Goal: Task Accomplishment & Management: Use online tool/utility

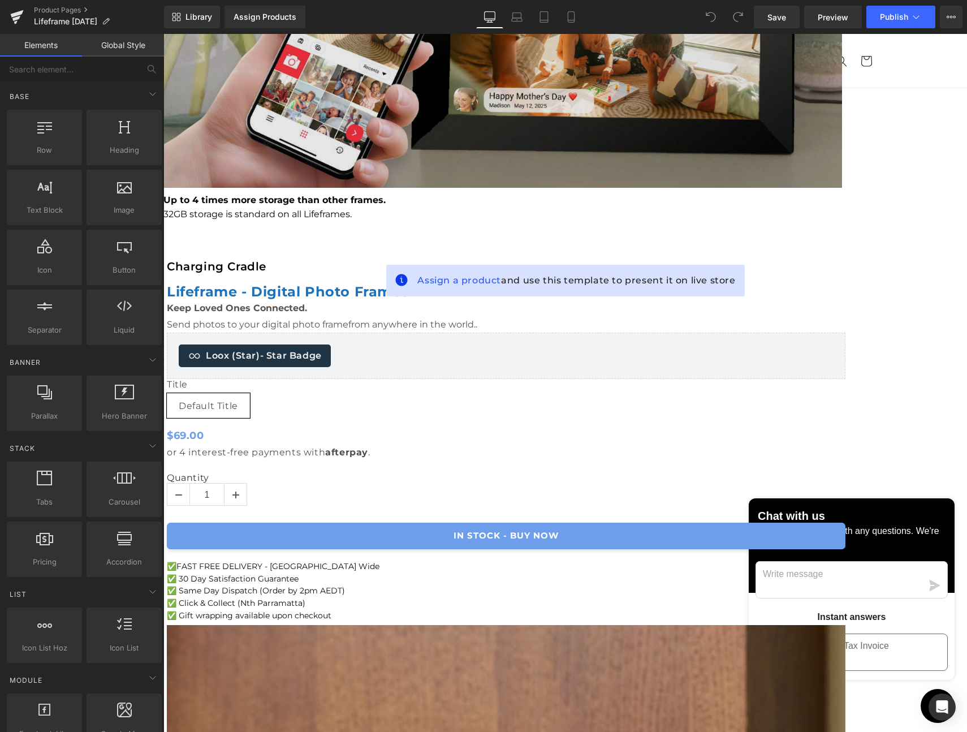
scroll to position [317, 0]
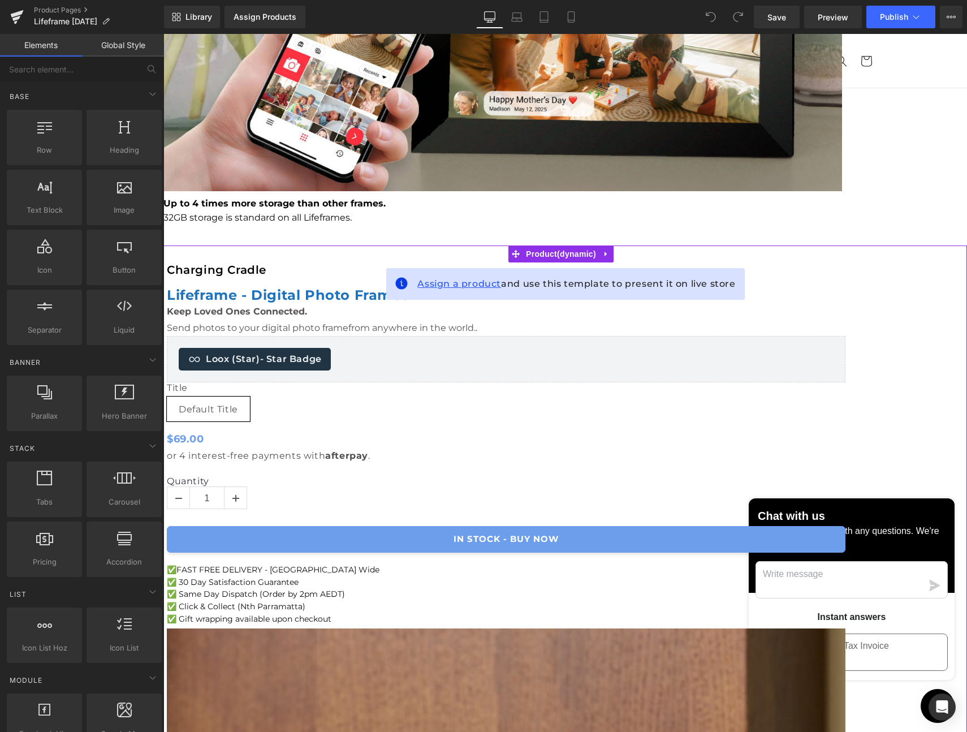
click at [459, 283] on span "Assign a product" at bounding box center [459, 283] width 84 height 11
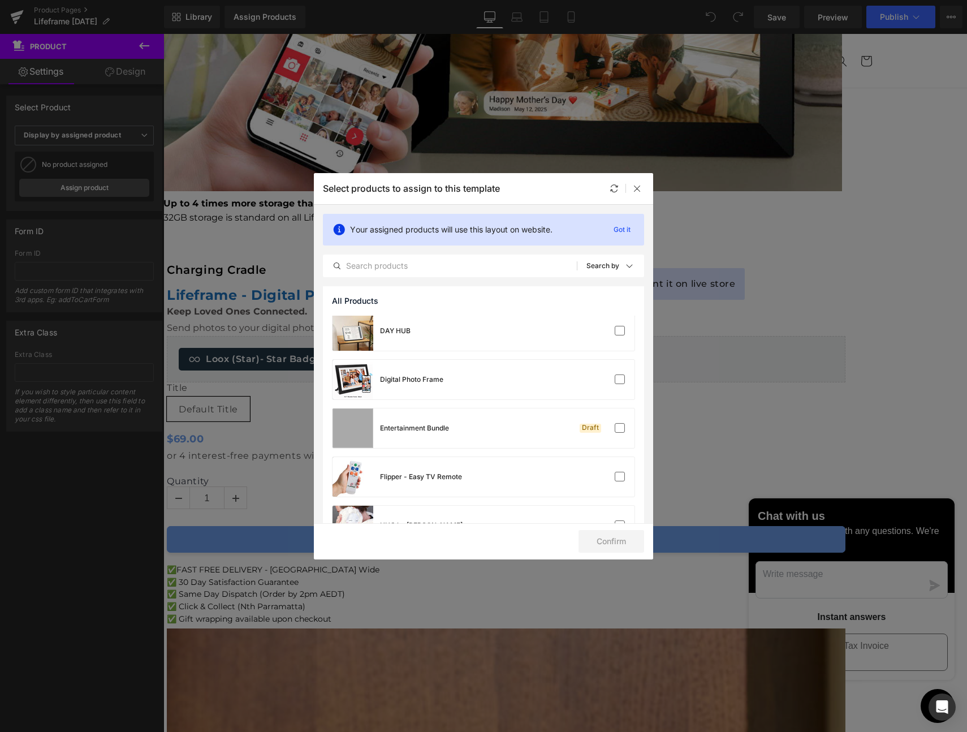
scroll to position [243, 0]
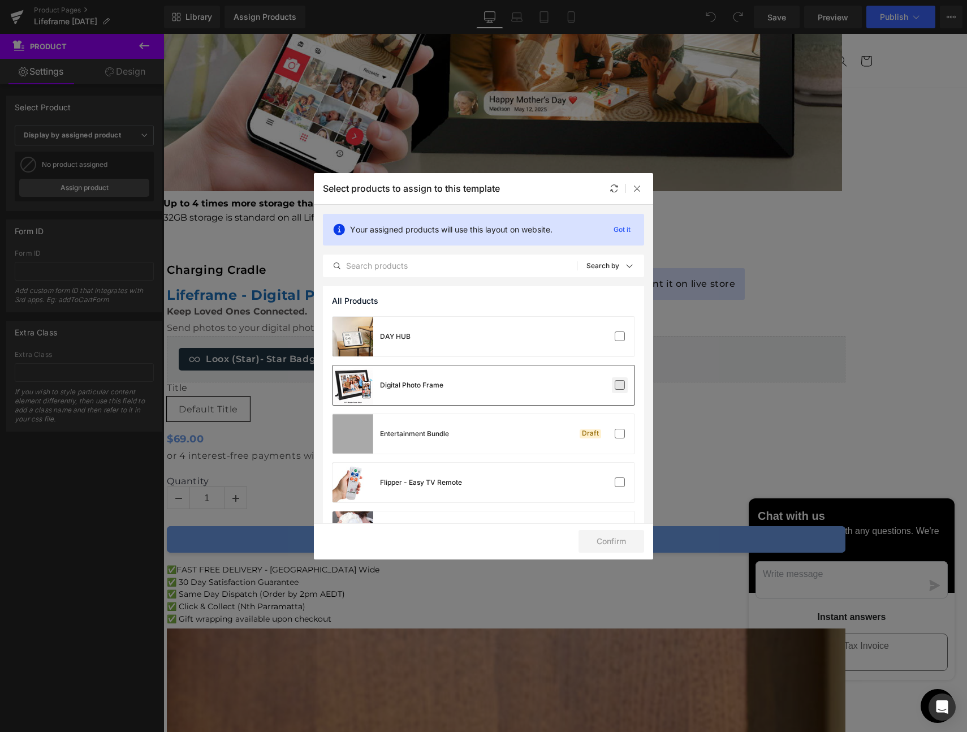
click at [615, 384] on label at bounding box center [620, 385] width 10 height 10
click at [620, 385] on input "checkbox" at bounding box center [620, 385] width 0 height 0
click at [605, 540] on button "Confirm" at bounding box center [612, 541] width 66 height 23
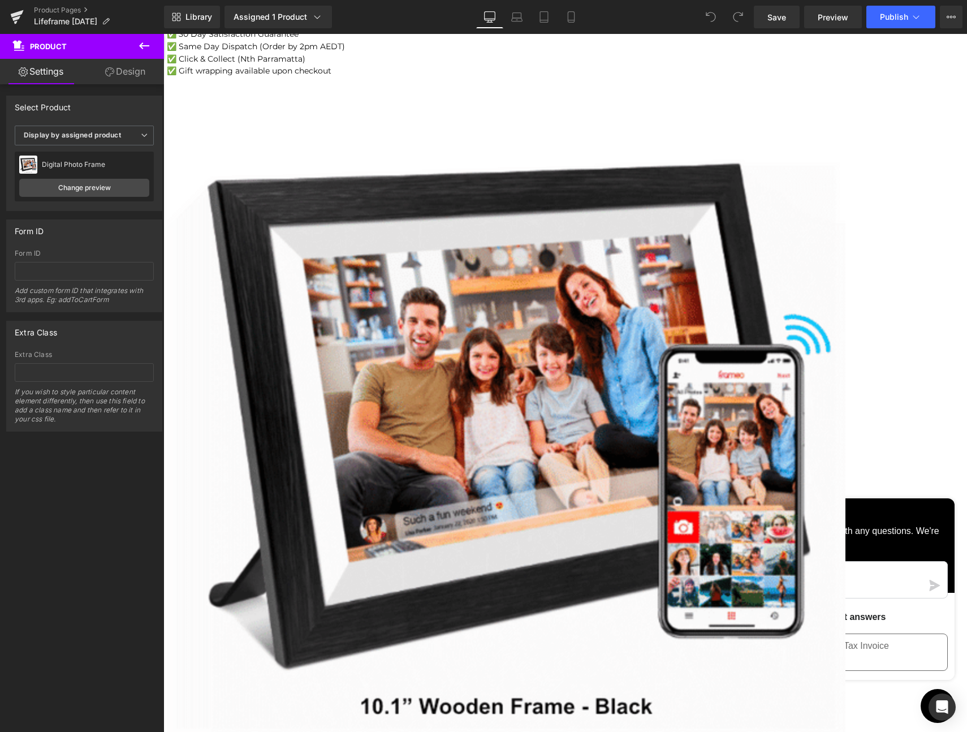
scroll to position [996, 0]
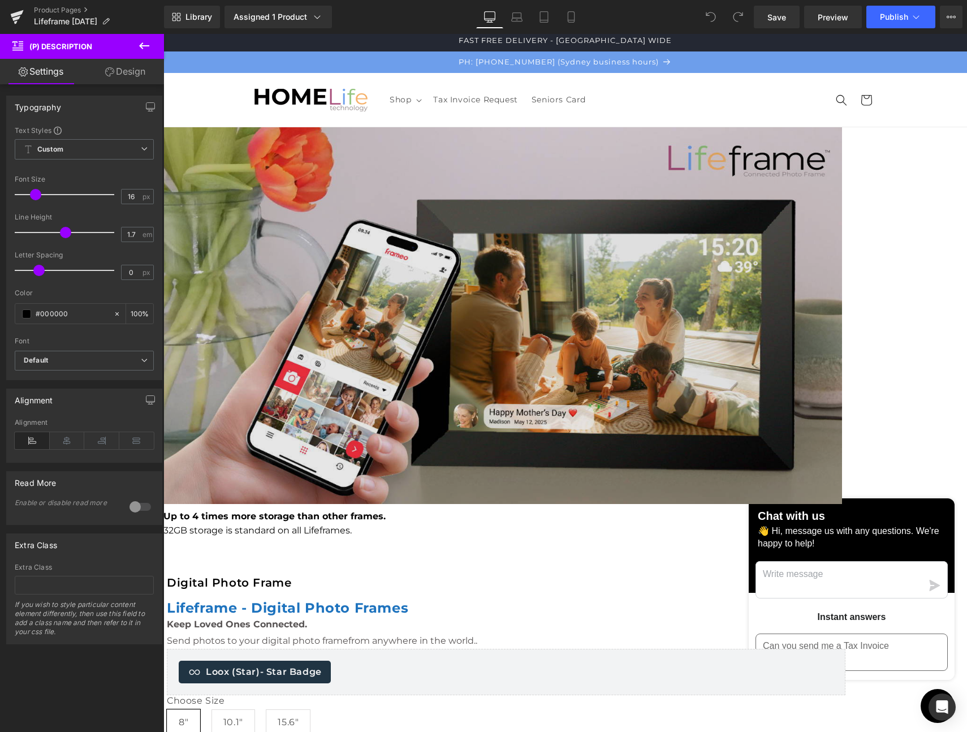
scroll to position [0, 0]
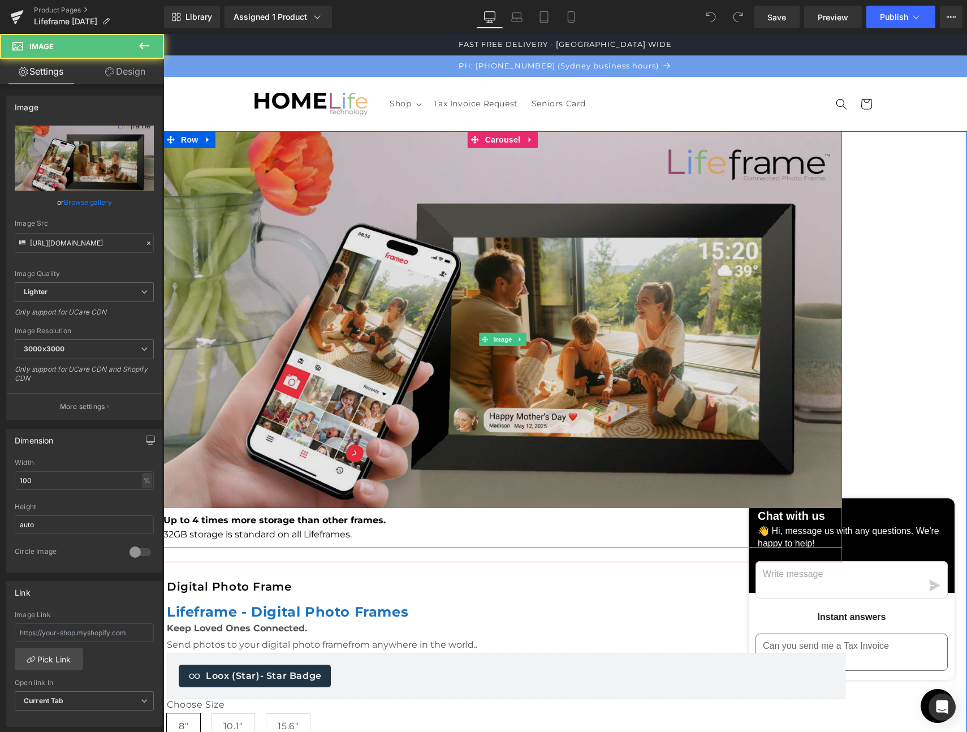
click at [506, 304] on img at bounding box center [502, 319] width 679 height 377
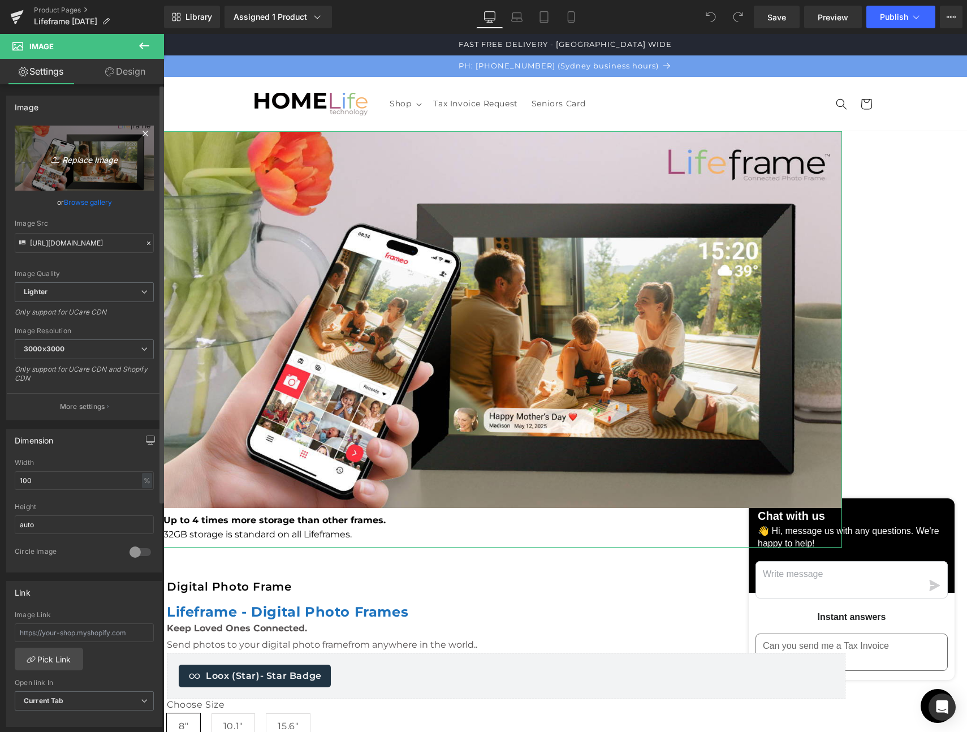
click at [98, 163] on icon "Replace Image" at bounding box center [84, 158] width 91 height 14
type input "C:\fakepath\[DATE] Lifeframe 2025.jpeg"
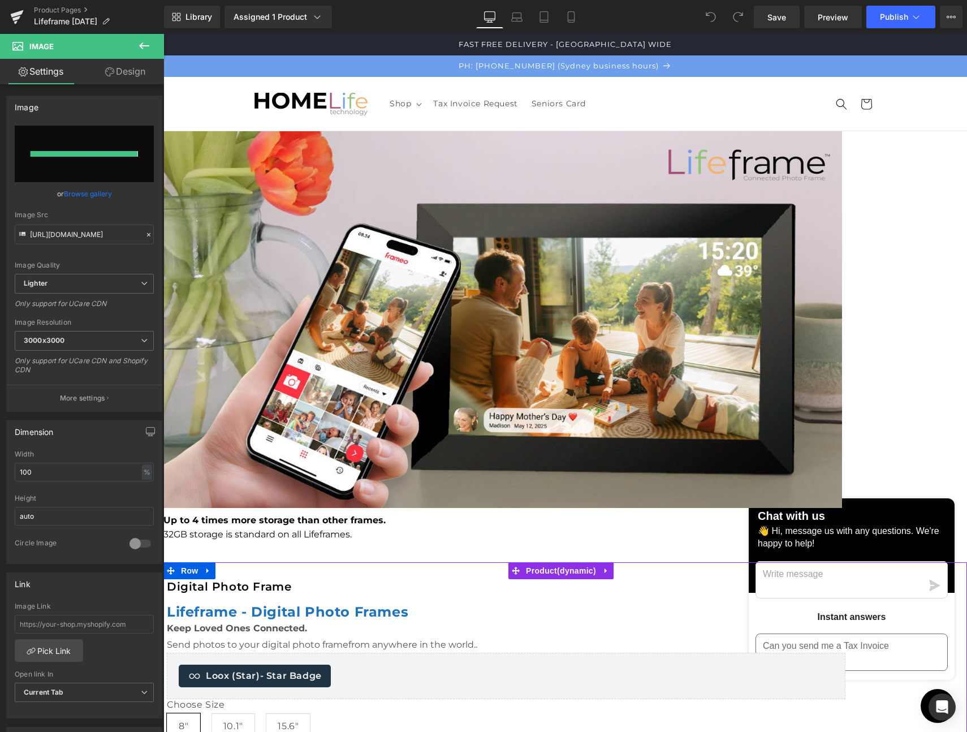
type input "[URL][DOMAIN_NAME]"
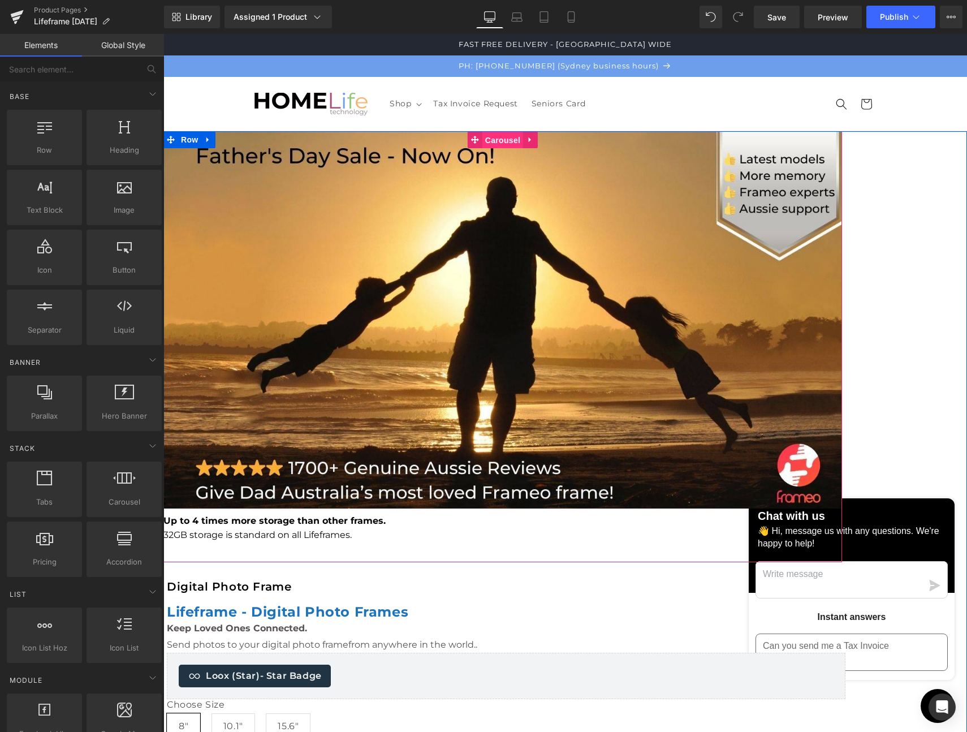
click at [523, 135] on span "Carousel" at bounding box center [502, 140] width 41 height 17
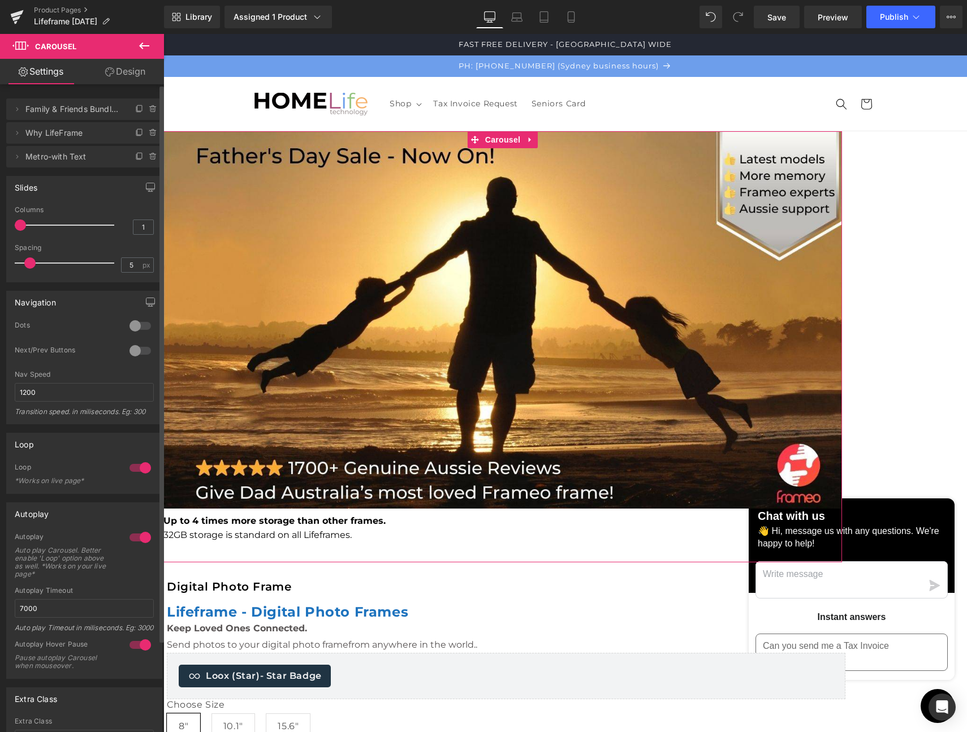
click at [59, 137] on span "Why LifeFrame" at bounding box center [72, 132] width 95 height 21
click at [53, 157] on span "Metro-with Text" at bounding box center [72, 156] width 95 height 21
click at [781, 15] on span "Save" at bounding box center [777, 17] width 19 height 12
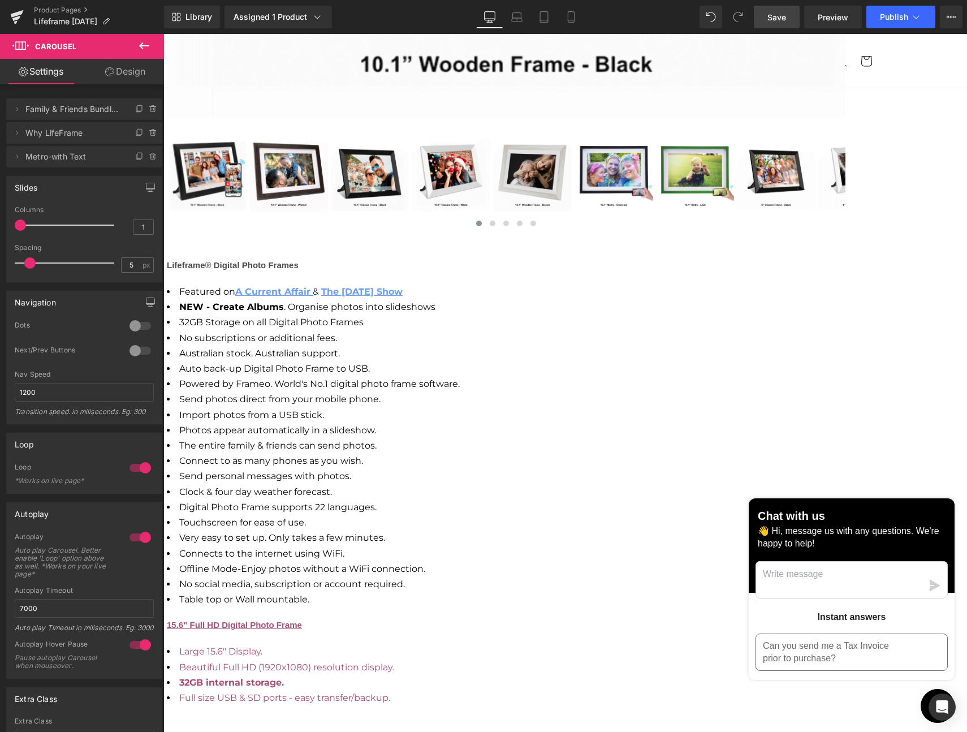
scroll to position [1627, 0]
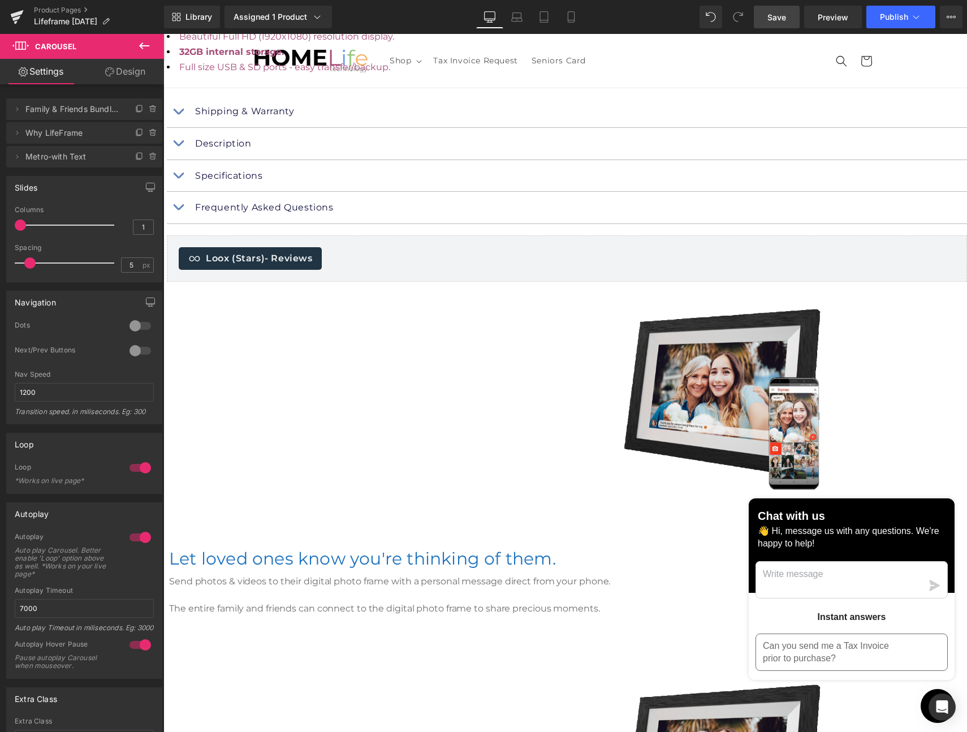
scroll to position [2208, 0]
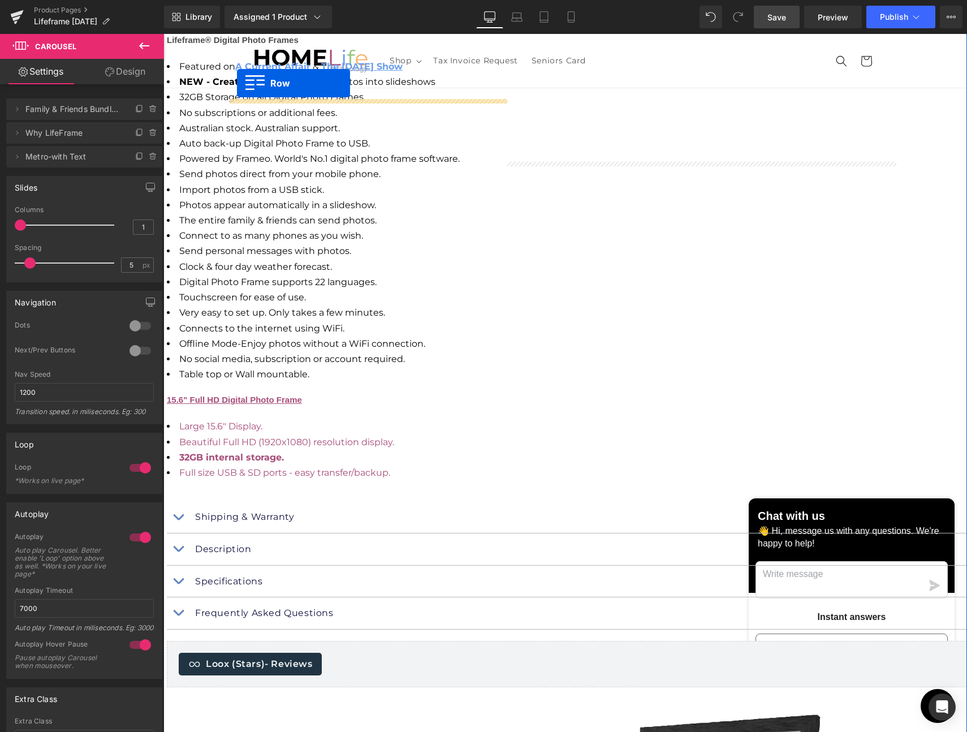
scroll to position [1825, 0]
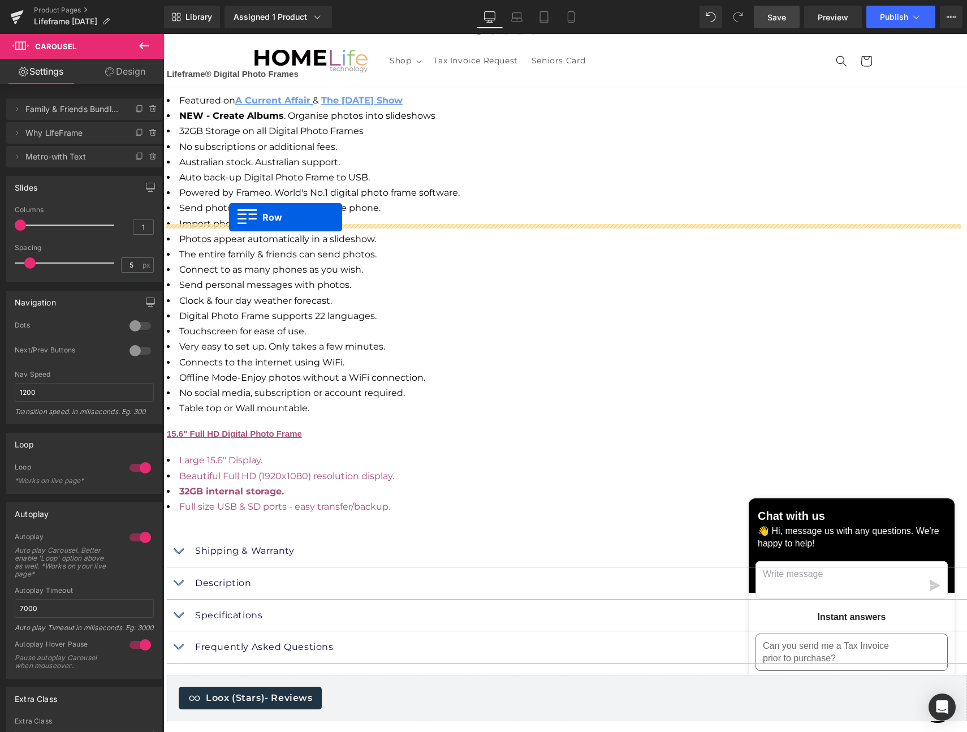
drag, startPoint x: 230, startPoint y: 318, endPoint x: 229, endPoint y: 217, distance: 101.3
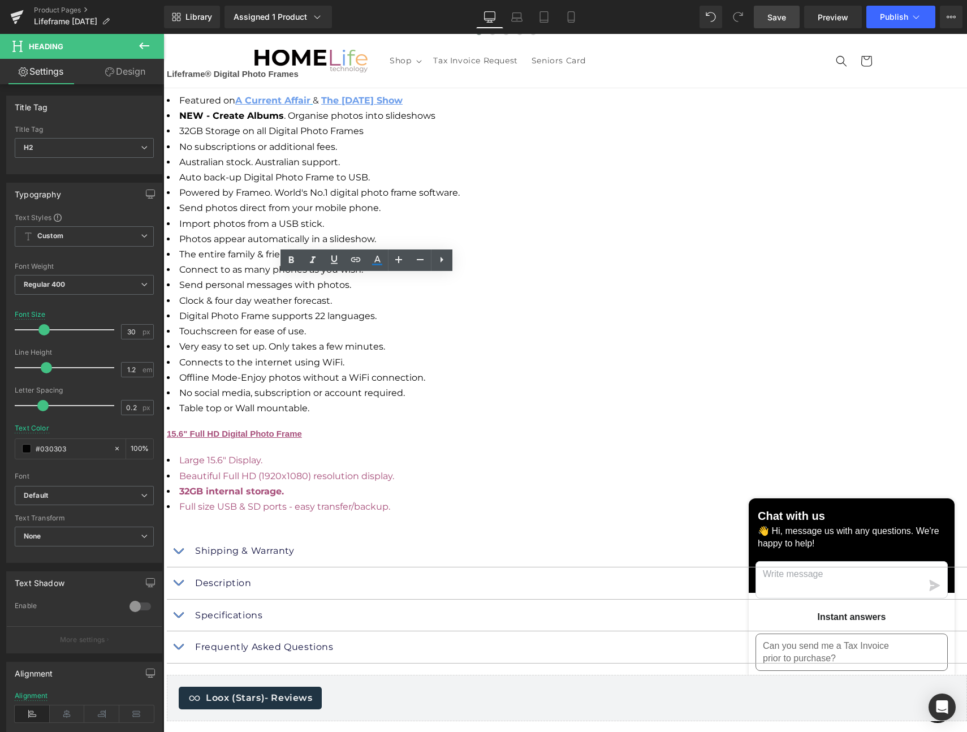
drag, startPoint x: 381, startPoint y: 346, endPoint x: 229, endPoint y: 324, distance: 153.7
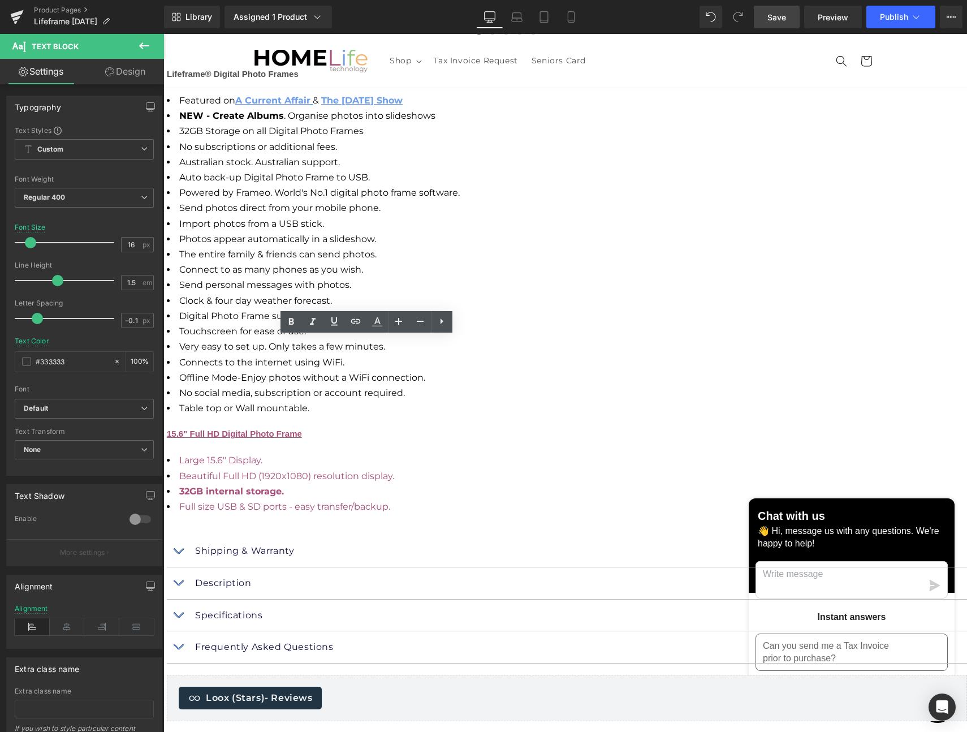
drag, startPoint x: 417, startPoint y: 355, endPoint x: 229, endPoint y: 343, distance: 188.7
drag, startPoint x: 429, startPoint y: 386, endPoint x: 229, endPoint y: 371, distance: 200.8
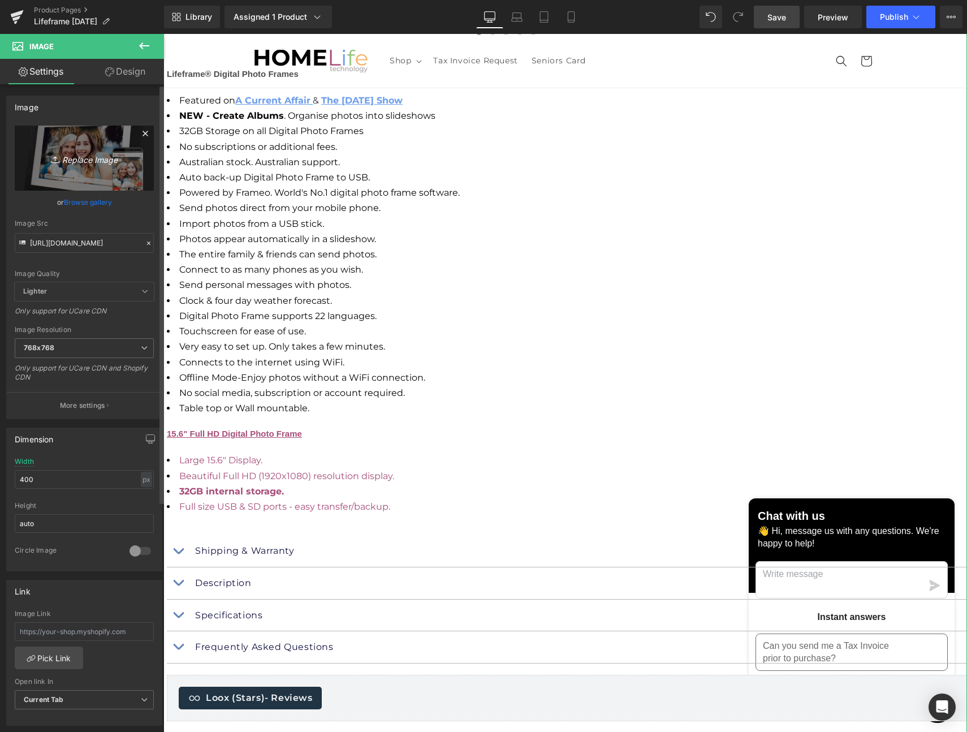
click at [78, 158] on icon "Replace Image" at bounding box center [84, 158] width 91 height 14
type input "C:\fakepath\Albums_Lifeframe.jpg"
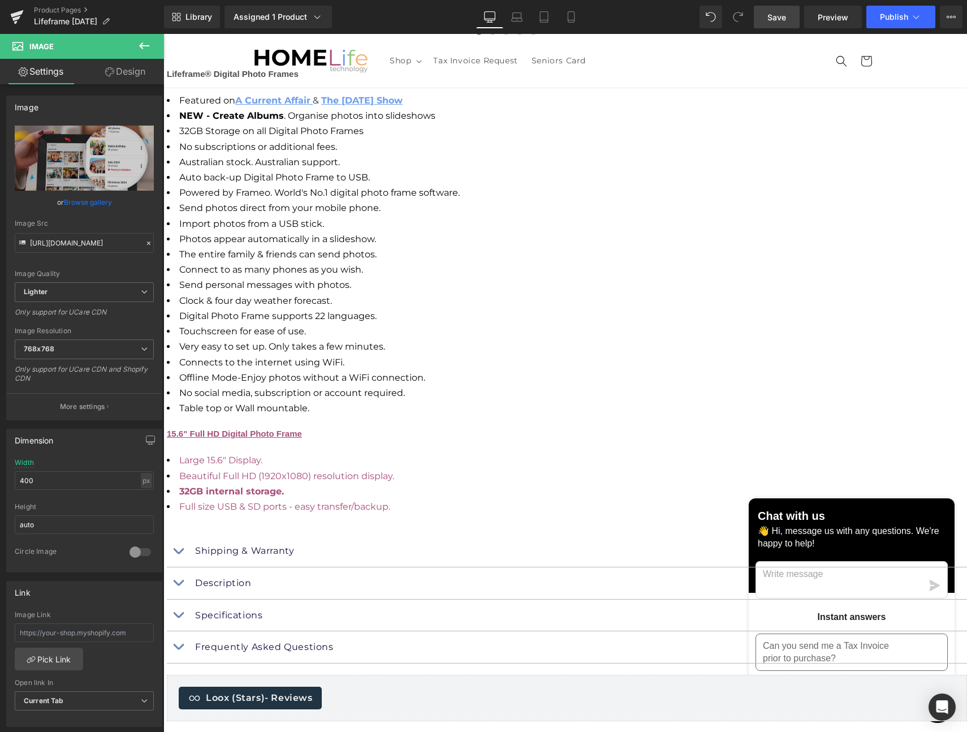
type input "[URL][DOMAIN_NAME]"
drag, startPoint x: 694, startPoint y: 391, endPoint x: 662, endPoint y: 373, distance: 36.5
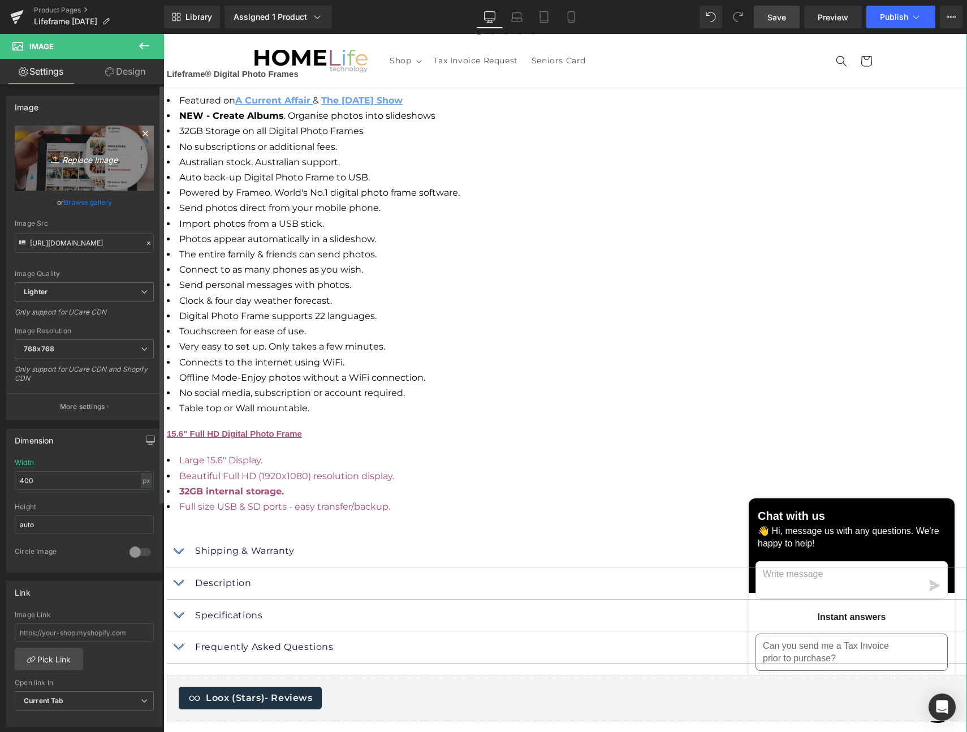
click at [86, 152] on icon "Replace Image" at bounding box center [84, 158] width 91 height 14
type input "C:\fakepath\Albums_Lifeframe.jpg"
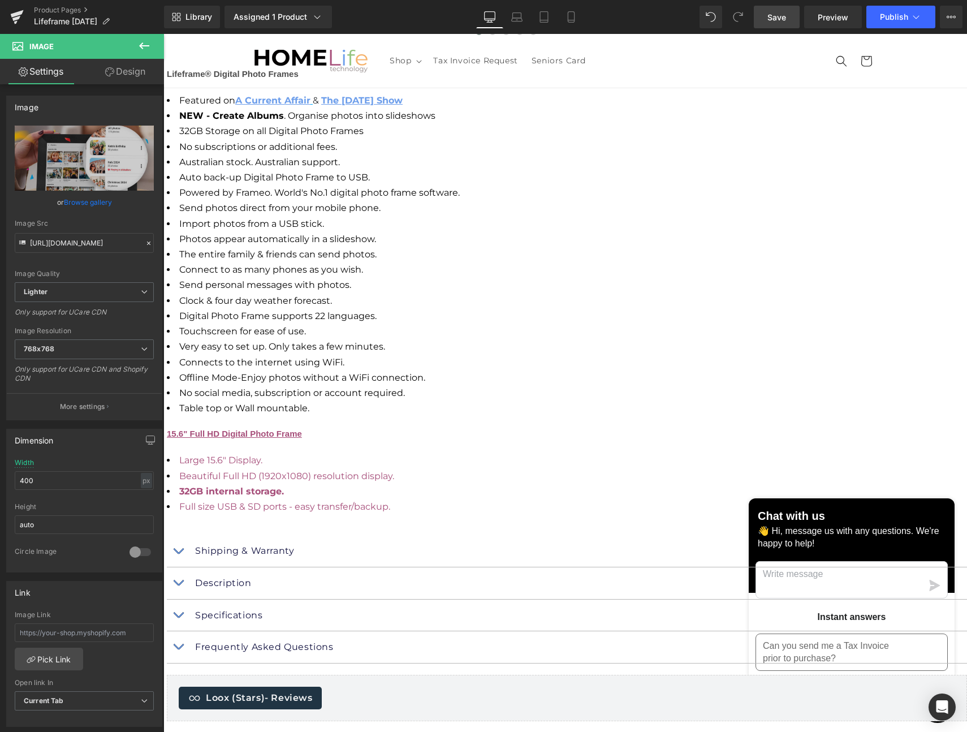
type input "[URL][DOMAIN_NAME]"
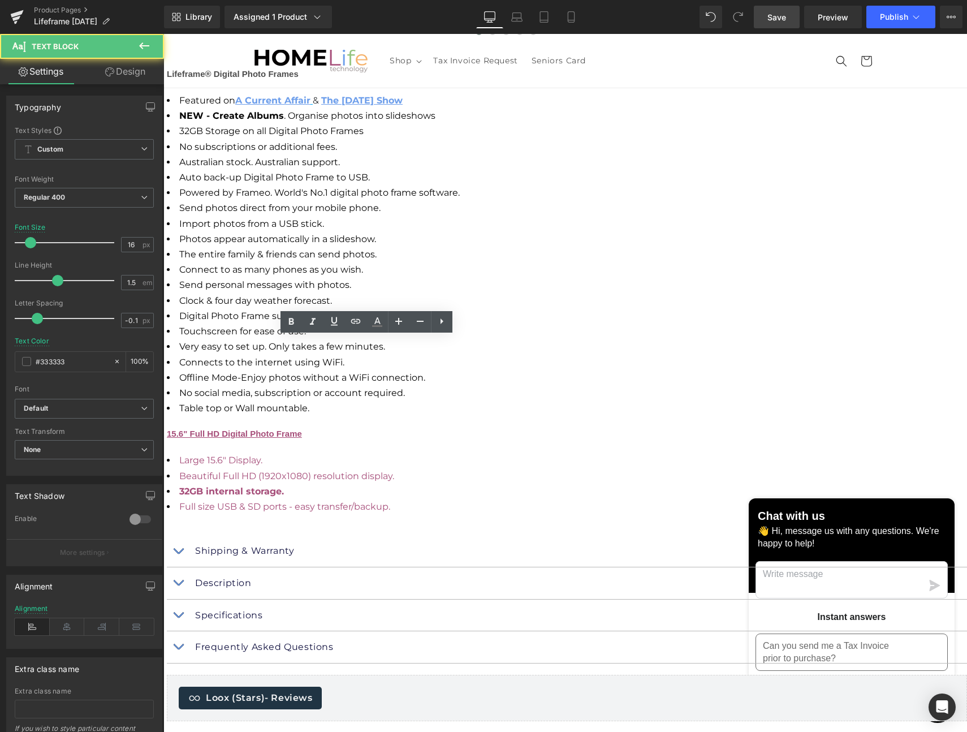
drag, startPoint x: 326, startPoint y: 358, endPoint x: 331, endPoint y: 359, distance: 5.7
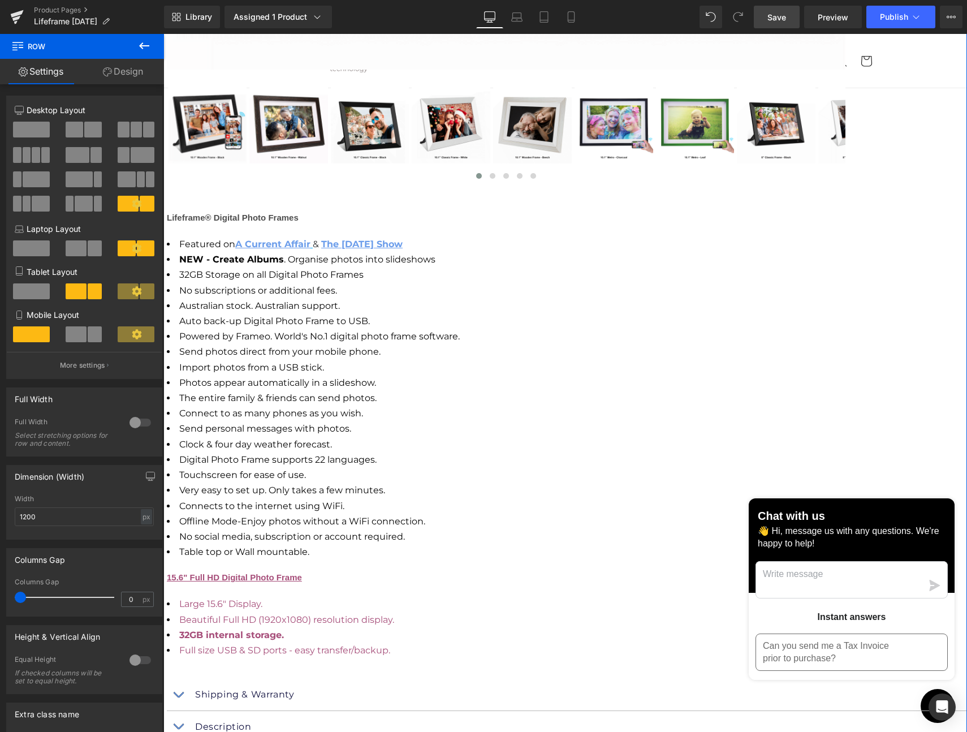
scroll to position [1679, 0]
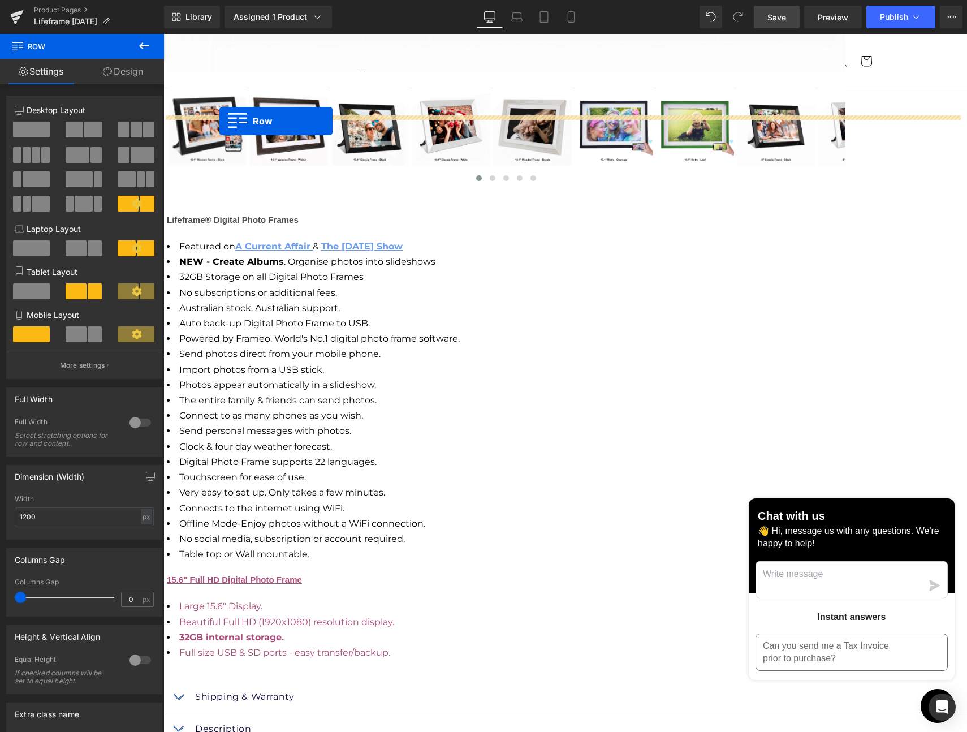
drag, startPoint x: 229, startPoint y: 433, endPoint x: 219, endPoint y: 121, distance: 311.8
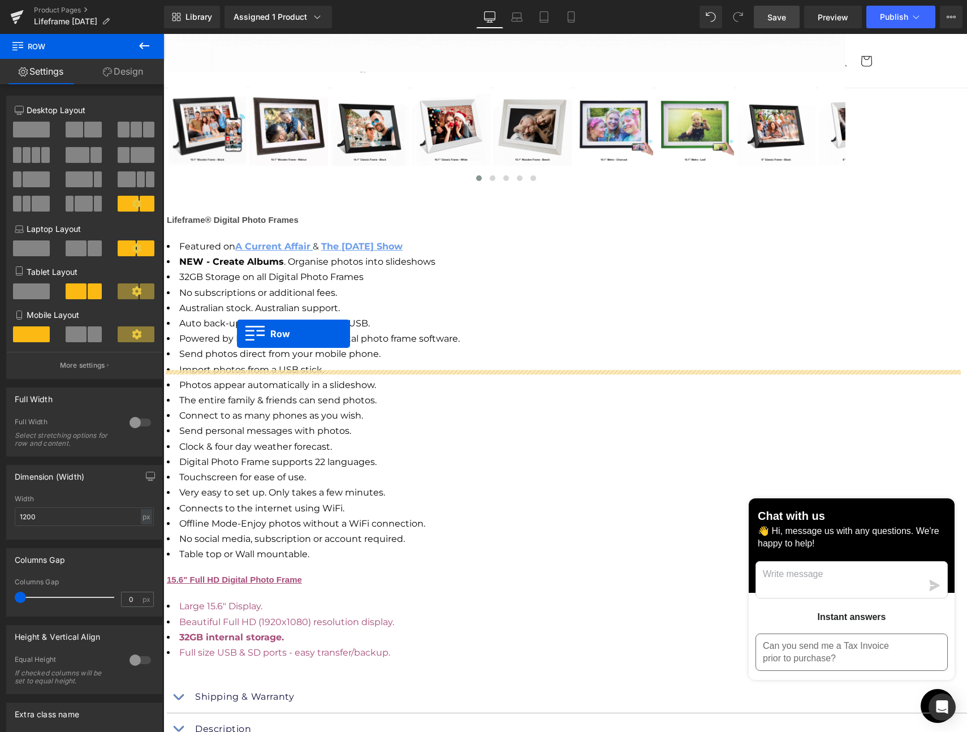
drag, startPoint x: 235, startPoint y: 598, endPoint x: 237, endPoint y: 334, distance: 264.7
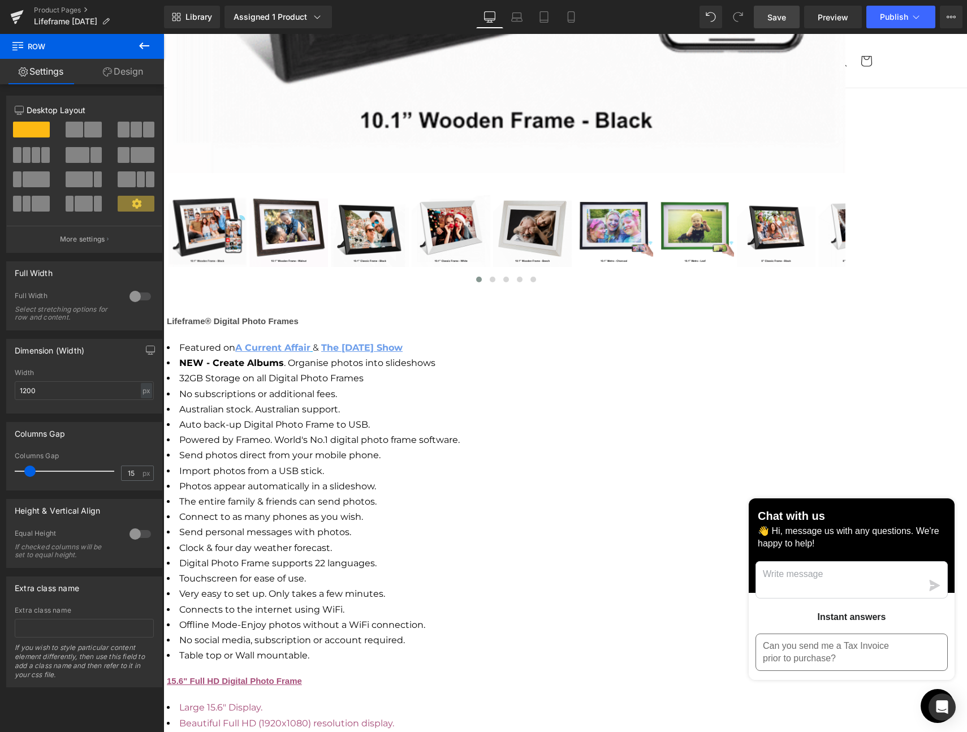
scroll to position [1559, 0]
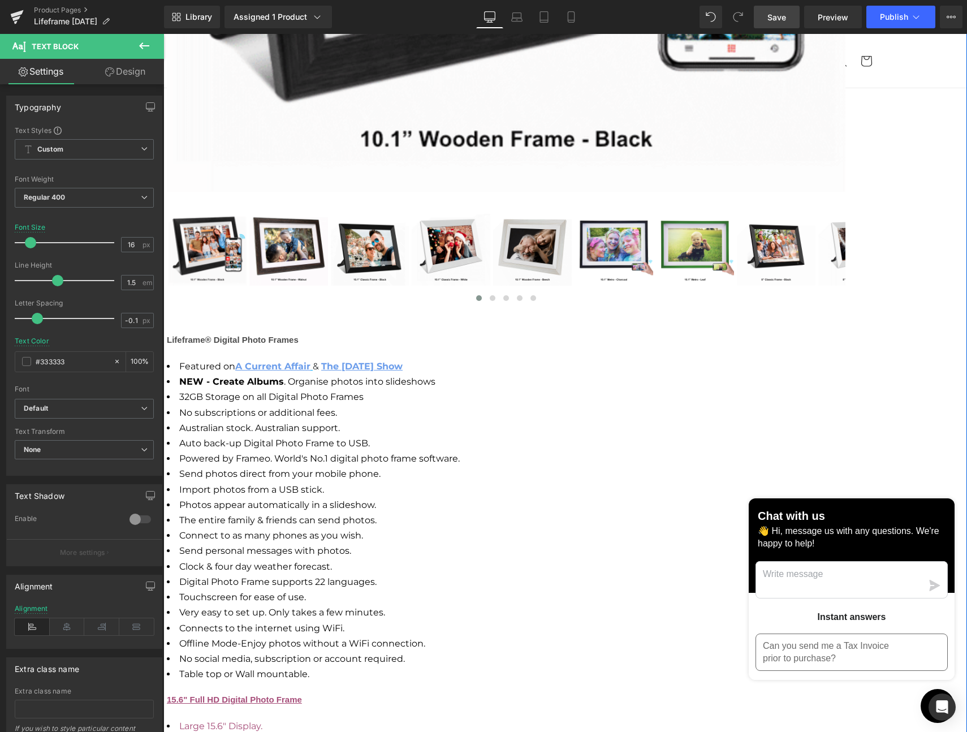
drag, startPoint x: 348, startPoint y: 385, endPoint x: 230, endPoint y: 373, distance: 118.2
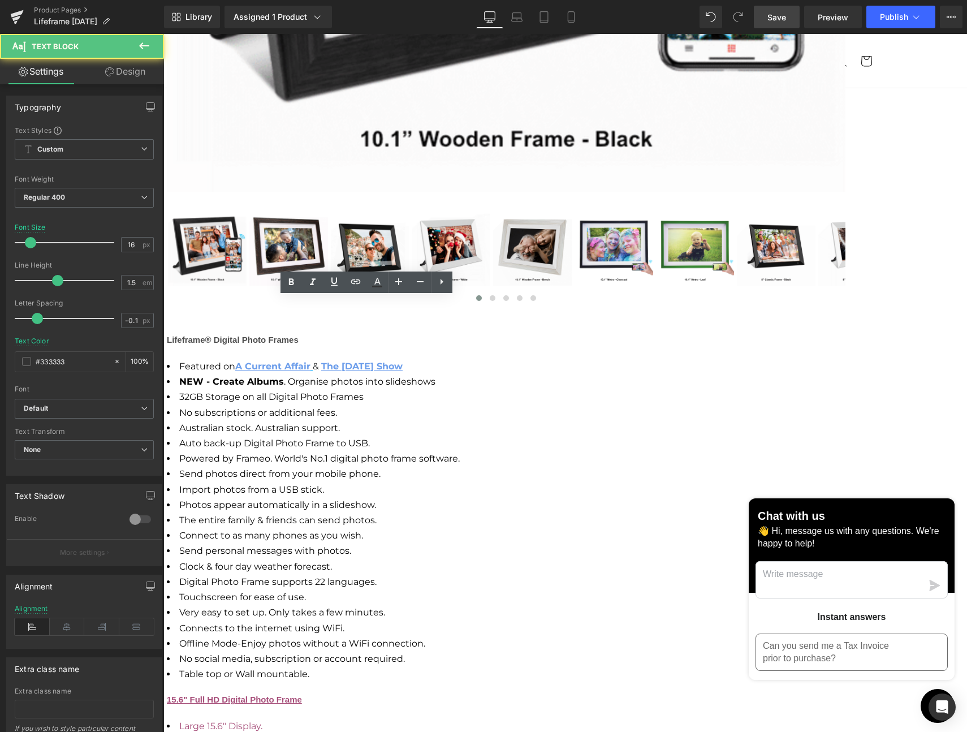
drag, startPoint x: 238, startPoint y: 387, endPoint x: 229, endPoint y: 387, distance: 8.5
drag, startPoint x: 359, startPoint y: 380, endPoint x: 205, endPoint y: 371, distance: 153.5
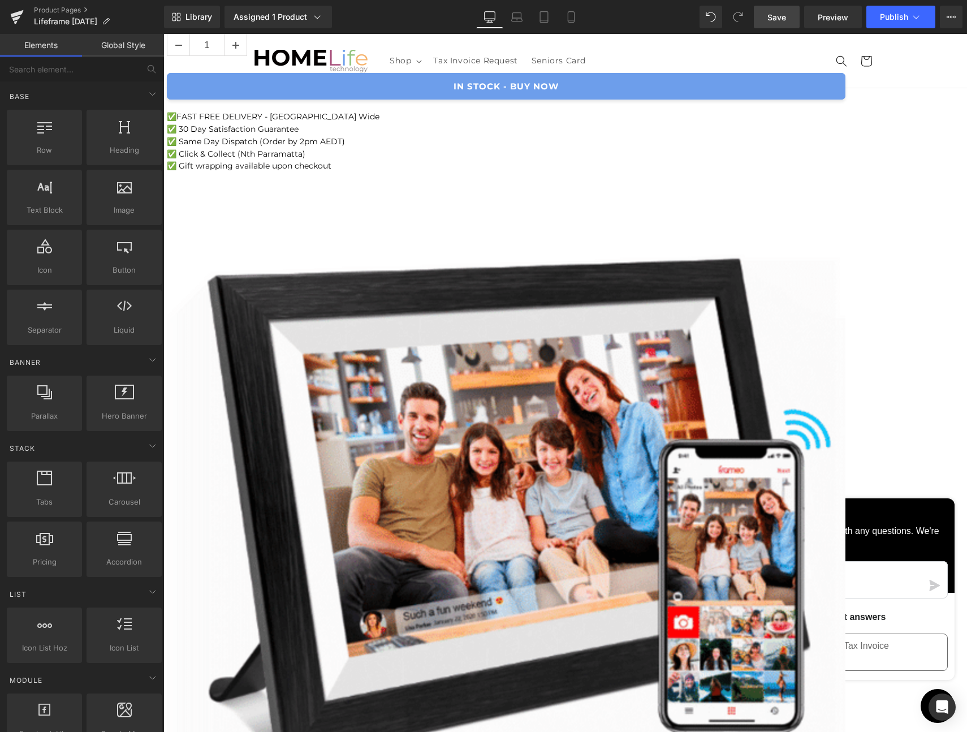
scroll to position [871, 0]
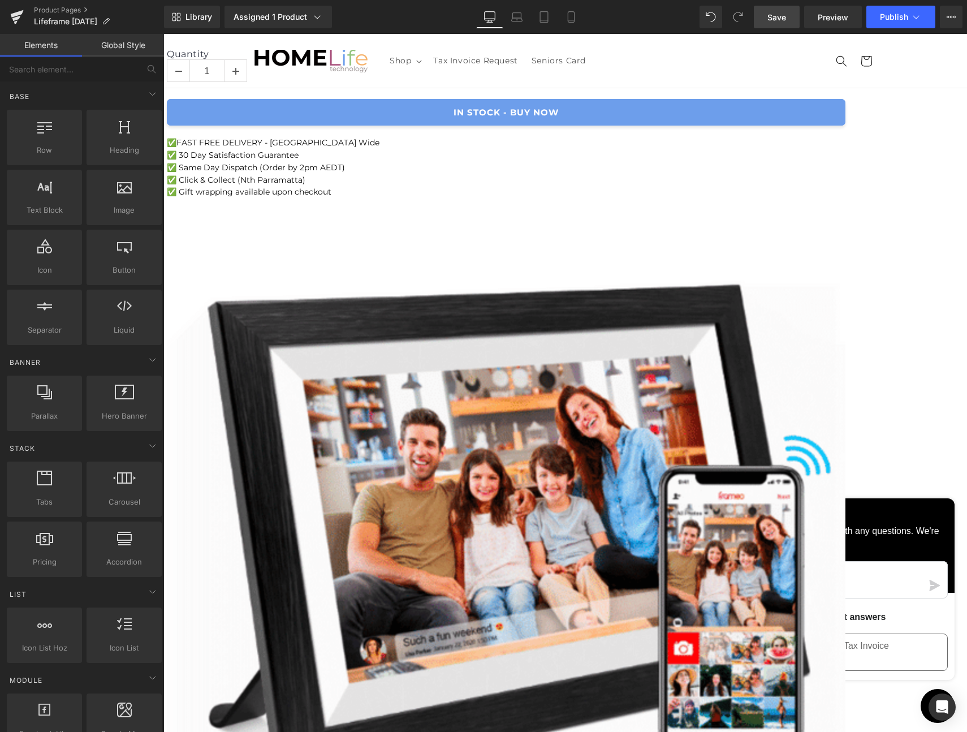
click at [782, 14] on span "Save" at bounding box center [777, 17] width 19 height 12
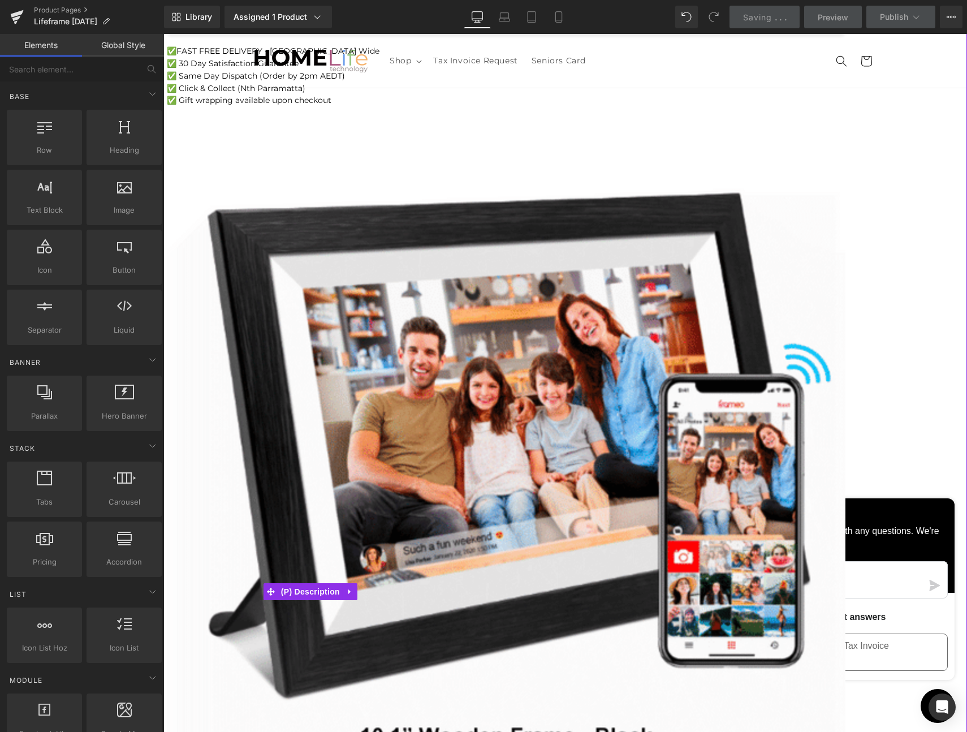
scroll to position [956, 0]
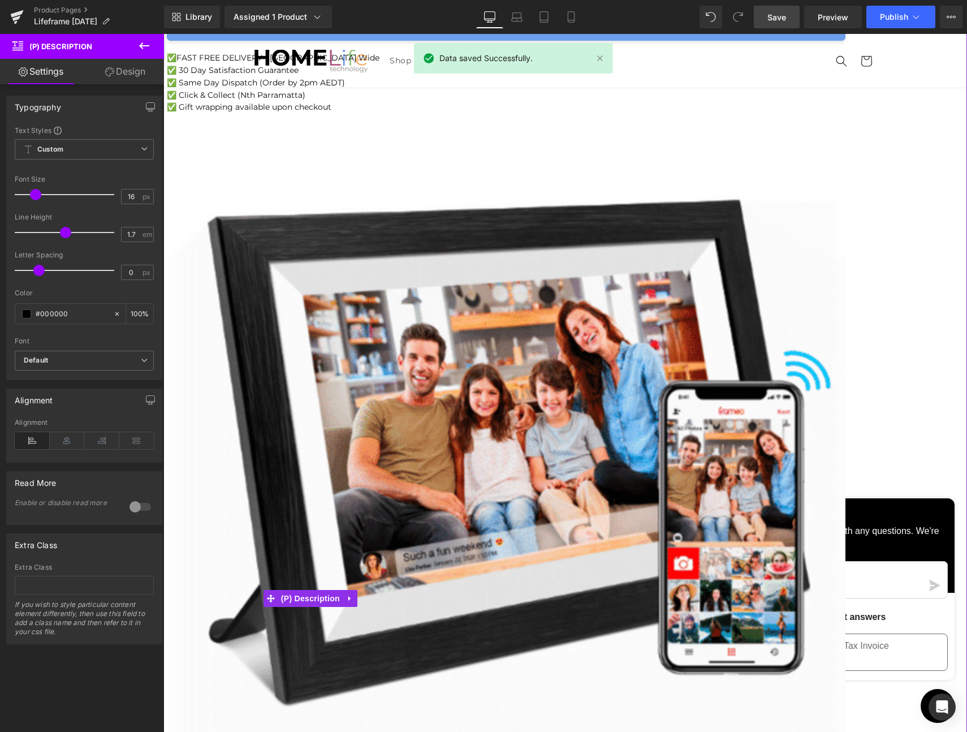
drag, startPoint x: 450, startPoint y: 229, endPoint x: 495, endPoint y: 225, distance: 45.4
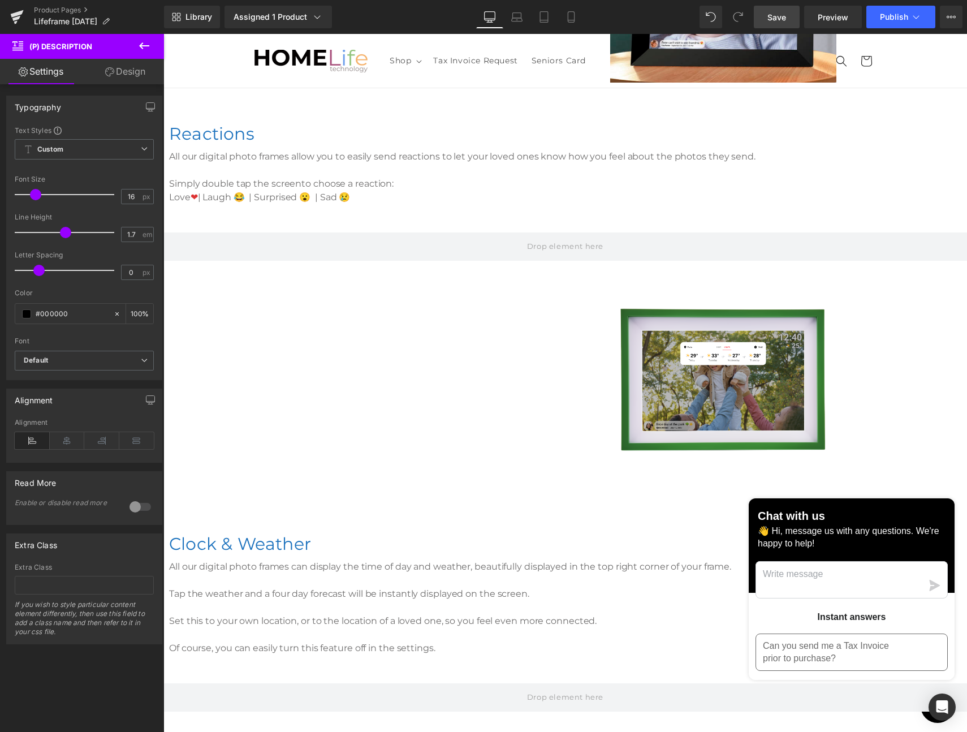
scroll to position [3508, 0]
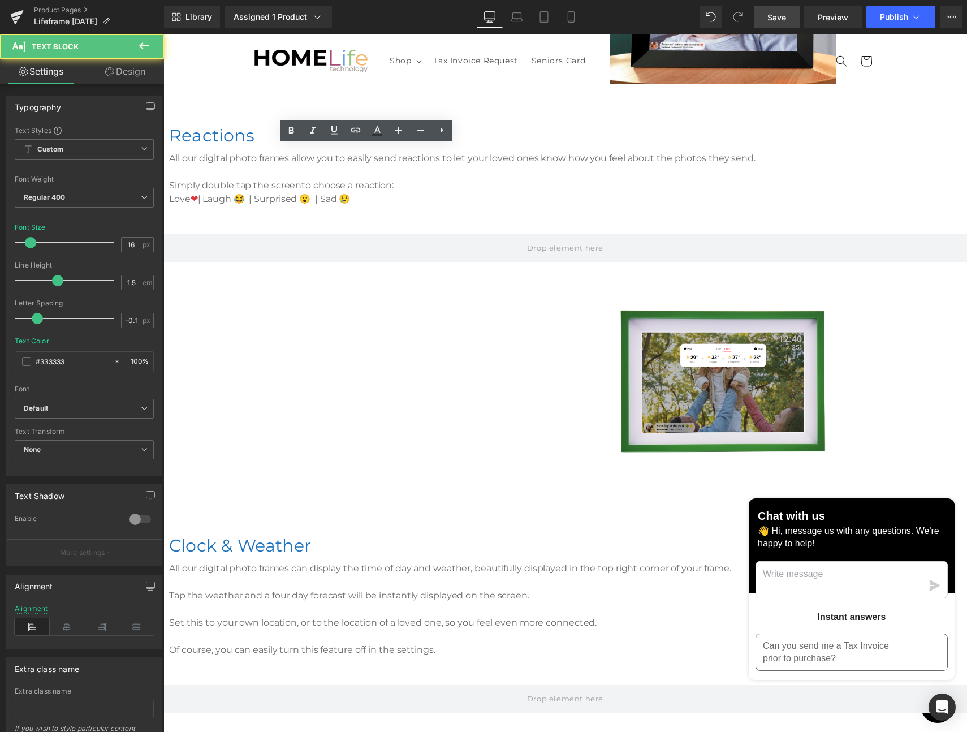
drag, startPoint x: 230, startPoint y: 195, endPoint x: 218, endPoint y: 153, distance: 43.0
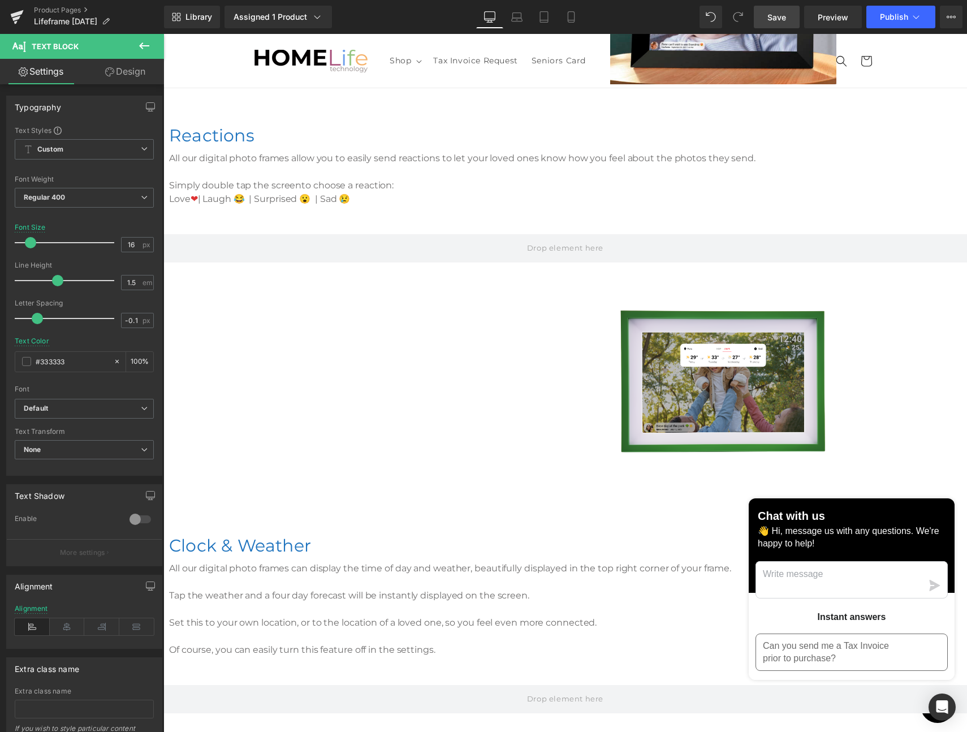
drag, startPoint x: 340, startPoint y: 153, endPoint x: 308, endPoint y: 154, distance: 32.2
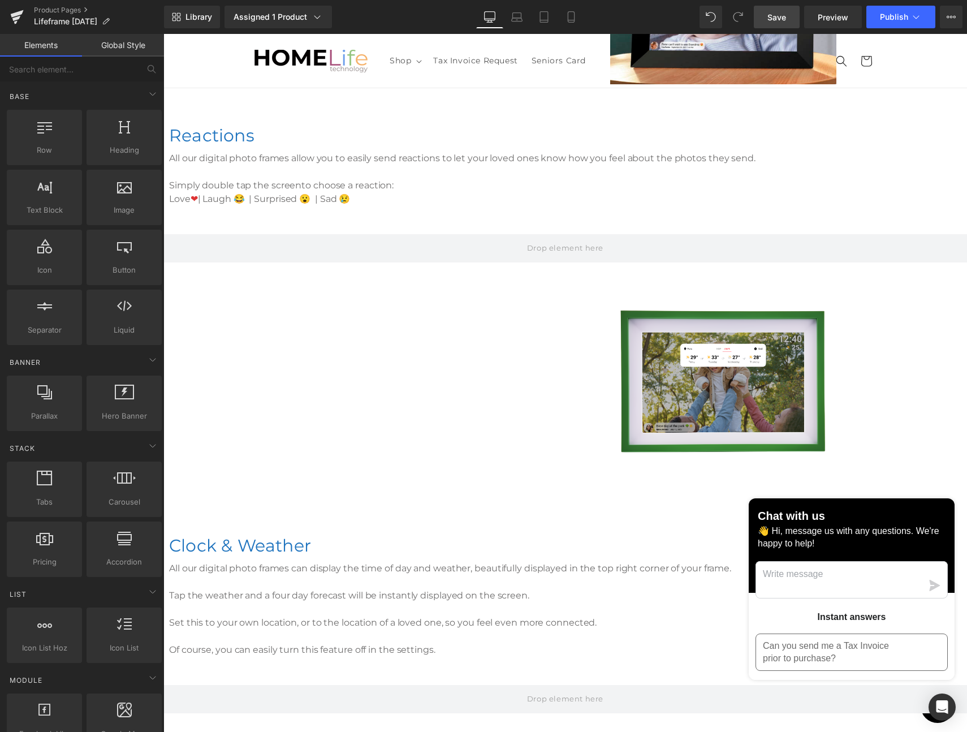
click at [770, 18] on span "Save" at bounding box center [777, 17] width 19 height 12
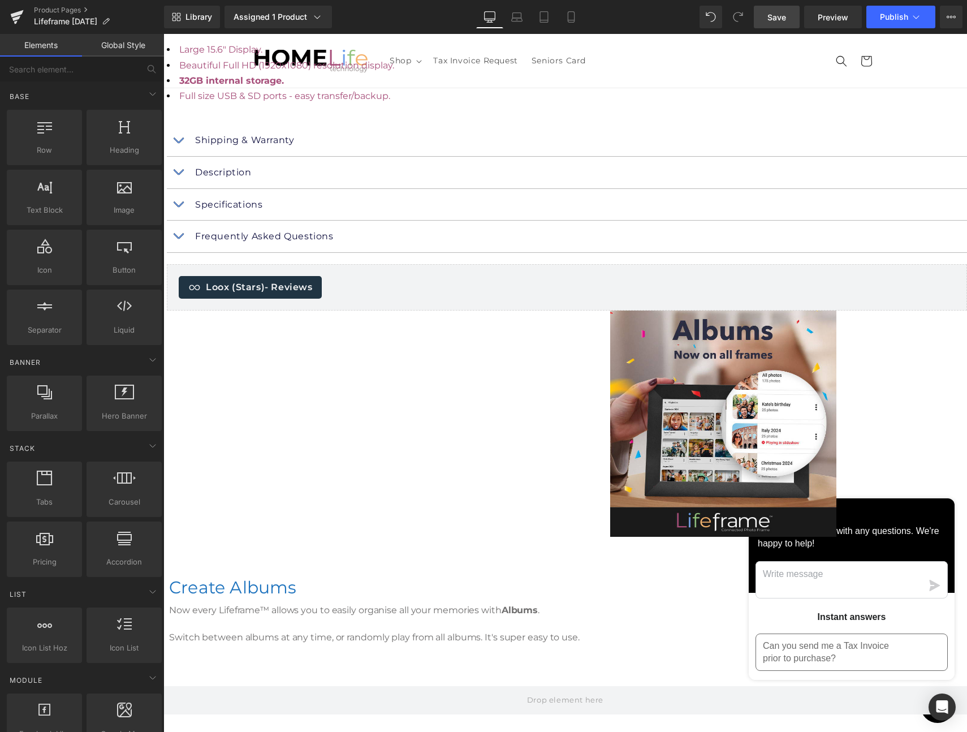
scroll to position [2211, 0]
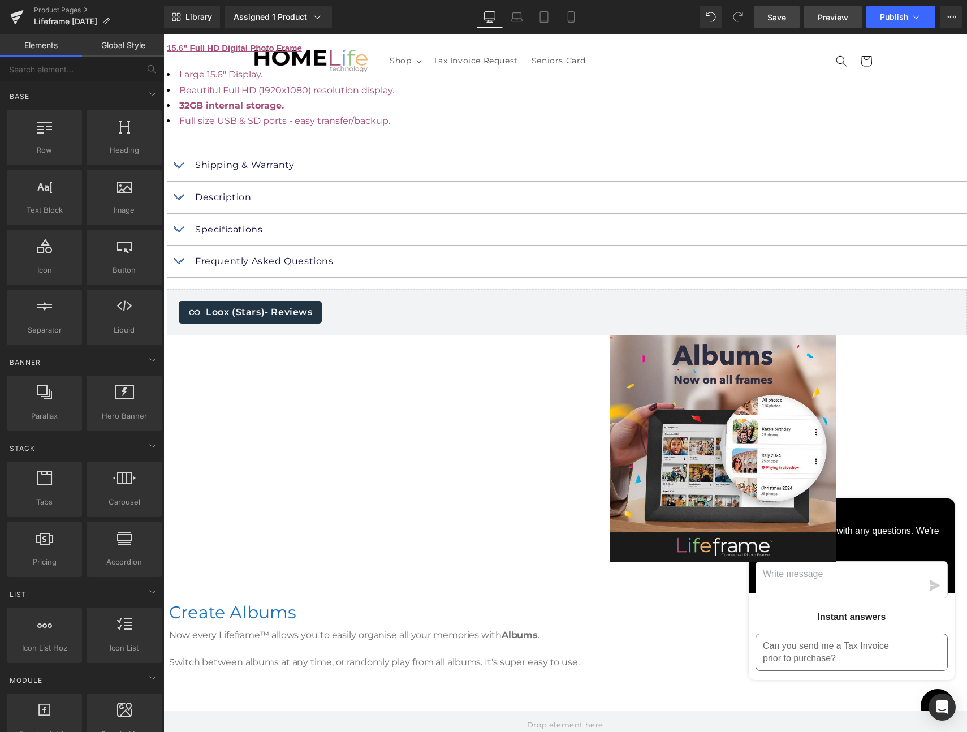
click at [833, 23] on link "Preview" at bounding box center [833, 17] width 58 height 23
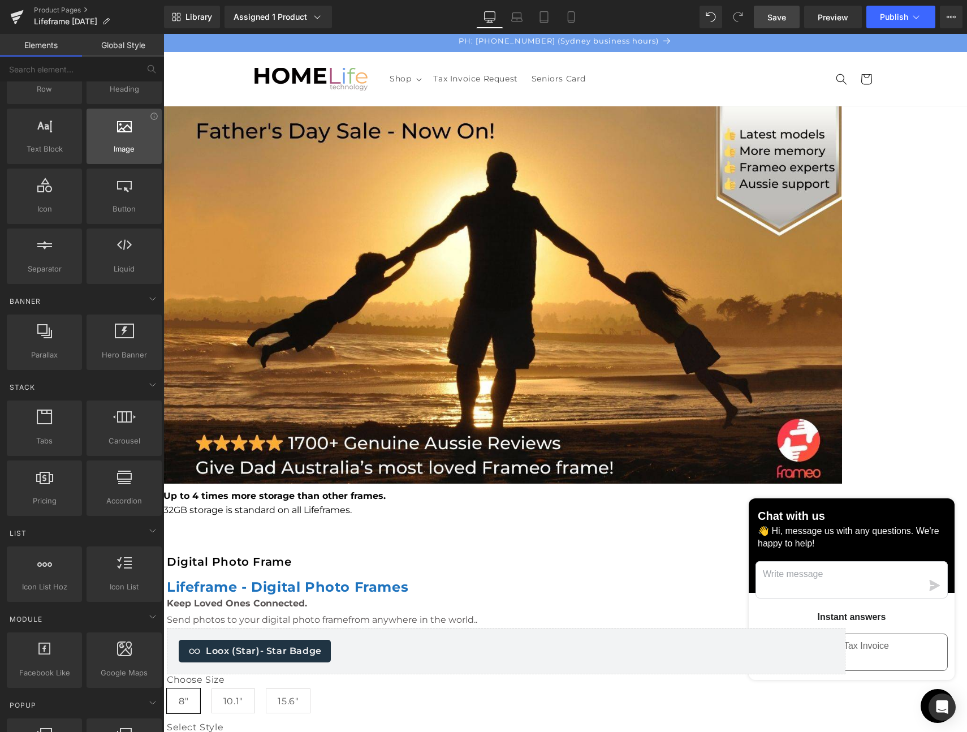
scroll to position [58, 0]
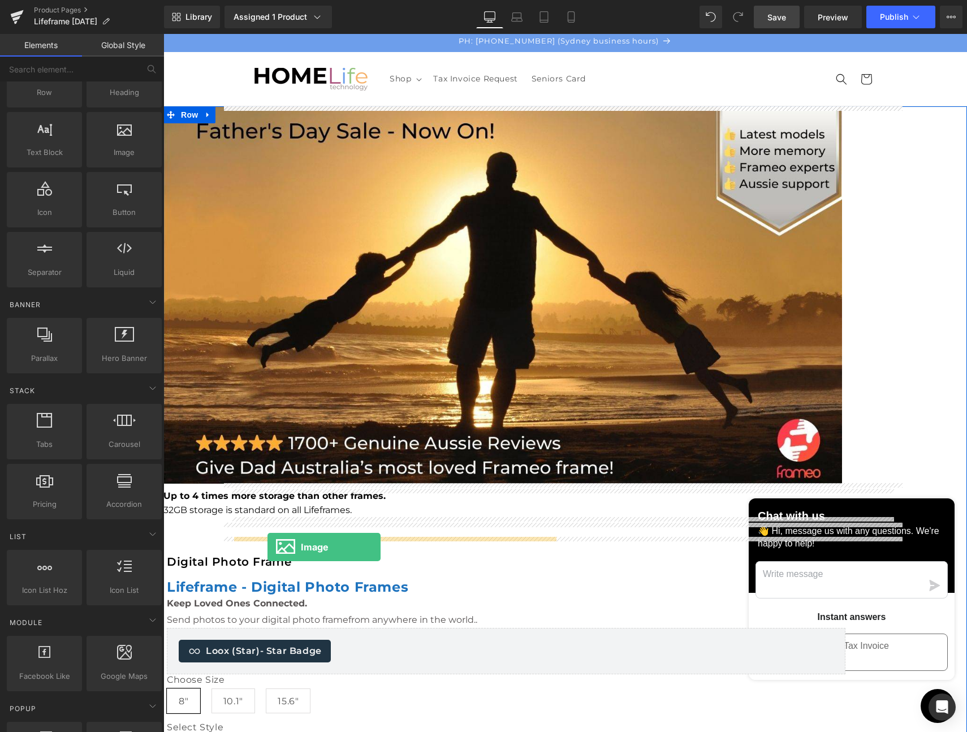
drag, startPoint x: 281, startPoint y: 173, endPoint x: 268, endPoint y: 547, distance: 374.7
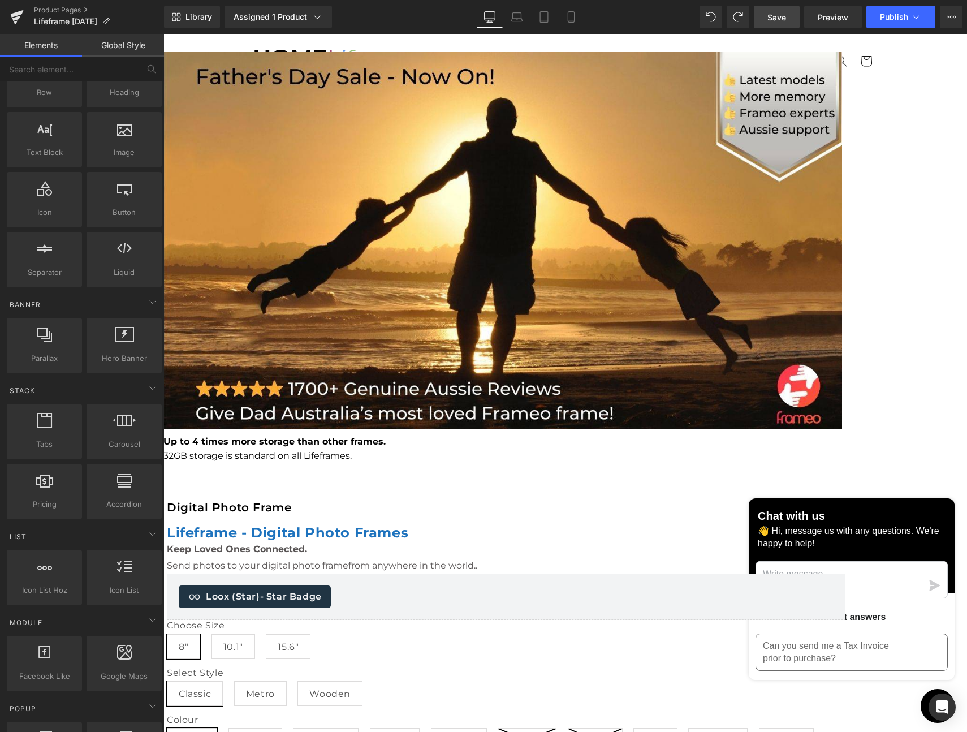
scroll to position [0, 0]
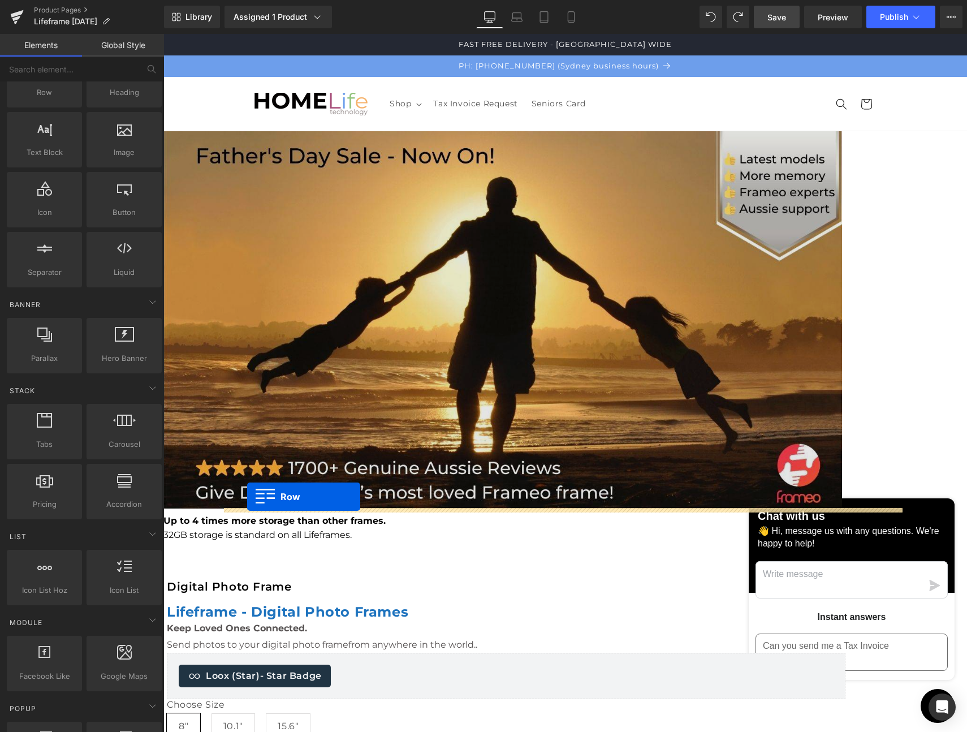
drag, startPoint x: 212, startPoint y: 136, endPoint x: 247, endPoint y: 497, distance: 362.6
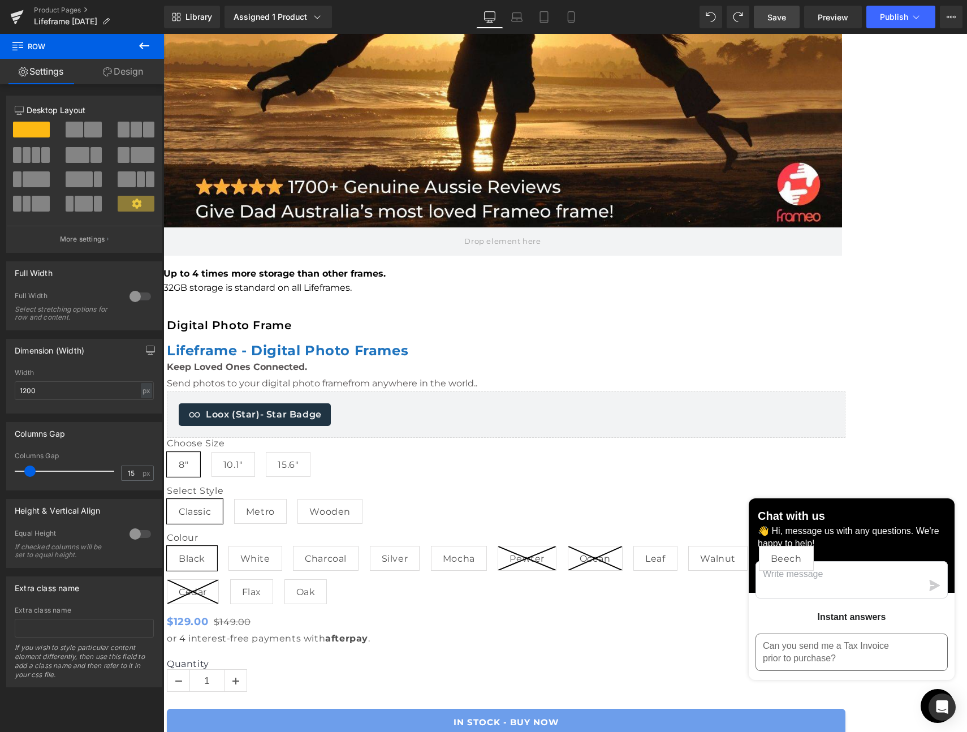
scroll to position [282, 0]
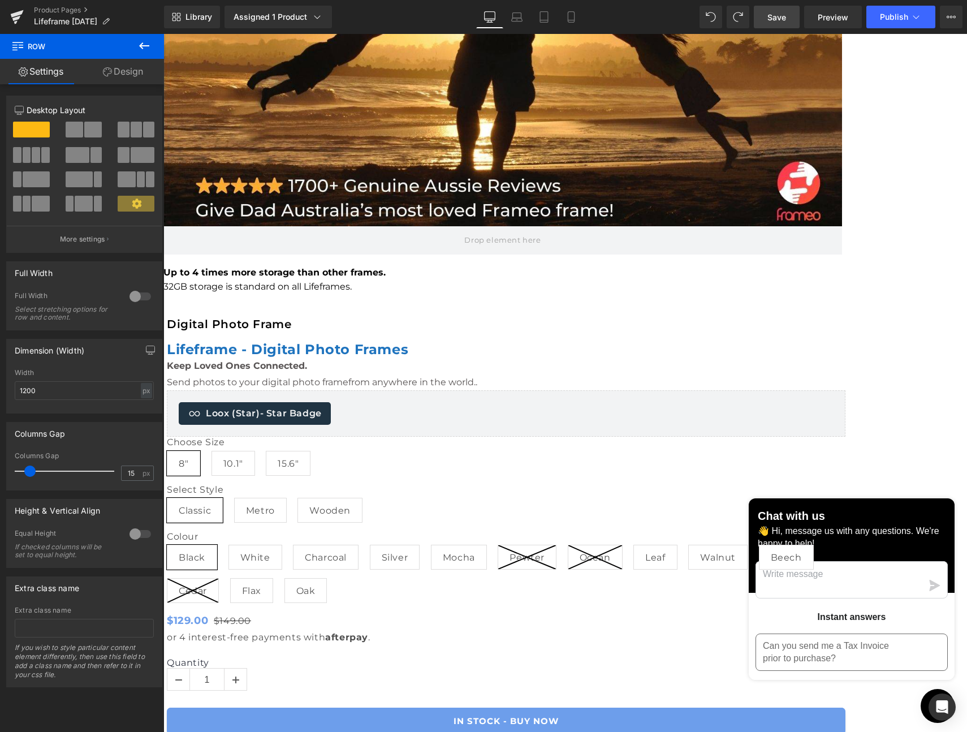
click at [140, 42] on icon at bounding box center [144, 46] width 14 height 14
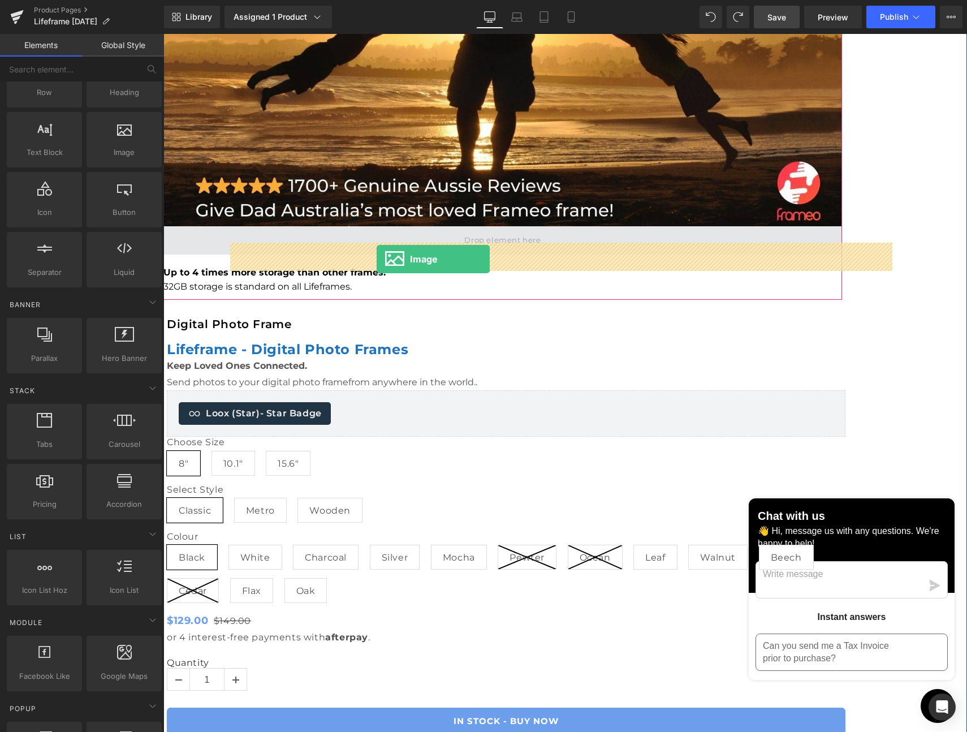
drag, startPoint x: 284, startPoint y: 170, endPoint x: 377, endPoint y: 259, distance: 128.8
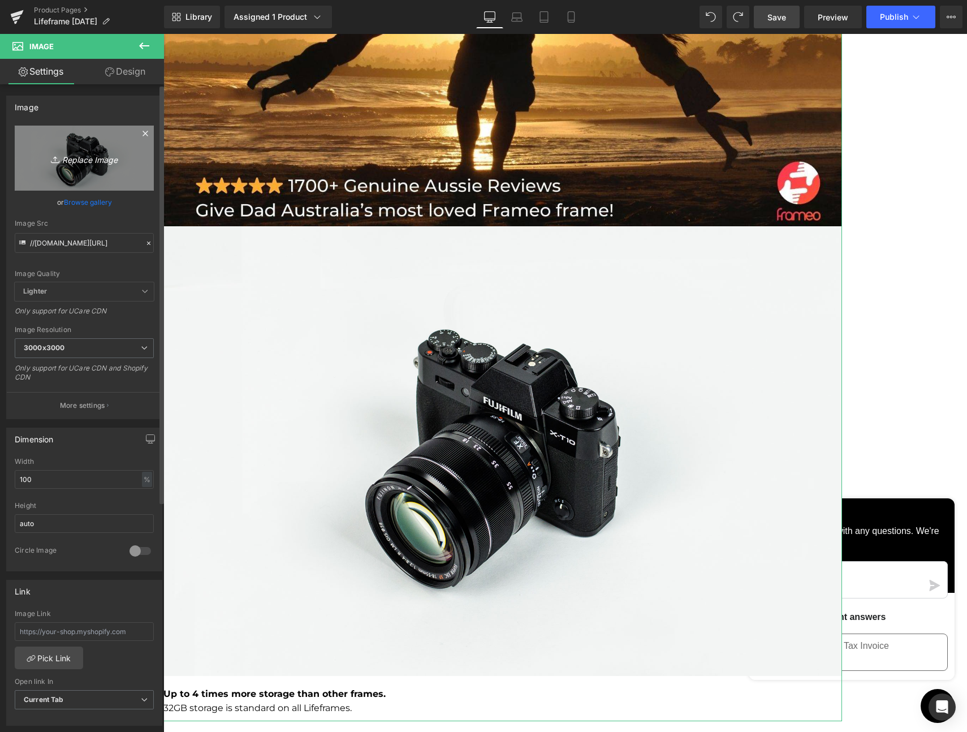
click at [79, 147] on link "Replace Image" at bounding box center [84, 158] width 139 height 65
type input "C:\fakepath\[DATE] Lifeframe 2025.jpeg"
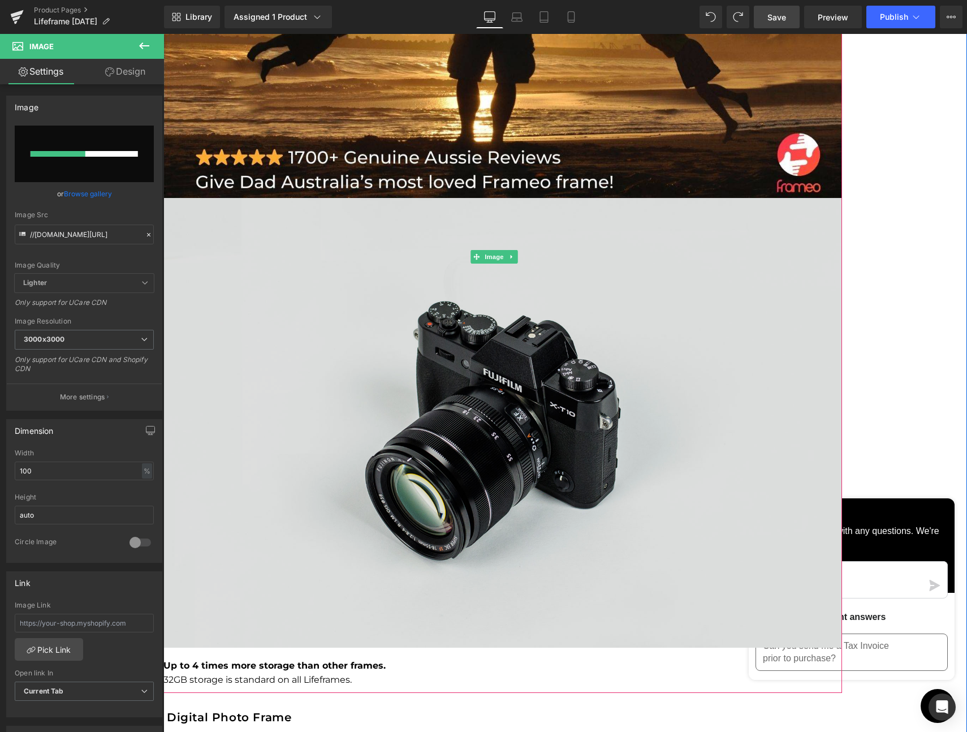
scroll to position [317, 0]
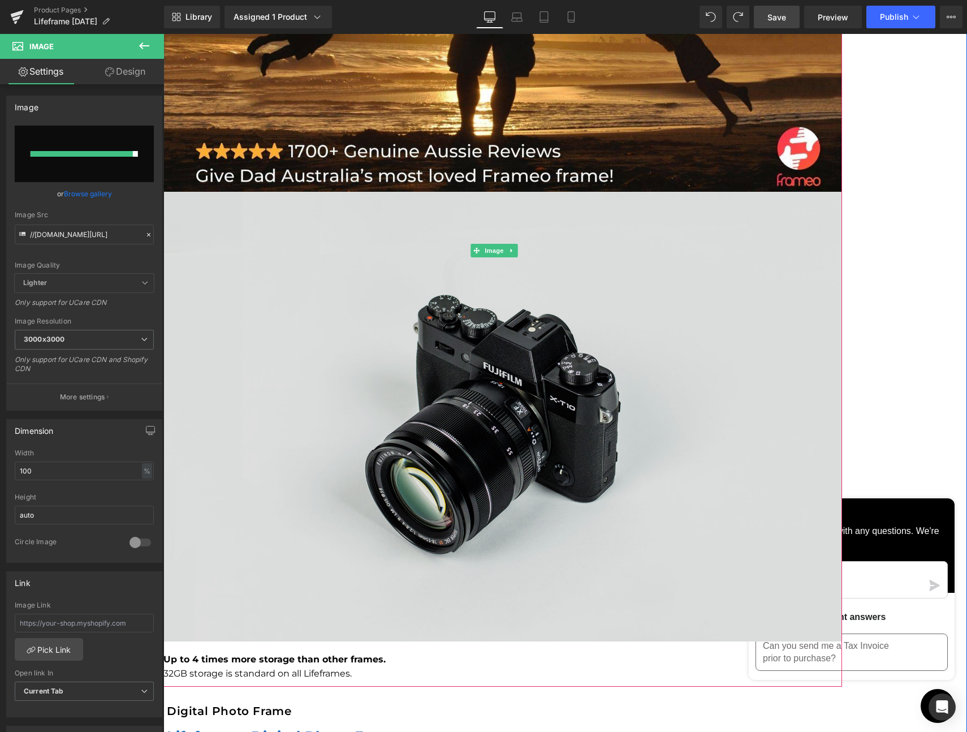
type input "[URL][DOMAIN_NAME]"
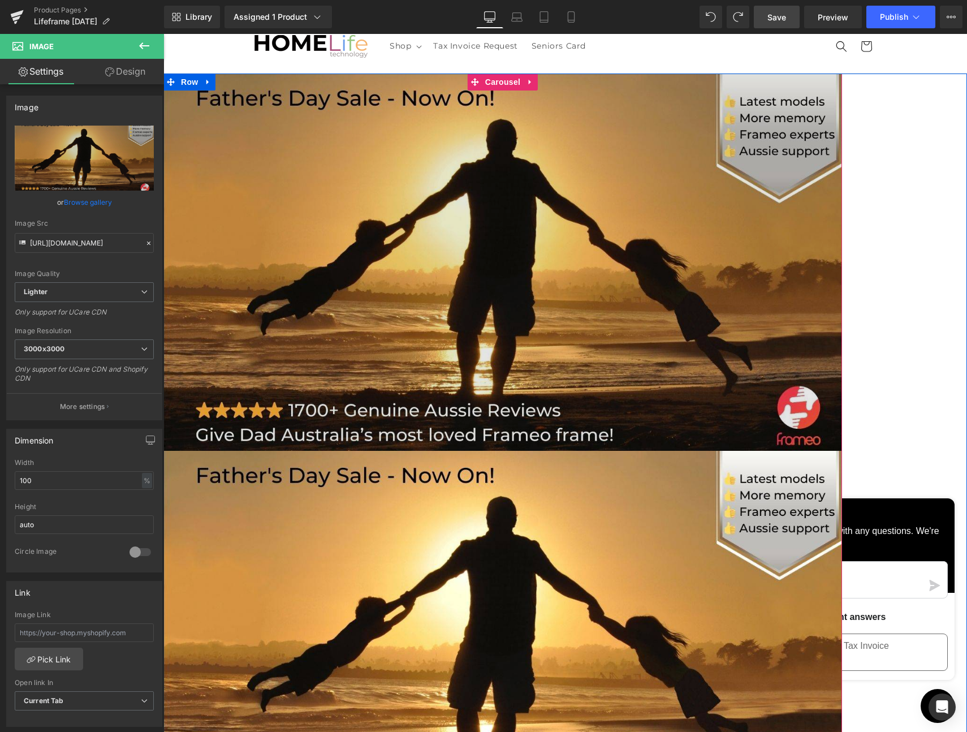
scroll to position [0, 0]
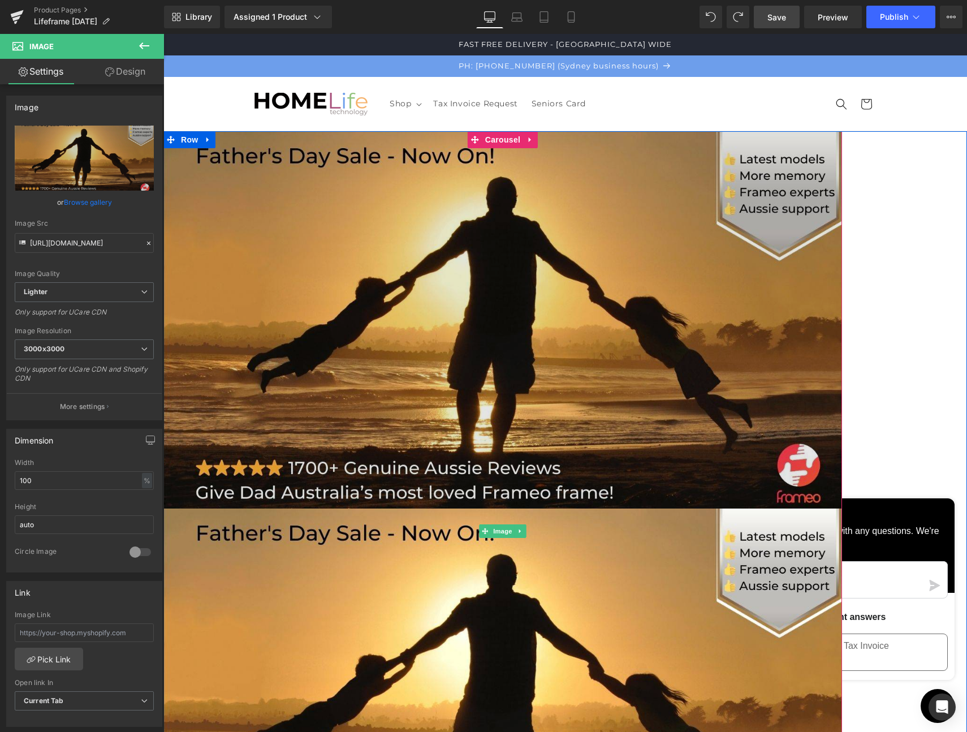
click at [408, 147] on img at bounding box center [502, 319] width 679 height 377
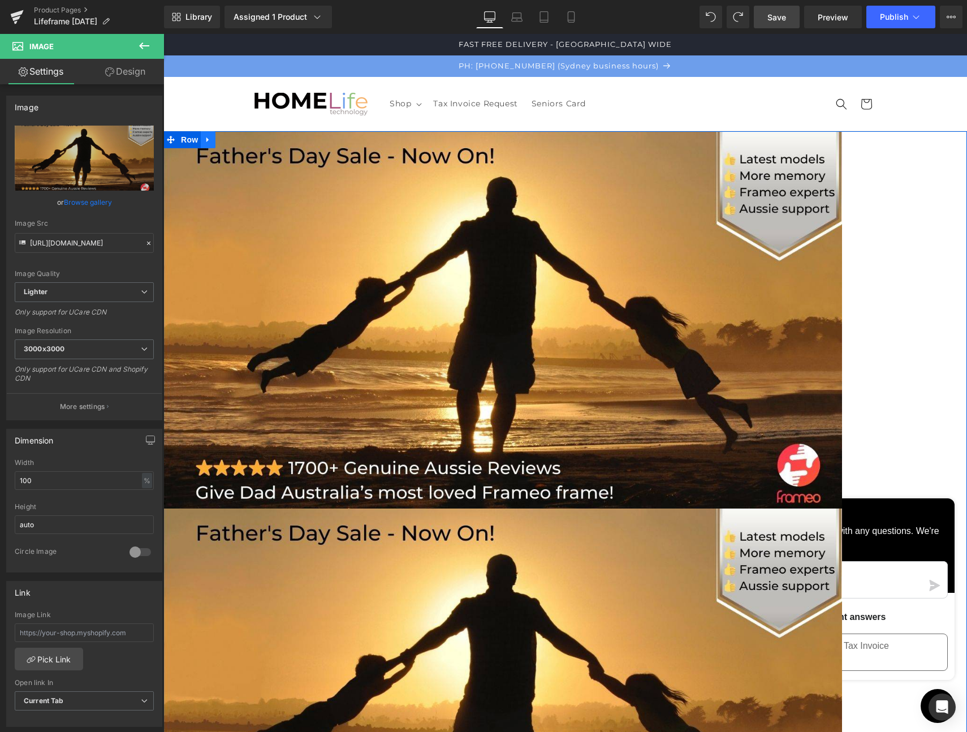
click at [212, 136] on icon at bounding box center [208, 140] width 8 height 8
click at [242, 138] on icon at bounding box center [238, 140] width 8 height 8
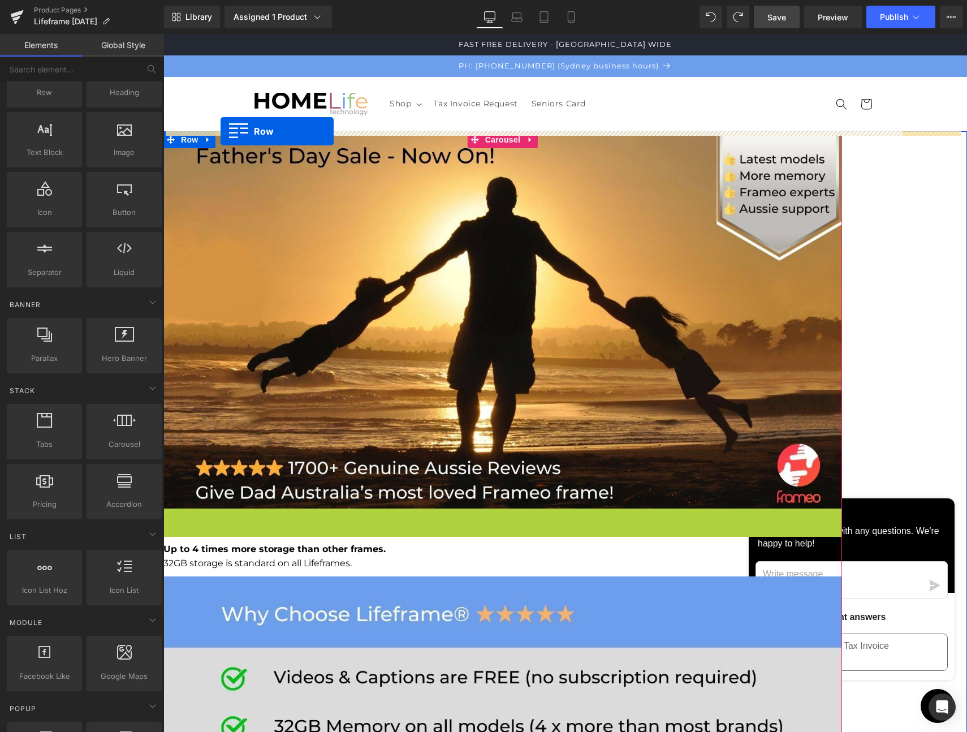
drag, startPoint x: 225, startPoint y: 518, endPoint x: 221, endPoint y: 131, distance: 386.4
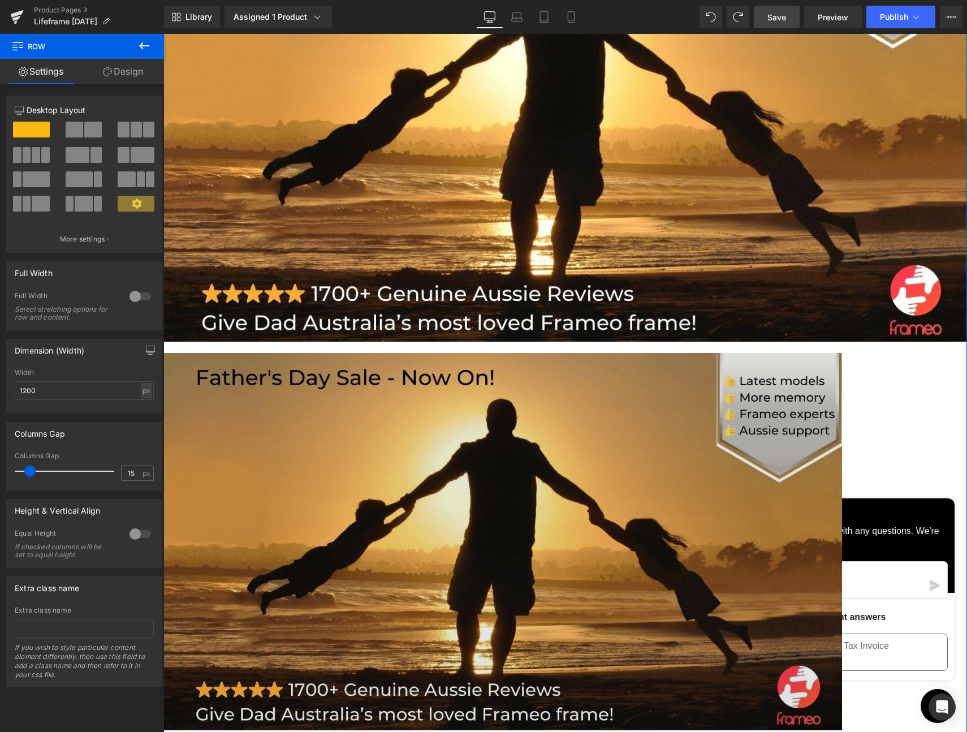
scroll to position [236, 0]
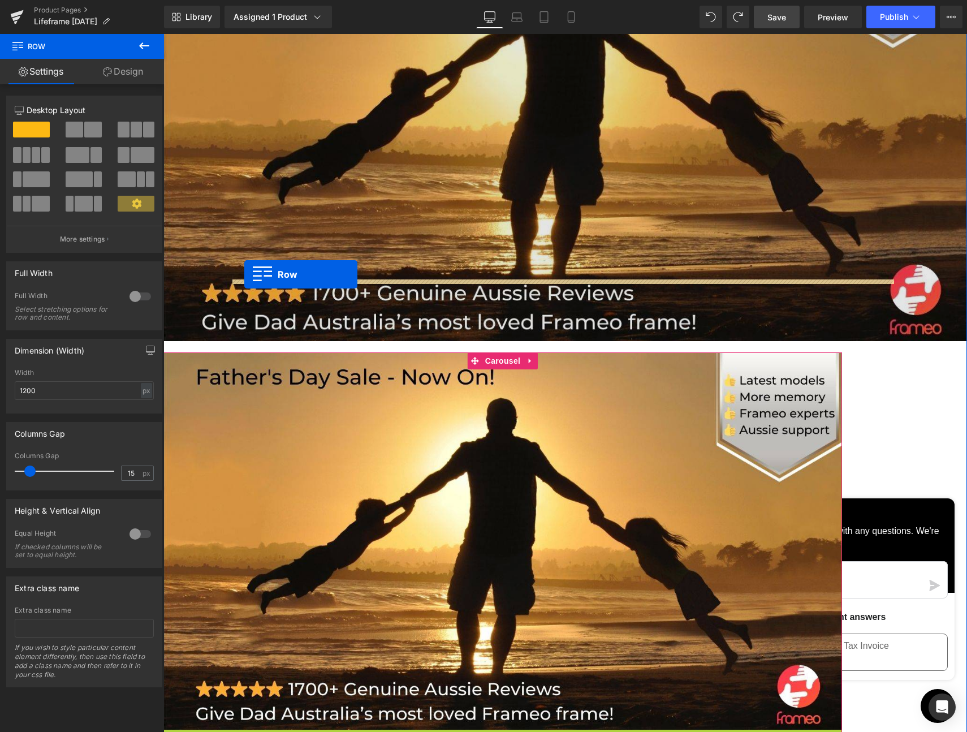
drag, startPoint x: 229, startPoint y: 660, endPoint x: 244, endPoint y: 274, distance: 386.1
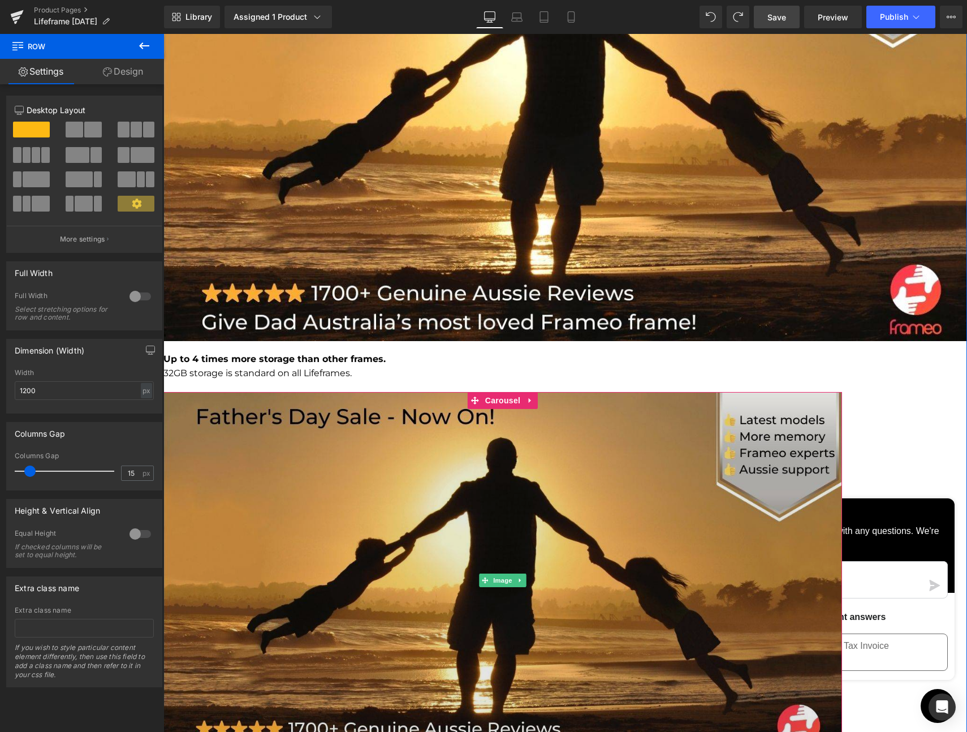
click at [355, 392] on img at bounding box center [502, 580] width 679 height 377
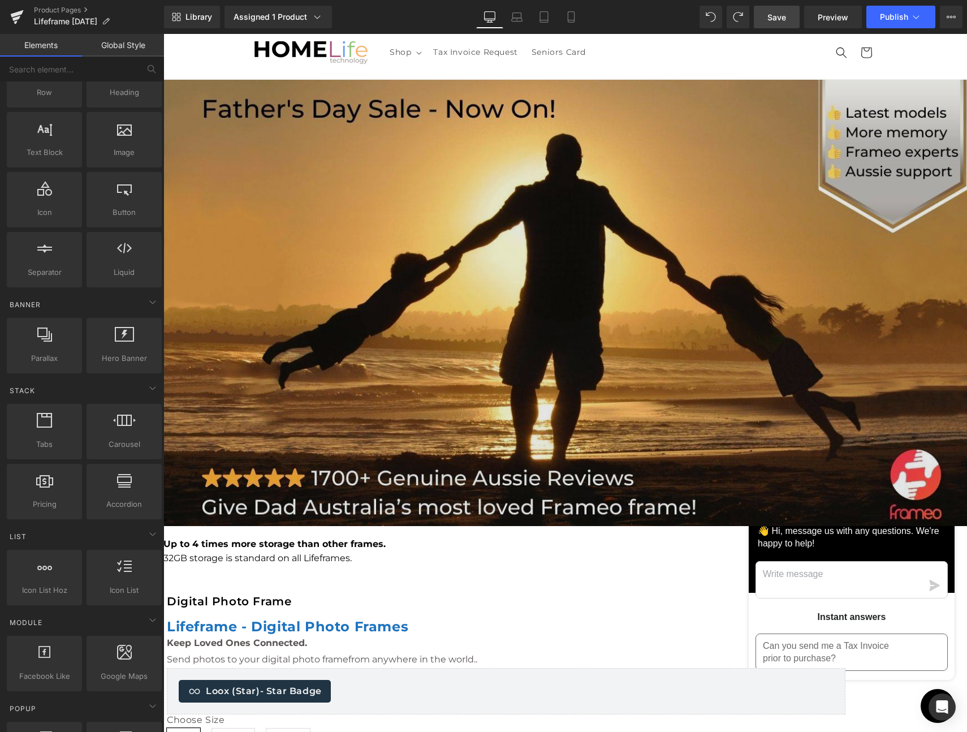
scroll to position [0, 0]
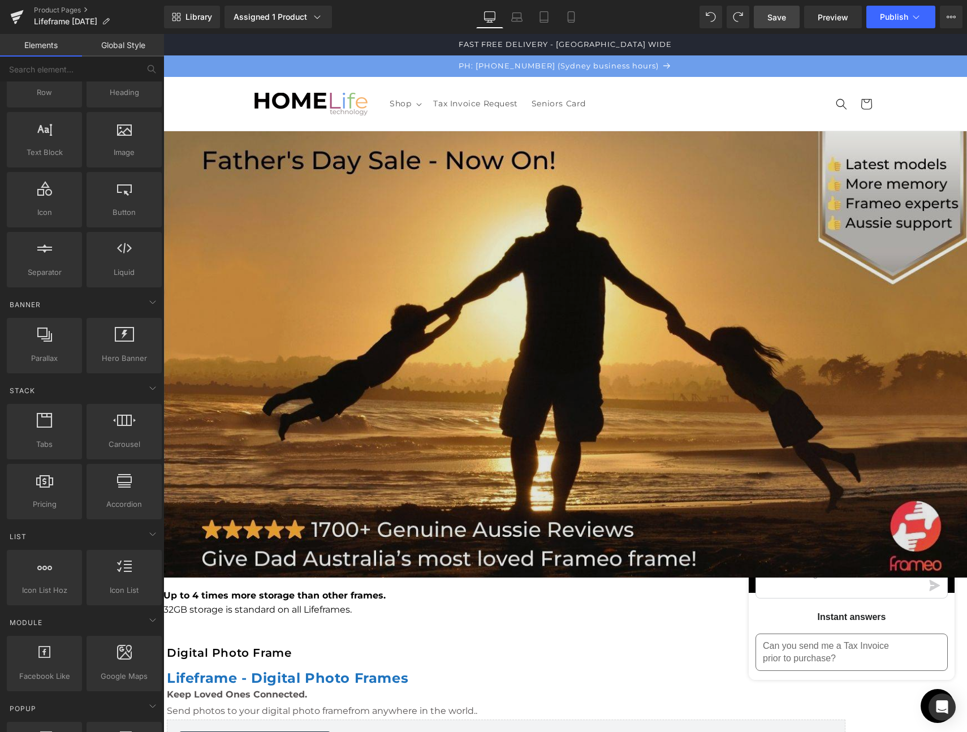
click at [456, 227] on img at bounding box center [565, 354] width 804 height 446
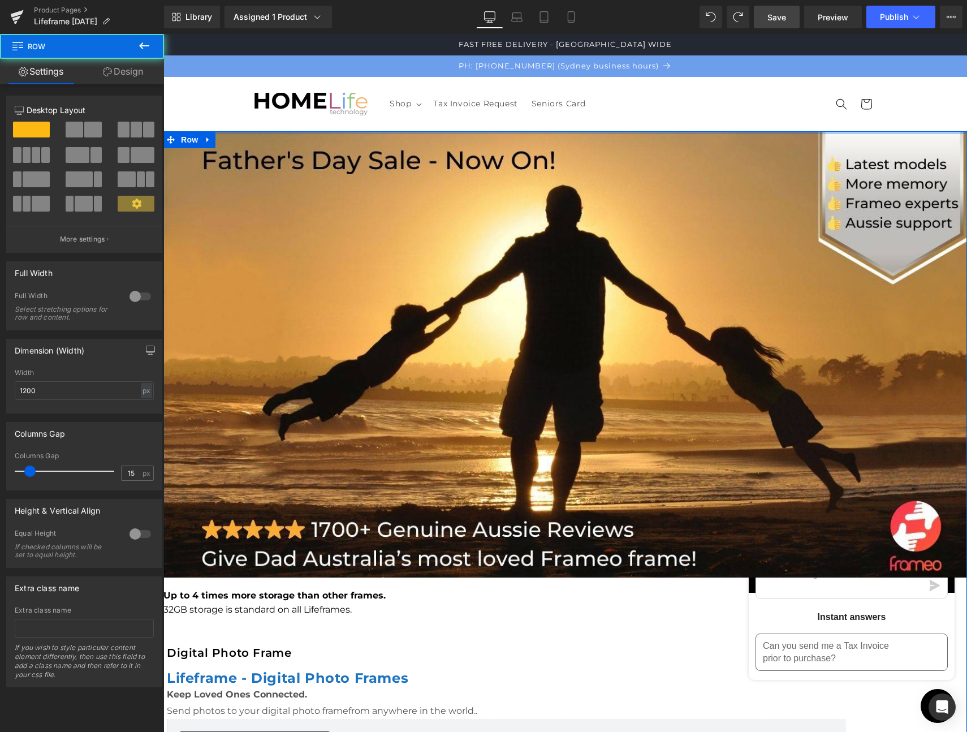
drag, startPoint x: 453, startPoint y: 147, endPoint x: 451, endPoint y: 120, distance: 26.6
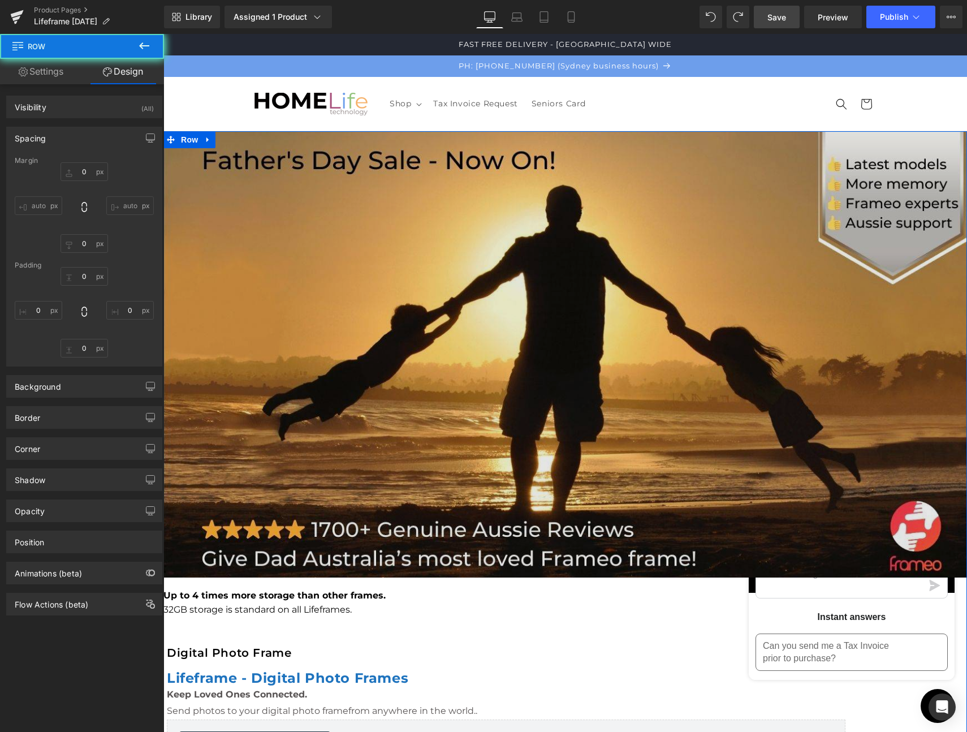
type input "0"
type input "10"
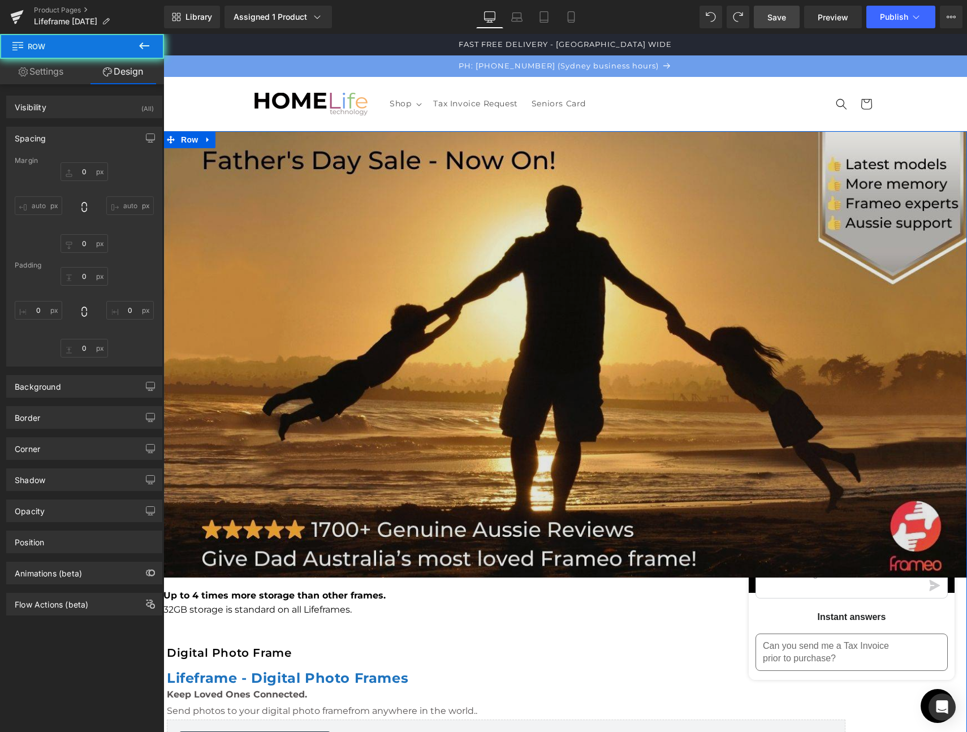
type input "0"
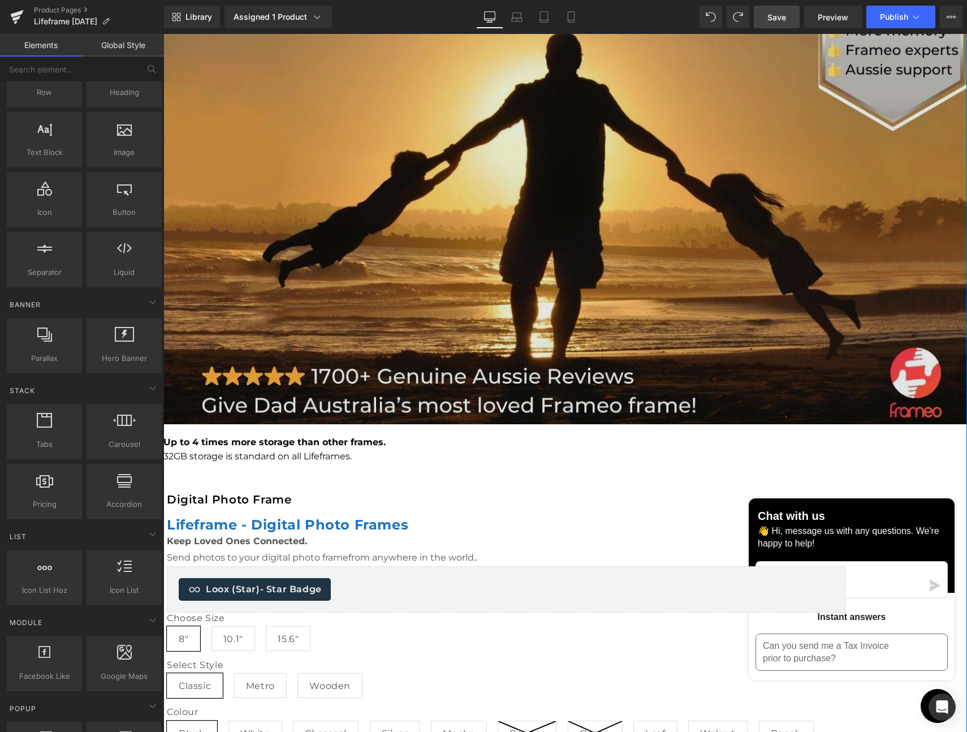
scroll to position [157, 0]
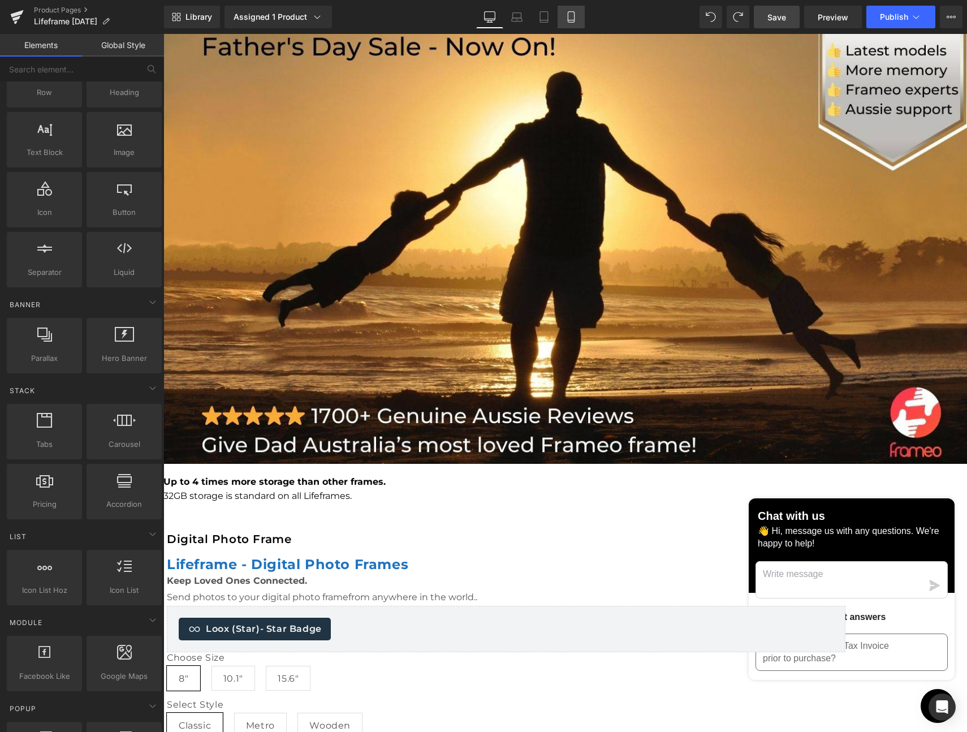
click at [574, 12] on icon at bounding box center [571, 17] width 6 height 11
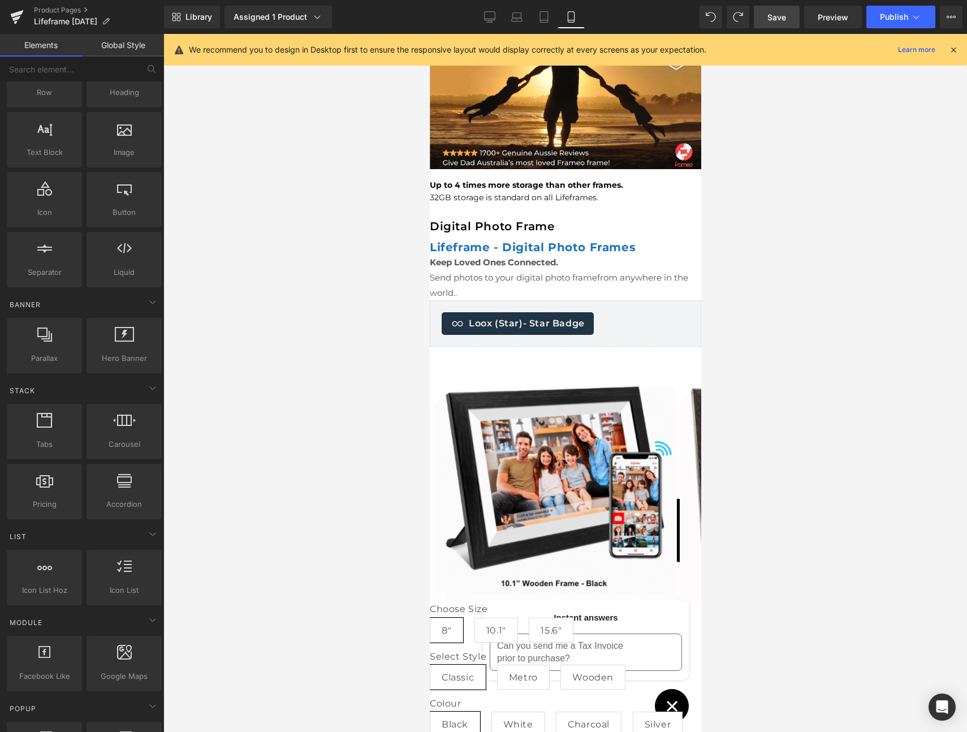
scroll to position [0, 0]
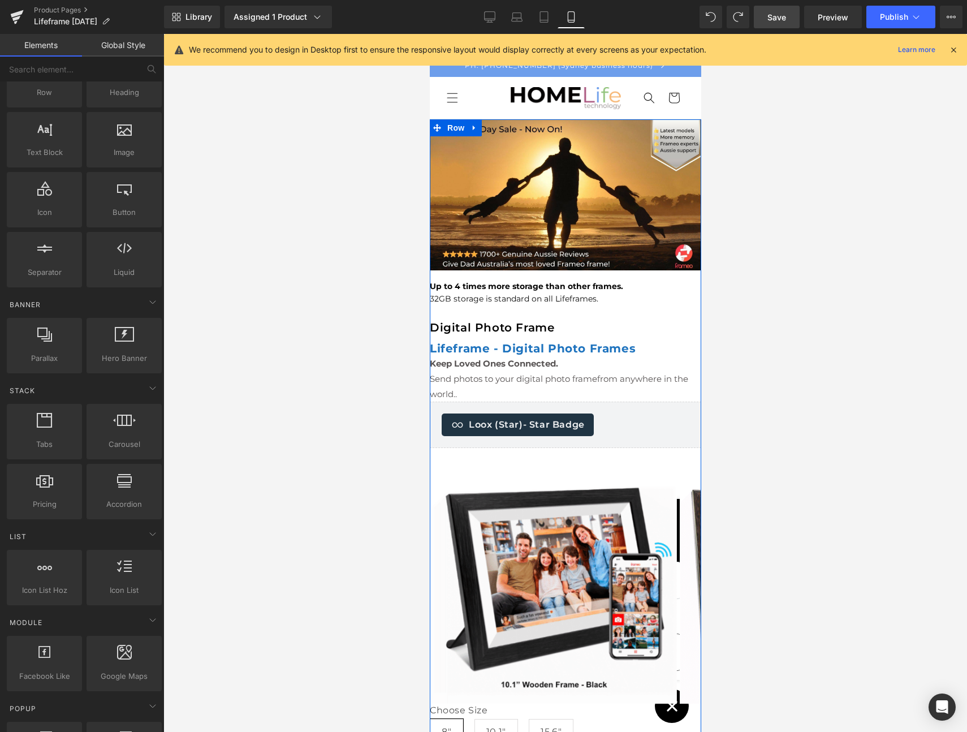
click at [441, 132] on icon at bounding box center [437, 128] width 8 height 8
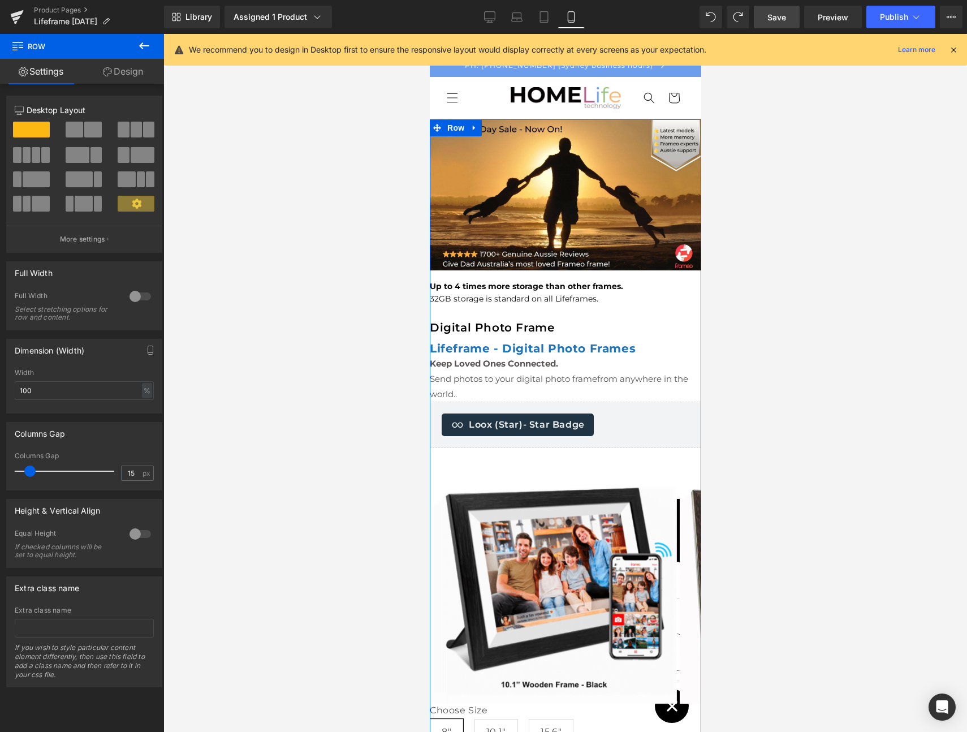
click at [126, 68] on link "Design" at bounding box center [123, 71] width 82 height 25
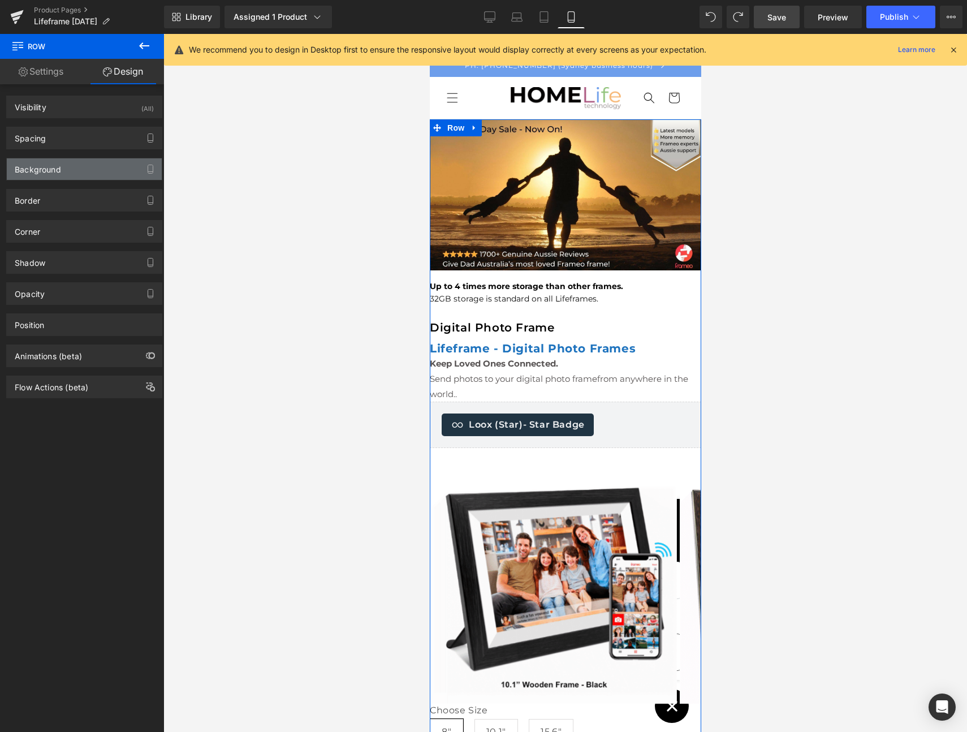
click at [73, 163] on div "Background" at bounding box center [84, 168] width 155 height 21
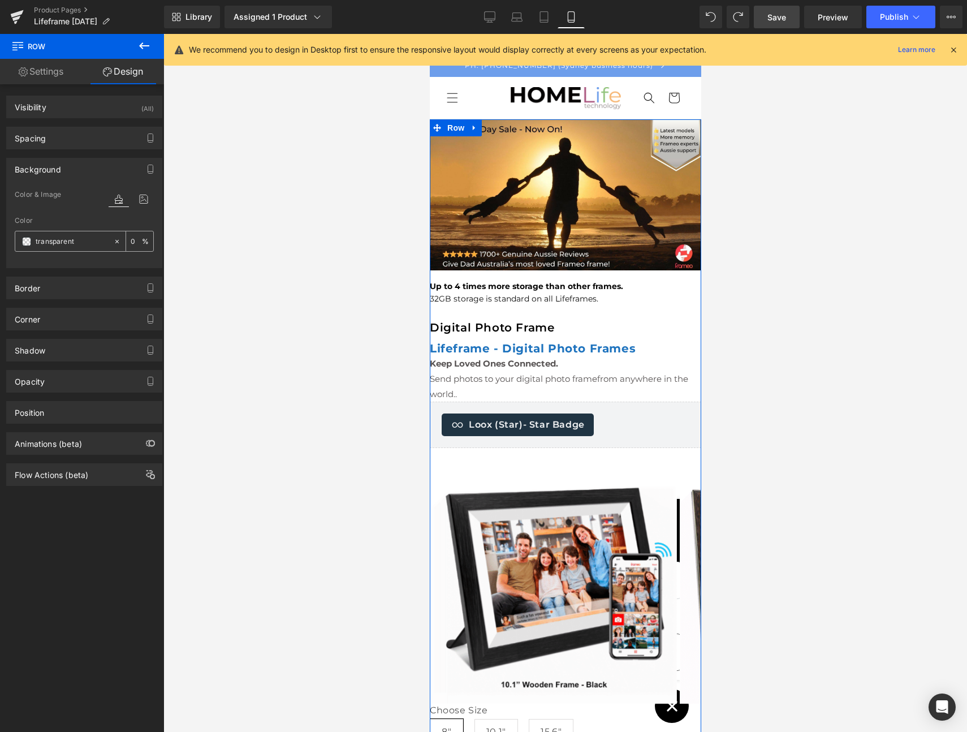
click at [23, 243] on span at bounding box center [26, 241] width 9 height 9
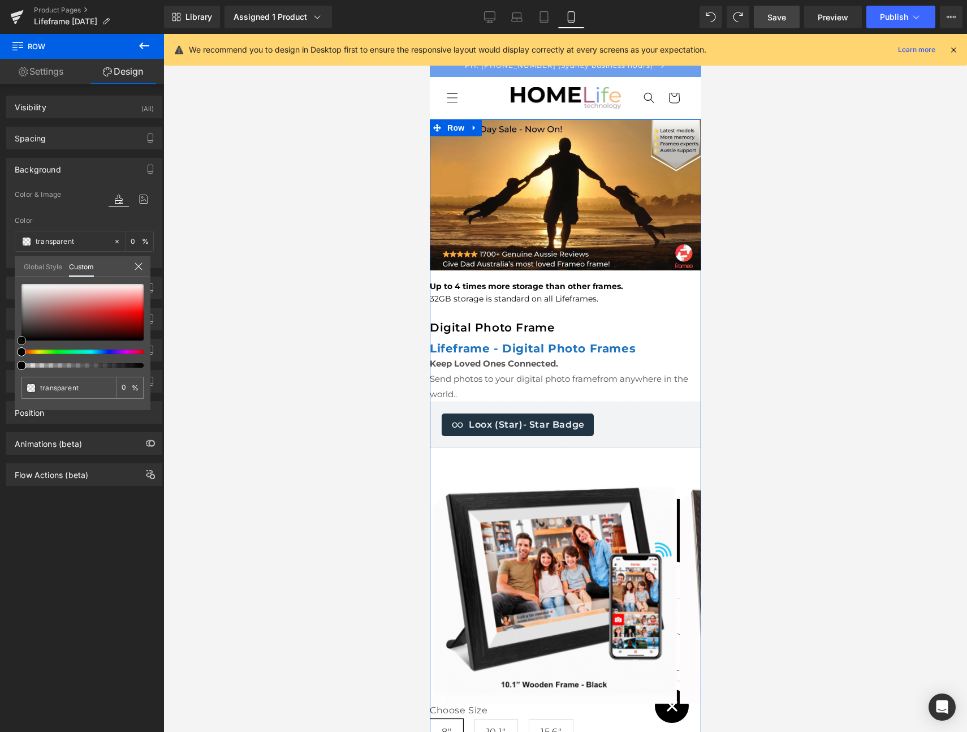
type input "#262020"
type input "100"
type input "#262020"
type input "100"
type input "#201c1c"
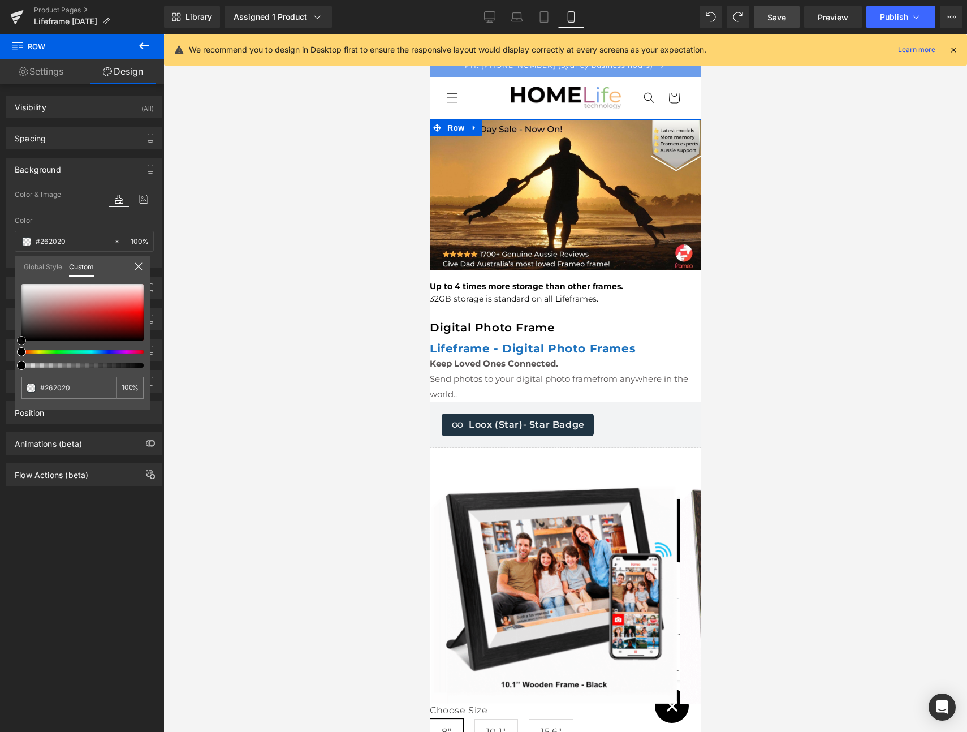
type input "#201c1c"
type input "#1d1a1a"
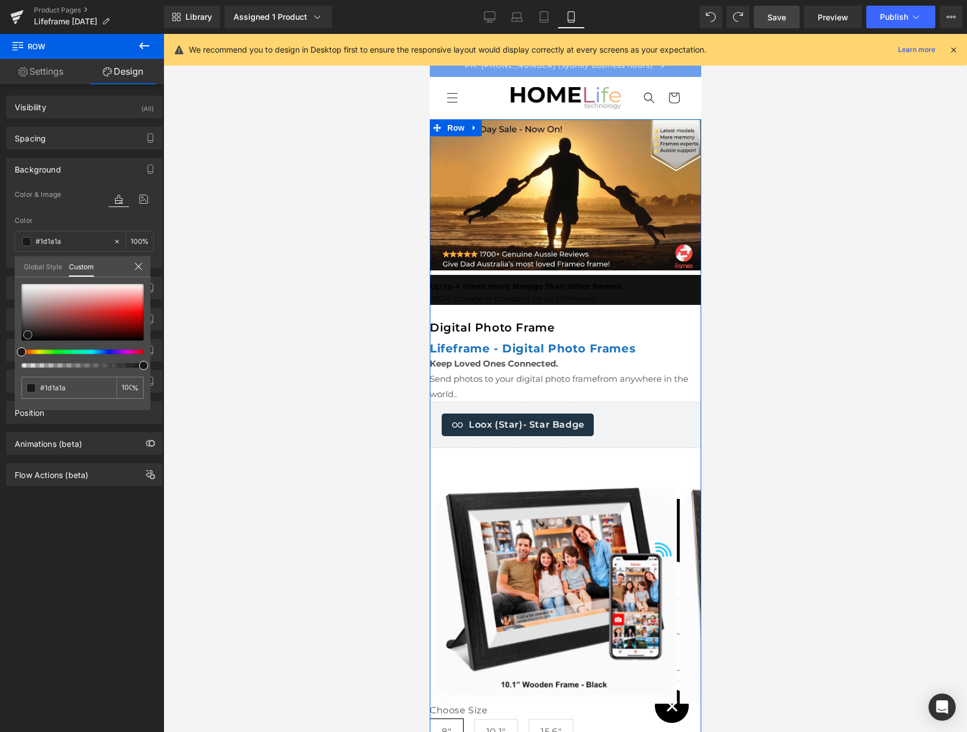
type input "#151212"
type input "#0a0909"
type input "#050404"
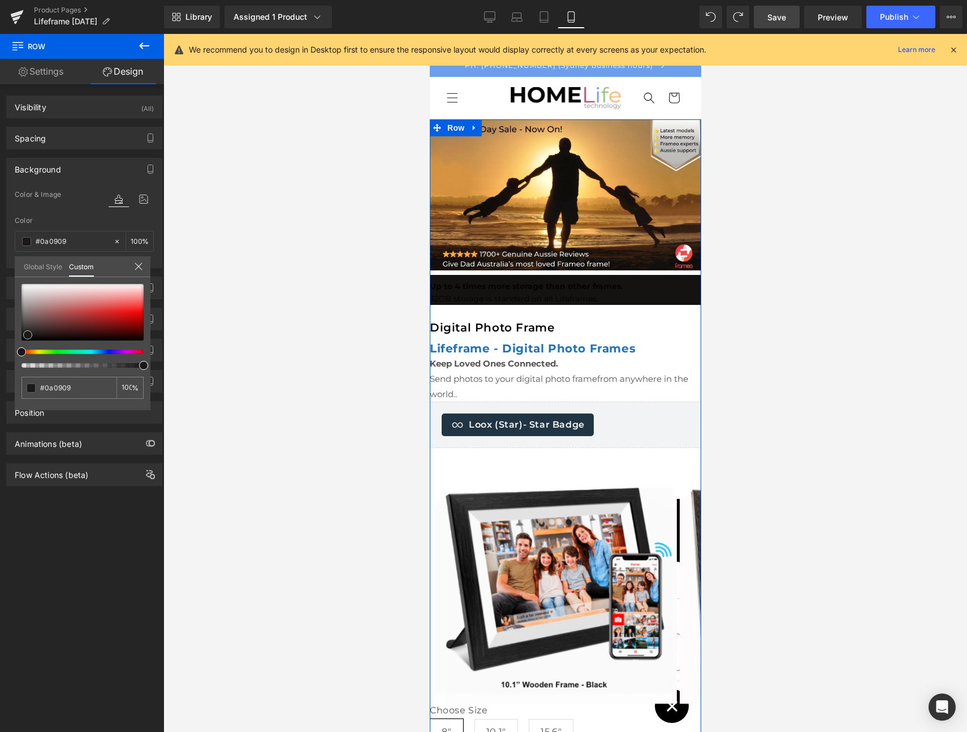
type input "#050404"
type input "#020202"
type input "#000000"
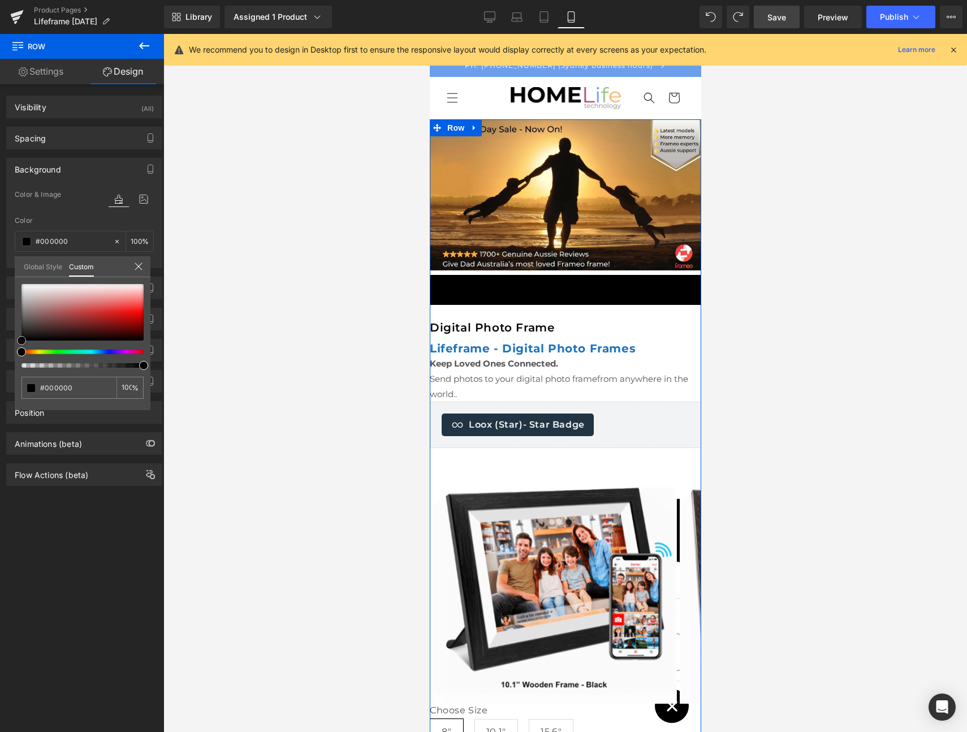
drag, startPoint x: 28, startPoint y: 335, endPoint x: 10, endPoint y: 344, distance: 20.0
click at [10, 268] on div "Background Color & Image color rgba(0, 0, 0, 1) Color #000000 100 % Image Repla…" at bounding box center [84, 208] width 169 height 119
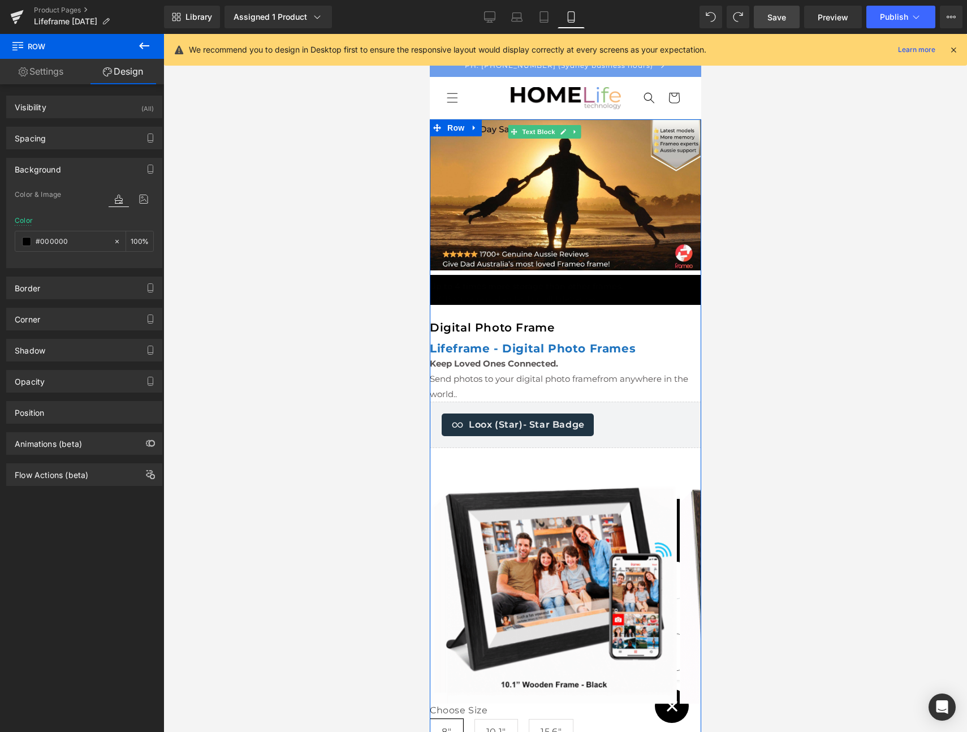
click at [598, 294] on span "32GB storage is standard on all Lifeframes." at bounding box center [513, 299] width 169 height 10
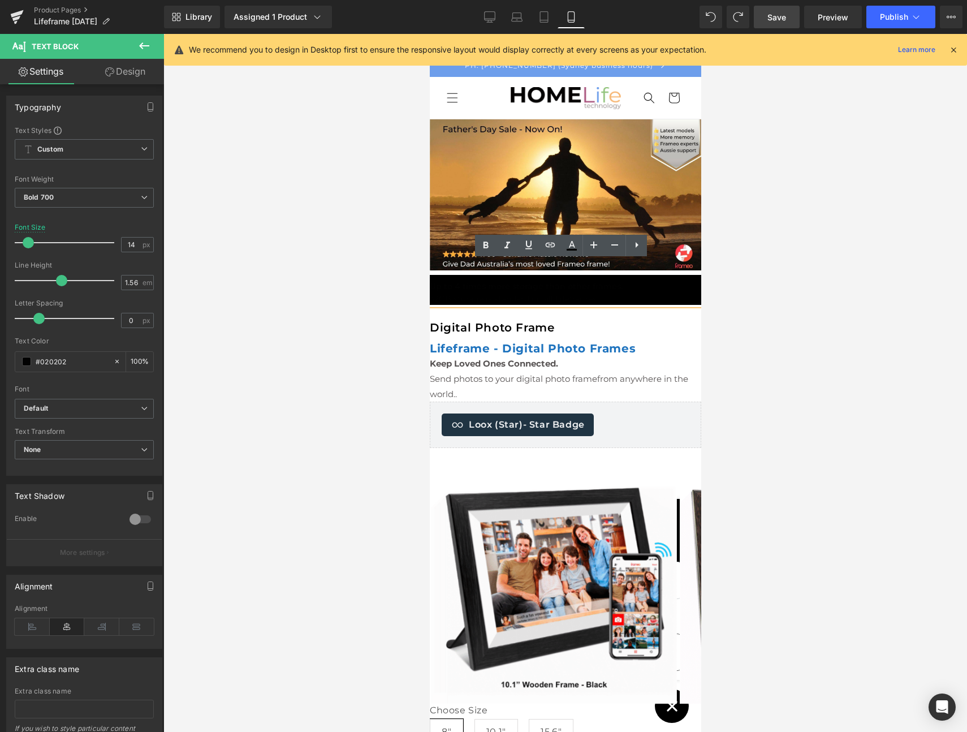
click at [651, 293] on p "32GB storage is standard on all Lifeframes." at bounding box center [565, 299] width 272 height 12
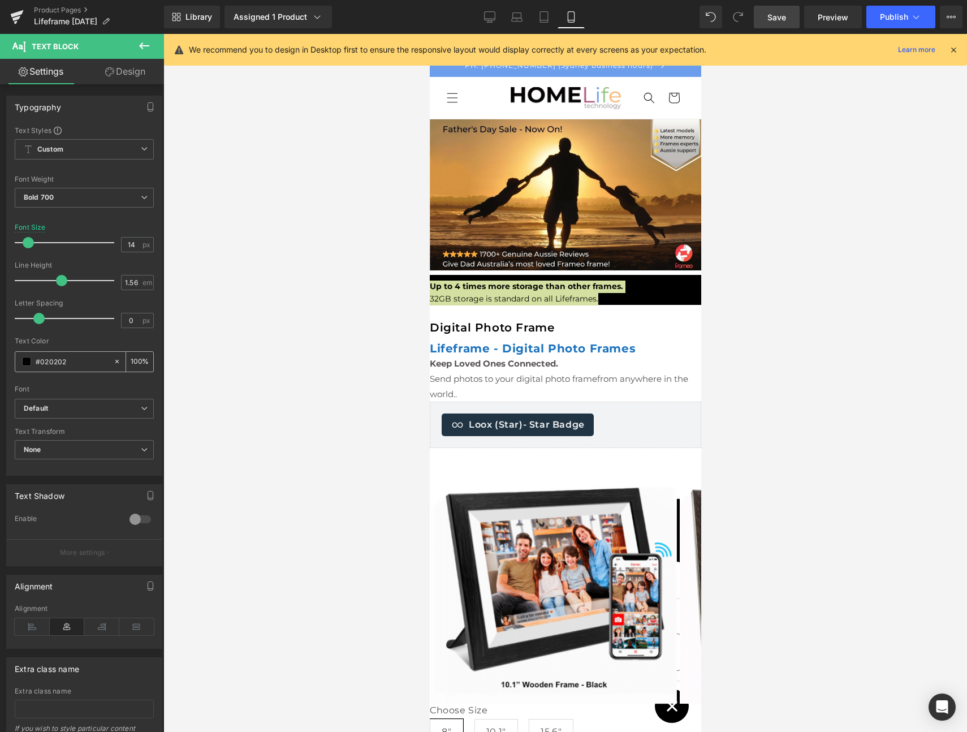
click at [27, 361] on span at bounding box center [26, 361] width 9 height 9
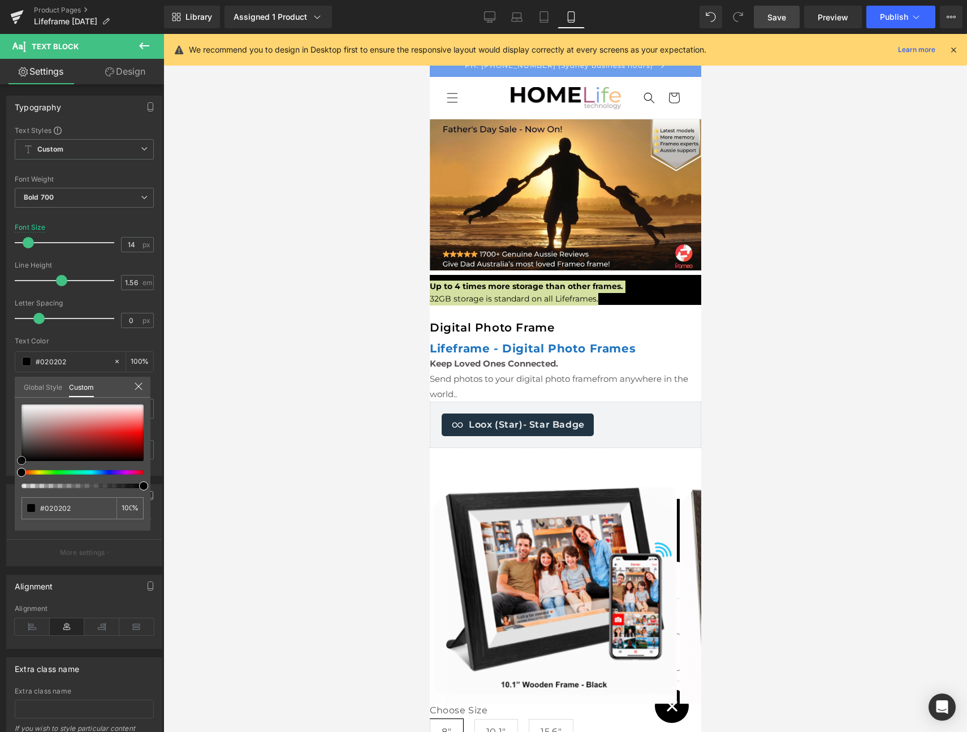
type input "#faf9f9"
type input "#ffffff"
drag, startPoint x: 22, startPoint y: 404, endPoint x: 15, endPoint y: 403, distance: 7.4
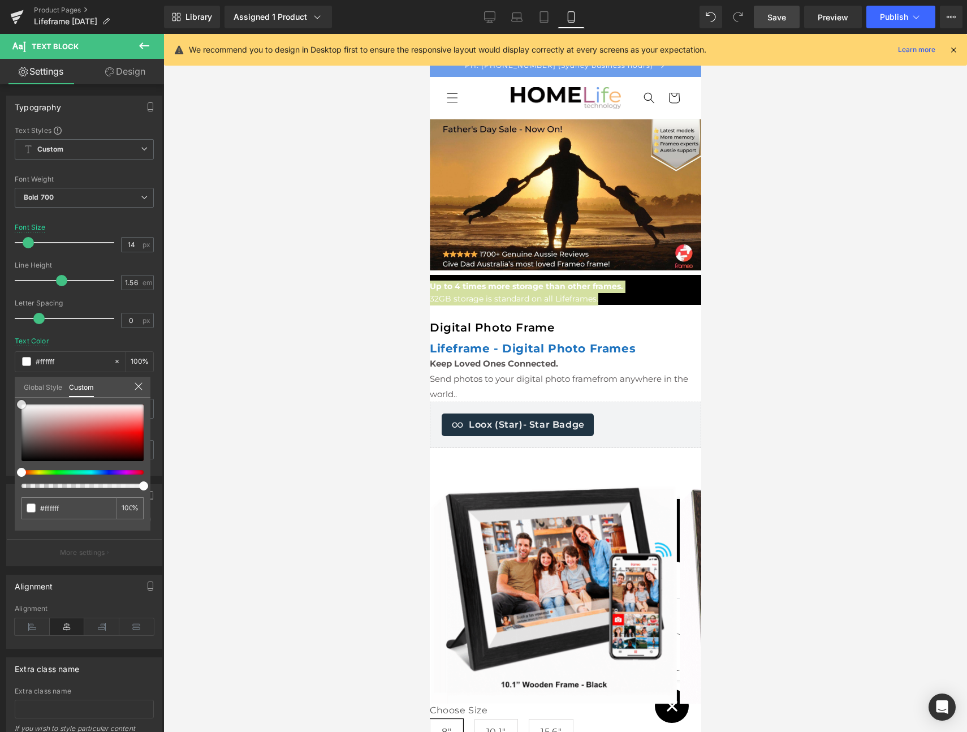
click at [15, 403] on div "#ffffff 100 %" at bounding box center [83, 405] width 136 height 14
click at [203, 357] on div at bounding box center [565, 383] width 804 height 698
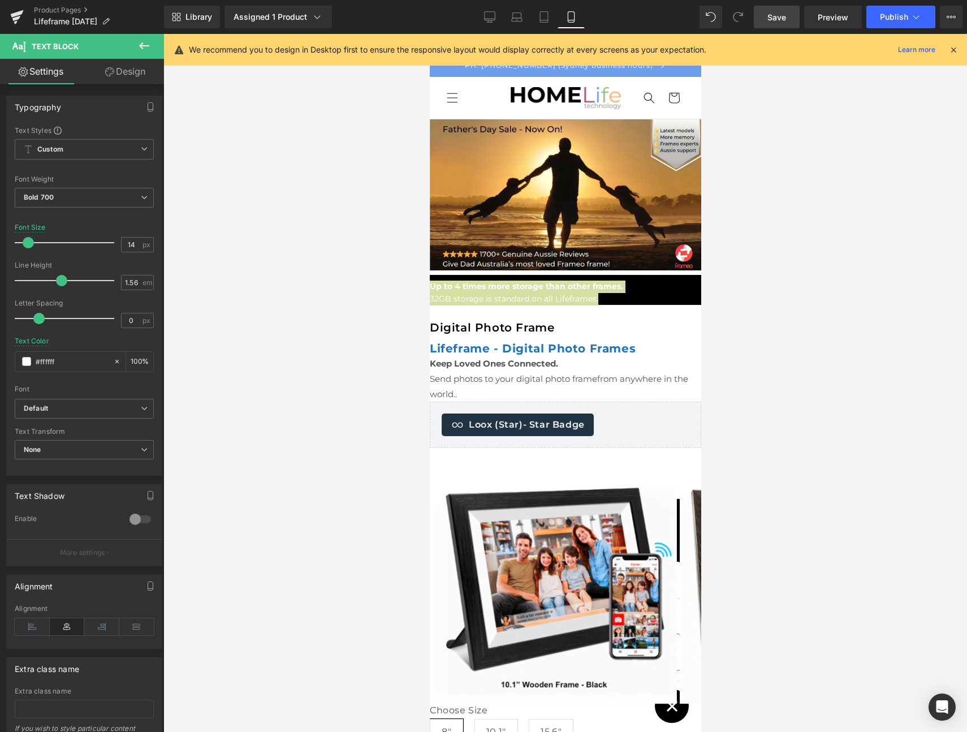
click at [359, 320] on div at bounding box center [565, 383] width 804 height 698
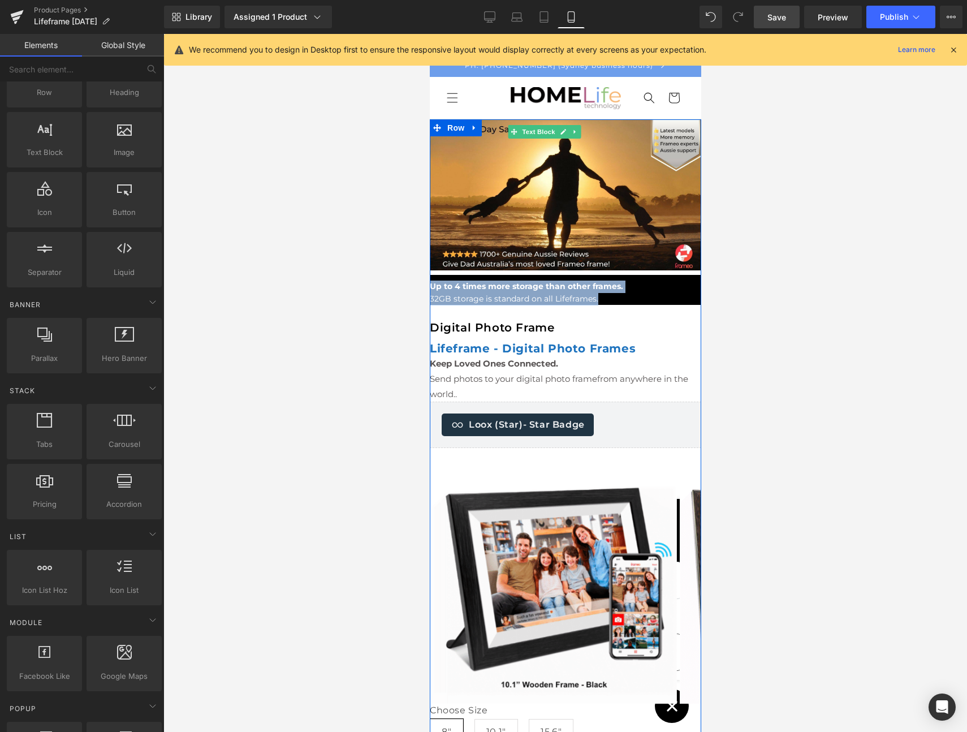
drag, startPoint x: 645, startPoint y: 278, endPoint x: 687, endPoint y: 280, distance: 42.5
click at [645, 293] on p "32GB storage is standard on all Lifeframes." at bounding box center [565, 299] width 272 height 12
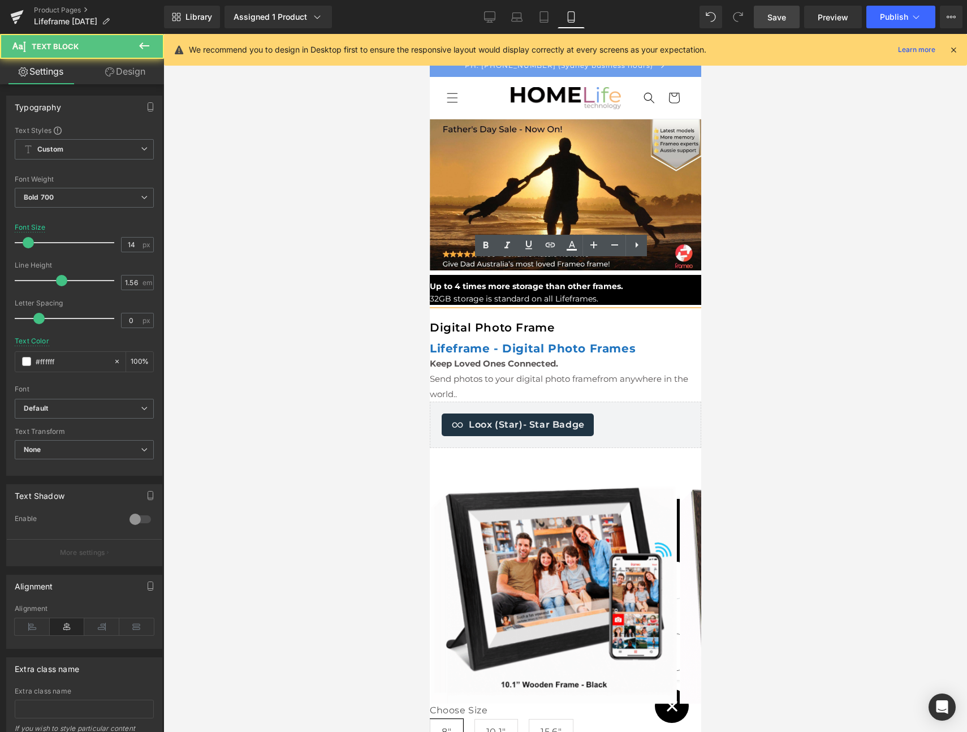
click at [705, 278] on div at bounding box center [565, 383] width 804 height 698
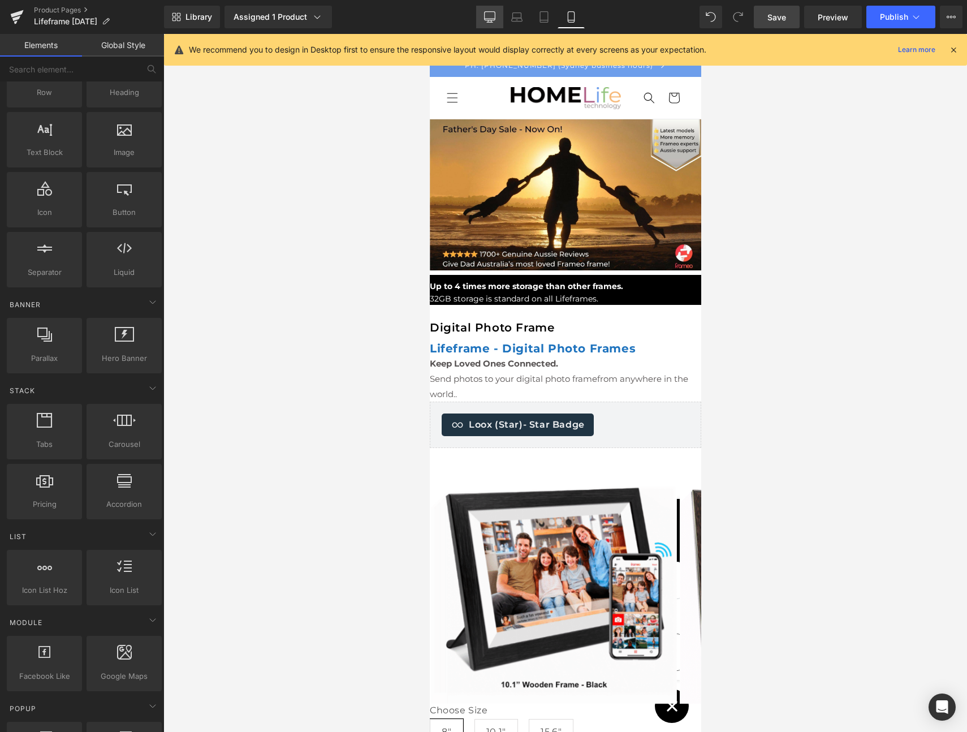
click at [485, 13] on icon at bounding box center [490, 16] width 11 height 8
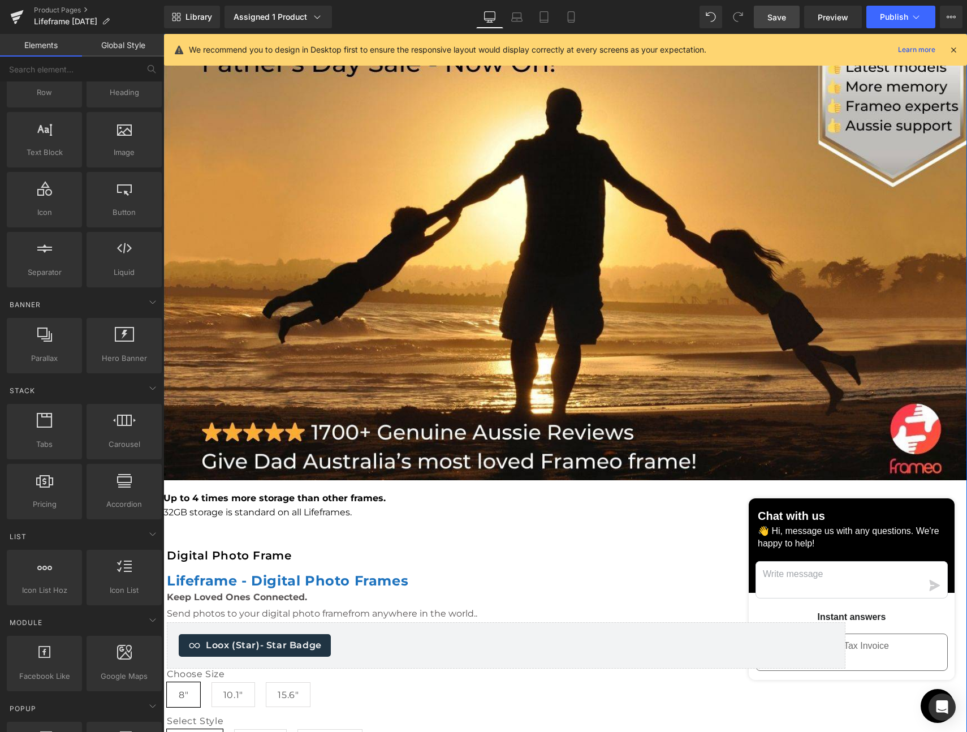
click at [236, 492] on div "Up to 4 times more storage than other frames. 32GB storage is standard on all L…" at bounding box center [565, 506] width 804 height 28
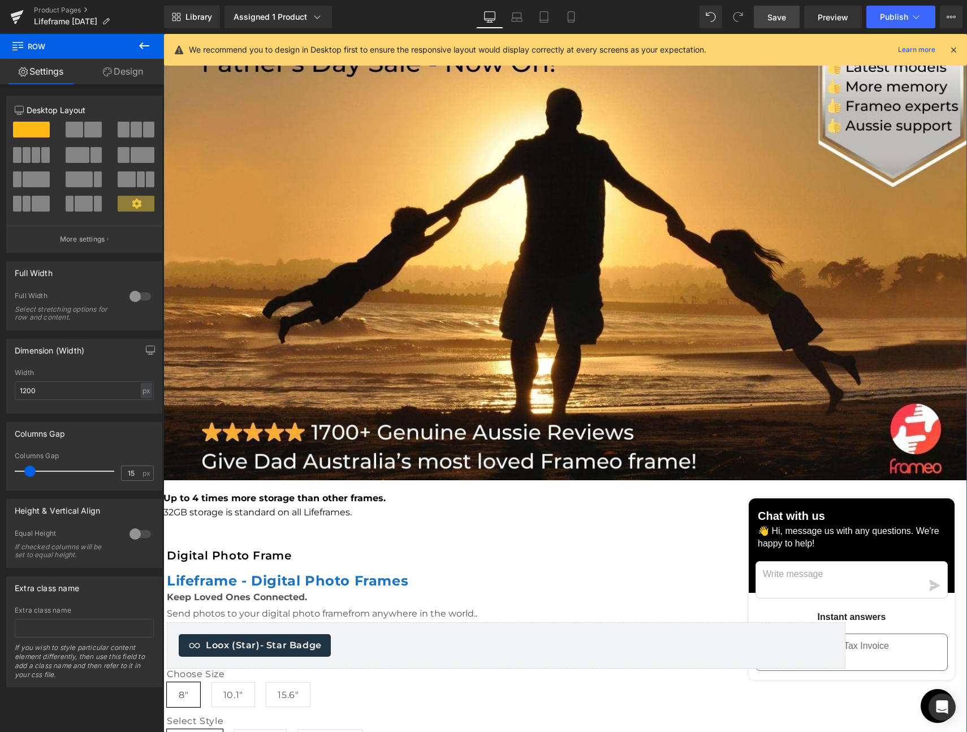
click at [341, 40] on div at bounding box center [565, 37] width 804 height 6
click at [178, 51] on span at bounding box center [170, 42] width 15 height 17
click at [127, 73] on link "Design" at bounding box center [123, 71] width 82 height 25
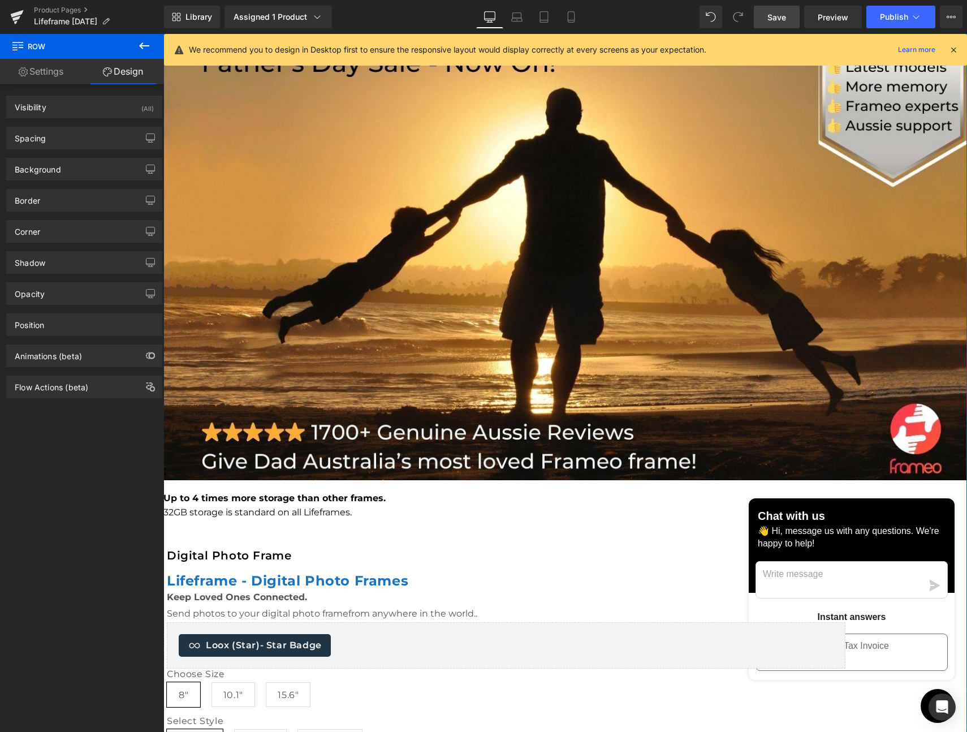
type input "transparent"
type input "0"
click at [52, 169] on div "Background" at bounding box center [38, 166] width 46 height 16
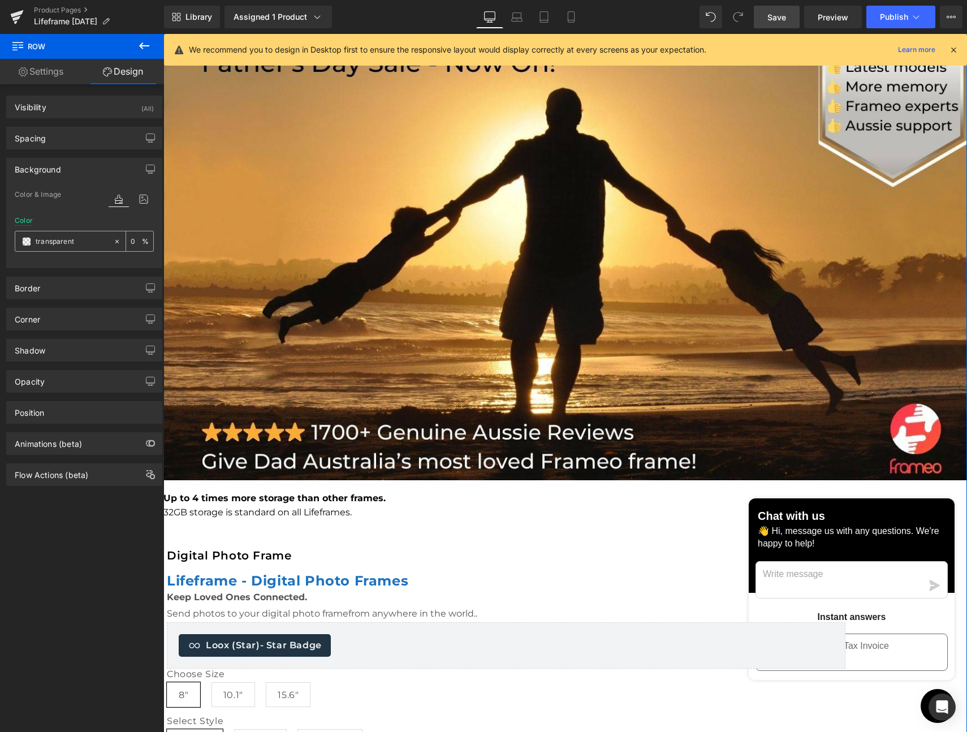
click at [28, 239] on span at bounding box center [26, 241] width 9 height 9
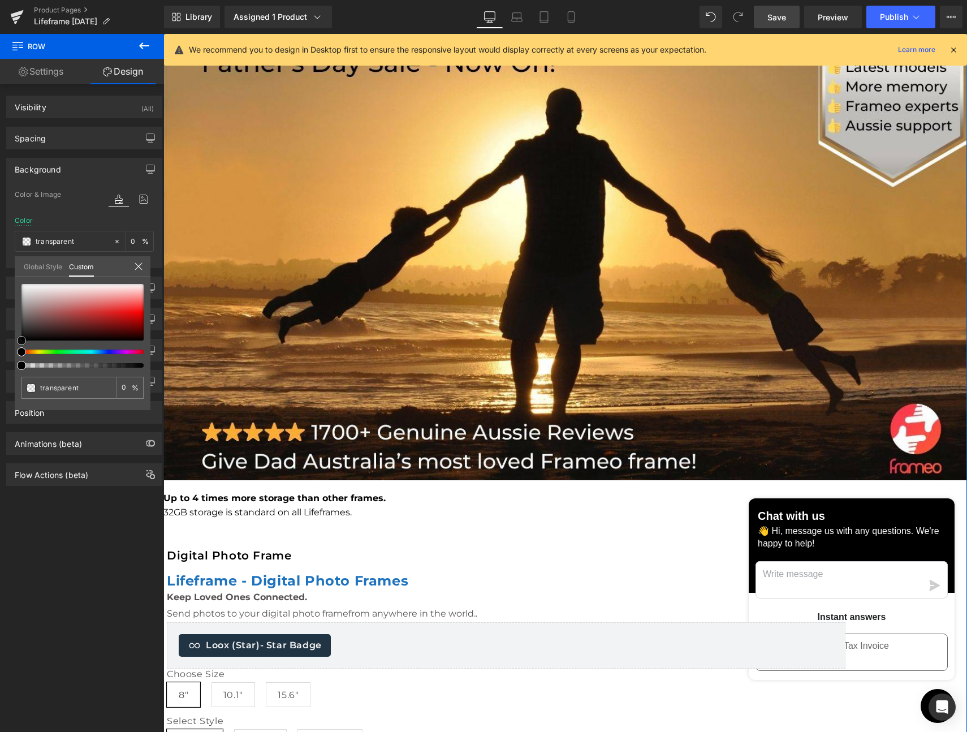
type input "#cfc3c3"
type input "100"
type input "#cfc3c3"
type input "100"
type input "#c3b5b5"
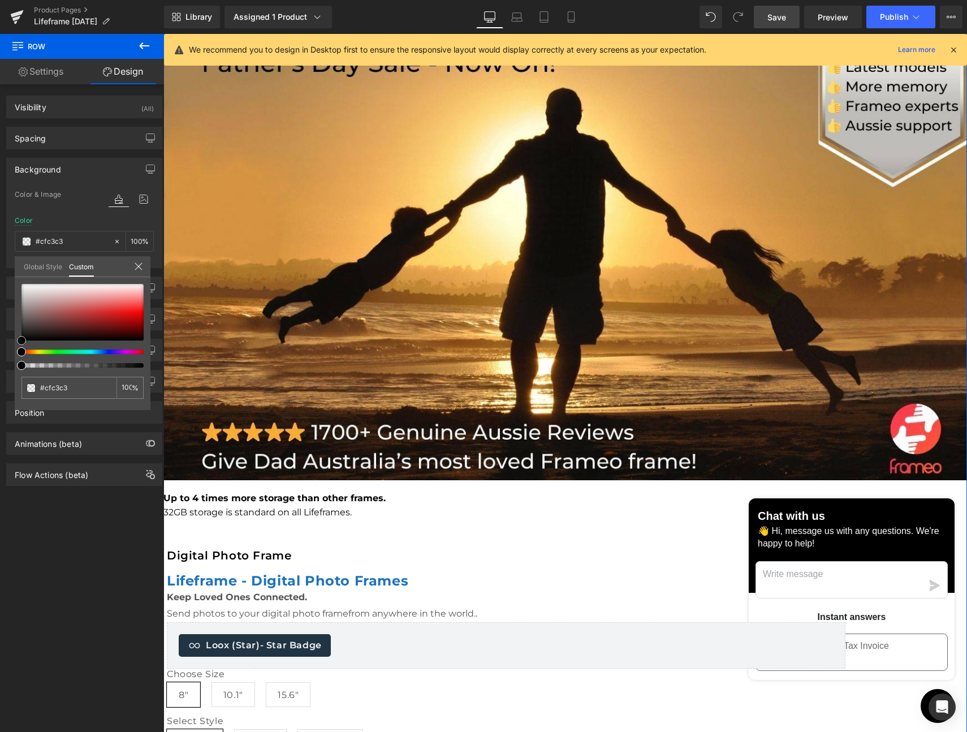
type input "#c3b5b5"
type input "#b09f9f"
type input "#907d7d"
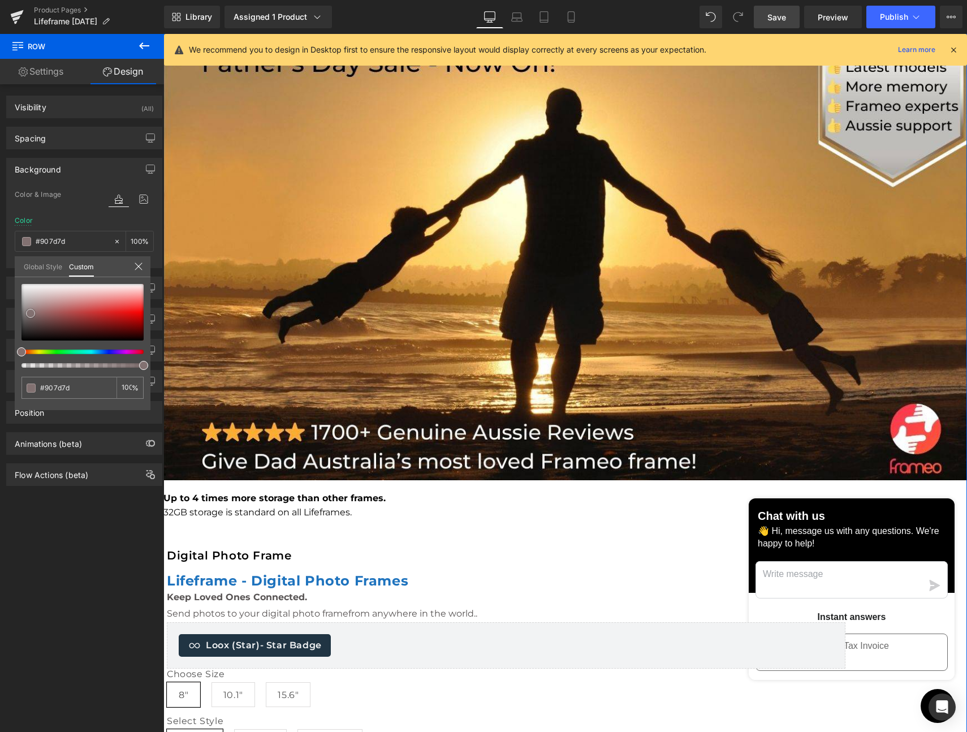
type input "#827171"
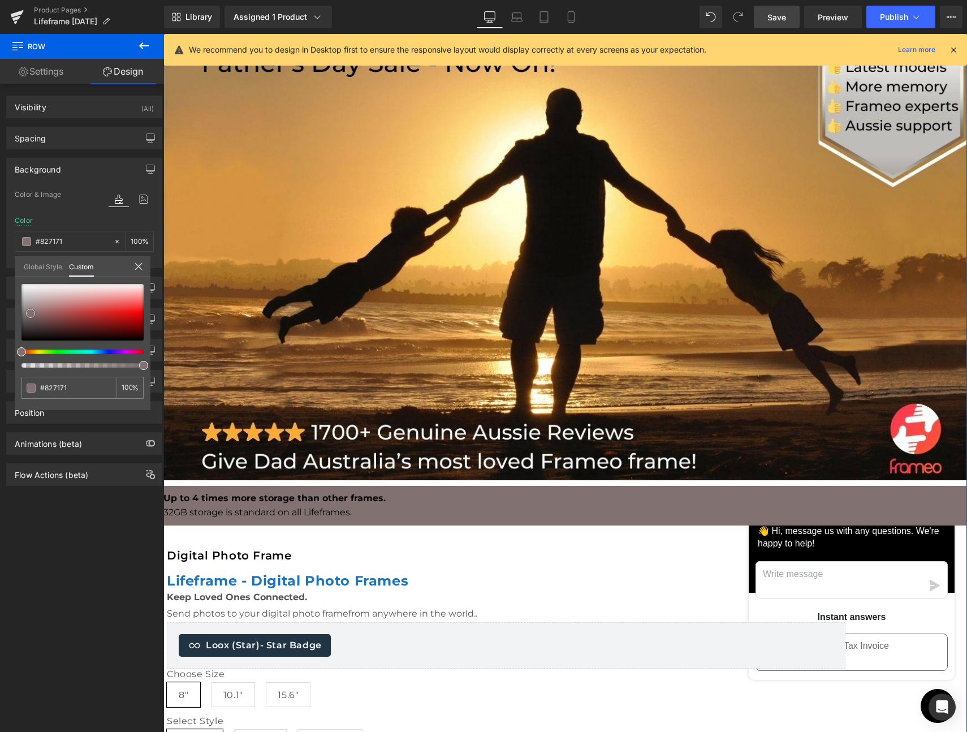
type input "#6e6262"
type input "#575050"
type input "#4a4444"
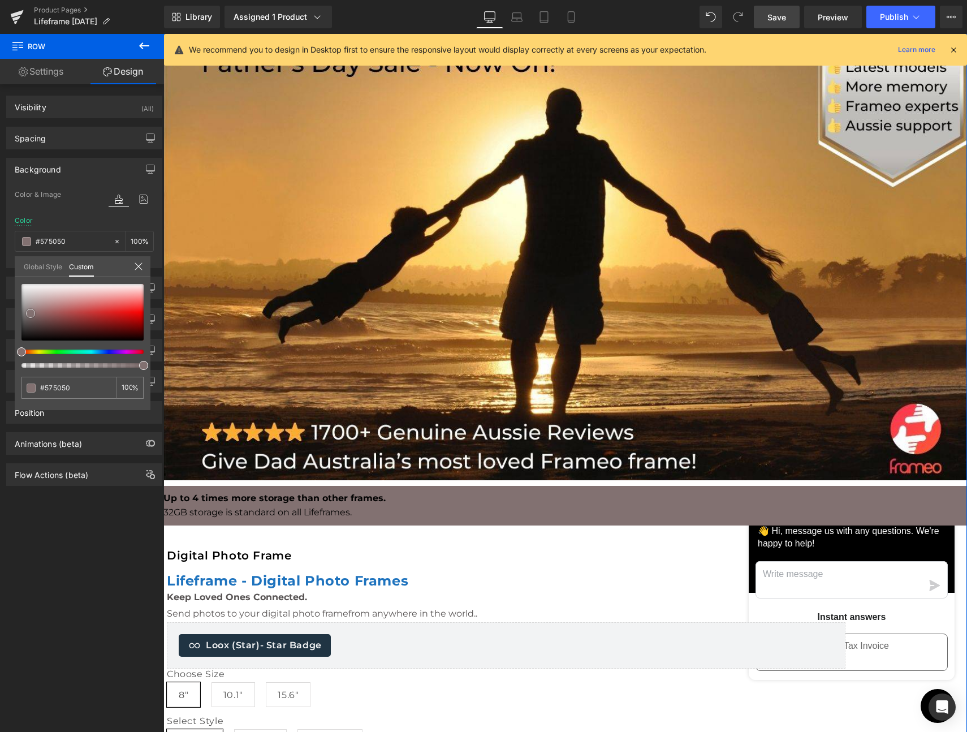
type input "#4a4444"
type input "#393636"
type input "#2f2c2c"
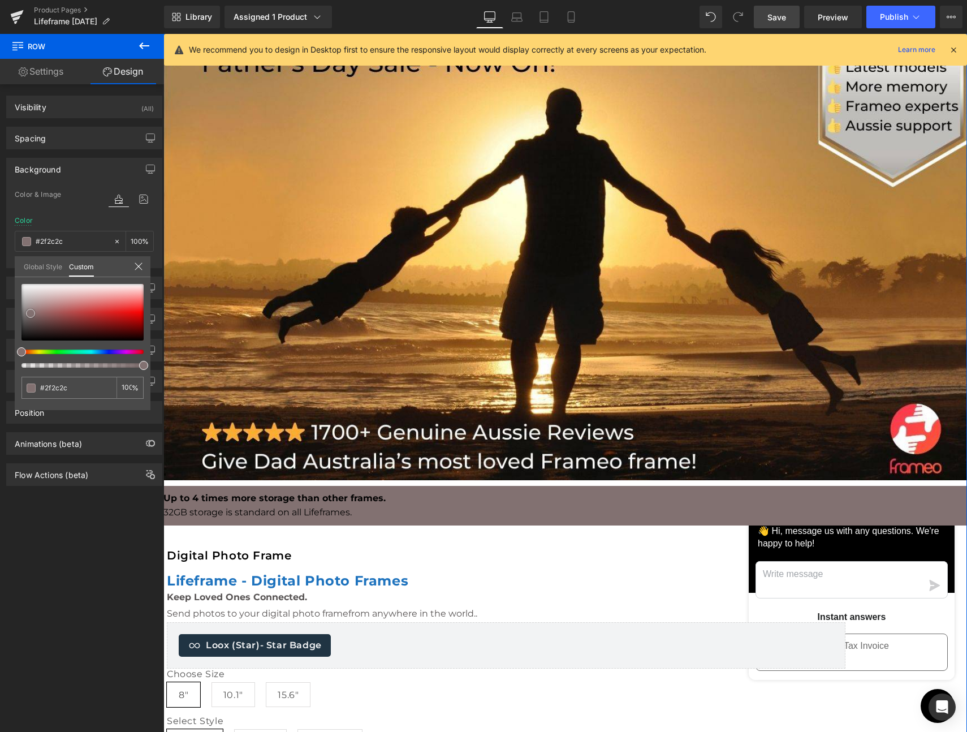
type input "#292727"
type input "#272525"
type input "#1e1e1e"
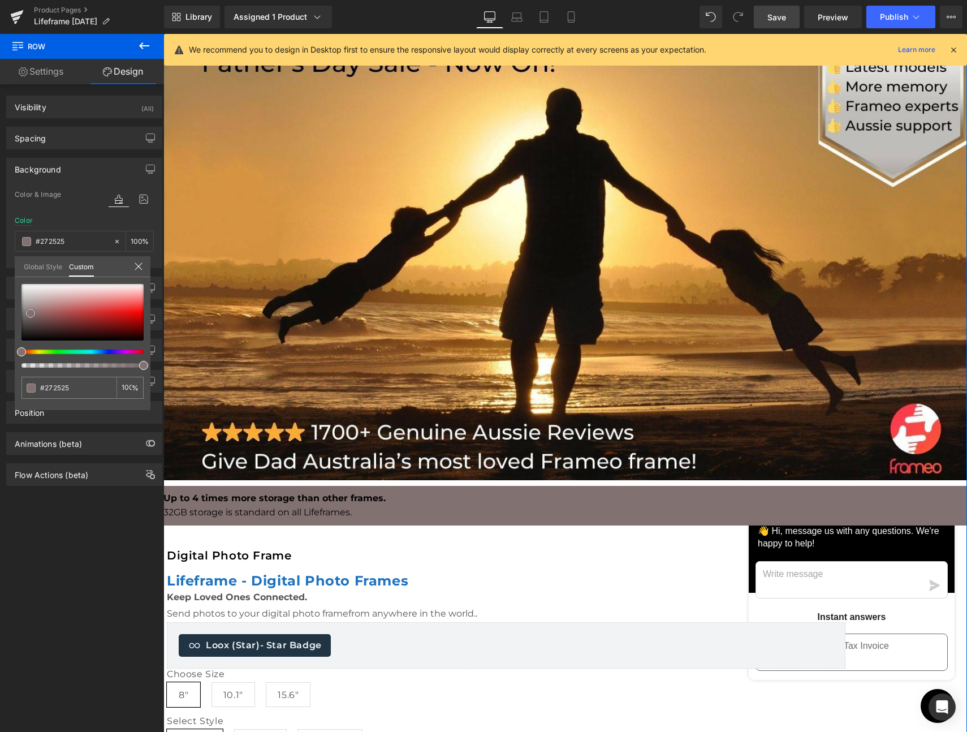
type input "#1e1e1e"
type input "#191919"
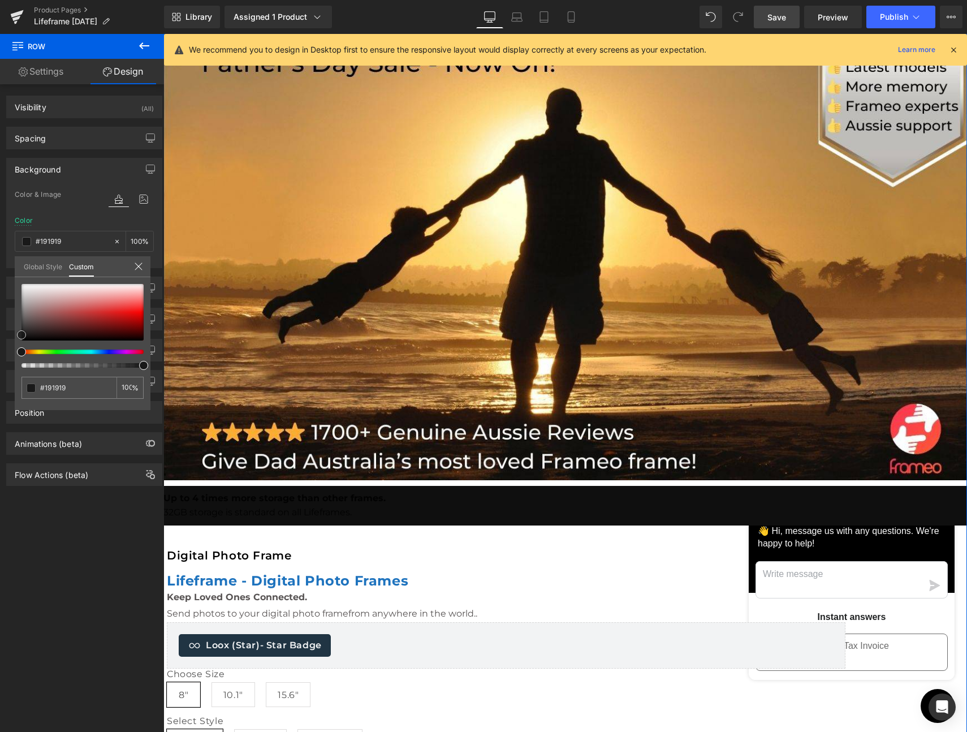
type input "#0f0f0f"
type input "#0a0a0a"
type input "#000000"
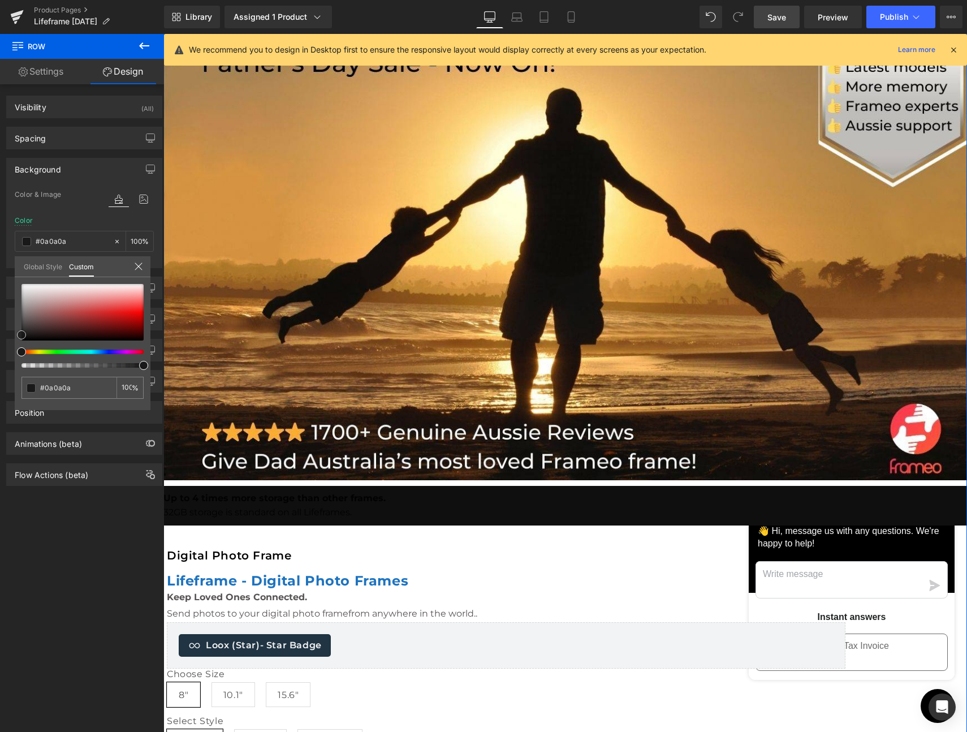
type input "#000000"
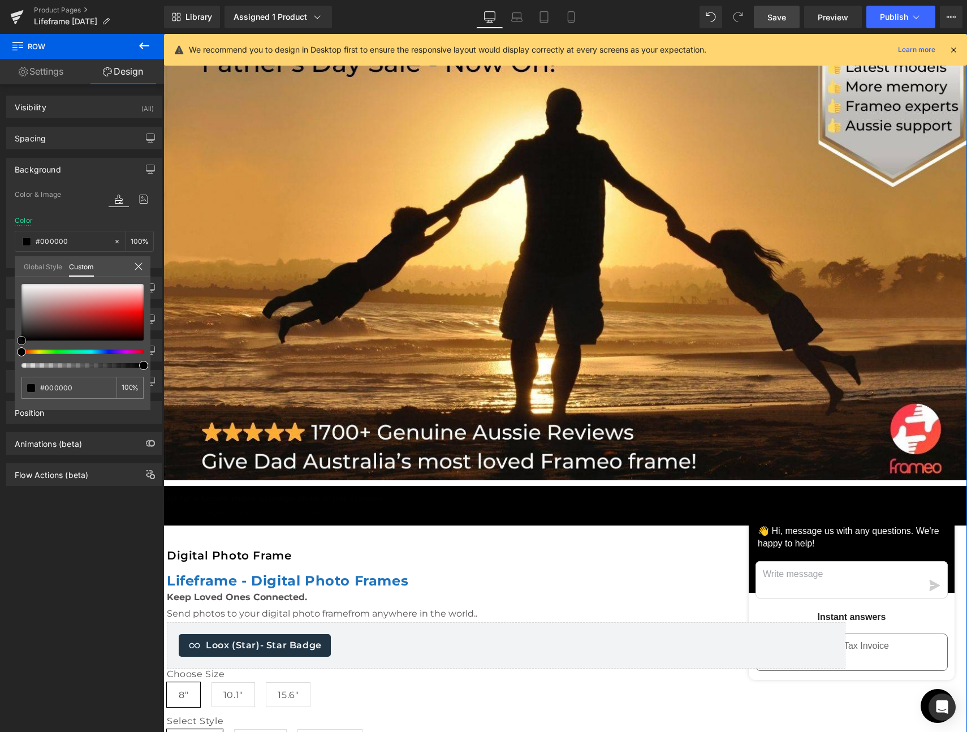
drag, startPoint x: 35, startPoint y: 299, endPoint x: 12, endPoint y: 360, distance: 65.3
click at [12, 268] on div "Background Color & Image color rgba(0, 0, 0, 1) Color #000000 100 % Image Repla…" at bounding box center [84, 208] width 169 height 119
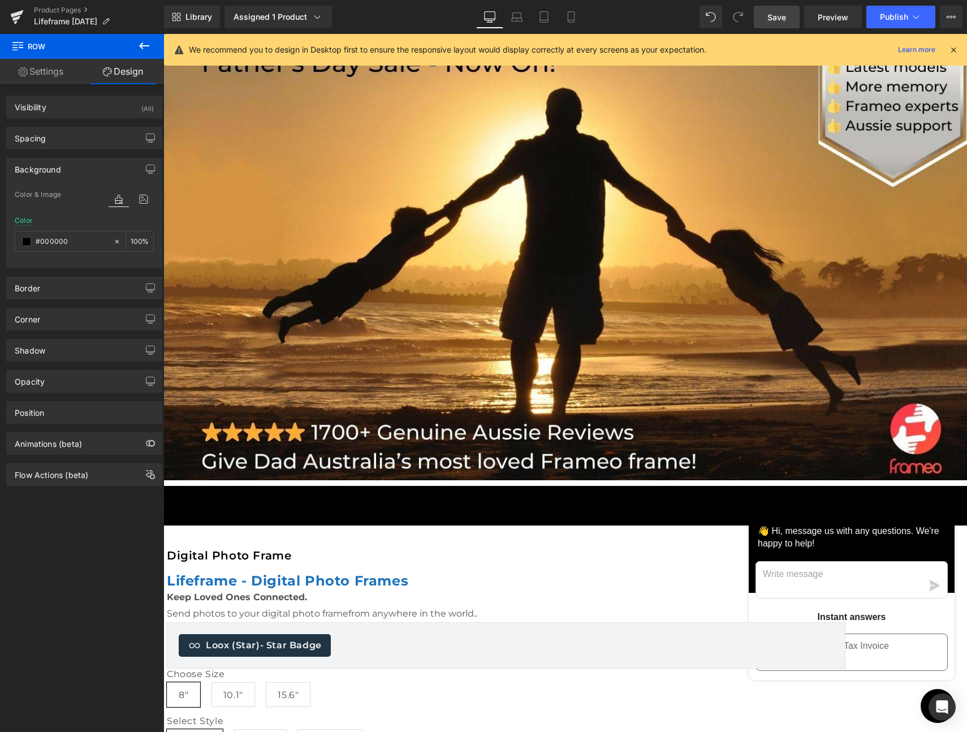
drag, startPoint x: 497, startPoint y: 423, endPoint x: 515, endPoint y: 423, distance: 18.1
click at [352, 507] on span "32GB storage is standard on all Lifeframes." at bounding box center [257, 512] width 188 height 11
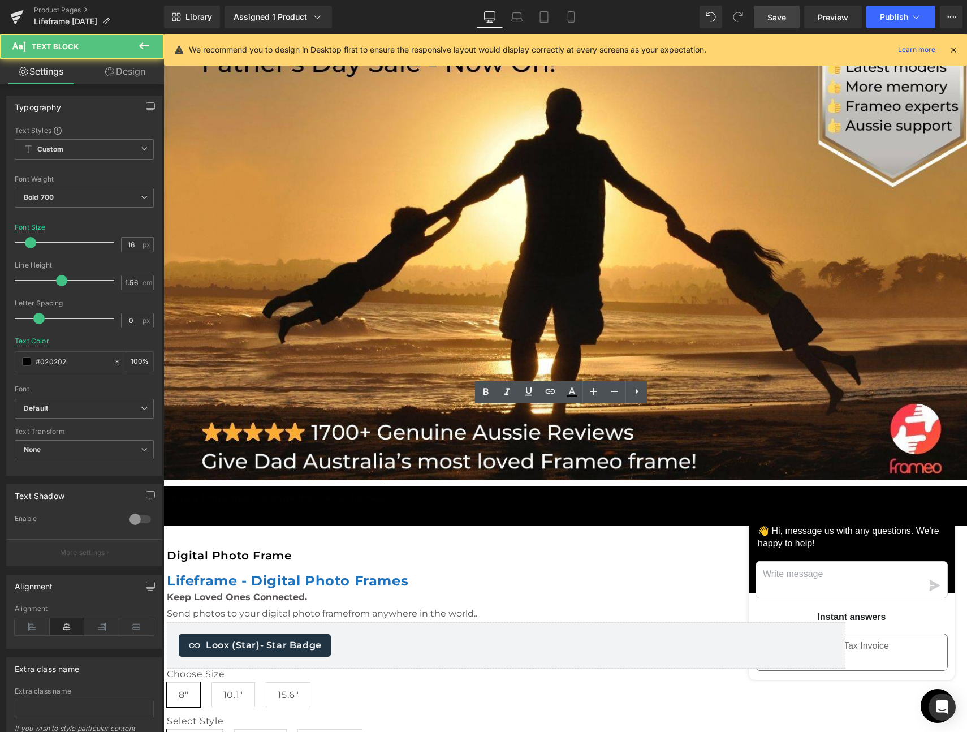
click at [570, 492] on p "Up to 4 times more storage than other frames." at bounding box center [565, 499] width 804 height 14
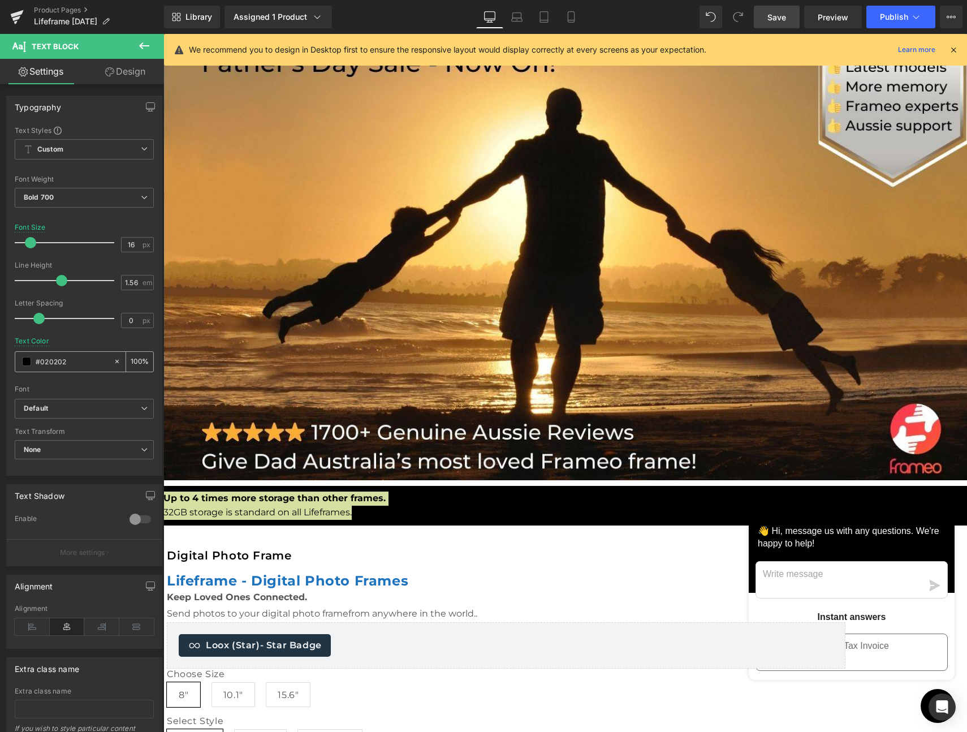
click at [24, 361] on span at bounding box center [26, 361] width 9 height 9
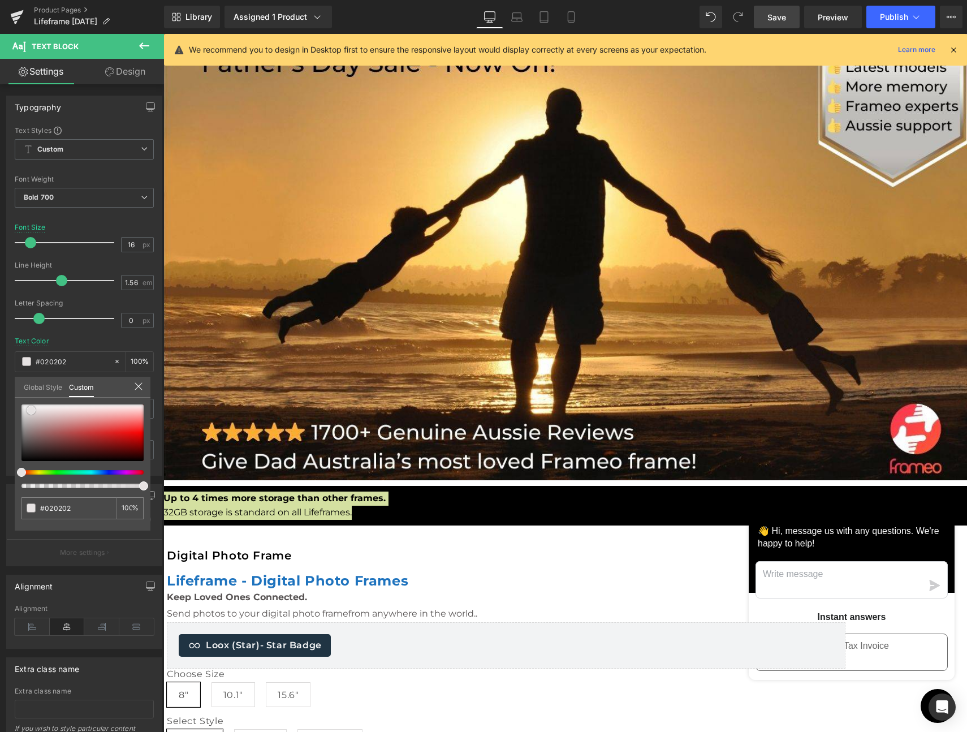
type input "#e3dddd"
type input "#f0efef"
type input "#f2f1f1"
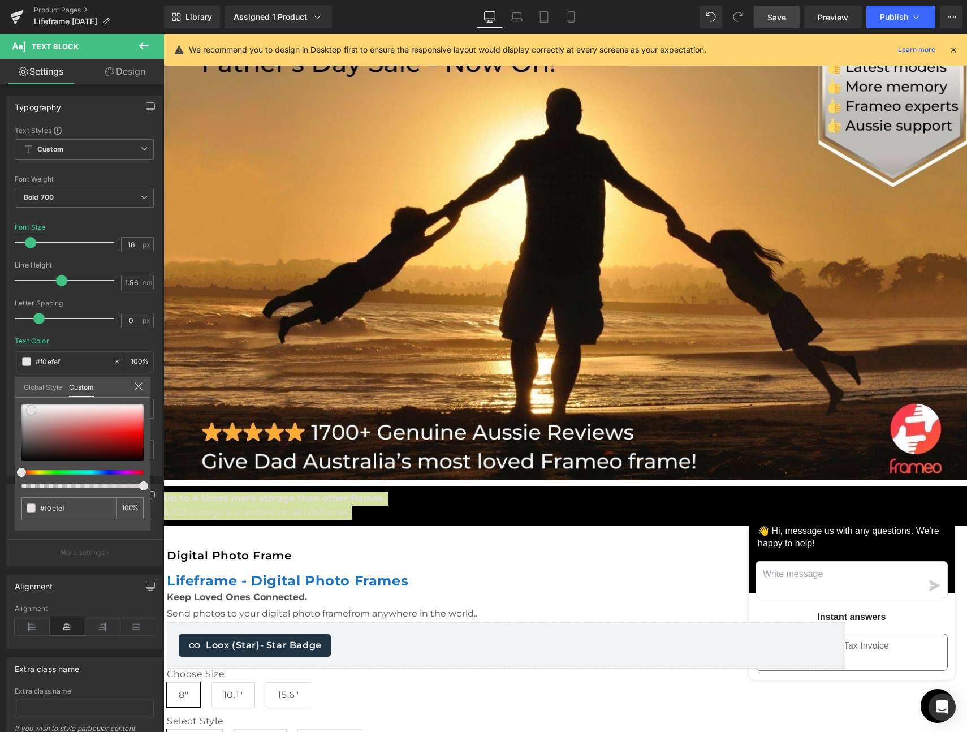
type input "#f2f1f1"
type input "#f2f2f2"
type input "#f7f7f7"
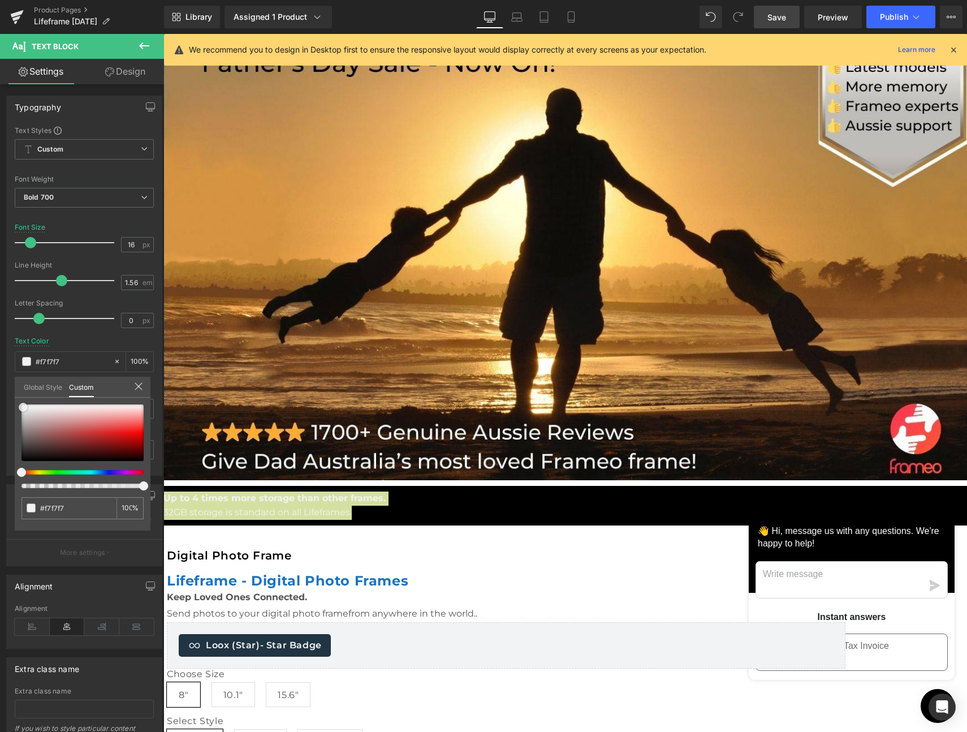
type input "#fcfcfc"
type input "#ffffff"
drag, startPoint x: 31, startPoint y: 410, endPoint x: 14, endPoint y: 402, distance: 19.0
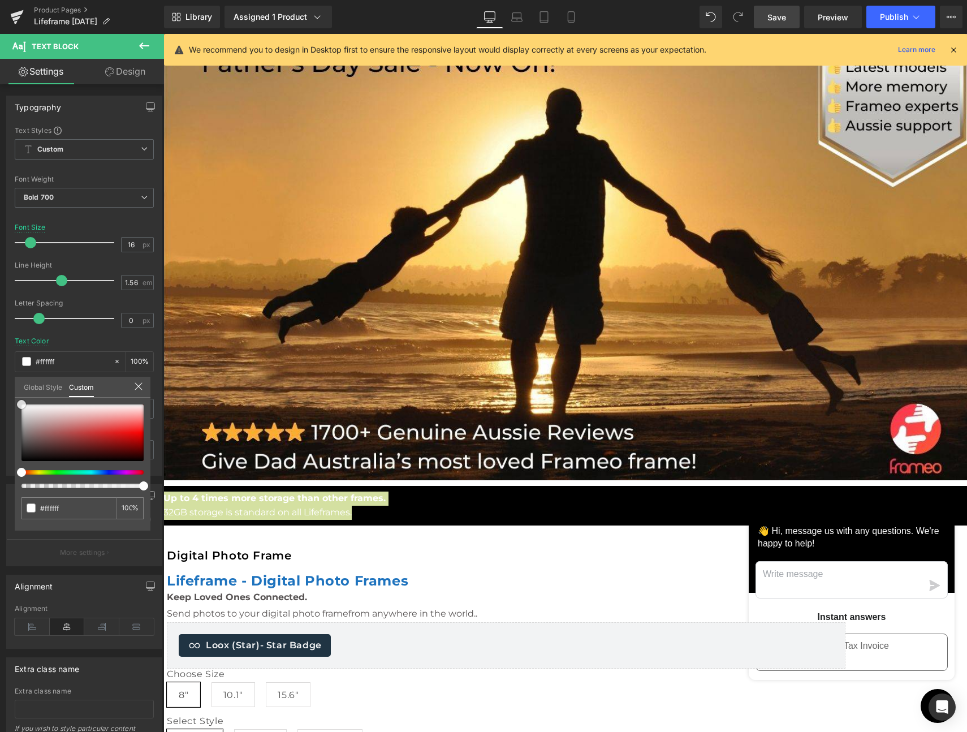
click at [15, 402] on div "#ffffff 100 %" at bounding box center [83, 405] width 136 height 14
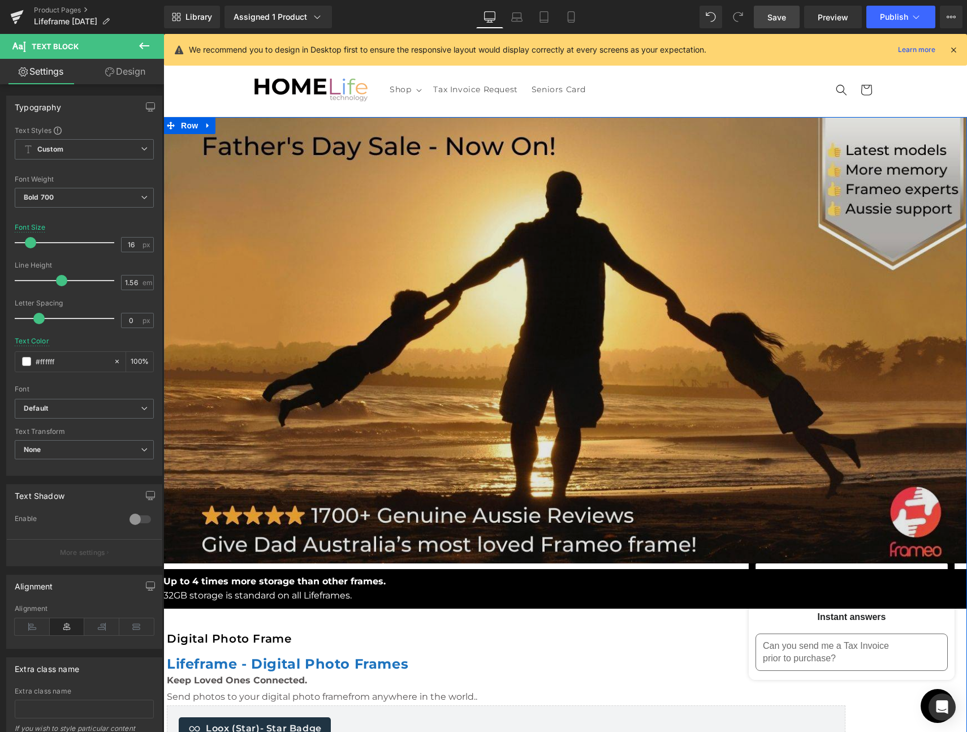
scroll to position [0, 0]
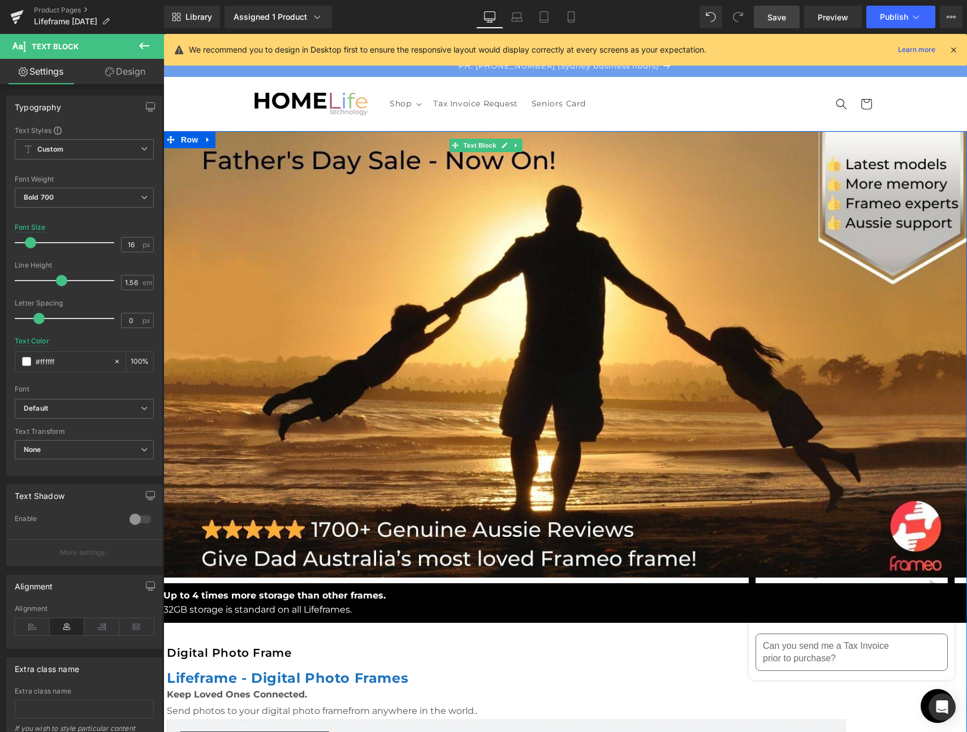
click at [352, 604] on span "32GB storage is standard on all Lifeframes." at bounding box center [257, 609] width 188 height 11
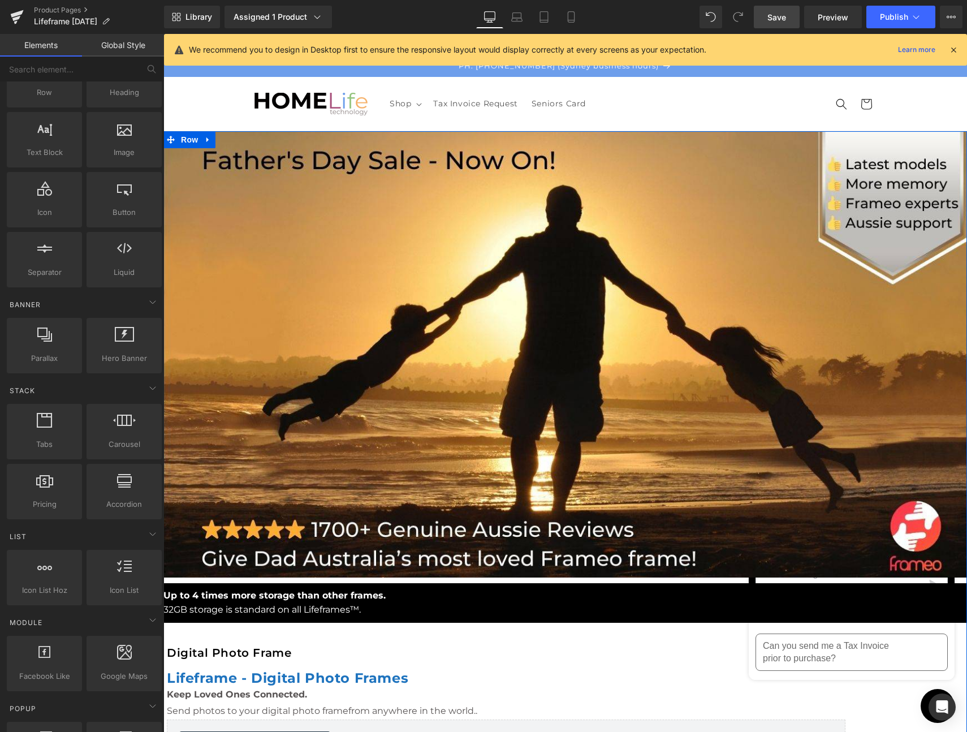
click at [237, 589] on div "Up to 4 times more storage than other frames. 32GB storage is standard on all L…" at bounding box center [565, 603] width 804 height 28
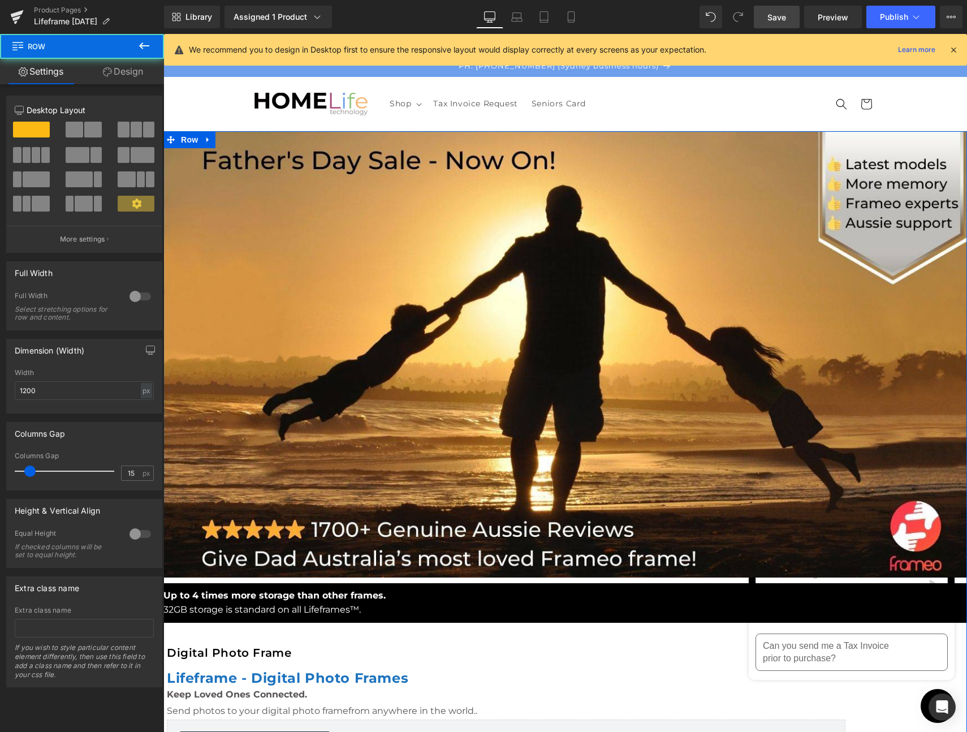
click at [175, 144] on icon at bounding box center [171, 140] width 8 height 8
click at [127, 71] on link "Design" at bounding box center [123, 71] width 82 height 25
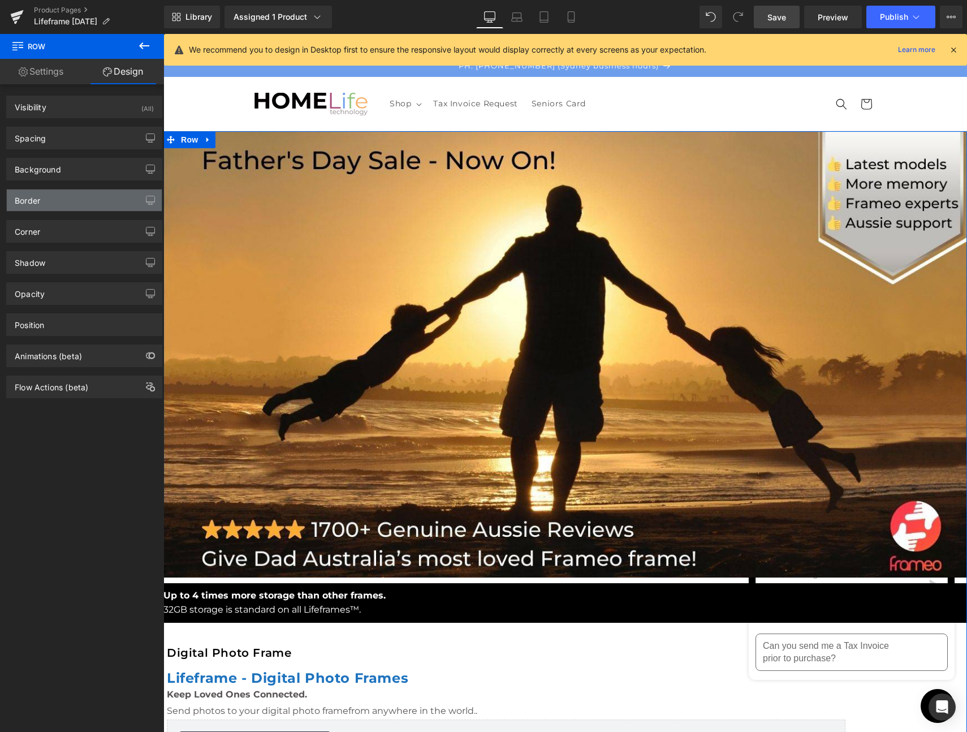
type input "#000000"
type input "100"
click at [35, 168] on div "Background" at bounding box center [38, 166] width 46 height 16
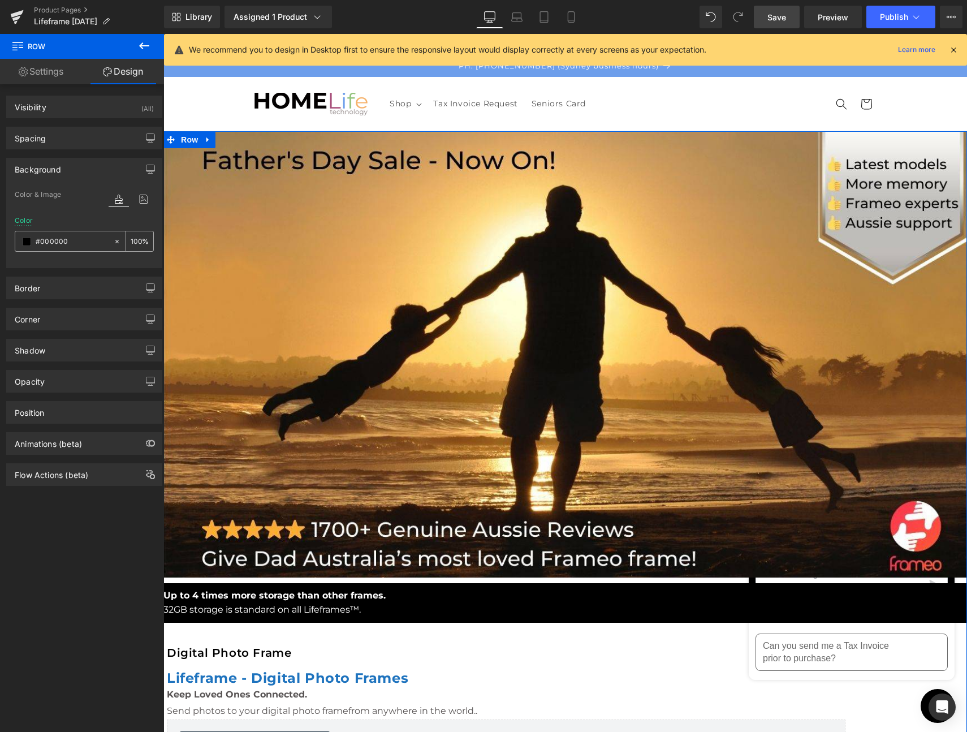
click at [28, 240] on span at bounding box center [26, 241] width 9 height 9
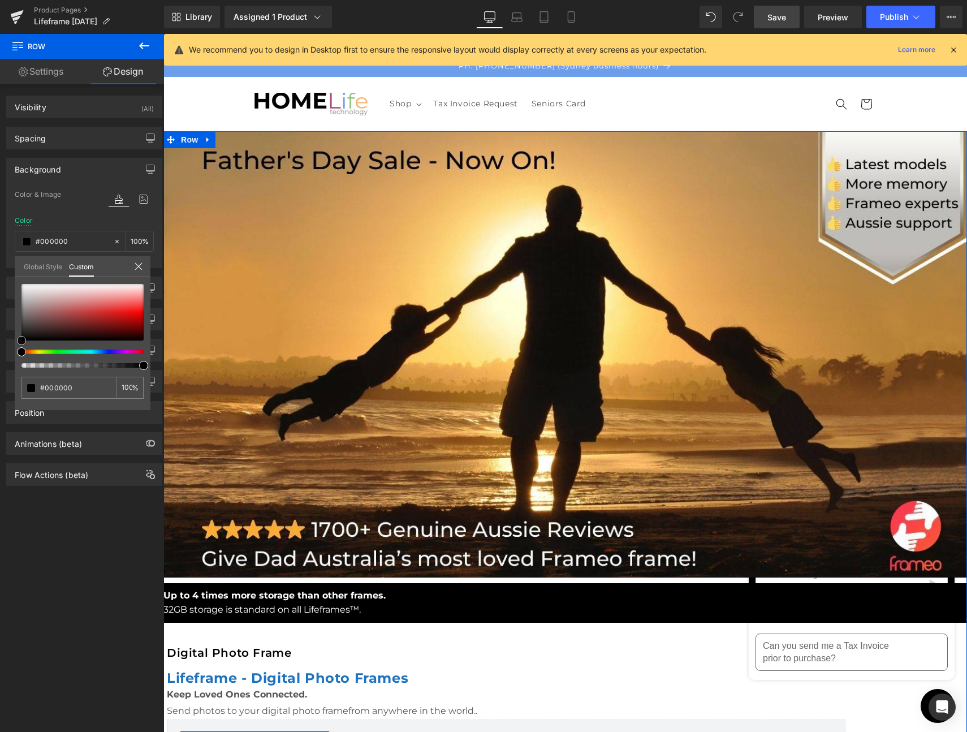
type input "#ad3838"
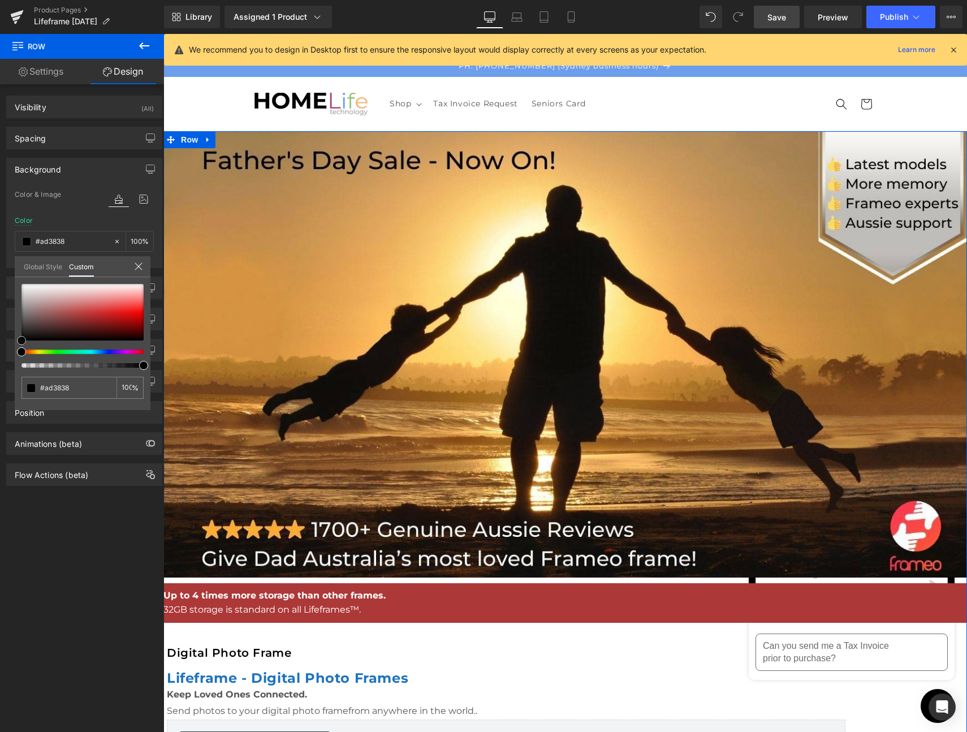
type input "#ba3434"
type input "#c53434"
type input "#c63333"
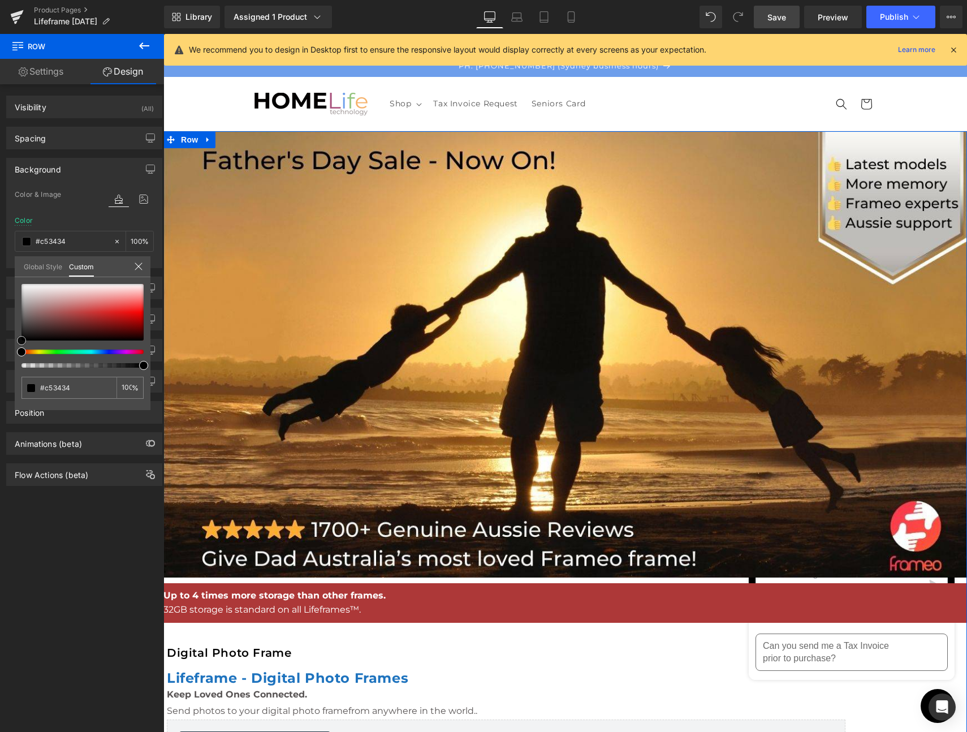
type input "#c63333"
type input "#c73131"
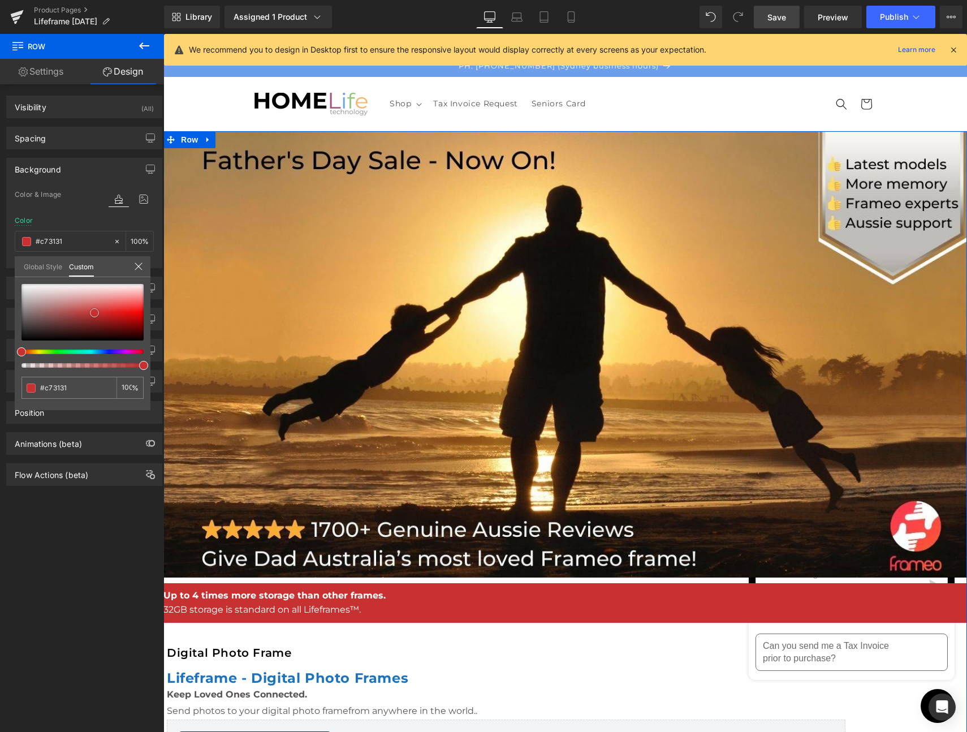
type input "#c93030"
type input "#cd3131"
type input "#ce3535"
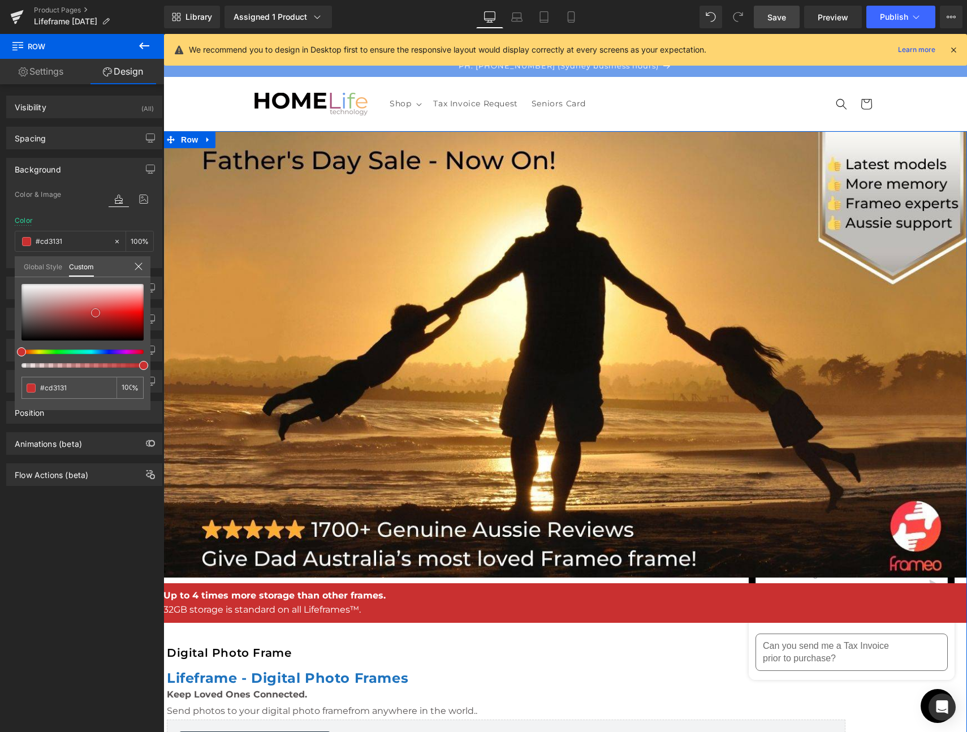
type input "#ce3535"
type input "#cd3737"
type input "#cb3838"
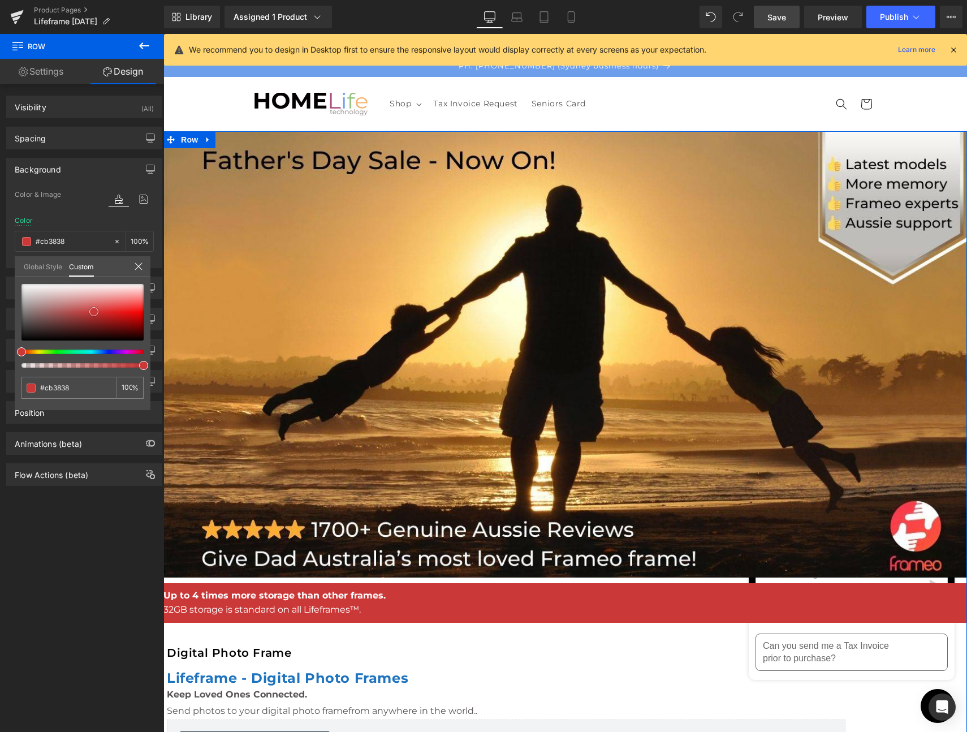
type input "#ca3939"
type input "#cb3d3d"
type input "#c94040"
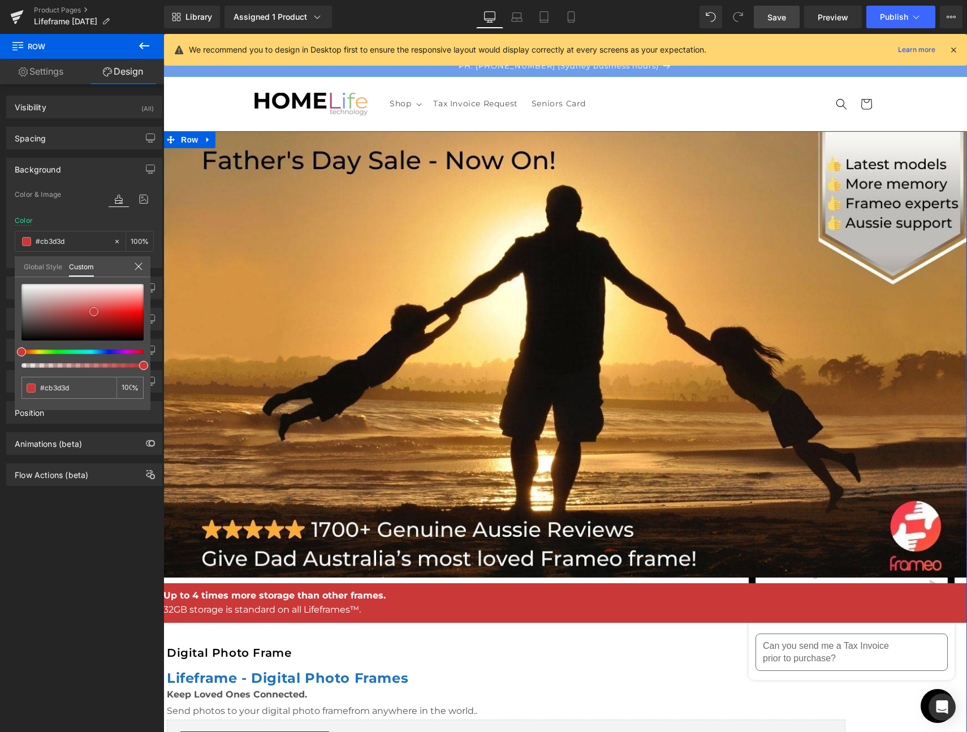
type input "#c94040"
type input "#c74646"
type input "#c64747"
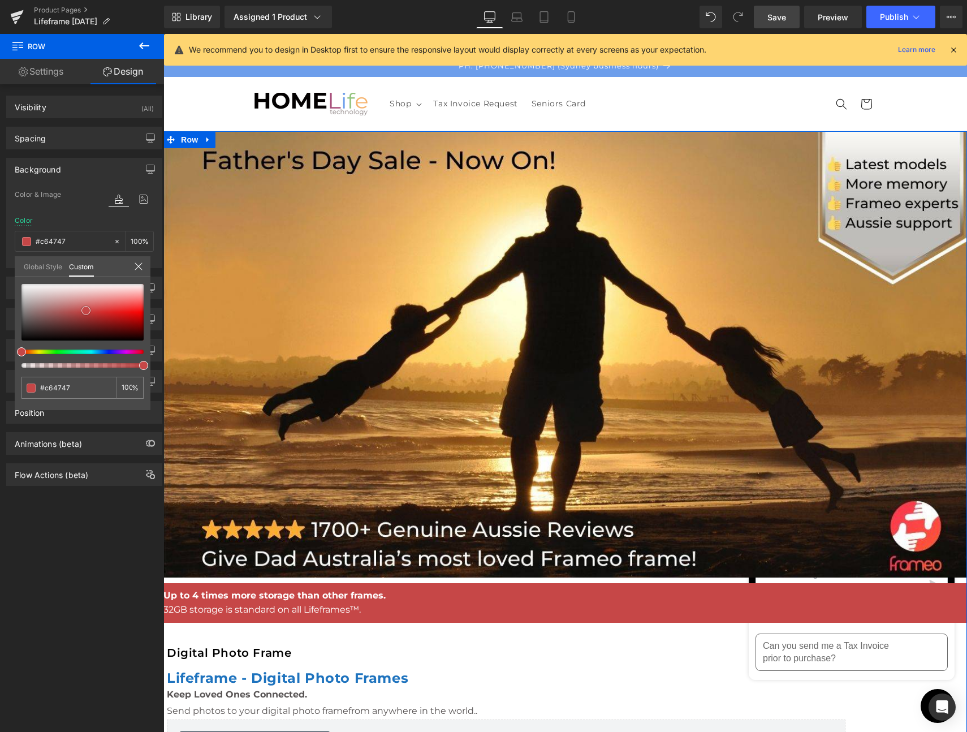
type input "#c64c4c"
type input "#c54d4d"
type input "#c44f4f"
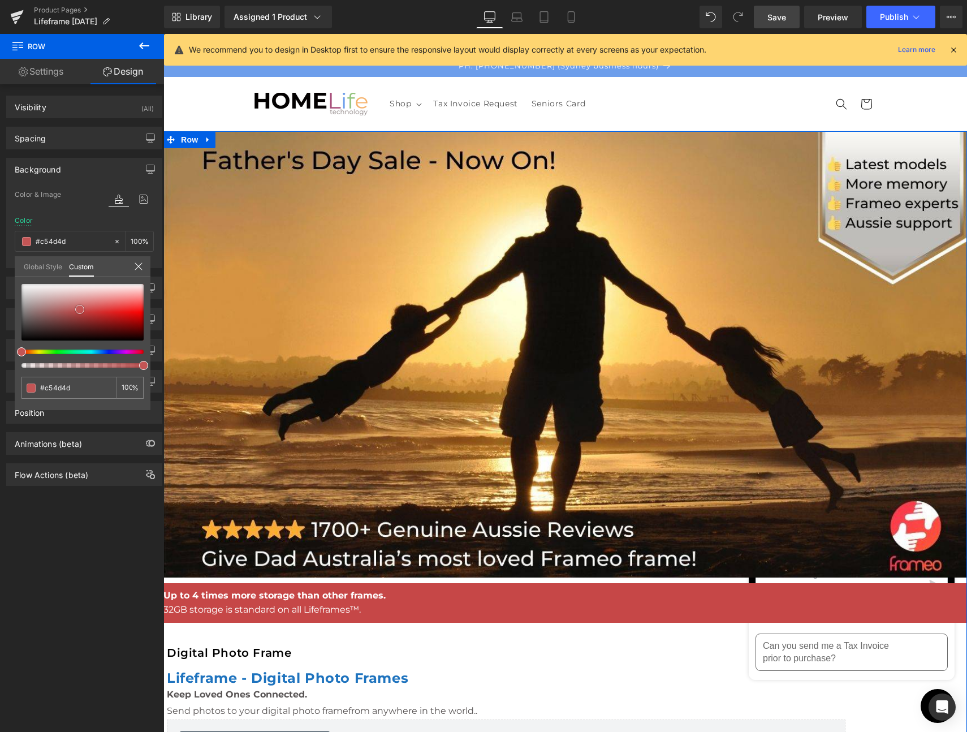
type input "#c44f4f"
type input "#c35555"
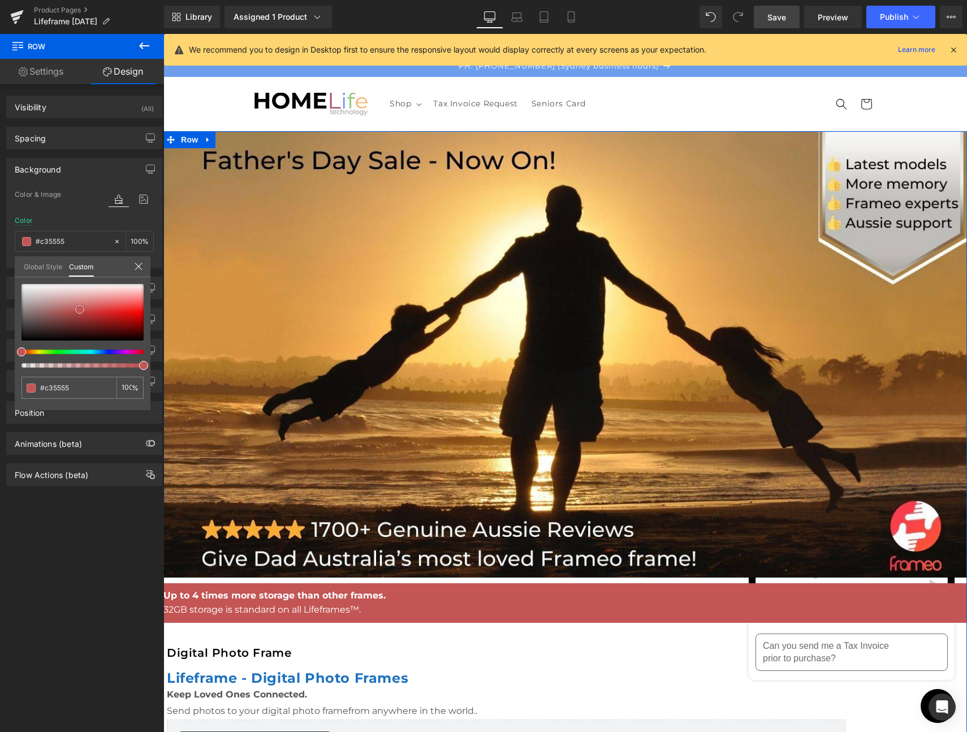
type input "#c25656"
type input "#c15757"
type input "#c25b5b"
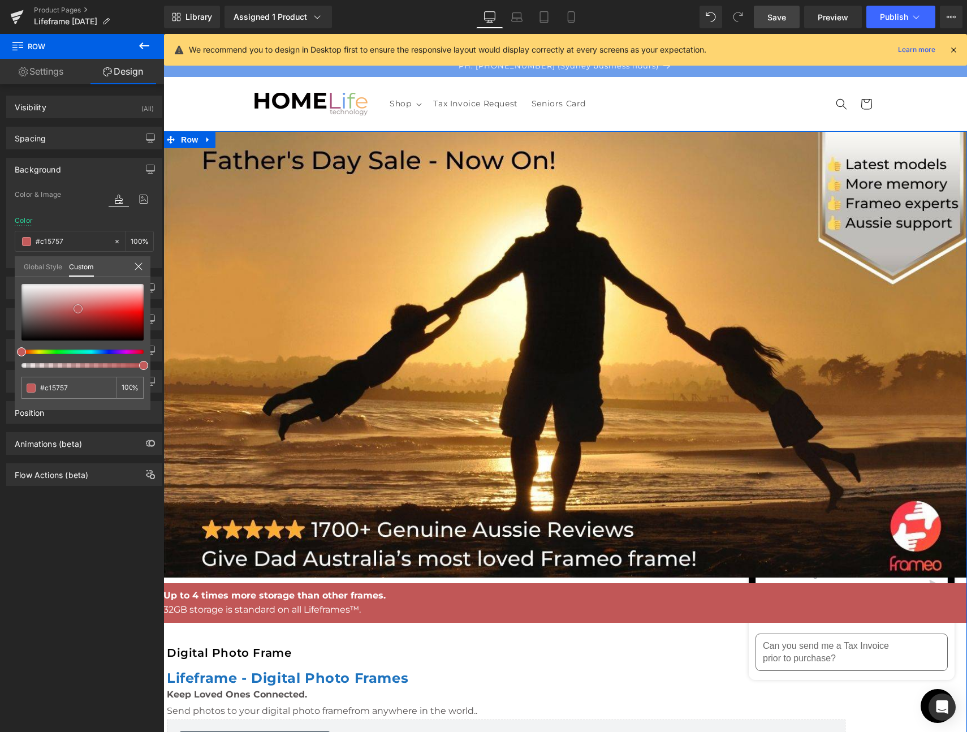
type input "#c25b5b"
type input "#c15c5c"
type input "#c26060"
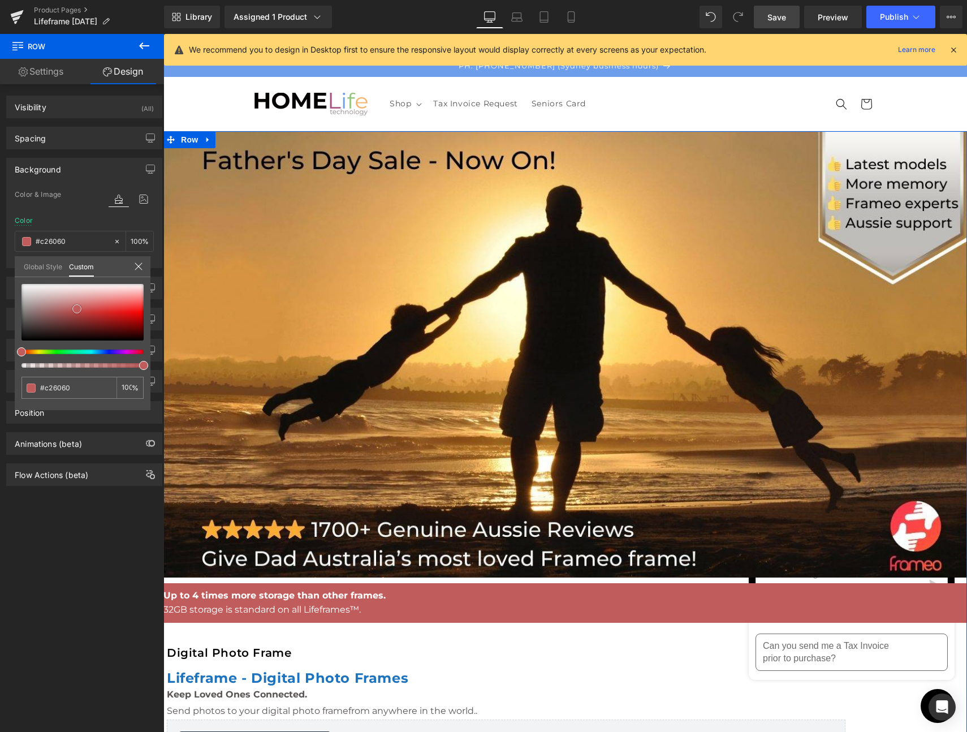
type input "#c46868"
type input "#c67575"
type input "#c87d7d"
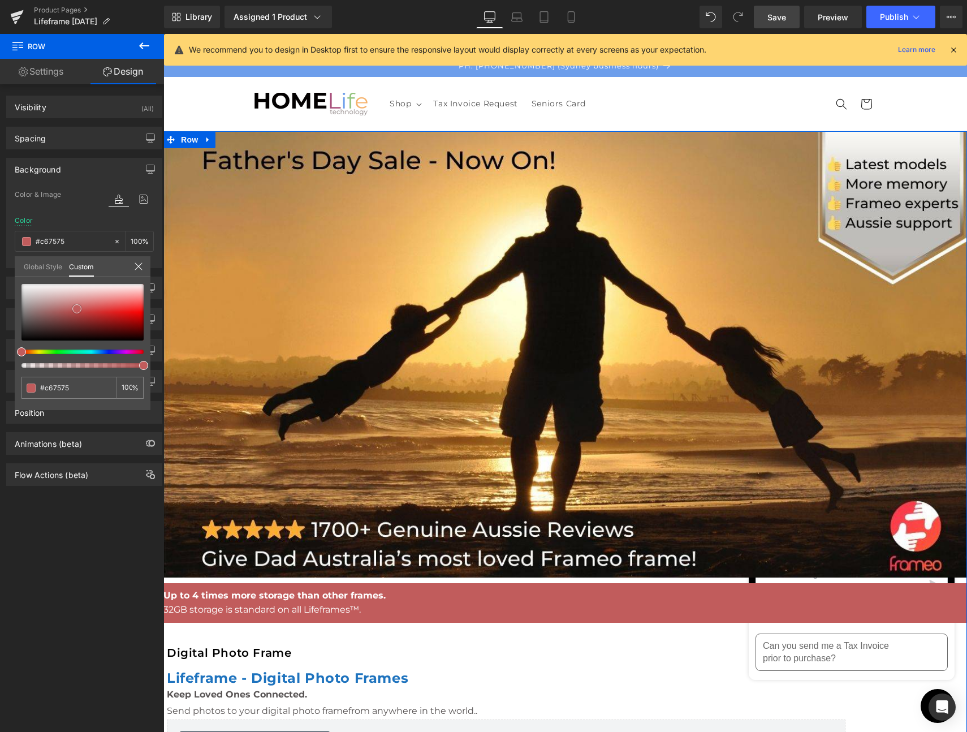
type input "#c87d7d"
type input "#c98282"
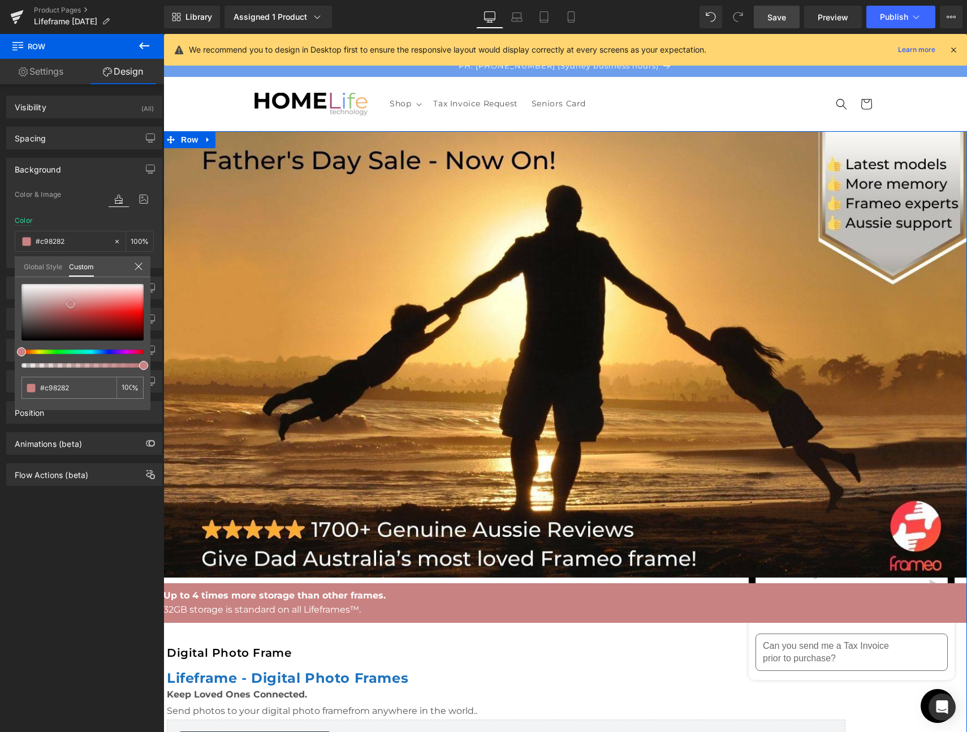
drag, startPoint x: 84, startPoint y: 315, endPoint x: 71, endPoint y: 304, distance: 17.2
click at [71, 304] on div at bounding box center [82, 312] width 122 height 57
drag, startPoint x: 55, startPoint y: 386, endPoint x: 48, endPoint y: 386, distance: 7.4
click at [45, 386] on input "#c98282" at bounding box center [70, 388] width 60 height 12
paste input "6D9EEB"
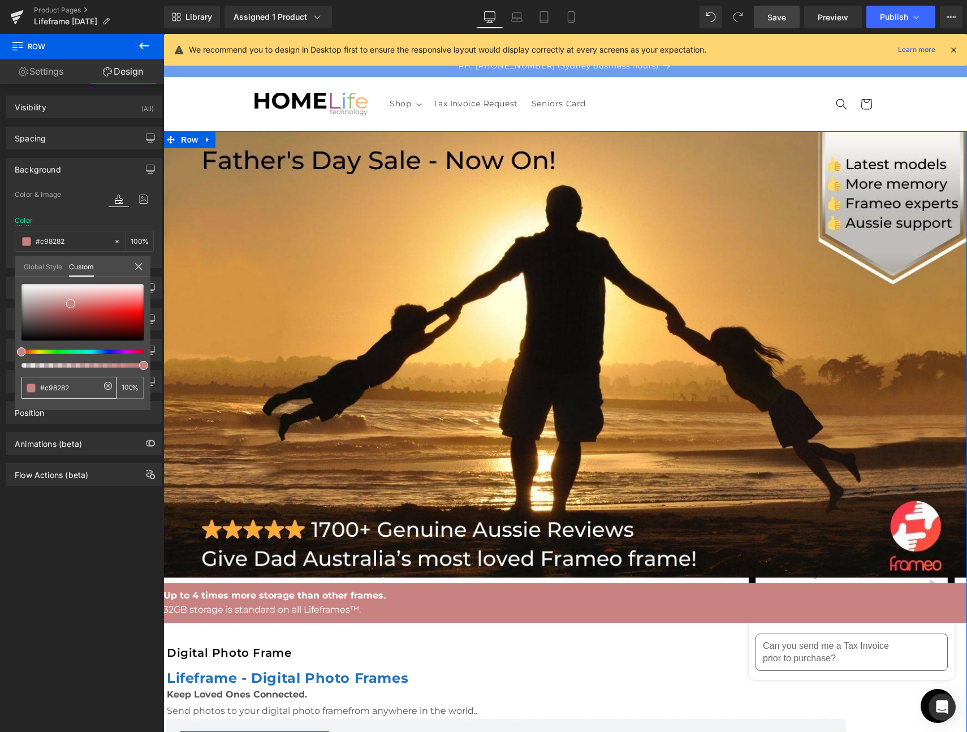
type input "#6D9EEB"
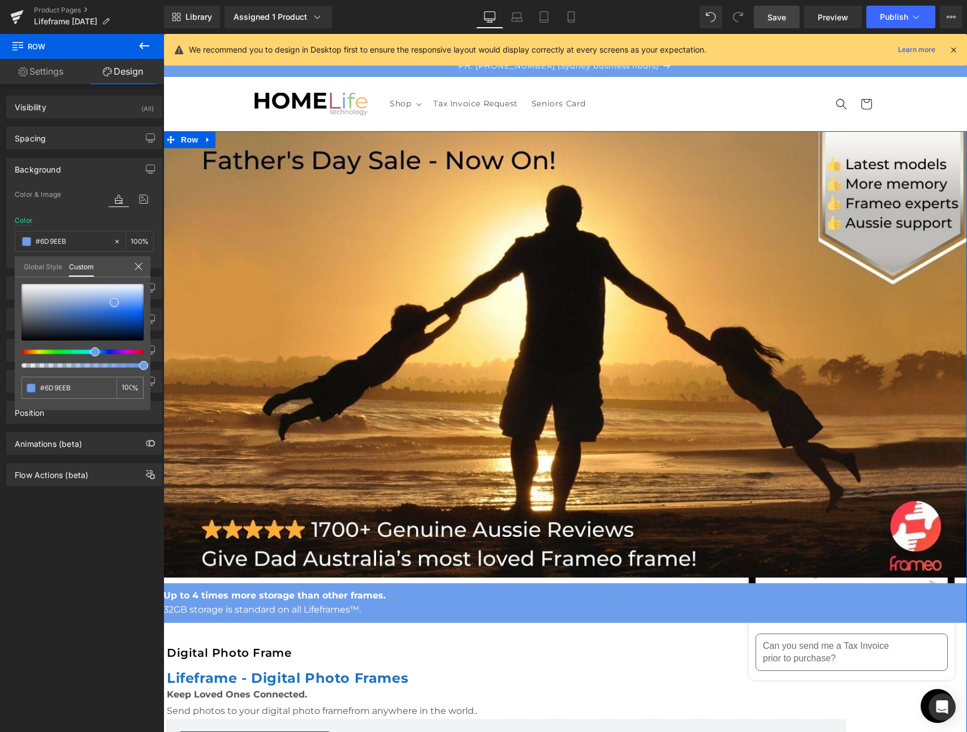
type input "#6D9EEB"
type input "#6d9eeb"
click at [113, 300] on span at bounding box center [114, 302] width 9 height 9
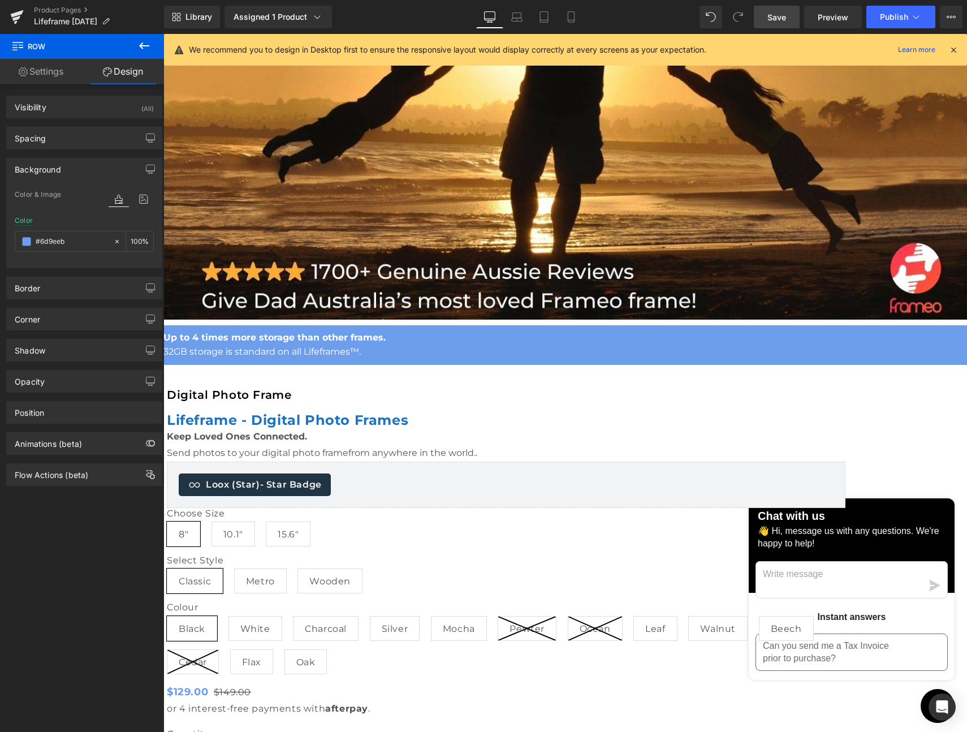
scroll to position [259, 0]
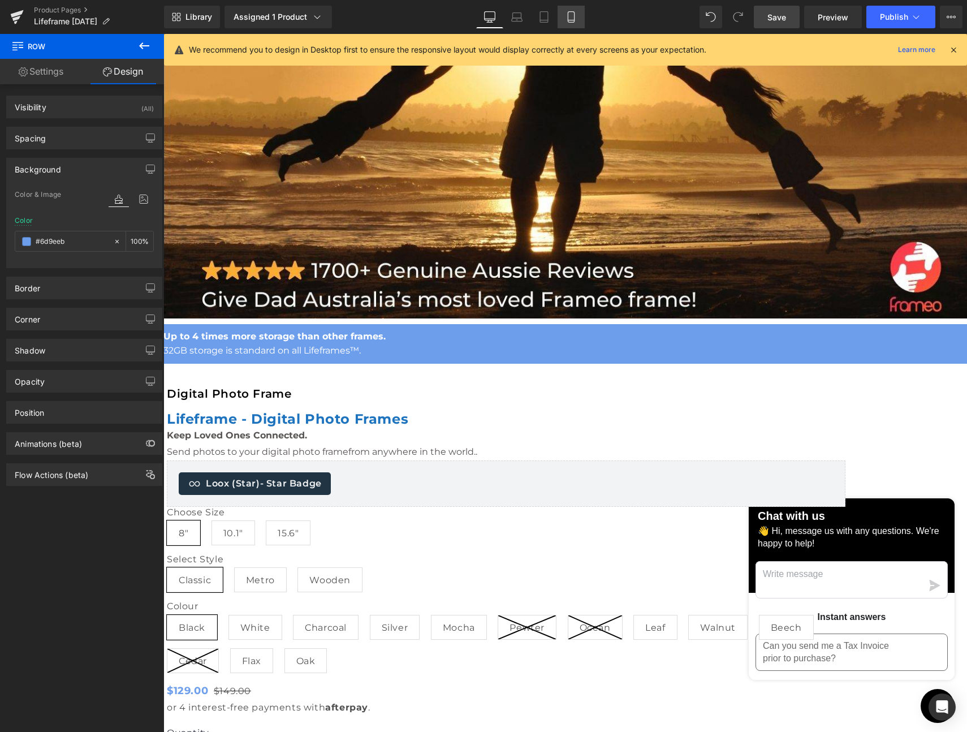
click at [571, 18] on icon at bounding box center [571, 16] width 11 height 11
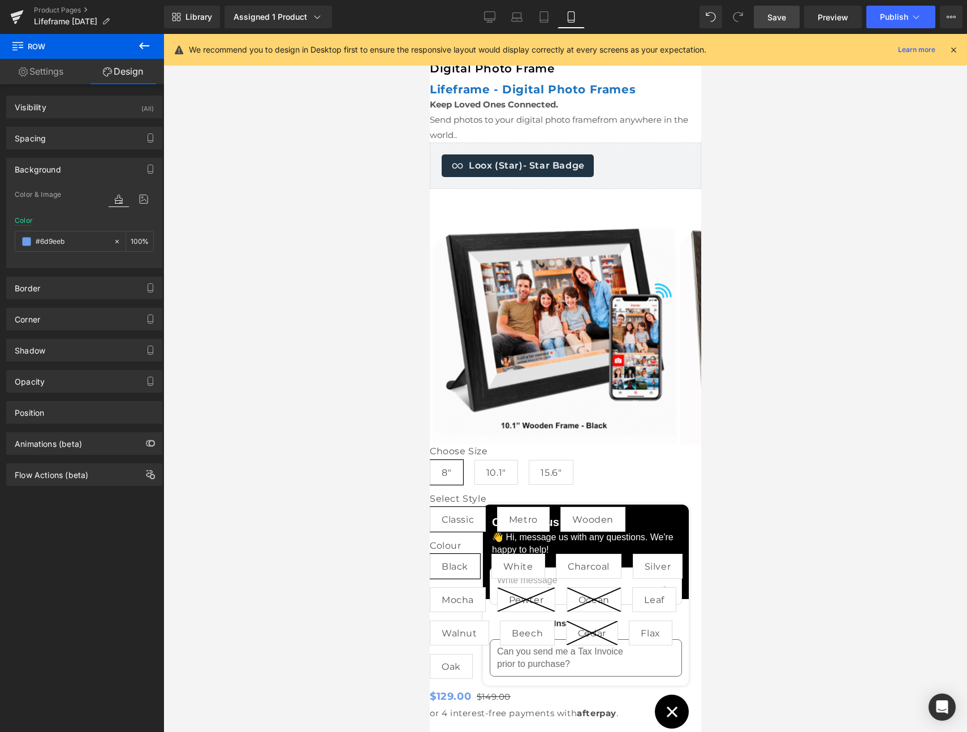
type input "#000000"
type input "100"
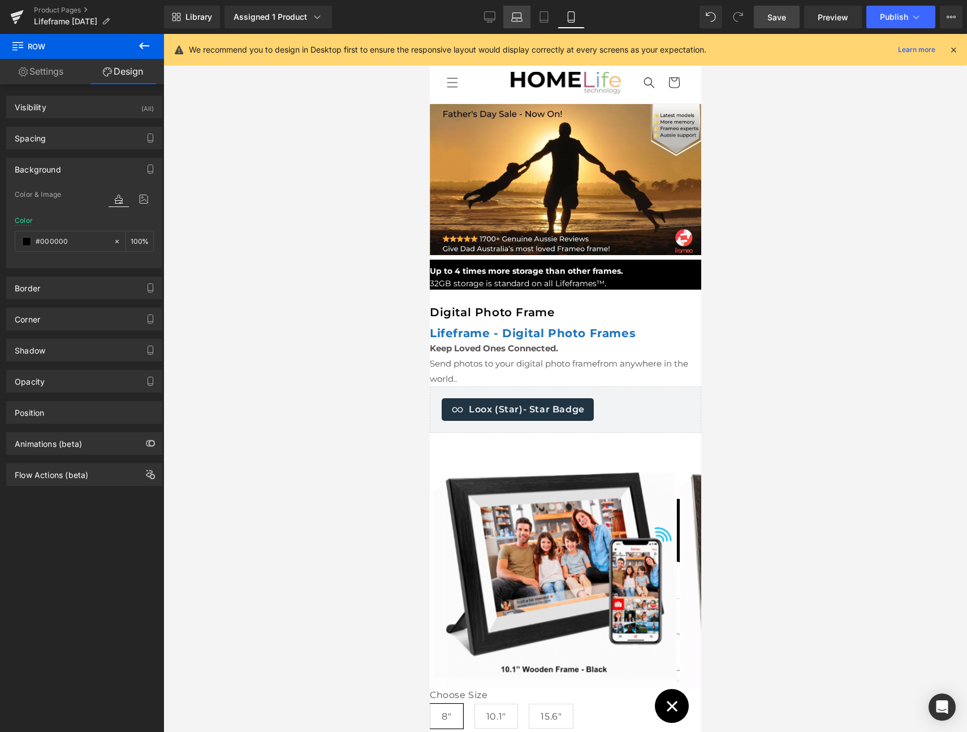
click at [518, 20] on icon at bounding box center [516, 16] width 11 height 11
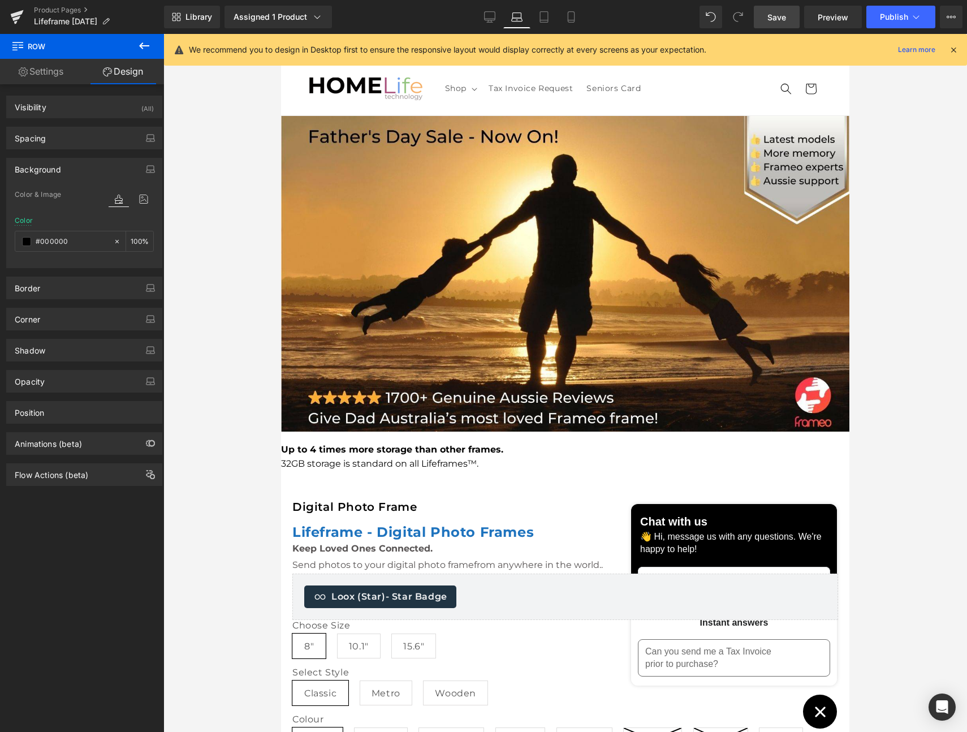
type input "transparent"
type input "0"
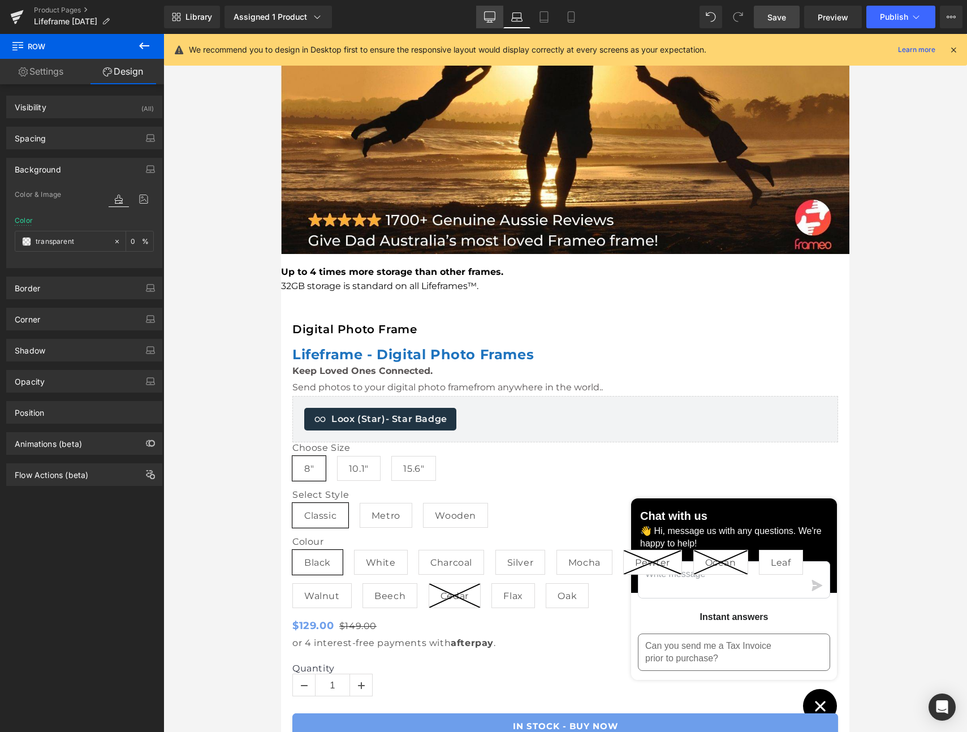
click at [493, 17] on icon at bounding box center [489, 16] width 11 height 11
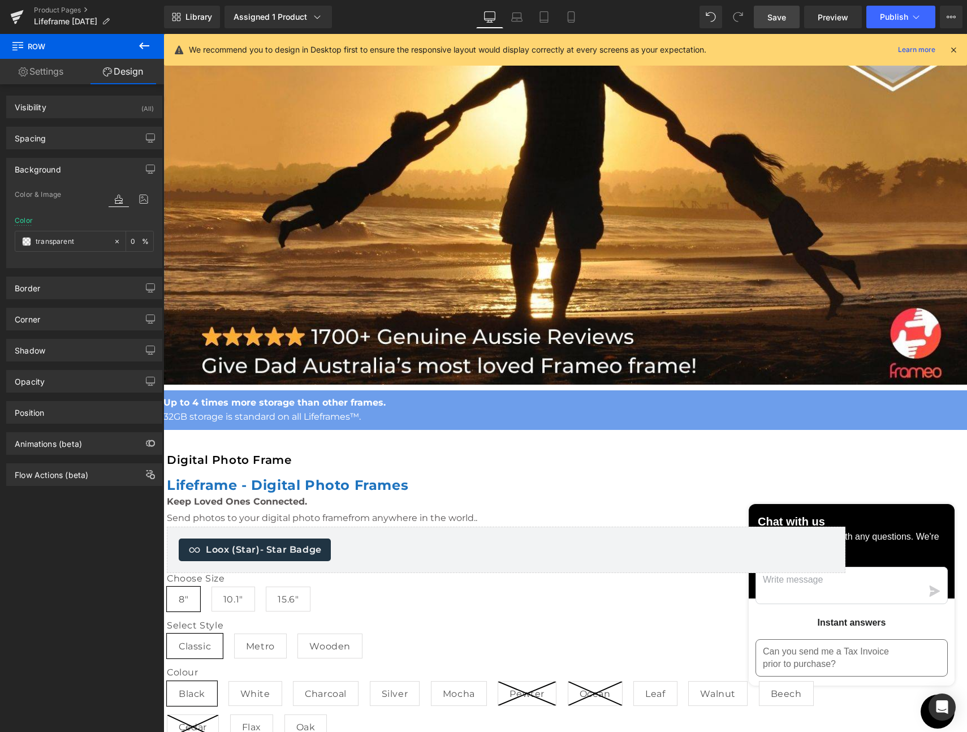
type input "#6d9eeb"
type input "100"
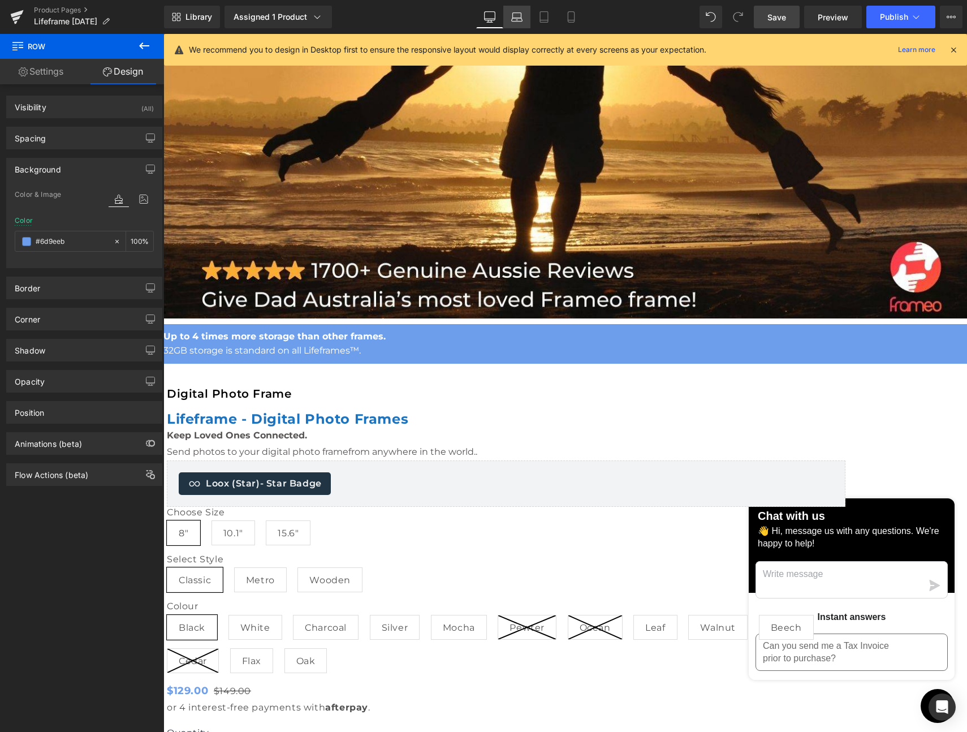
click at [520, 15] on icon at bounding box center [516, 16] width 11 height 11
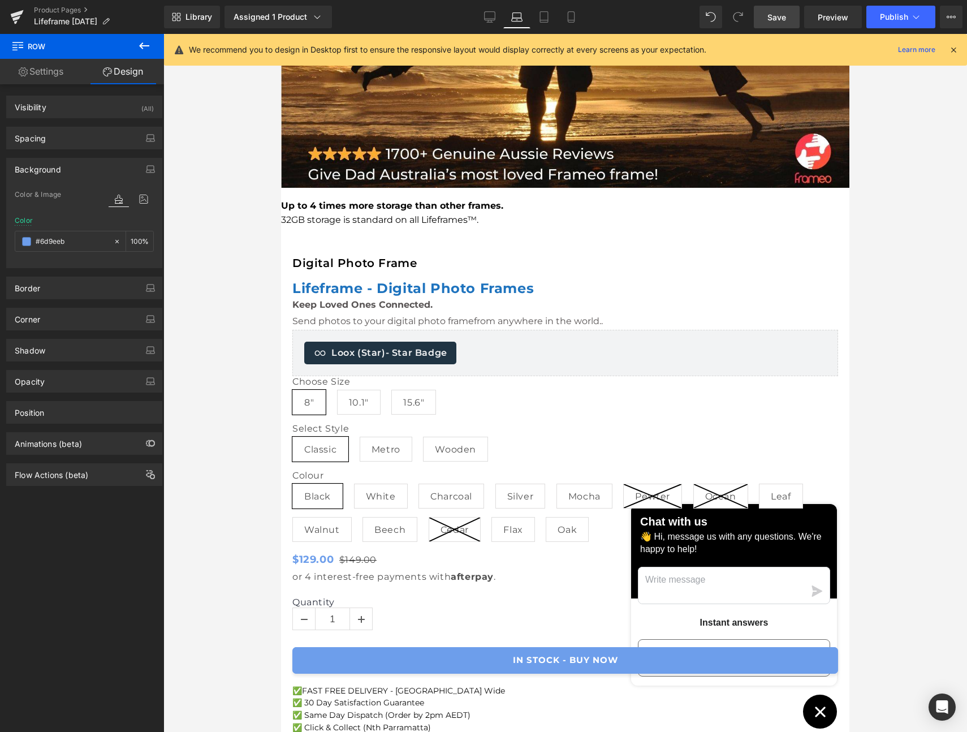
type input "transparent"
type input "0"
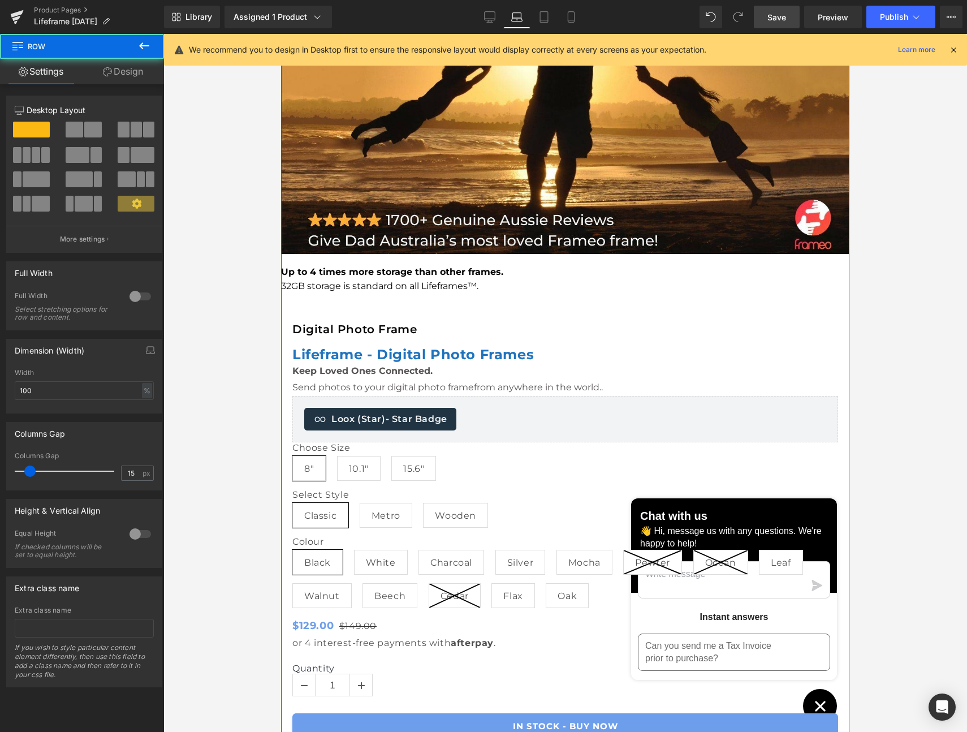
click at [118, 68] on link "Design" at bounding box center [123, 71] width 82 height 25
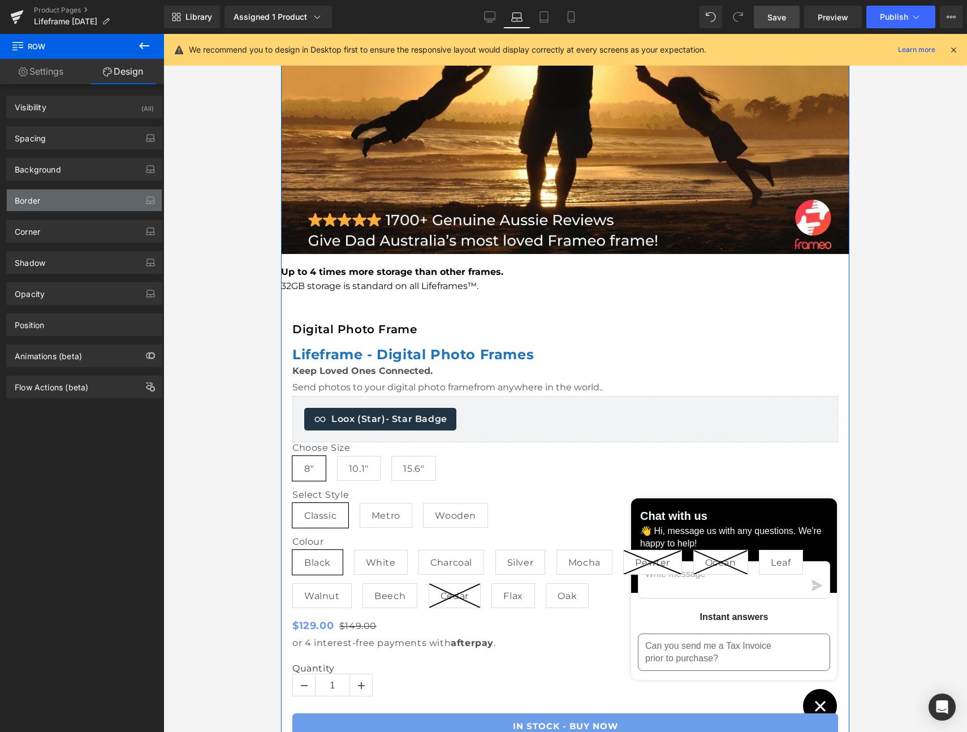
type input "transparent"
type input "0"
click at [32, 170] on div "Background" at bounding box center [38, 166] width 46 height 16
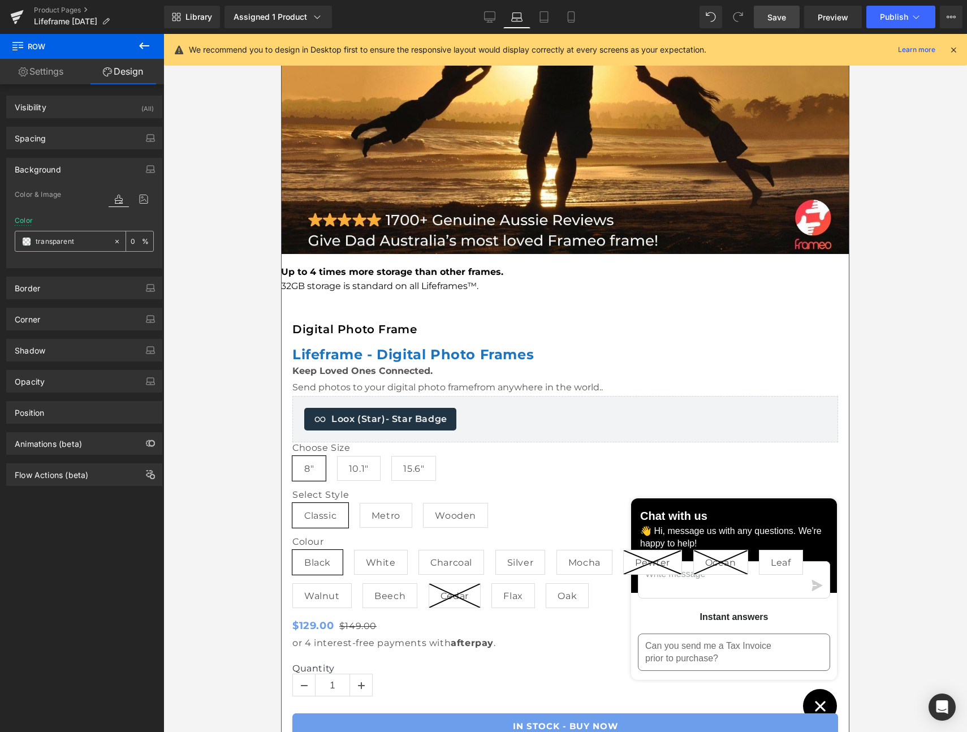
click at [68, 238] on input "transparent" at bounding box center [72, 241] width 72 height 12
drag, startPoint x: 83, startPoint y: 239, endPoint x: 51, endPoint y: 241, distance: 31.2
click at [51, 241] on input "transparent" at bounding box center [72, 241] width 72 height 12
click at [29, 242] on span at bounding box center [26, 241] width 9 height 9
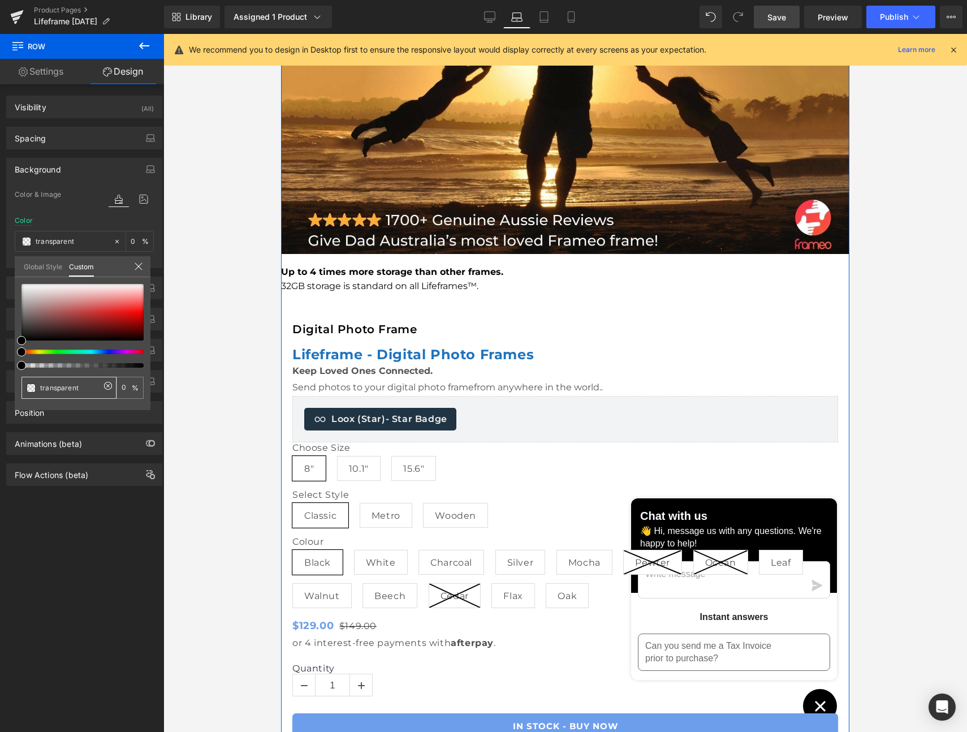
click at [82, 385] on input "transparent" at bounding box center [70, 388] width 60 height 12
drag, startPoint x: 82, startPoint y: 385, endPoint x: 37, endPoint y: 387, distance: 45.3
click at [36, 388] on div "transparent" at bounding box center [68, 388] width 95 height 22
paste input "6D9EEB"
type input "6D9EEB"
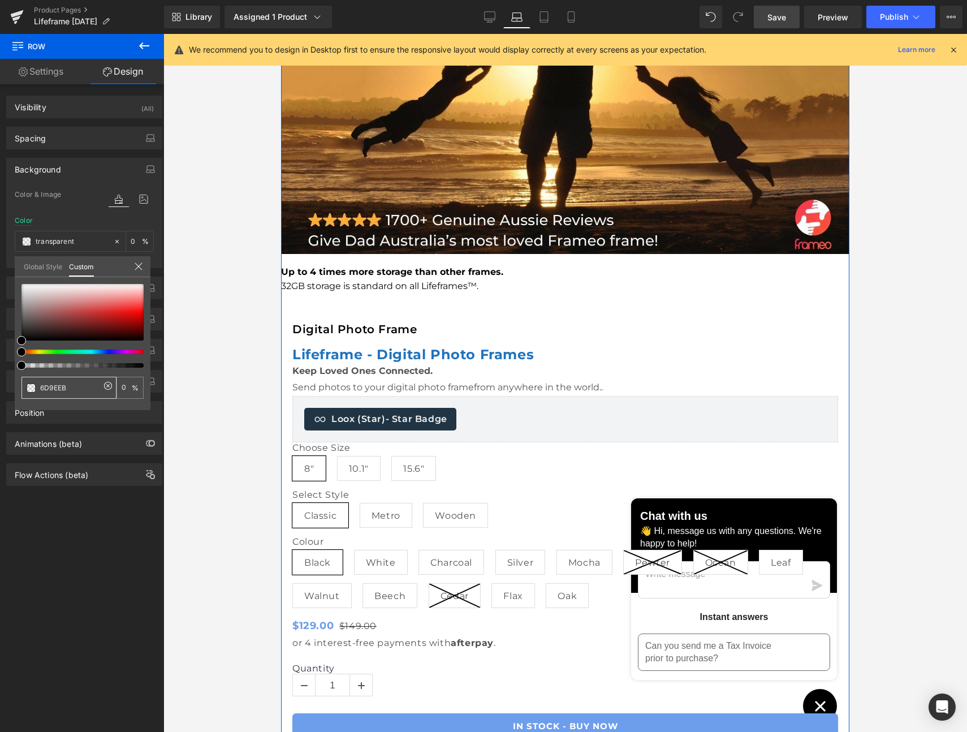
type input "6D9EEB"
type input "100"
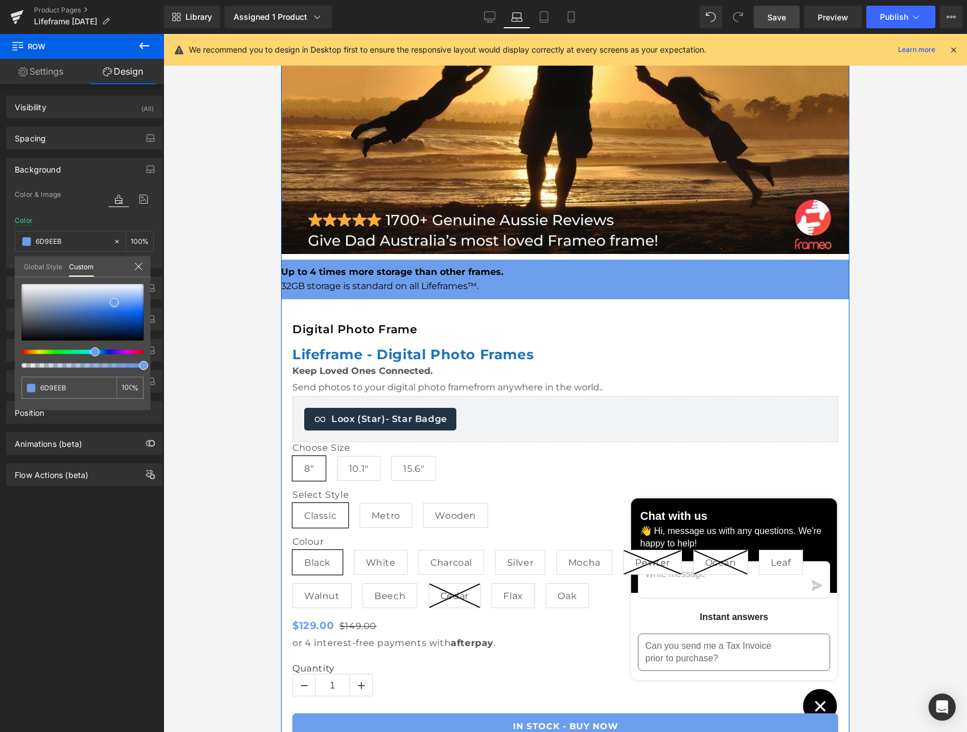
type input "6D9EEB"
type input "#6d9eeb"
click at [114, 302] on span at bounding box center [114, 302] width 9 height 9
click at [268, 254] on div at bounding box center [565, 383] width 804 height 698
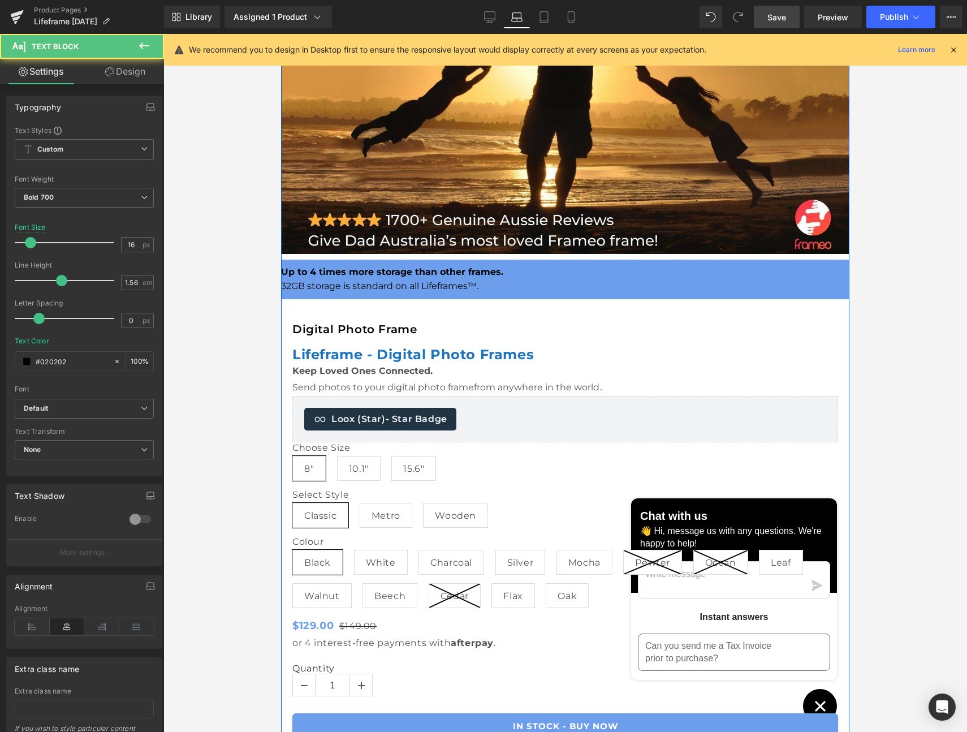
drag, startPoint x: 632, startPoint y: 253, endPoint x: 662, endPoint y: 256, distance: 29.6
click at [632, 265] on p "Up to 4 times more storage than other frames." at bounding box center [565, 272] width 568 height 14
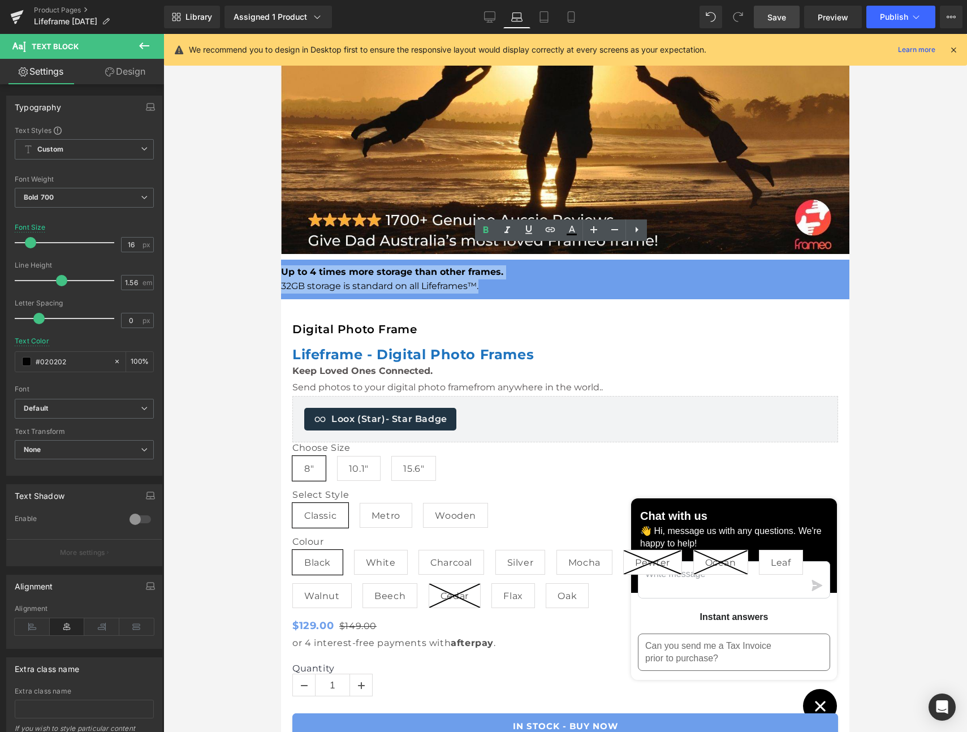
drag, startPoint x: 573, startPoint y: 260, endPoint x: 281, endPoint y: 231, distance: 293.2
click at [395, 265] on div "Up to 4 times more storage than other frames. 32GB storage is standard on all L…" at bounding box center [565, 279] width 568 height 28
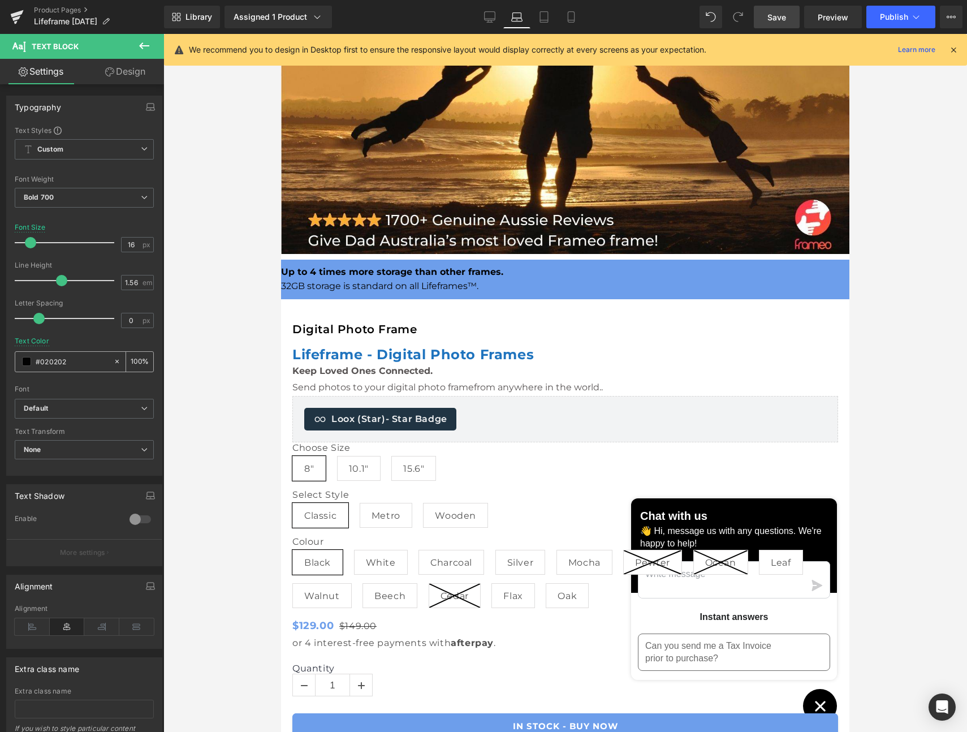
click at [27, 360] on span at bounding box center [26, 361] width 9 height 9
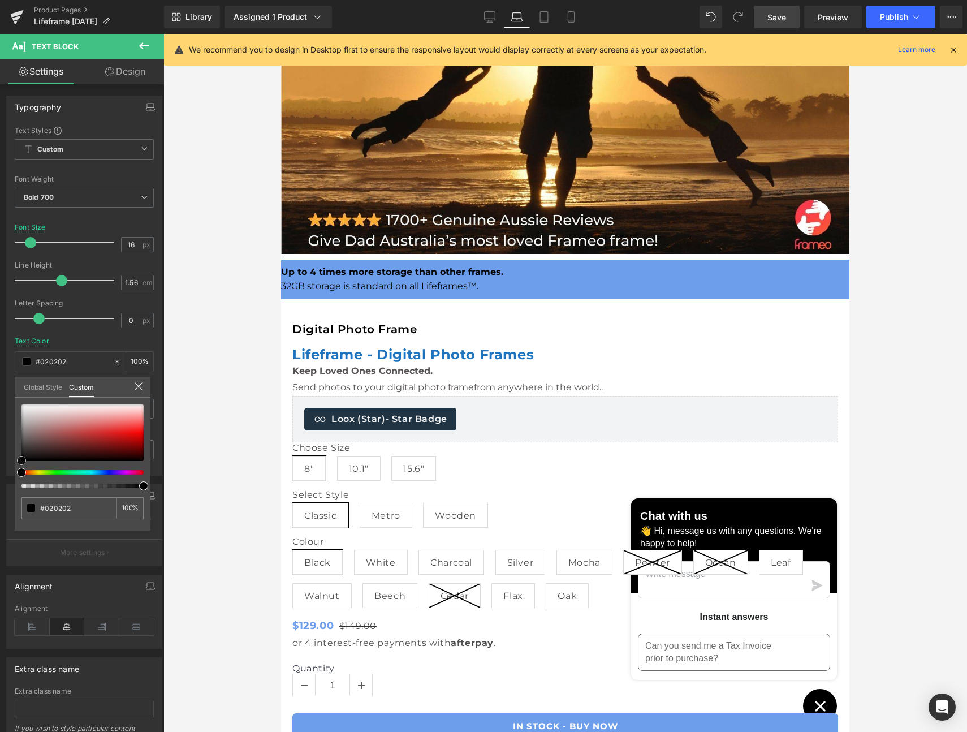
type input "#e7e3e3"
type input "#f2f1f1"
type input "#ffffff"
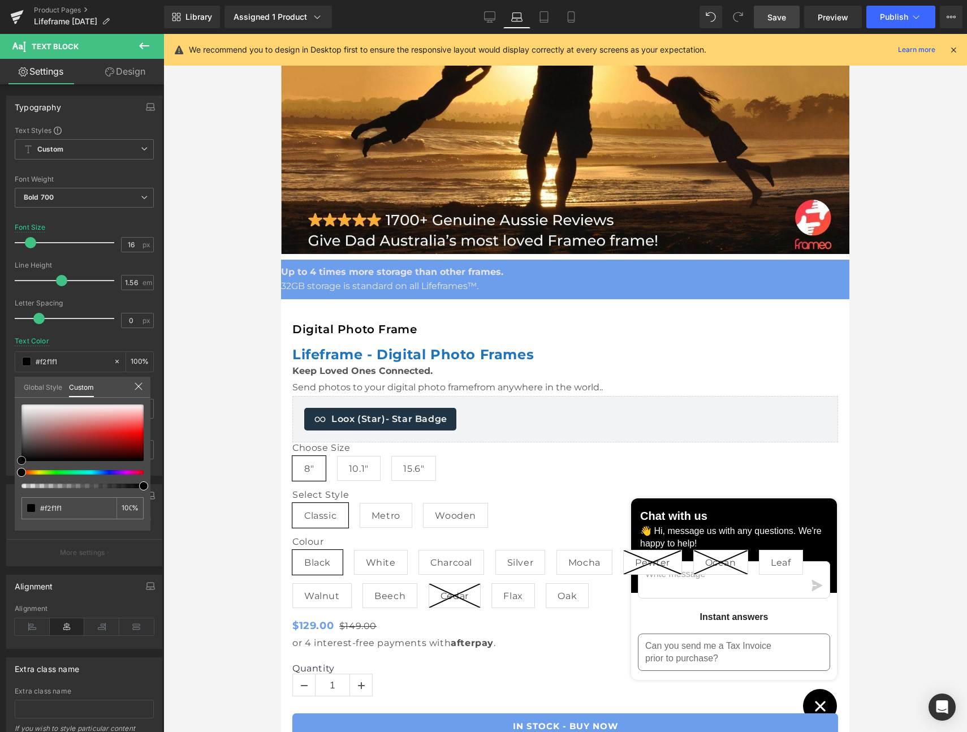
type input "#ffffff"
click at [21, 404] on div at bounding box center [82, 432] width 122 height 57
click at [235, 288] on div at bounding box center [565, 383] width 804 height 698
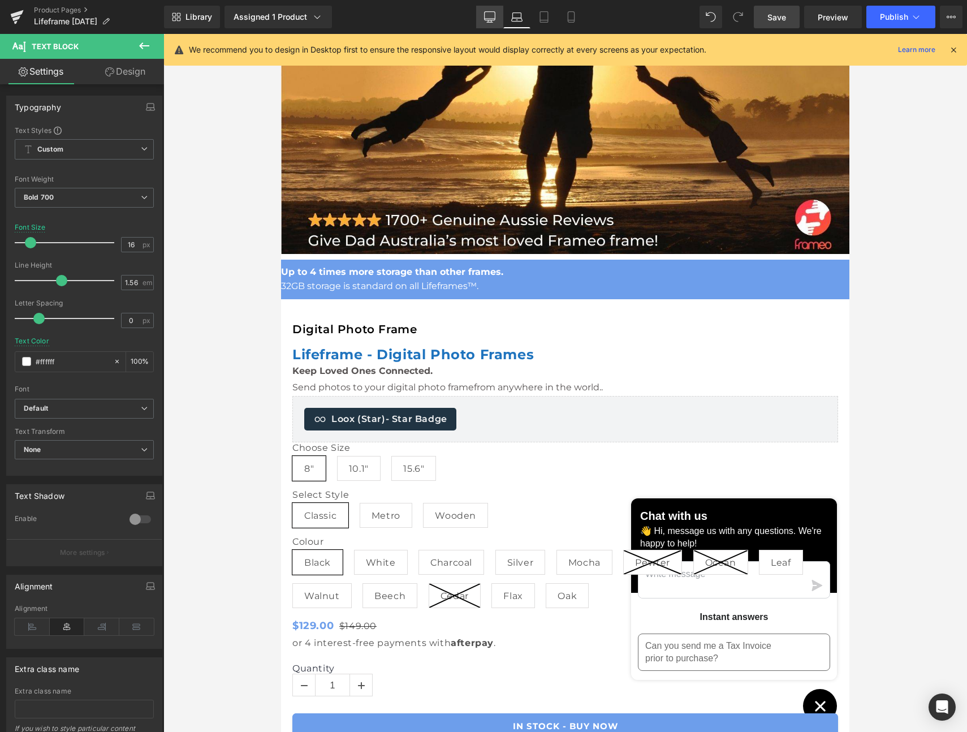
click at [492, 20] on icon at bounding box center [489, 21] width 3 height 2
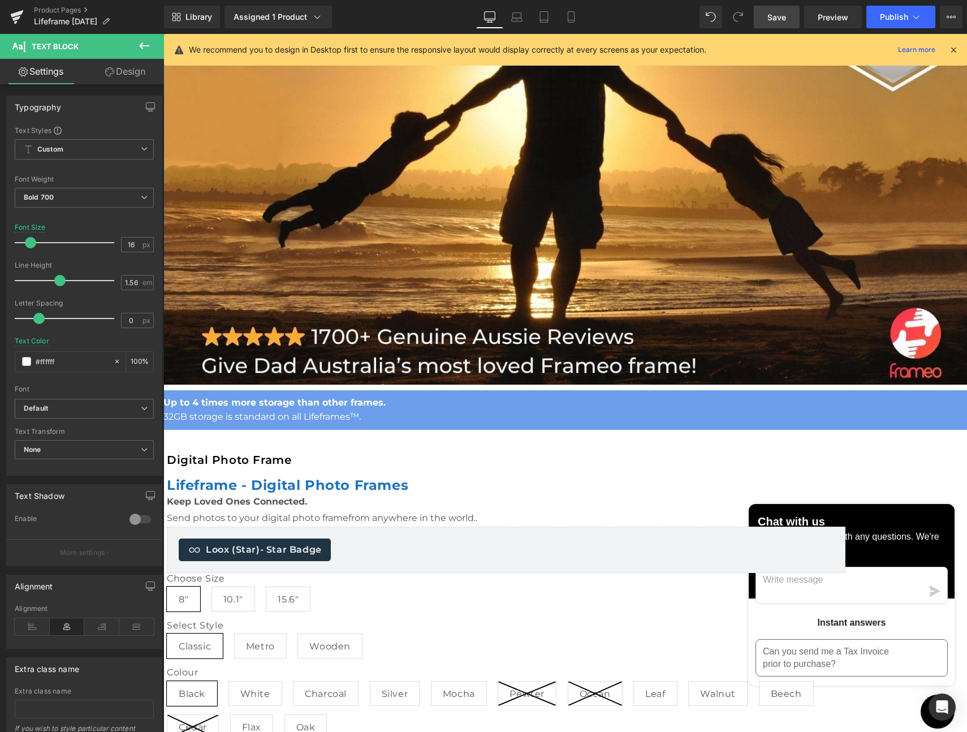
scroll to position [259, 0]
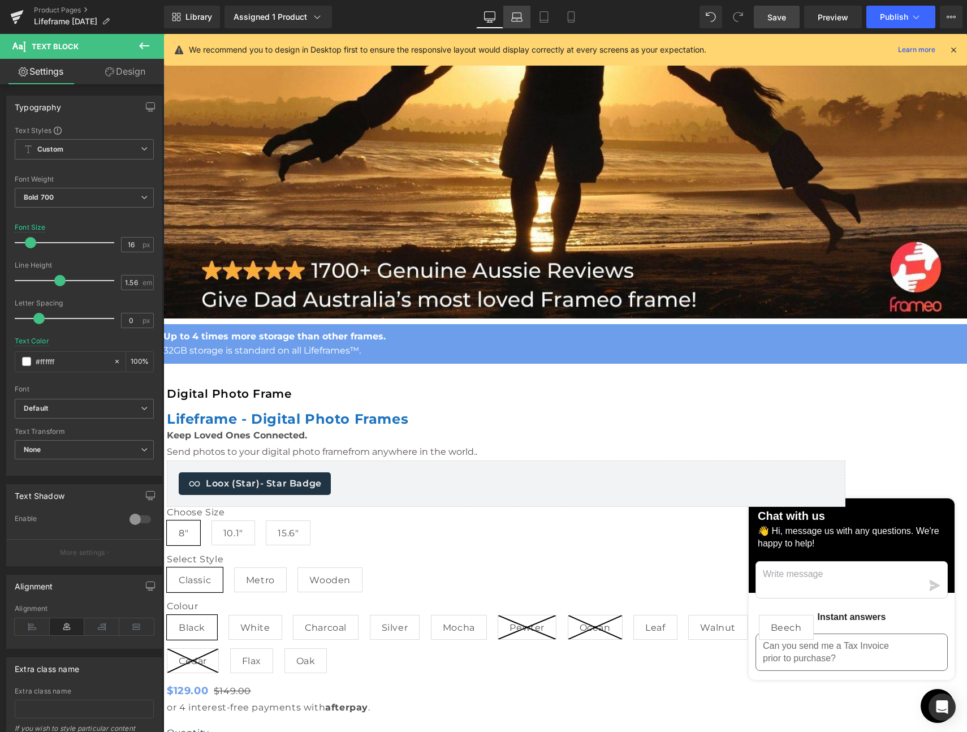
click at [517, 14] on icon at bounding box center [516, 16] width 11 height 11
type input "100"
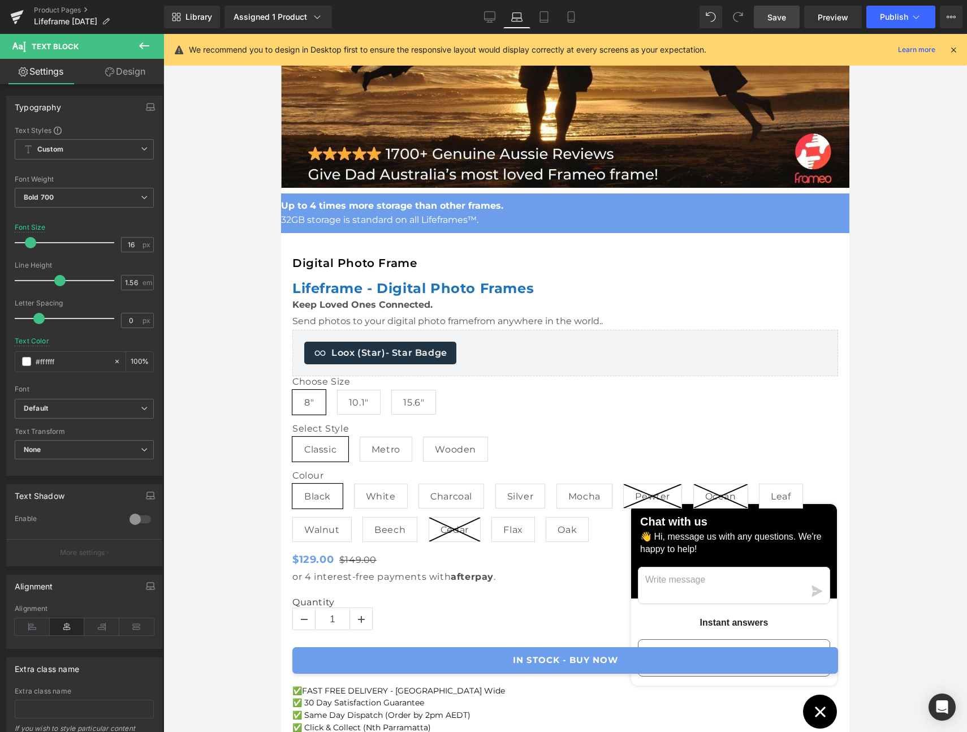
scroll to position [193, 0]
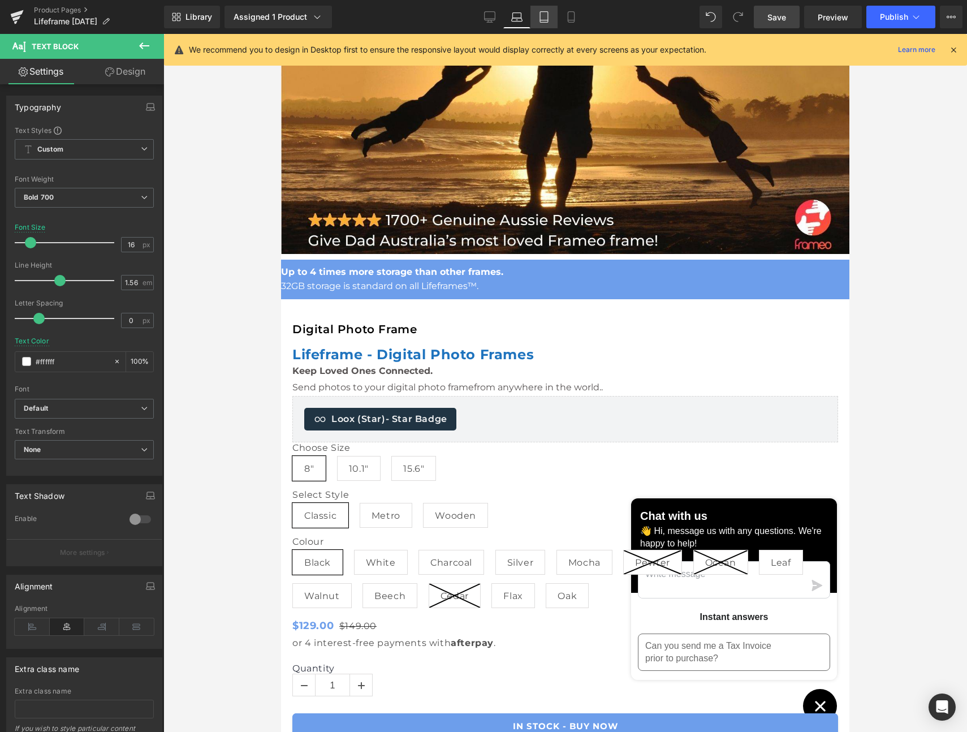
click at [544, 16] on icon at bounding box center [543, 16] width 11 height 11
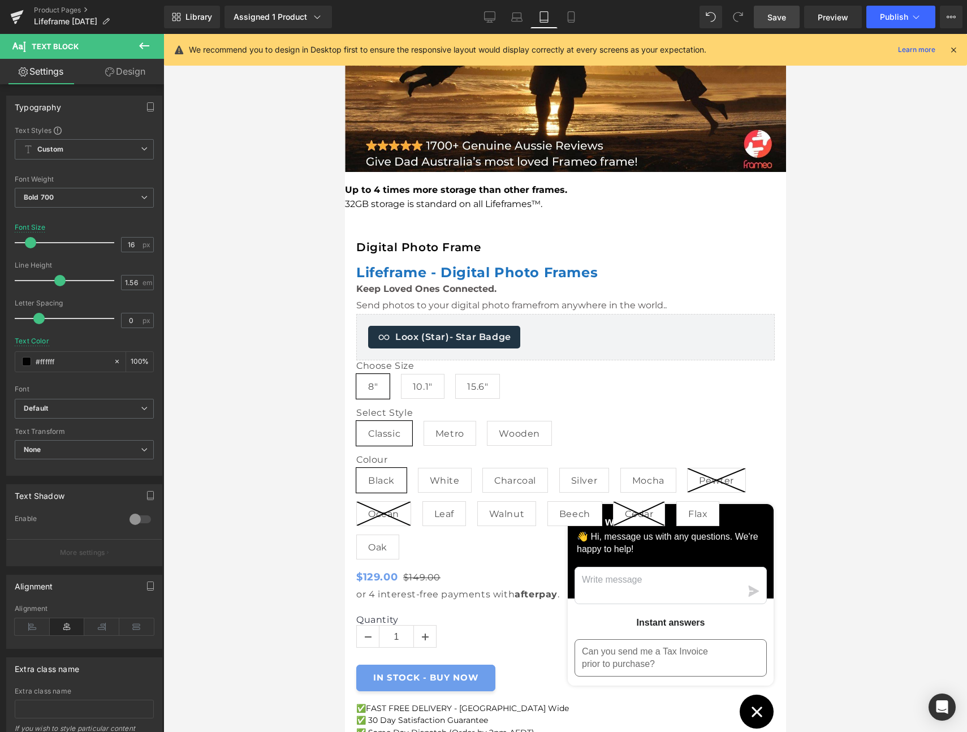
type input "#020202"
type input "100"
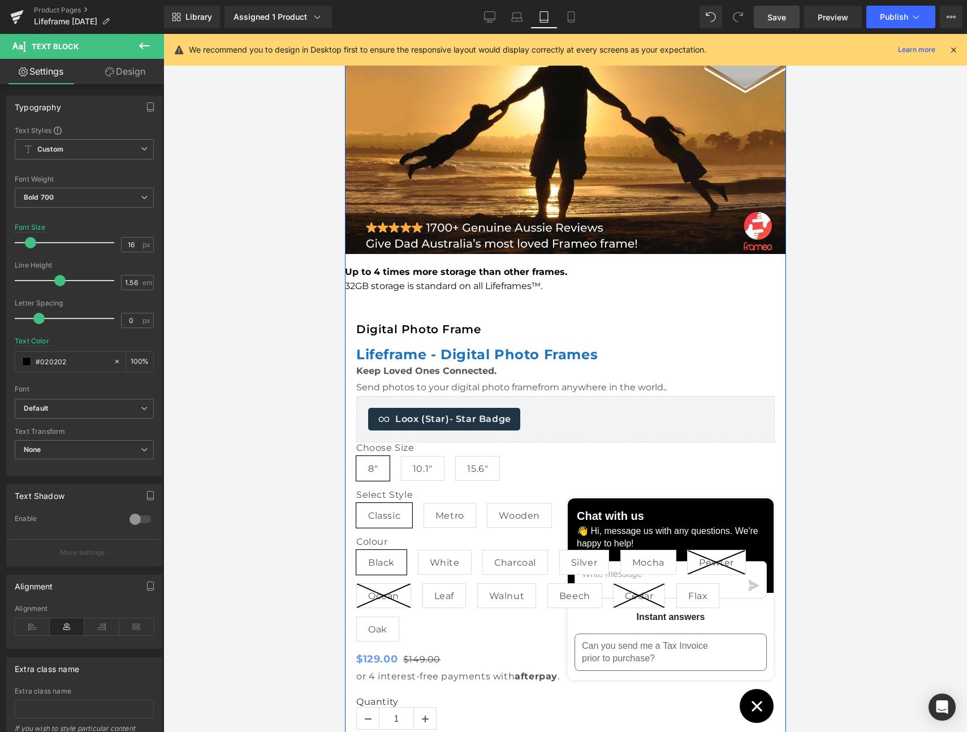
click at [356, 21] on icon at bounding box center [352, 18] width 8 height 8
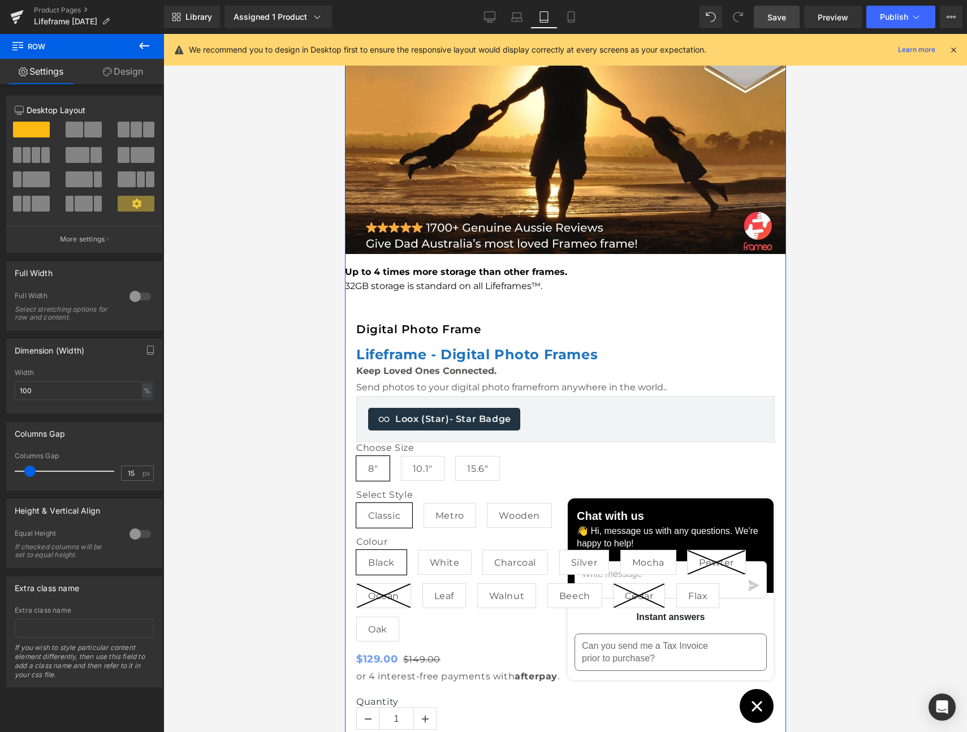
click at [122, 68] on link "Design" at bounding box center [123, 71] width 82 height 25
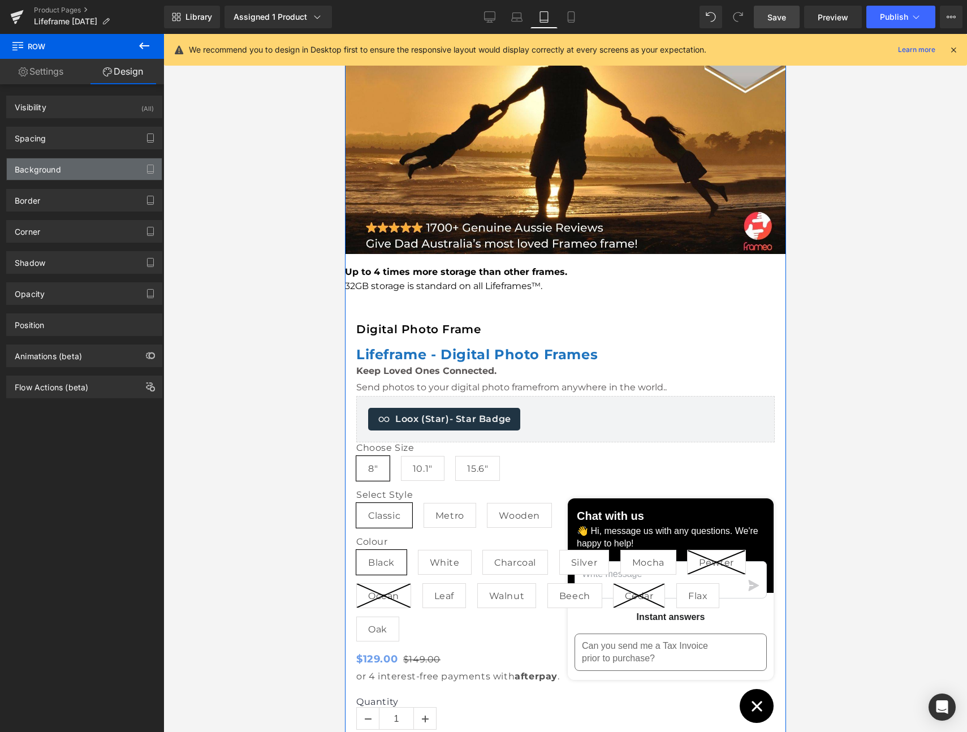
click at [52, 172] on div "Background" at bounding box center [38, 166] width 46 height 16
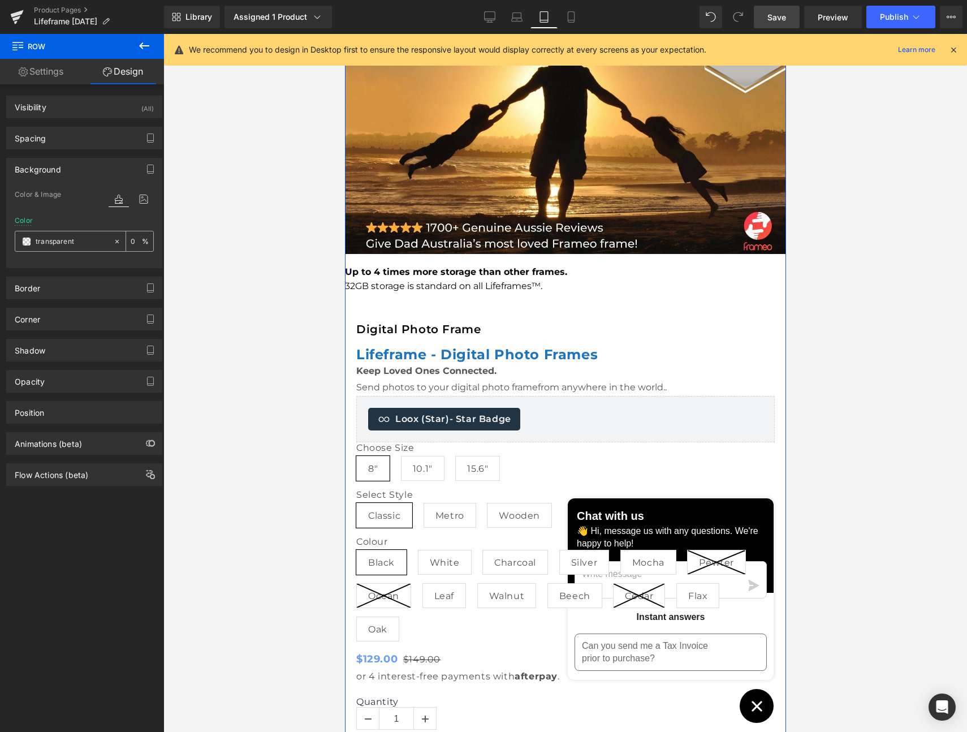
click at [29, 243] on span at bounding box center [26, 241] width 9 height 9
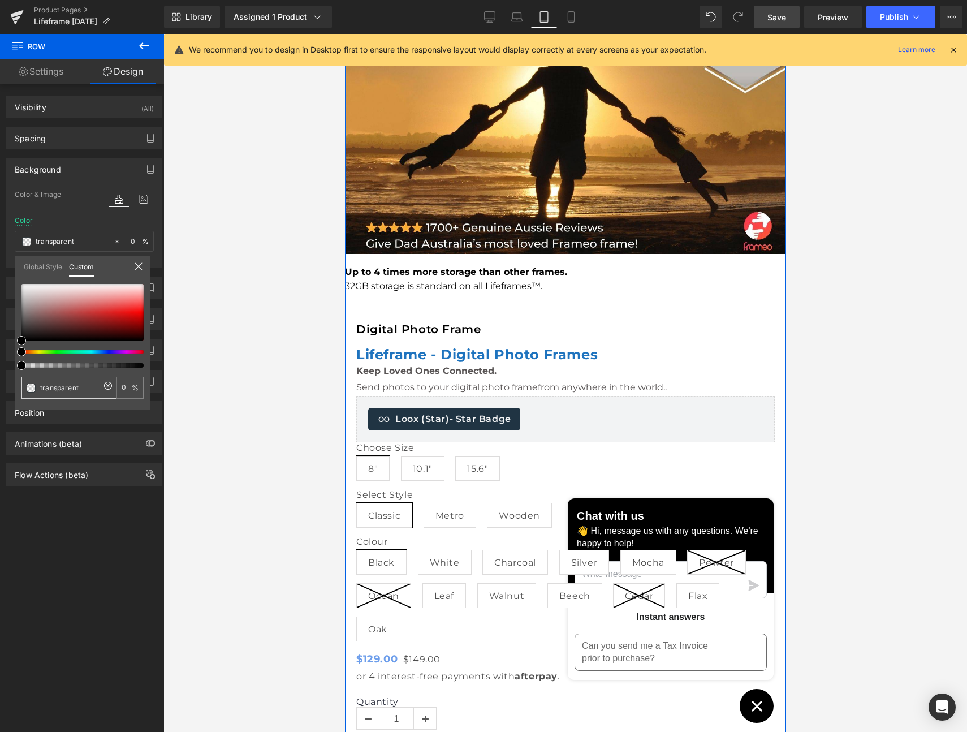
click at [58, 388] on input "transparent" at bounding box center [70, 388] width 60 height 12
drag, startPoint x: 45, startPoint y: 388, endPoint x: 16, endPoint y: 388, distance: 28.3
click at [15, 388] on div "transparent 0 %" at bounding box center [83, 347] width 136 height 126
paste input "6D9EEB"
type input "6D9EEB"
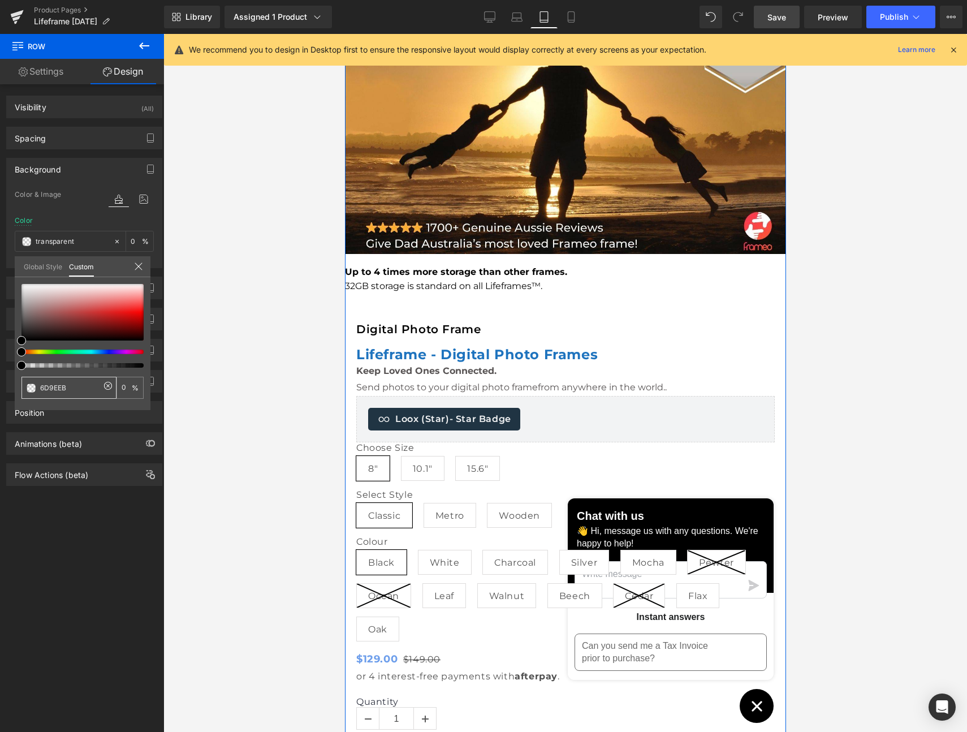
type input "6D9EEB"
type input "100"
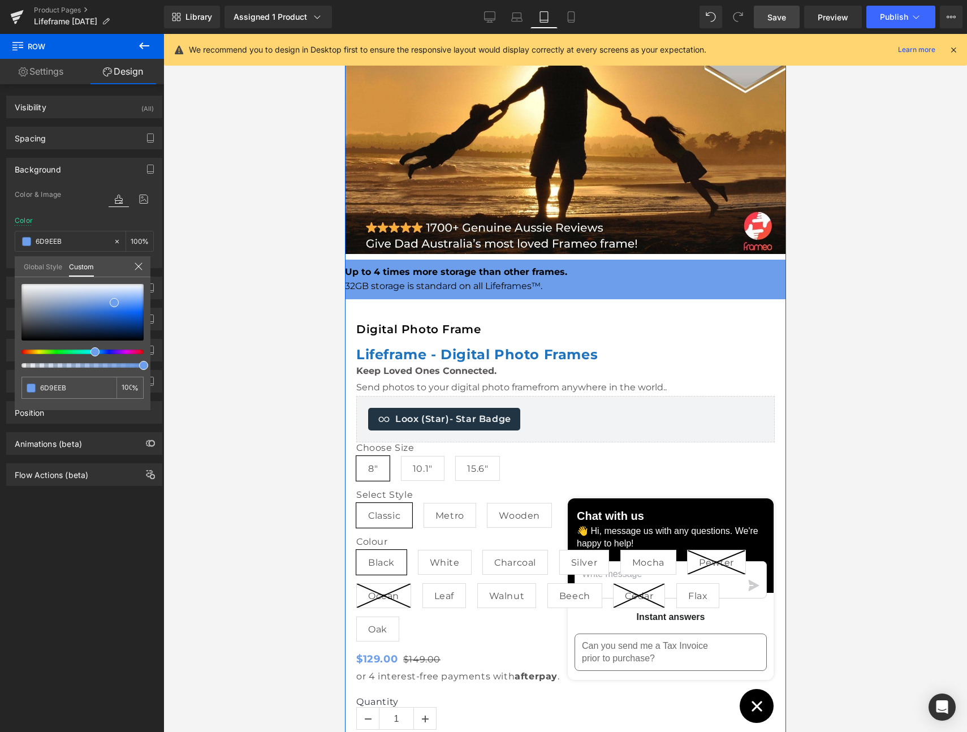
type input "6D9EEB"
type input "#6d9eeb"
click at [114, 300] on span at bounding box center [114, 302] width 9 height 9
click at [229, 296] on div at bounding box center [565, 383] width 804 height 698
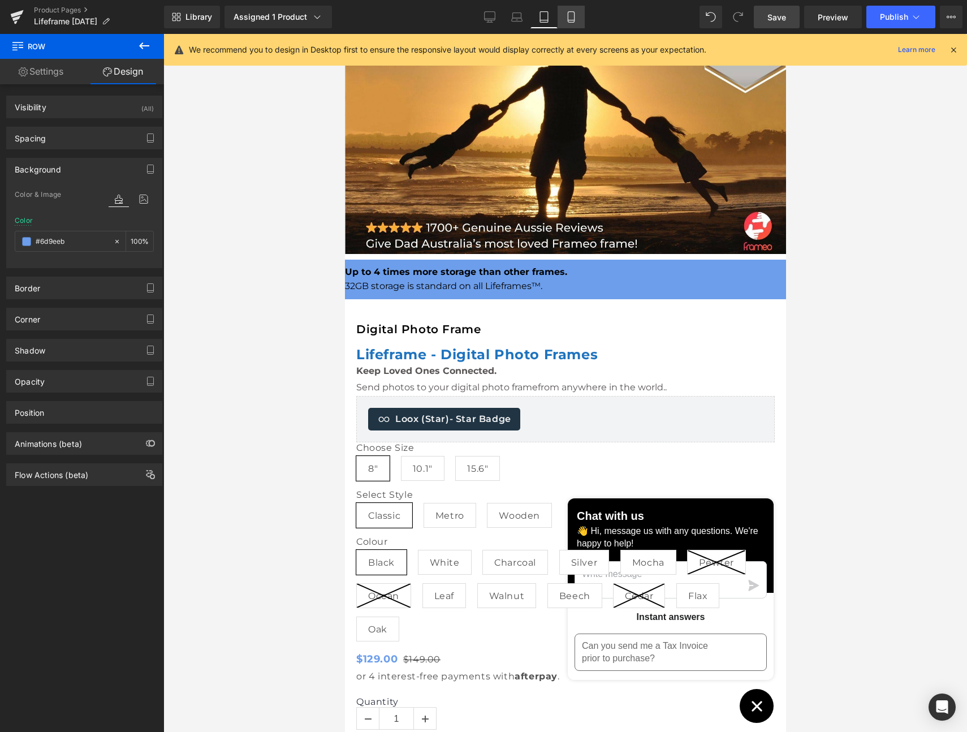
click at [573, 16] on icon at bounding box center [571, 16] width 11 height 11
type input "#000000"
type input "100"
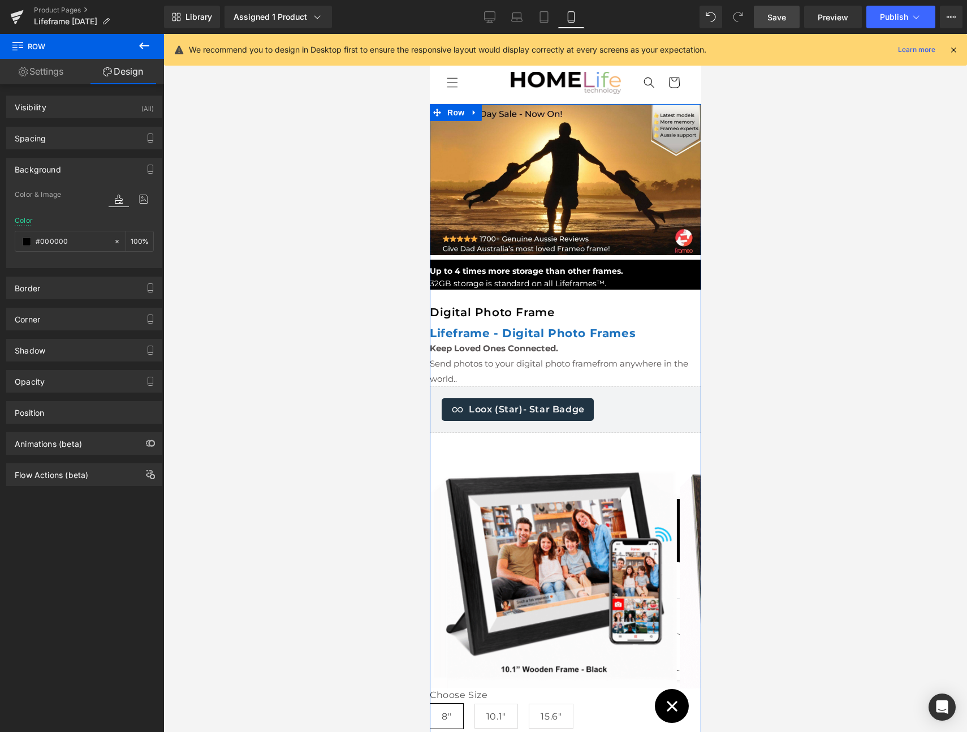
click at [441, 117] on icon at bounding box center [437, 113] width 8 height 8
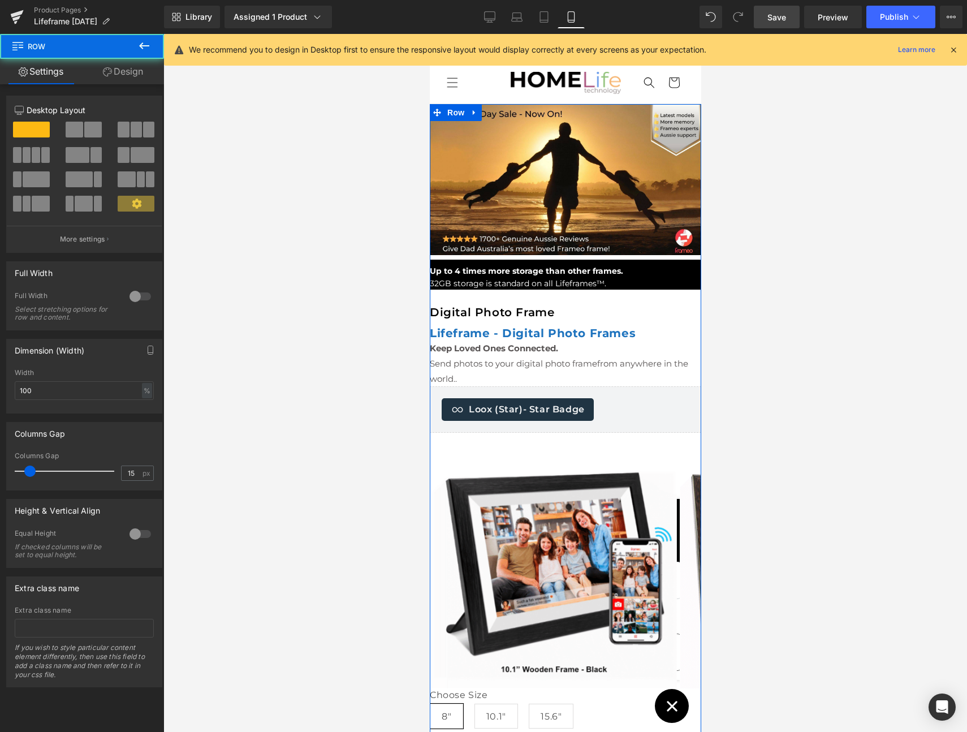
click at [136, 71] on link "Design" at bounding box center [123, 71] width 82 height 25
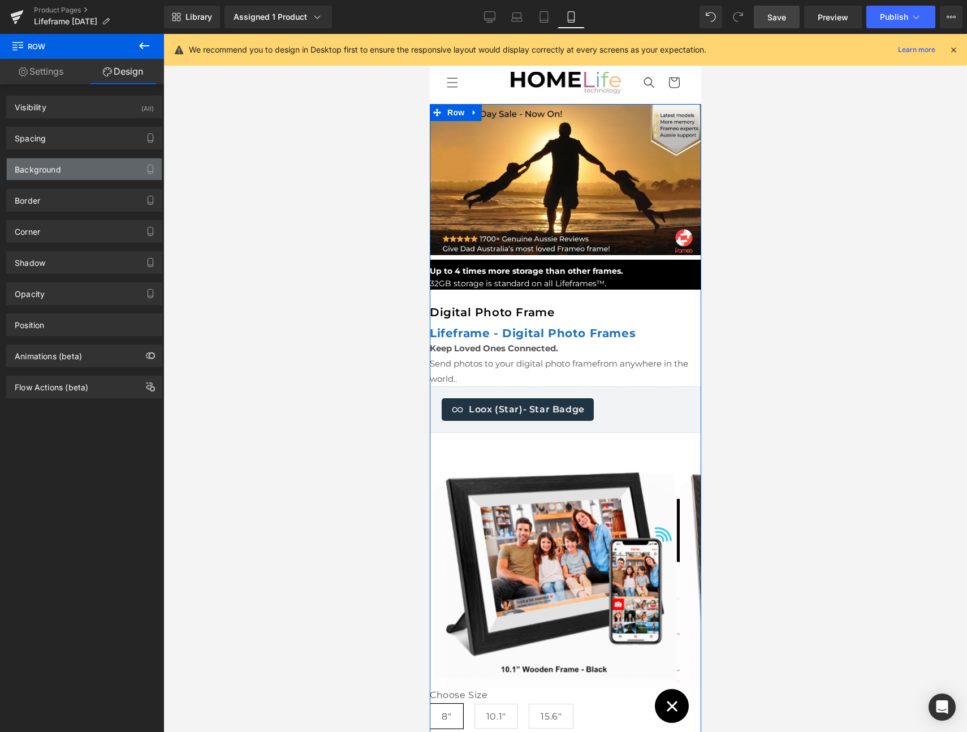
type input "#000000"
type input "100"
click at [50, 173] on div "Background" at bounding box center [38, 166] width 46 height 16
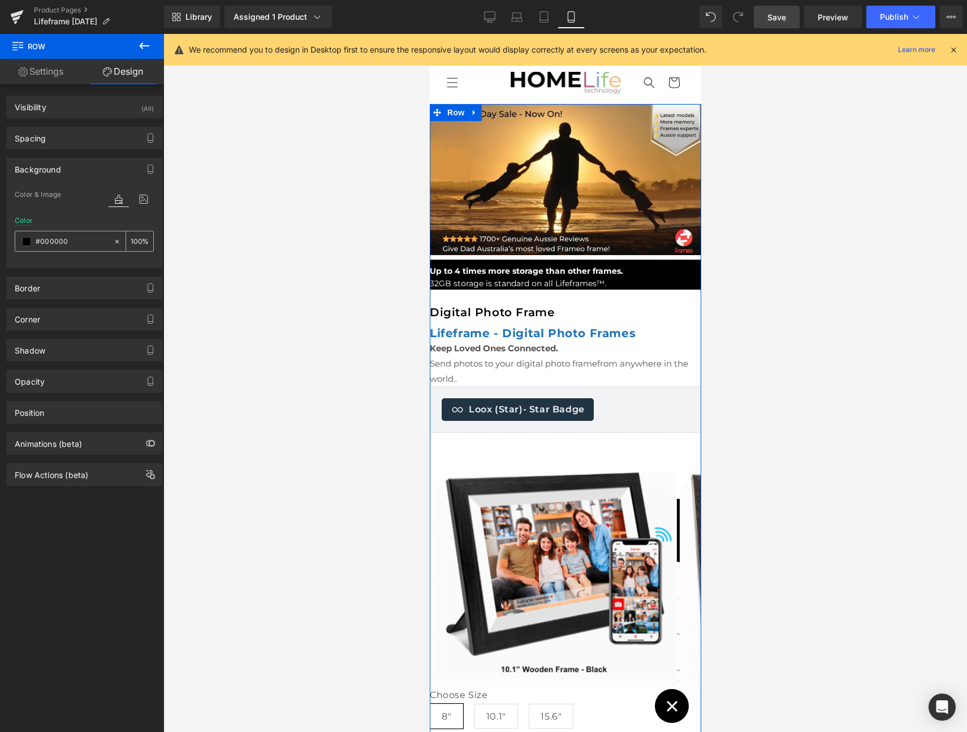
click at [25, 241] on span at bounding box center [26, 241] width 9 height 9
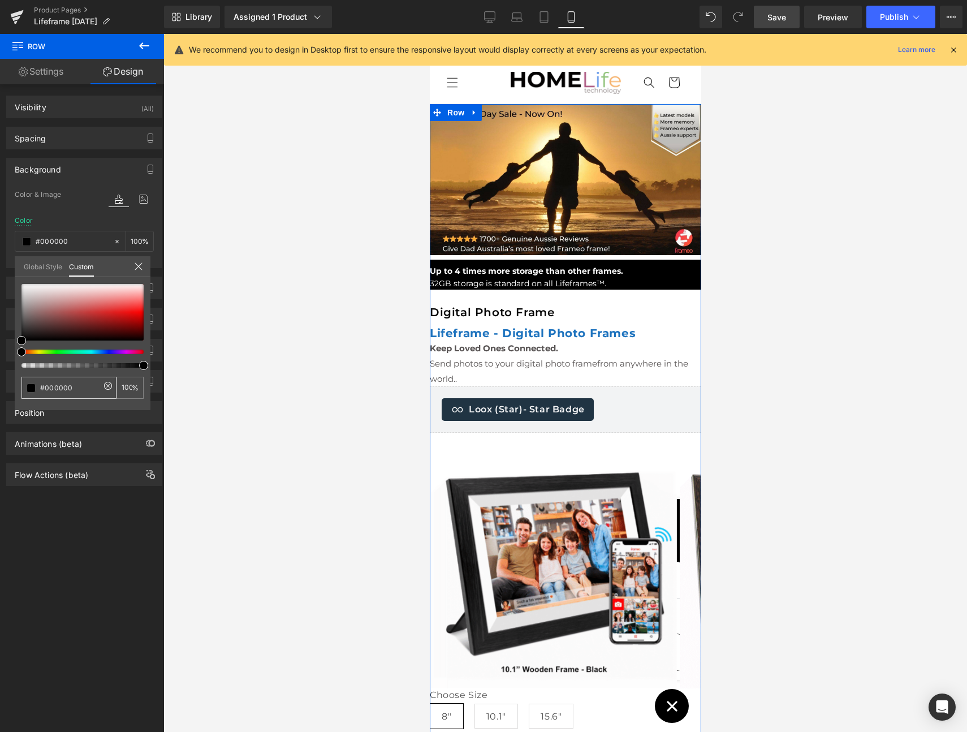
drag, startPoint x: 40, startPoint y: 392, endPoint x: 27, endPoint y: 394, distance: 13.1
click at [27, 394] on div "#000000" at bounding box center [68, 388] width 95 height 22
drag, startPoint x: 23, startPoint y: 389, endPoint x: 2, endPoint y: 388, distance: 21.5
click at [2, 268] on div "Background Color & Image color rgba(0, 0, 0, 1) Color #000000 100 % Image Repla…" at bounding box center [84, 208] width 169 height 119
paste input "6D9EEB"
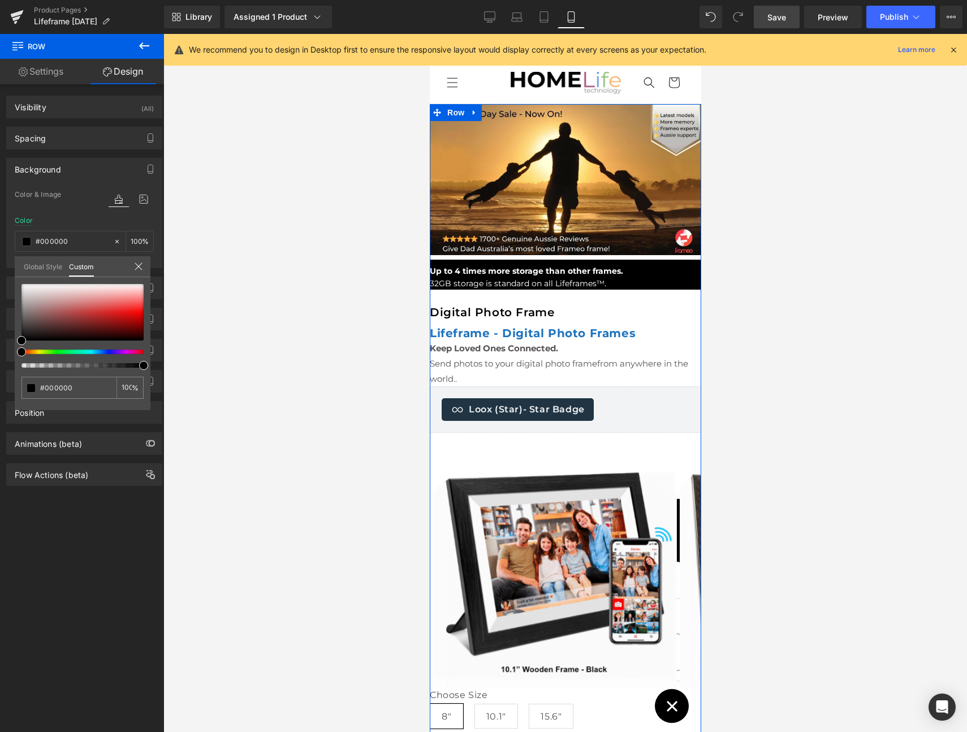
type input "6D9EEB"
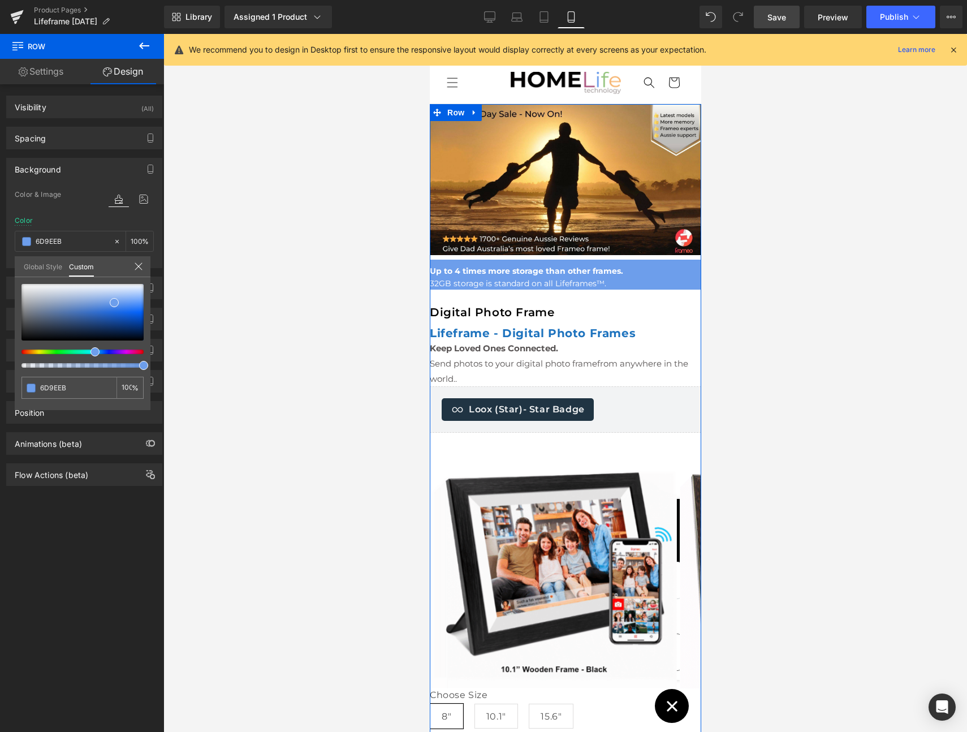
type input "6D9EEB"
type input "#6d9eeb"
click at [114, 303] on span at bounding box center [114, 302] width 9 height 9
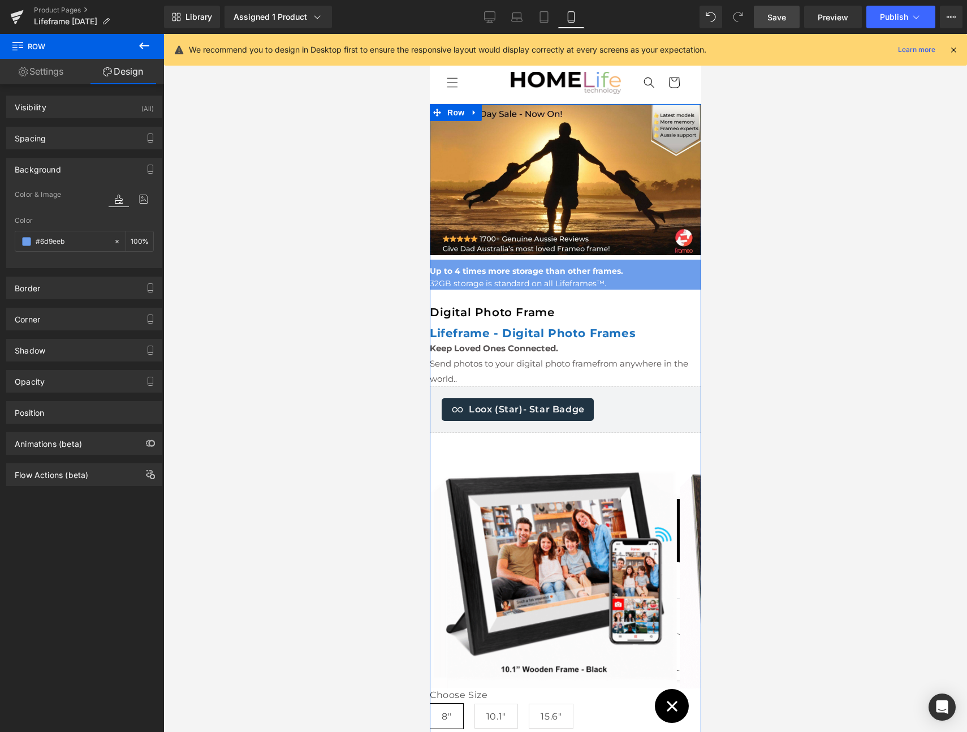
drag, startPoint x: 84, startPoint y: 525, endPoint x: 97, endPoint y: 522, distance: 13.3
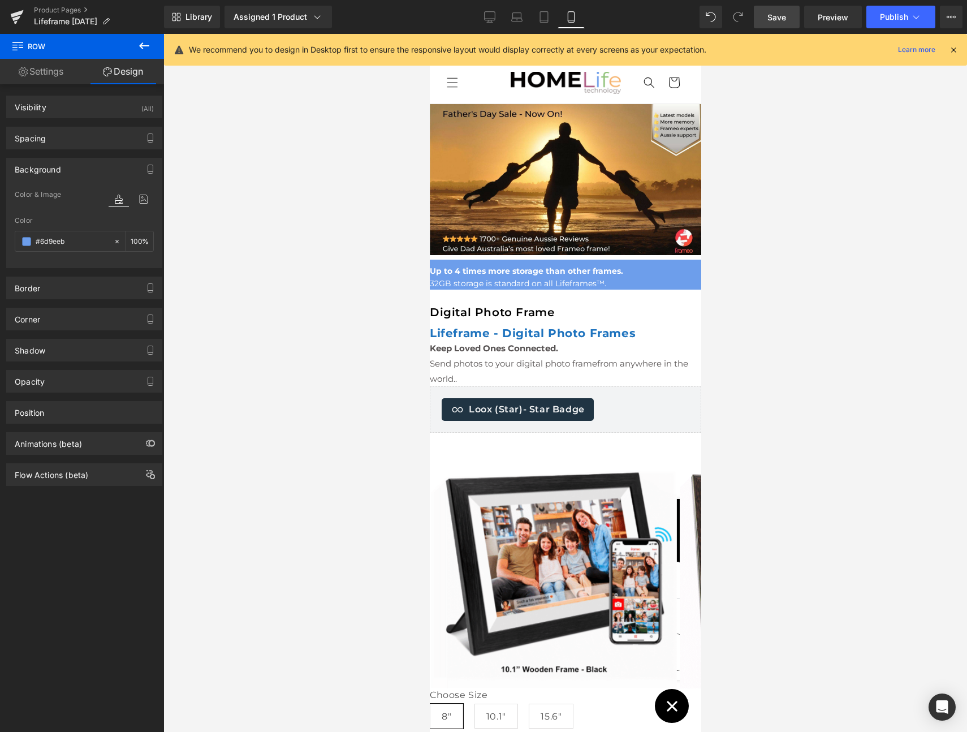
click at [231, 469] on div at bounding box center [565, 383] width 804 height 698
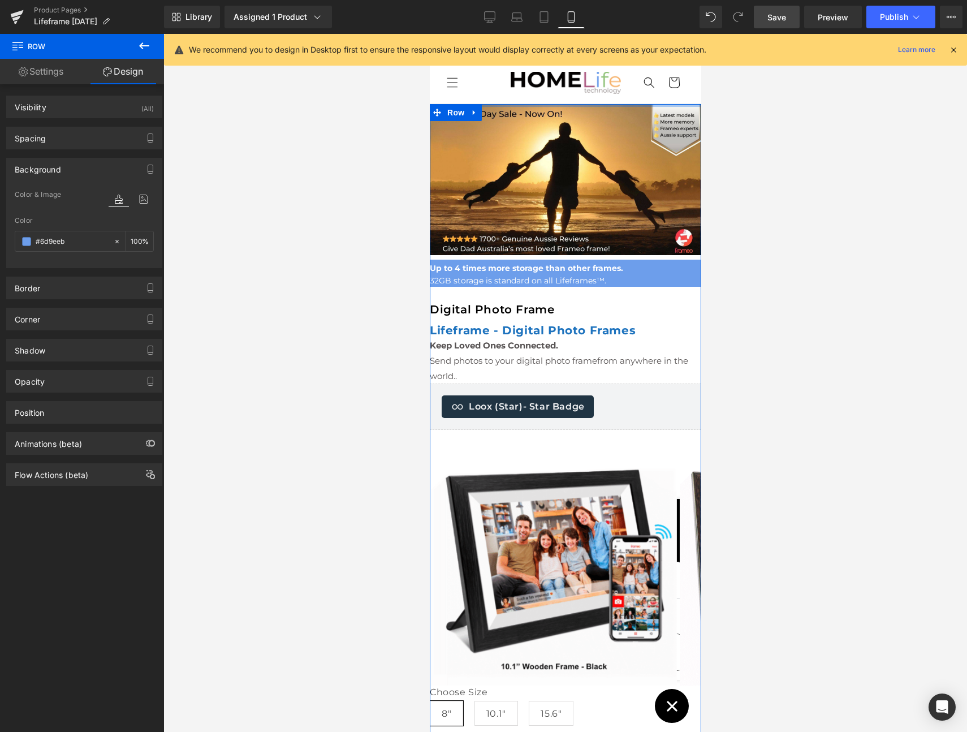
click at [512, 107] on div at bounding box center [565, 105] width 272 height 3
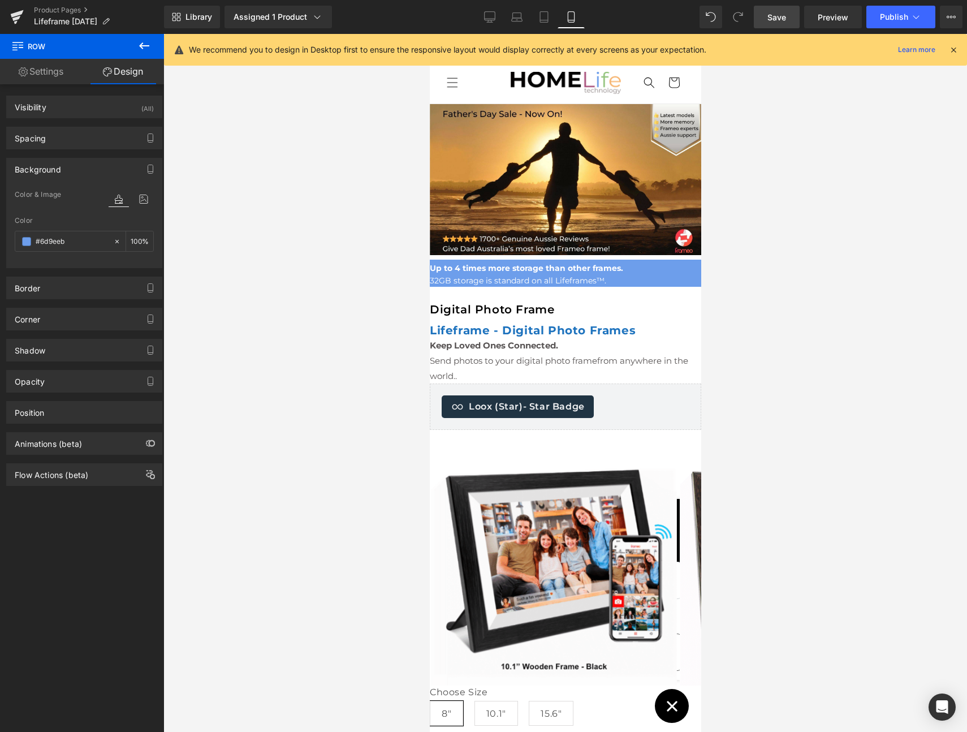
click at [741, 244] on div at bounding box center [565, 383] width 804 height 698
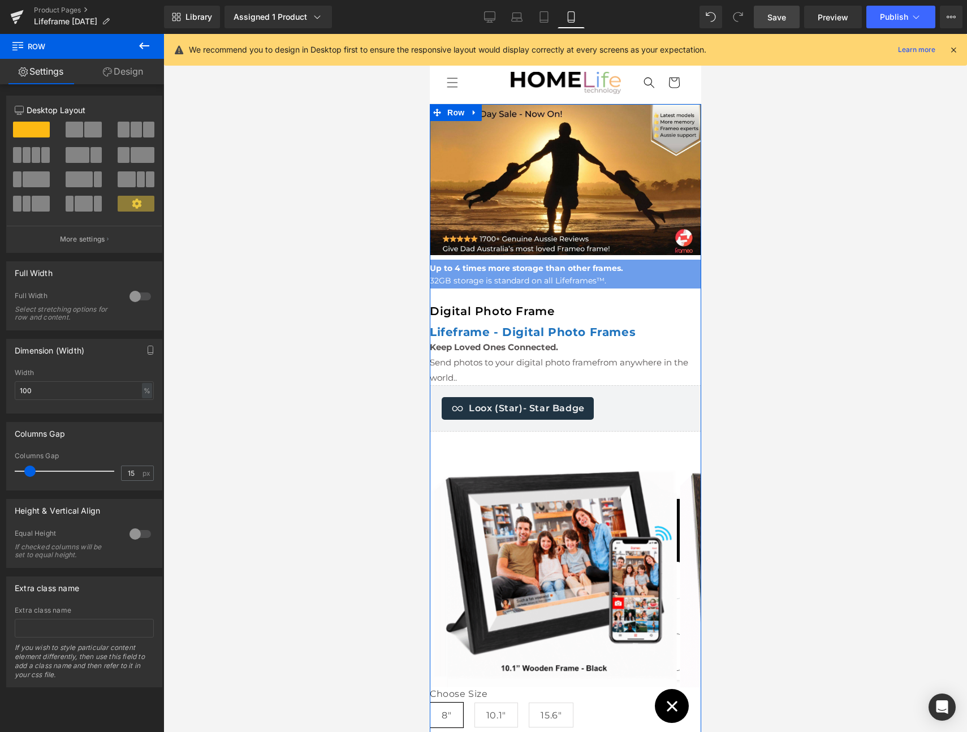
click at [741, 255] on div at bounding box center [565, 383] width 804 height 698
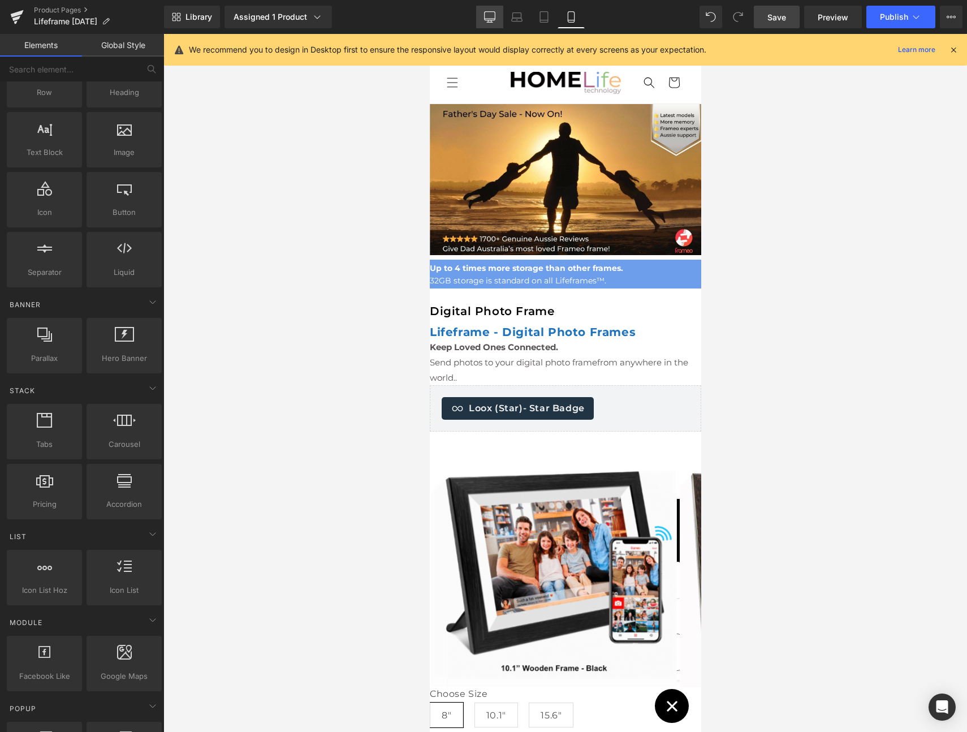
click at [493, 18] on icon at bounding box center [489, 16] width 11 height 11
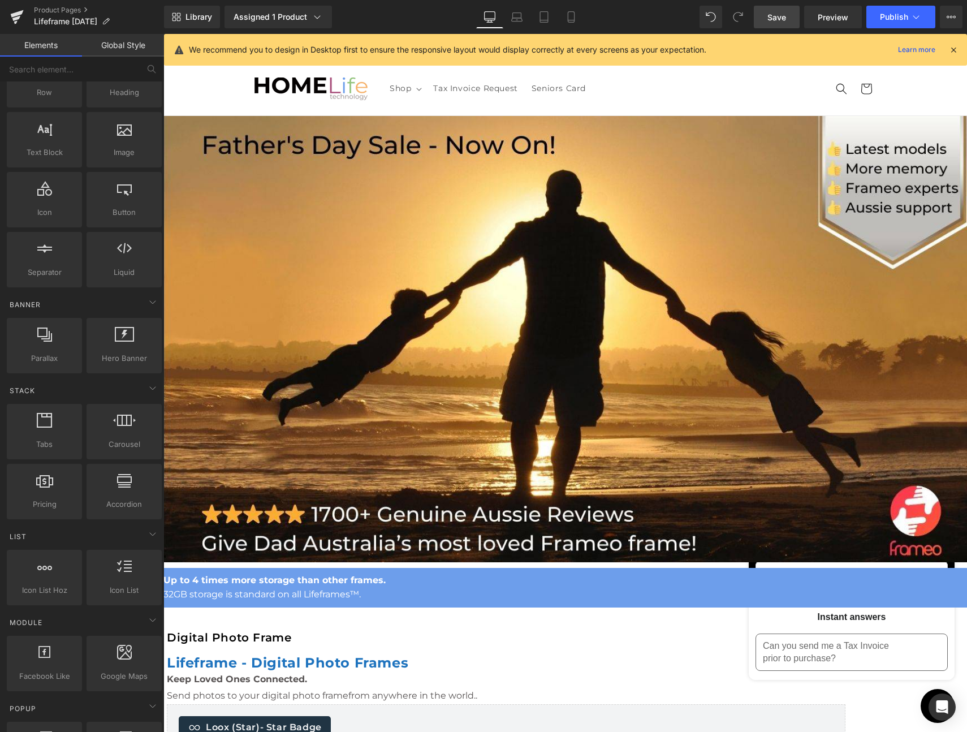
scroll to position [97, 0]
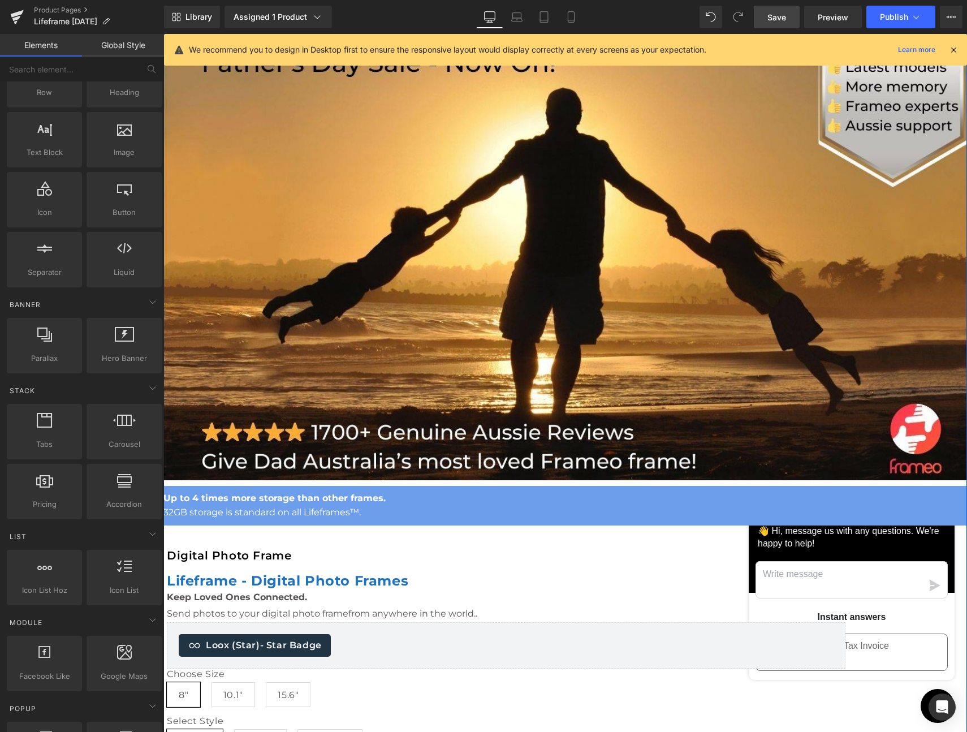
click at [511, 55] on link at bounding box center [505, 48] width 12 height 14
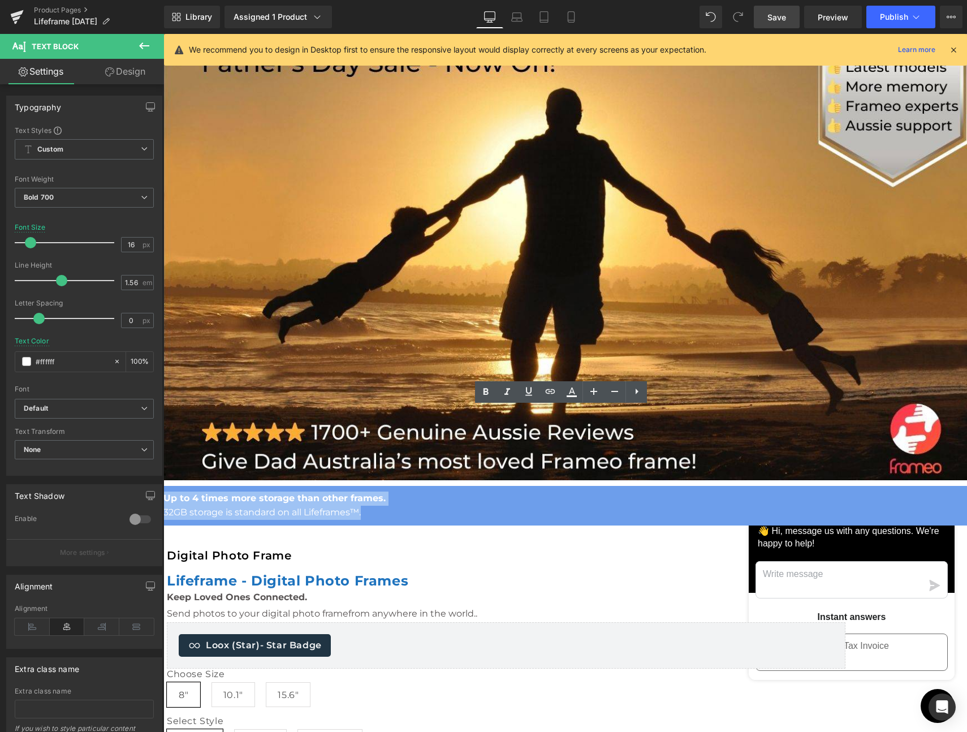
drag, startPoint x: 487, startPoint y: 420, endPoint x: 432, endPoint y: 418, distance: 55.5
click at [432, 492] on div "Up to 4 times more storage than other frames. 32GB storage is standard on all L…" at bounding box center [565, 506] width 804 height 28
click at [486, 390] on icon at bounding box center [486, 392] width 14 height 14
drag, startPoint x: 652, startPoint y: 425, endPoint x: 543, endPoint y: 417, distance: 108.9
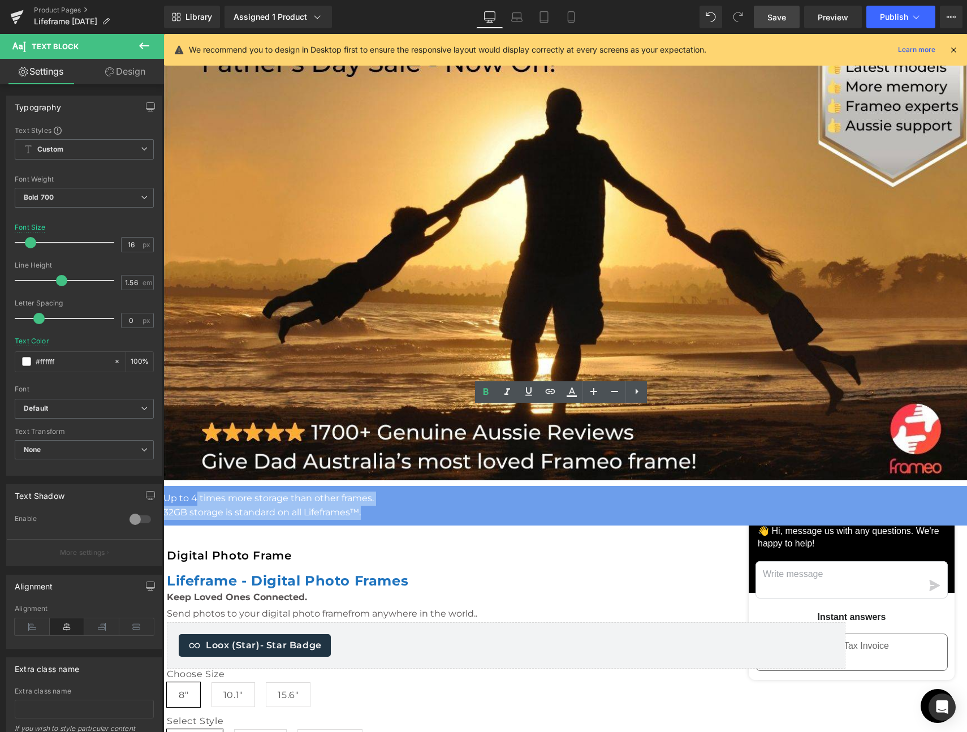
click at [488, 492] on div "Up to 4 times more storage than other frames. 32GB storage is standard on all L…" at bounding box center [565, 506] width 804 height 28
drag, startPoint x: 653, startPoint y: 420, endPoint x: 667, endPoint y: 419, distance: 13.6
click at [654, 492] on p "Up to 4 times more storage than other frames." at bounding box center [565, 499] width 804 height 14
drag, startPoint x: 636, startPoint y: 416, endPoint x: 466, endPoint y: 407, distance: 171.1
click at [450, 492] on p "Up to 4 times more storage than other frames." at bounding box center [565, 499] width 804 height 14
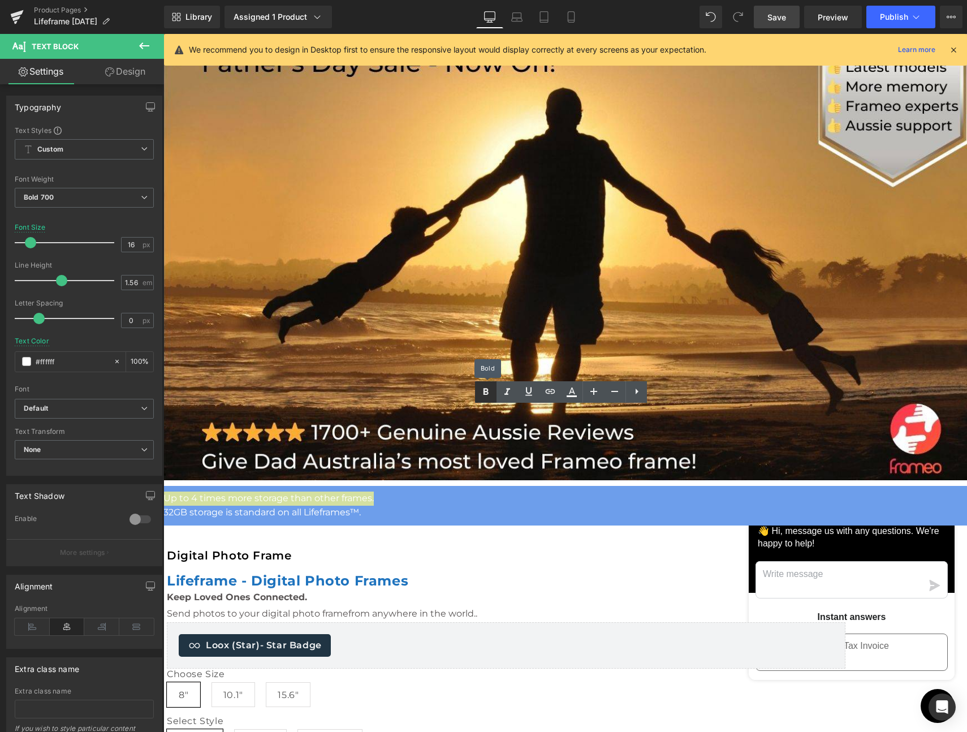
click at [486, 395] on icon at bounding box center [486, 392] width 14 height 14
click at [687, 506] on p "32GB storage is standard on all Lifeframes™." at bounding box center [565, 513] width 804 height 14
drag, startPoint x: 694, startPoint y: 428, endPoint x: 408, endPoint y: 411, distance: 286.1
click at [408, 492] on div "Up to 4 times more storage than other frames. 32GB storage is standard on all L…" at bounding box center [565, 506] width 804 height 28
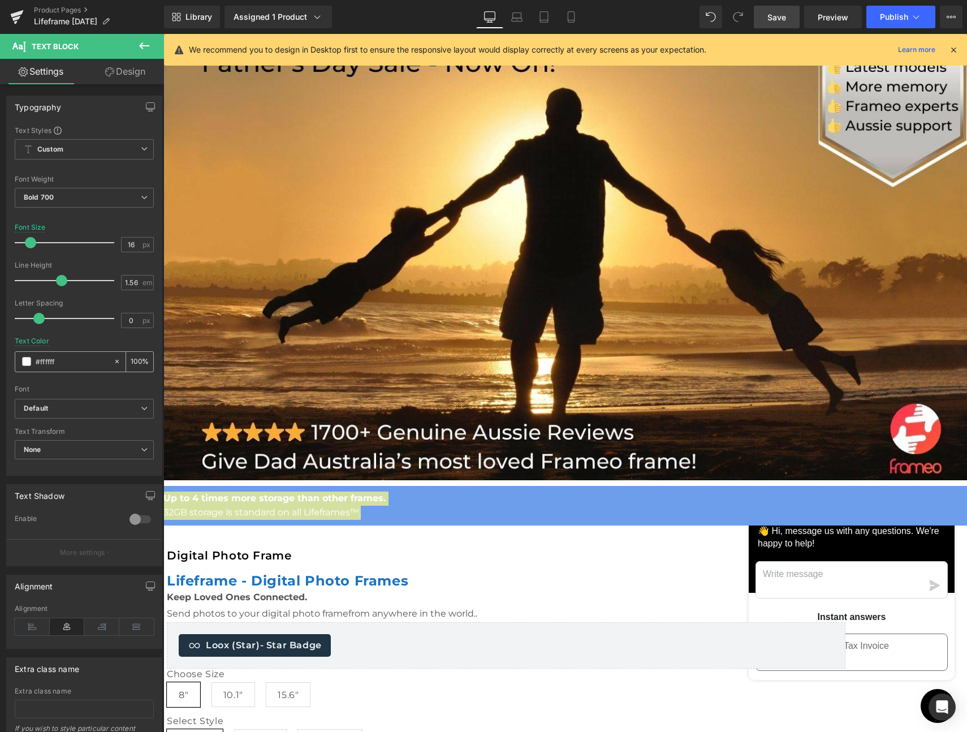
click at [30, 360] on span at bounding box center [26, 361] width 9 height 9
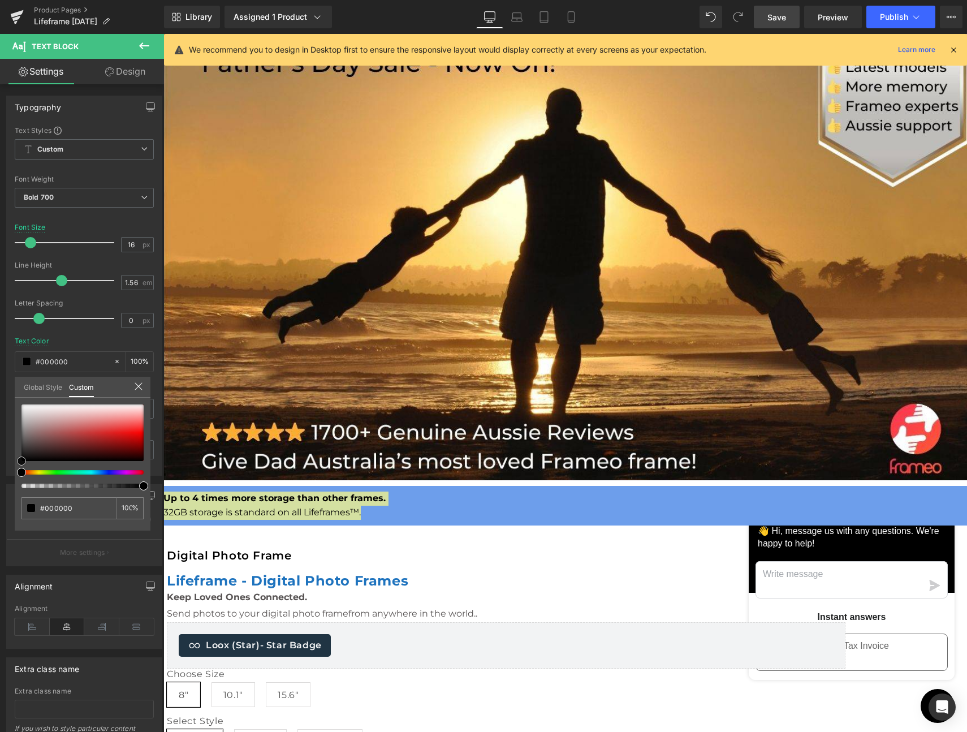
drag, startPoint x: 31, startPoint y: 444, endPoint x: 12, endPoint y: 469, distance: 31.6
click at [12, 469] on div "Typography Text Styles Custom Custom Setup Global Style Custom Setup Global Sty…" at bounding box center [84, 281] width 169 height 389
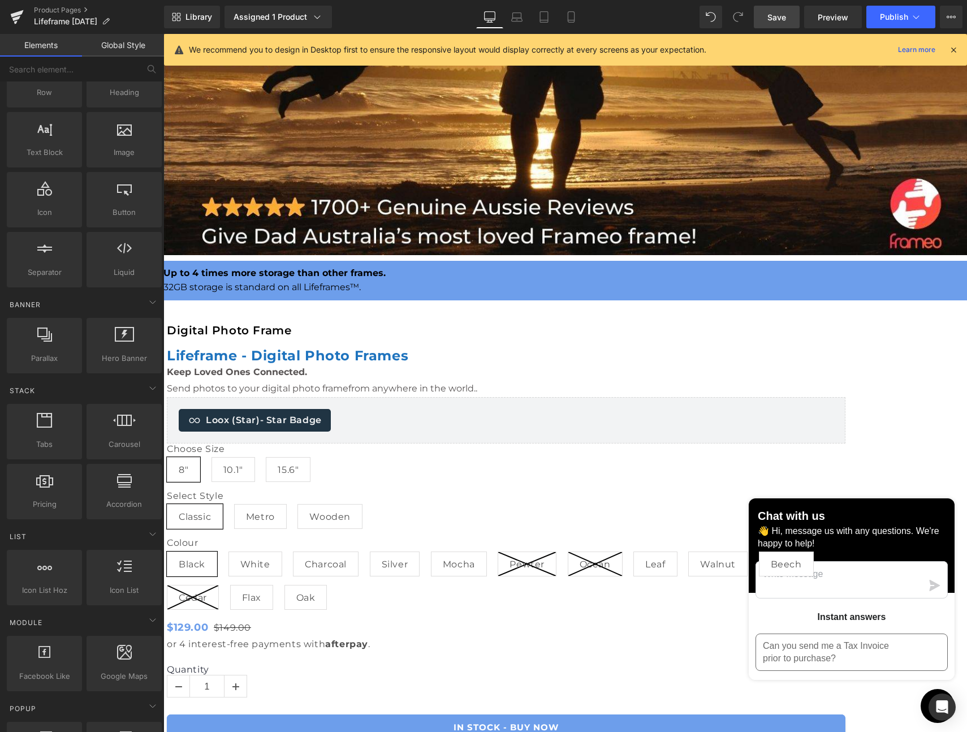
scroll to position [327, 0]
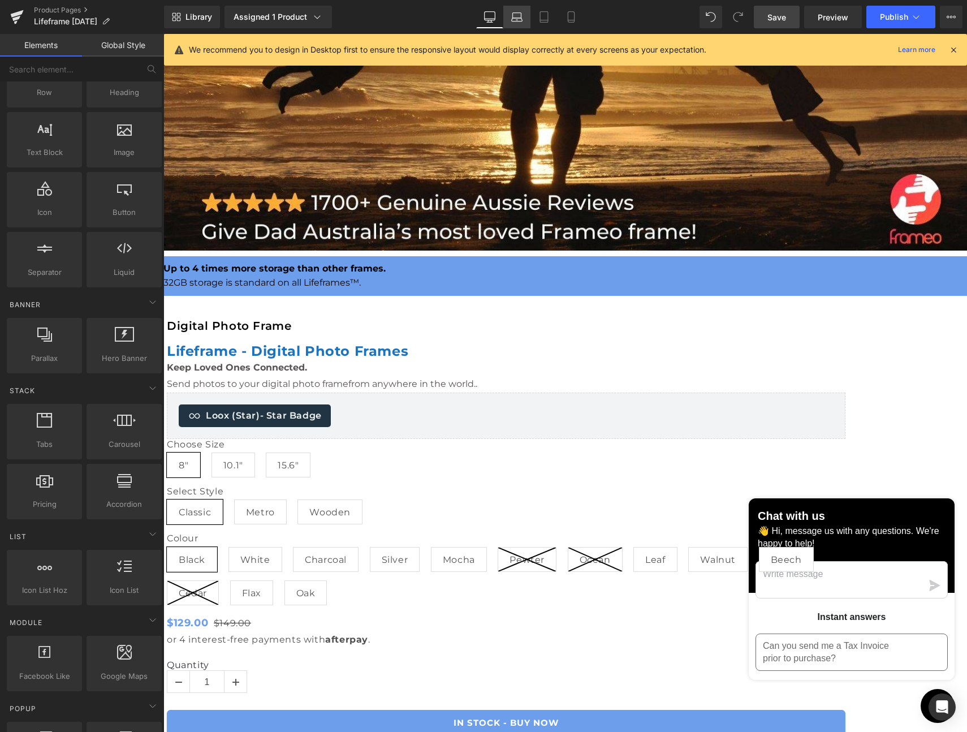
click at [511, 19] on link "Laptop" at bounding box center [516, 17] width 27 height 23
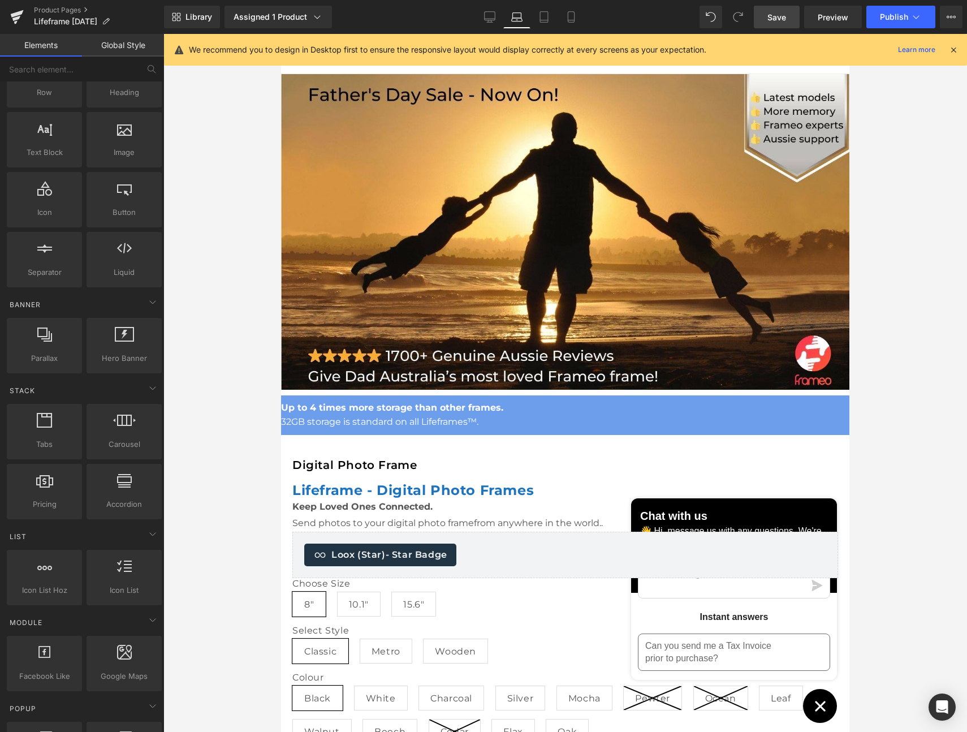
scroll to position [0, 0]
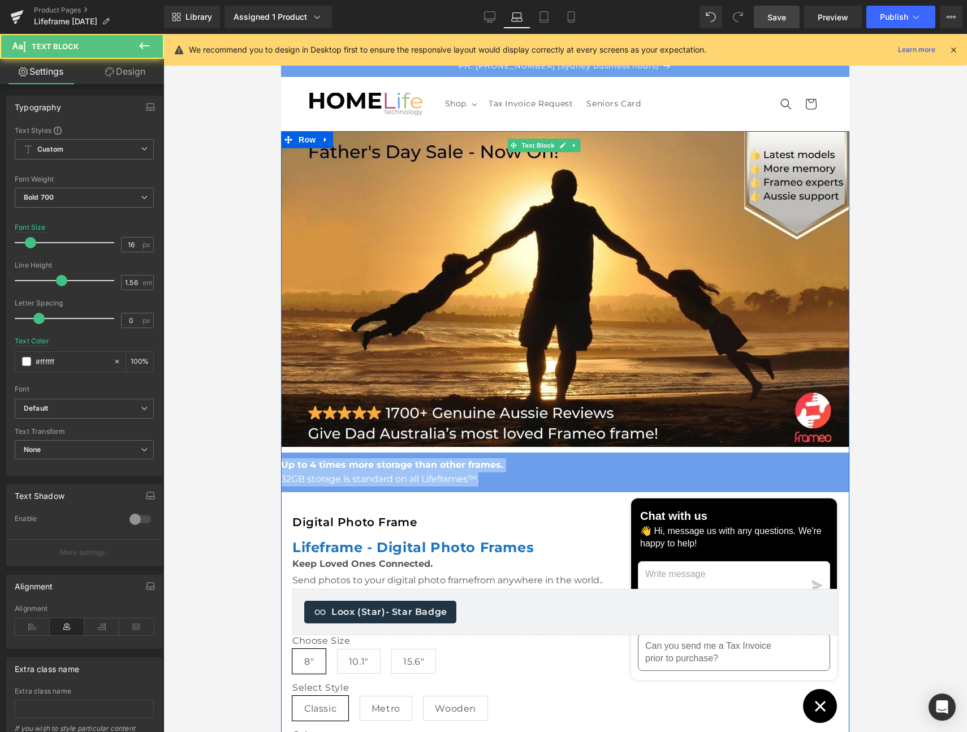
drag, startPoint x: 679, startPoint y: 457, endPoint x: 407, endPoint y: 446, distance: 271.7
click at [407, 458] on div "Up to 4 times more storage than other frames. 32GB storage is standard on all L…" at bounding box center [565, 472] width 568 height 28
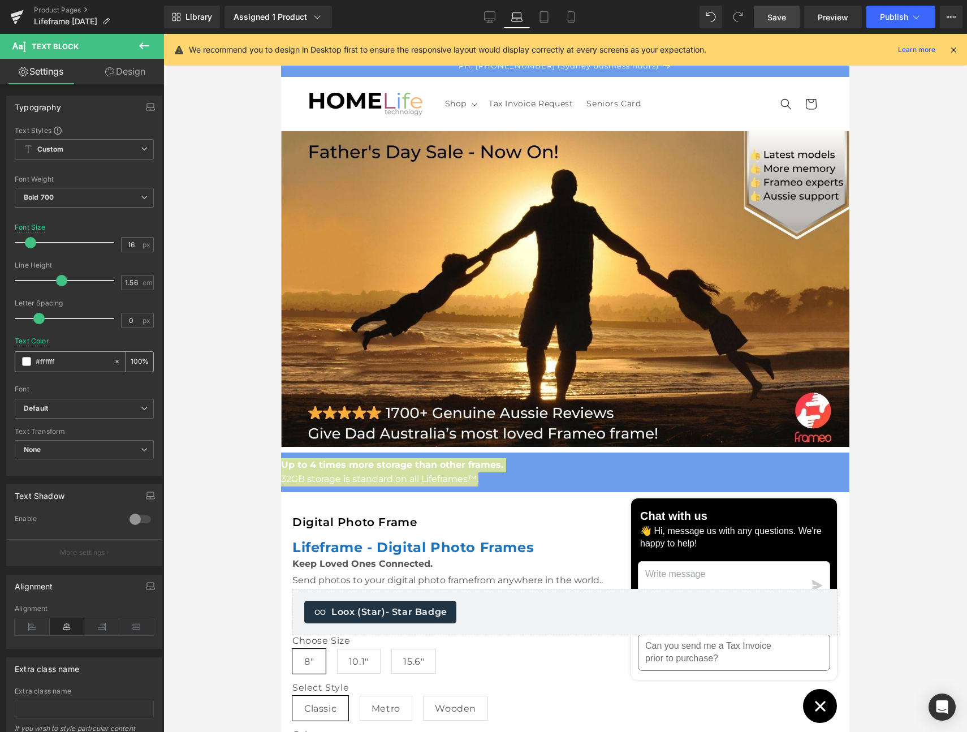
click at [24, 361] on span at bounding box center [26, 361] width 9 height 9
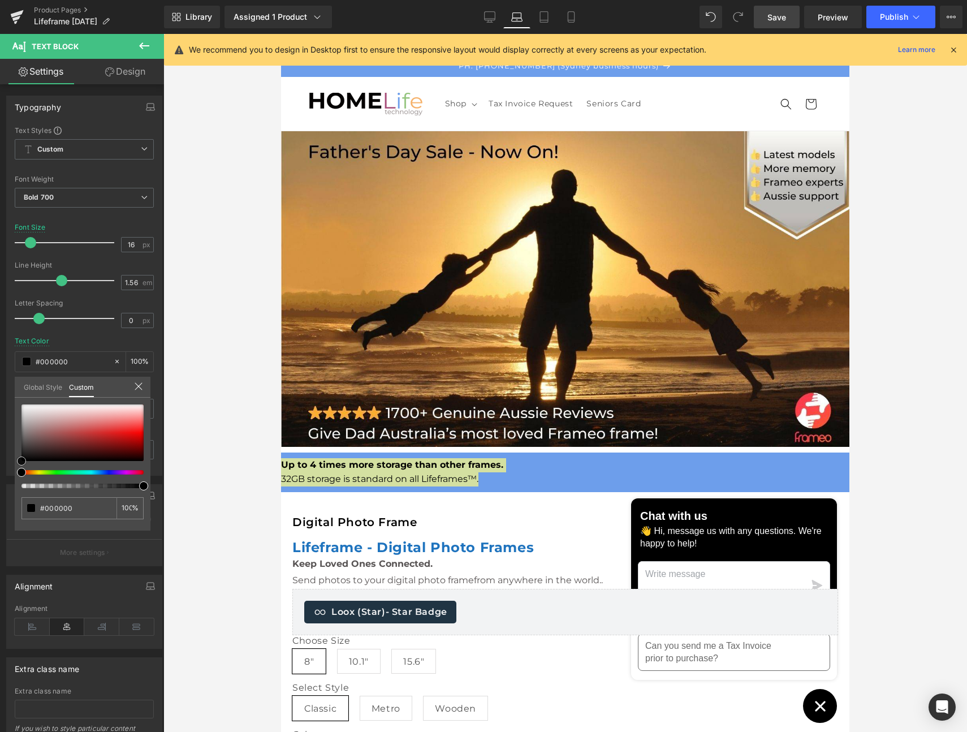
drag, startPoint x: 23, startPoint y: 441, endPoint x: 4, endPoint y: 473, distance: 37.1
click at [4, 473] on div "Typography Text Styles Custom Custom Setup Global Style Custom Setup Global Sty…" at bounding box center [84, 281] width 169 height 389
click at [544, 12] on icon at bounding box center [543, 16] width 11 height 11
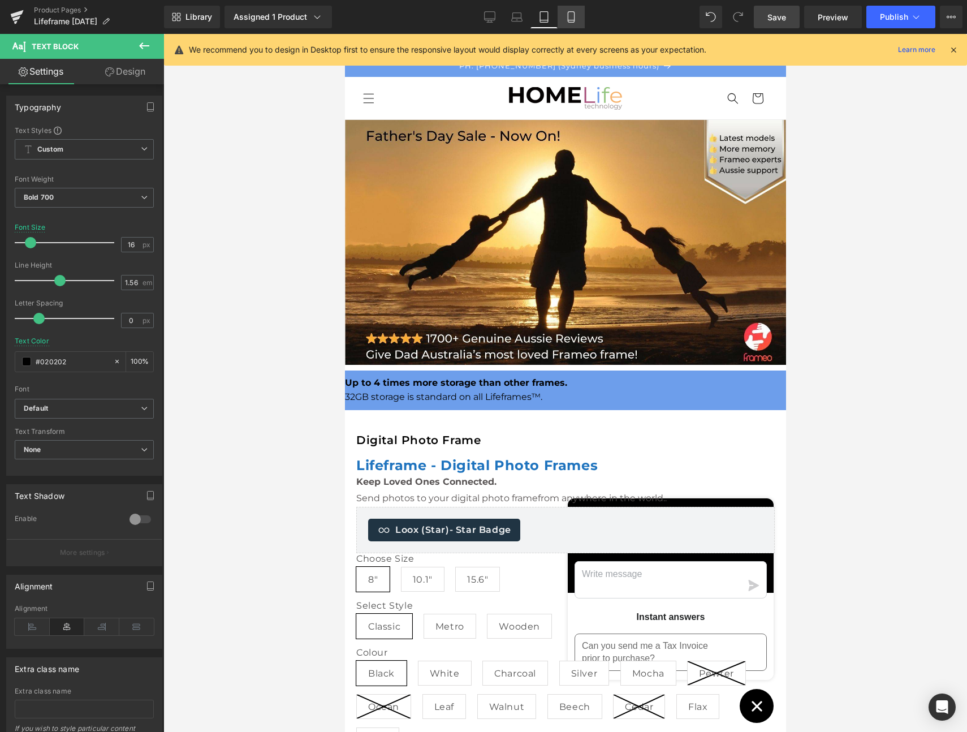
click at [575, 14] on icon at bounding box center [571, 16] width 11 height 11
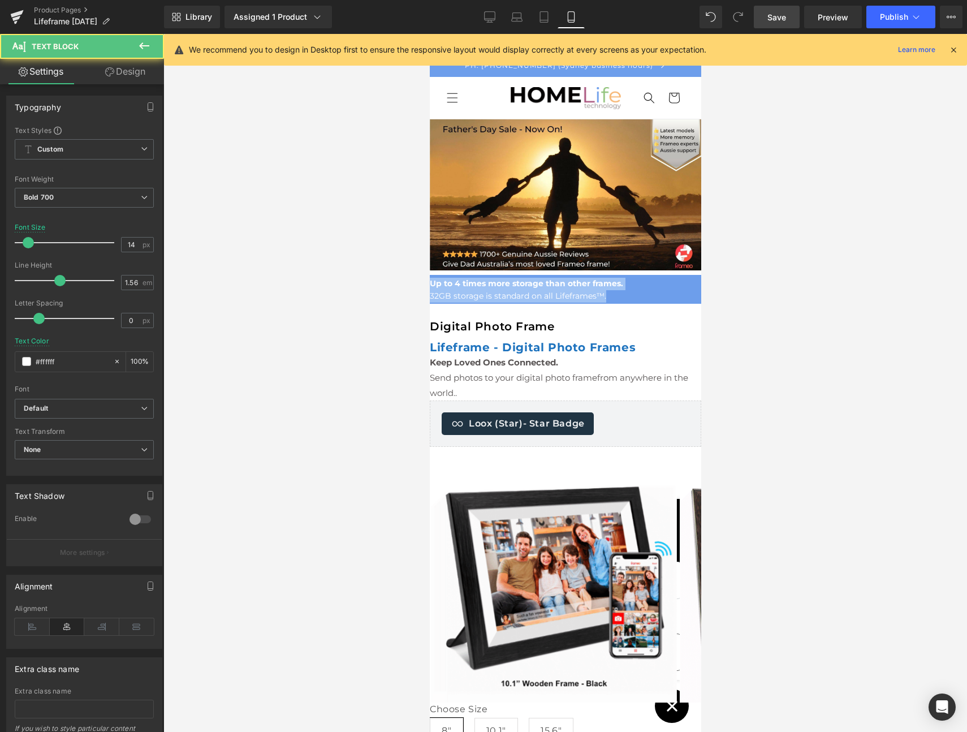
drag, startPoint x: 604, startPoint y: 266, endPoint x: 858, endPoint y: 286, distance: 255.3
click at [429, 262] on html "Skip to content Your cart is empty Continue shopping All Products View our grow…" at bounding box center [565, 383] width 272 height 698
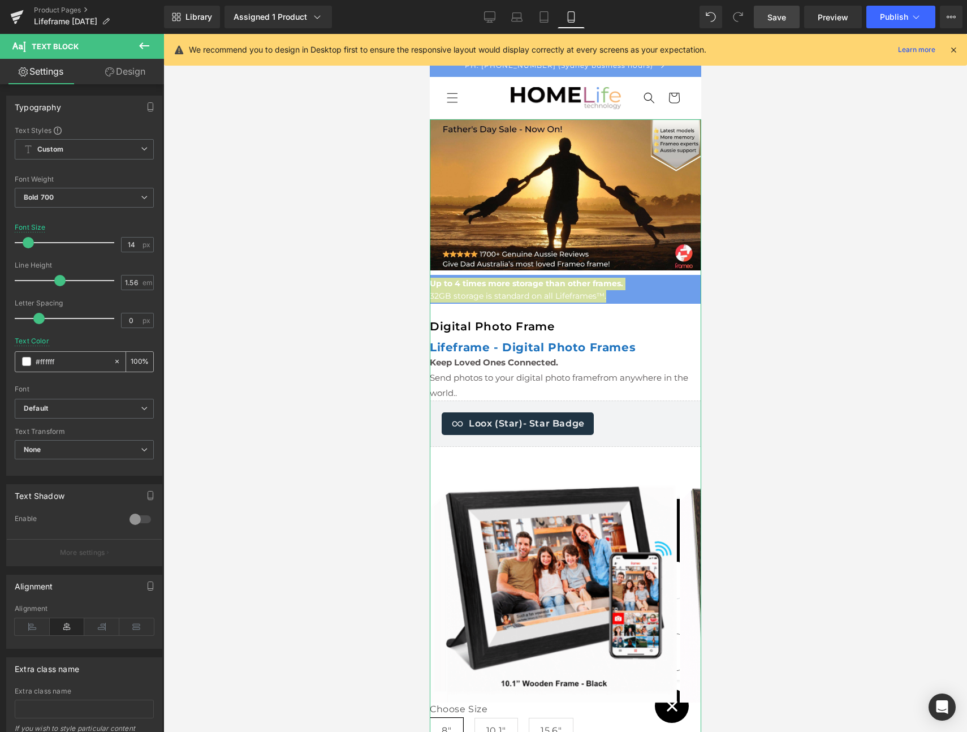
click at [23, 360] on span at bounding box center [26, 361] width 9 height 9
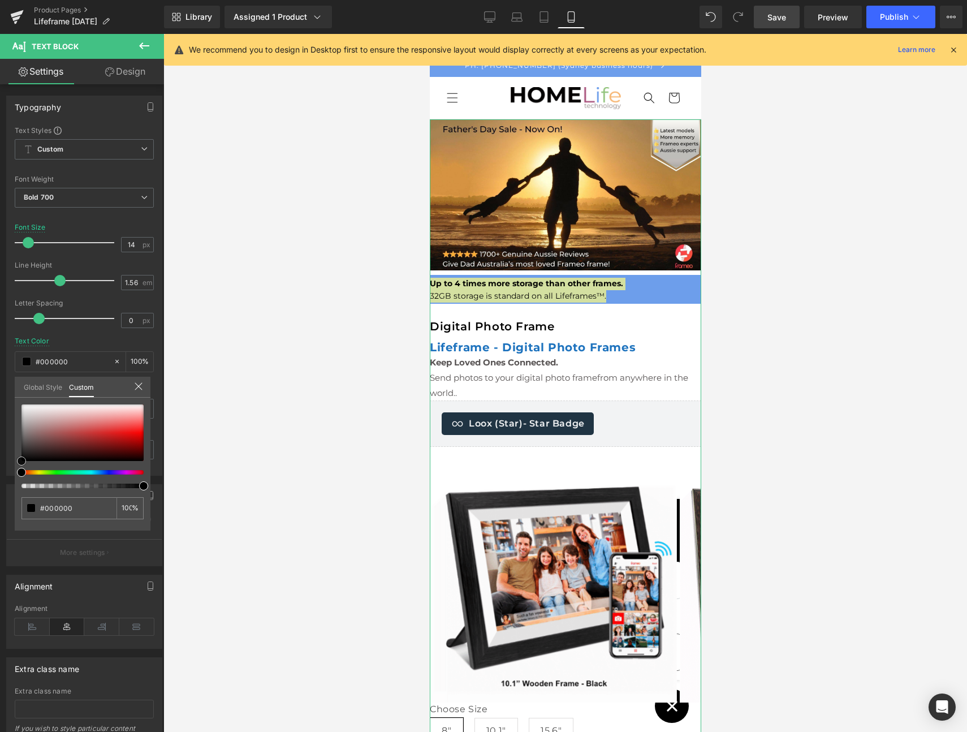
drag, startPoint x: 19, startPoint y: 459, endPoint x: 13, endPoint y: 467, distance: 10.1
click at [13, 467] on div "Typography Text Styles Custom Custom Setup Global Style Custom Setup Global Sty…" at bounding box center [84, 281] width 169 height 389
click at [209, 426] on div at bounding box center [565, 383] width 804 height 698
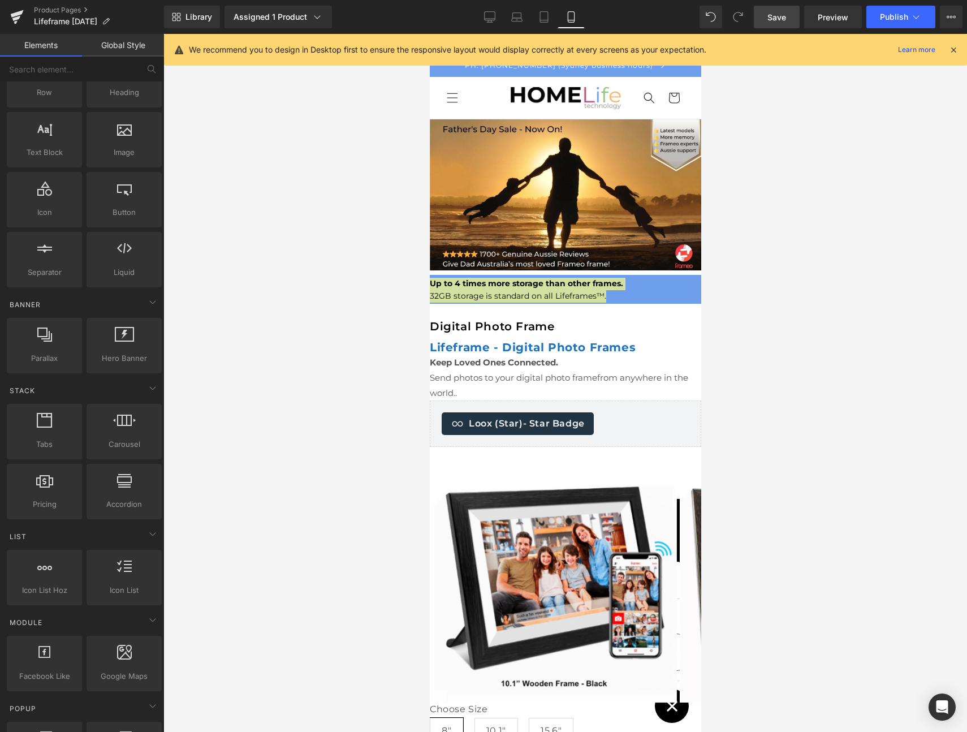
click at [229, 422] on div at bounding box center [565, 383] width 804 height 698
click at [429, 34] on div at bounding box center [429, 34] width 0 height 0
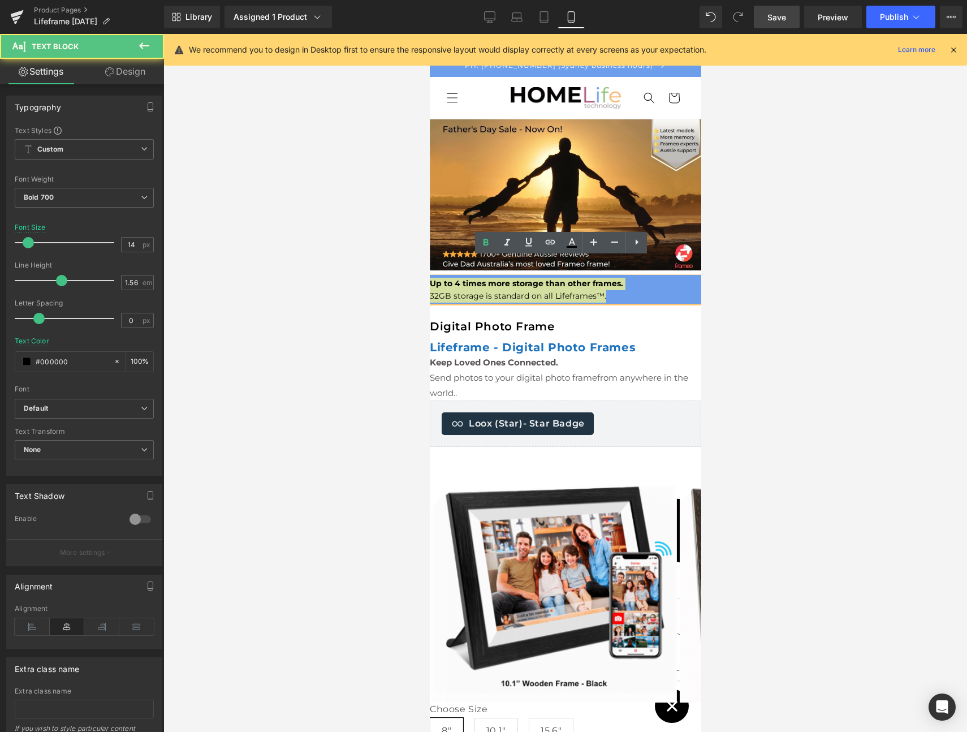
click at [794, 283] on div at bounding box center [565, 383] width 804 height 698
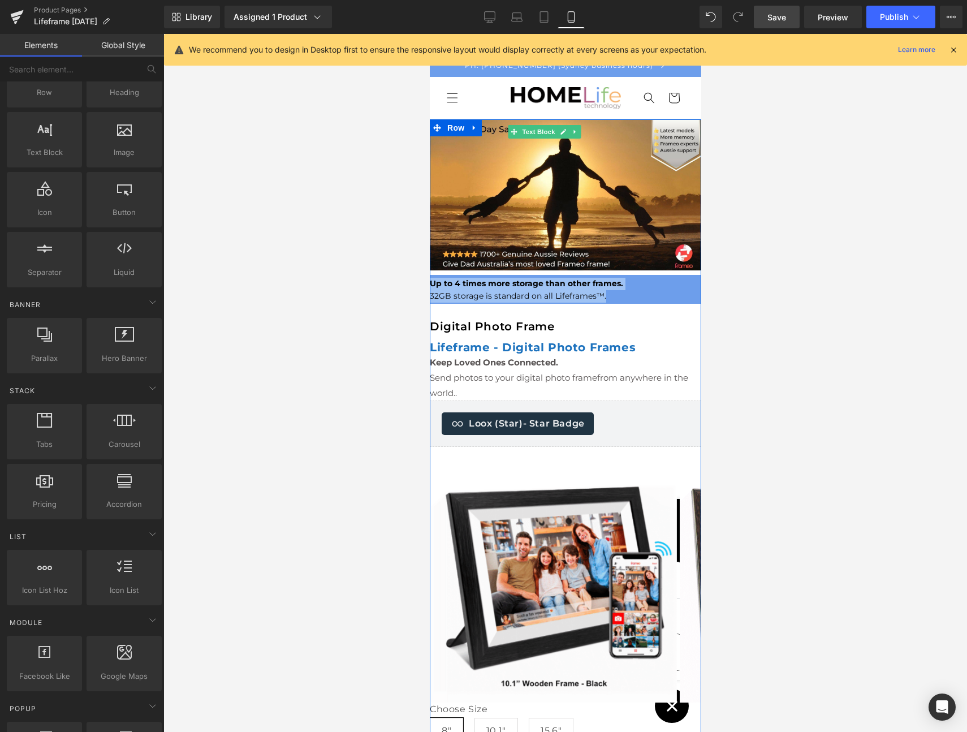
click at [658, 290] on p "32GB storage is standard on all Lifeframes™." at bounding box center [565, 296] width 272 height 12
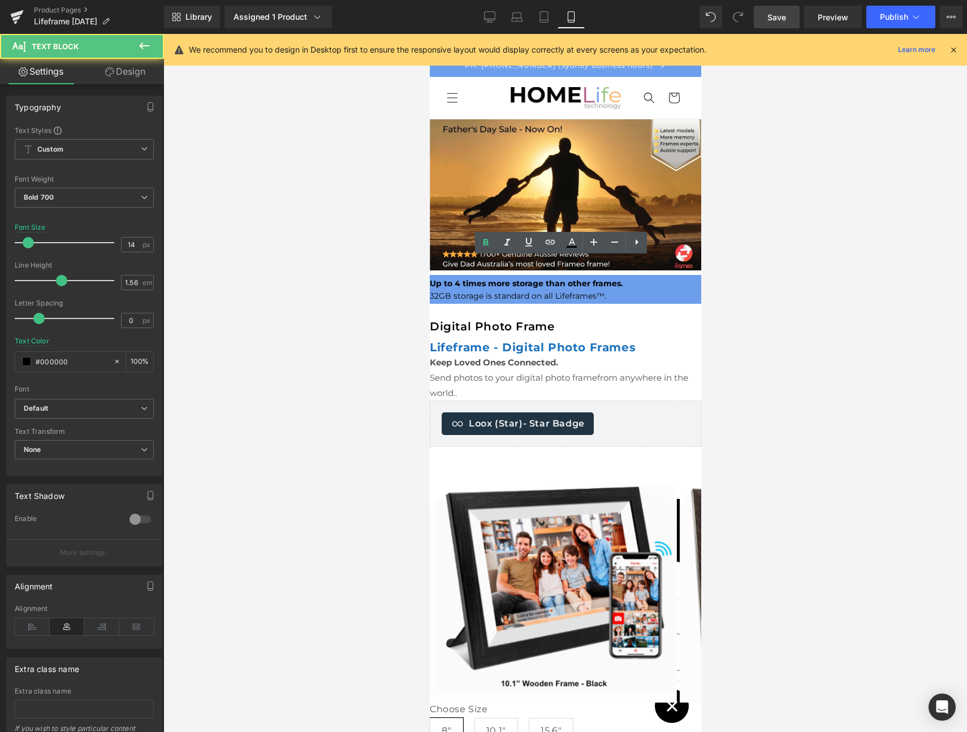
click at [723, 271] on div at bounding box center [565, 383] width 804 height 698
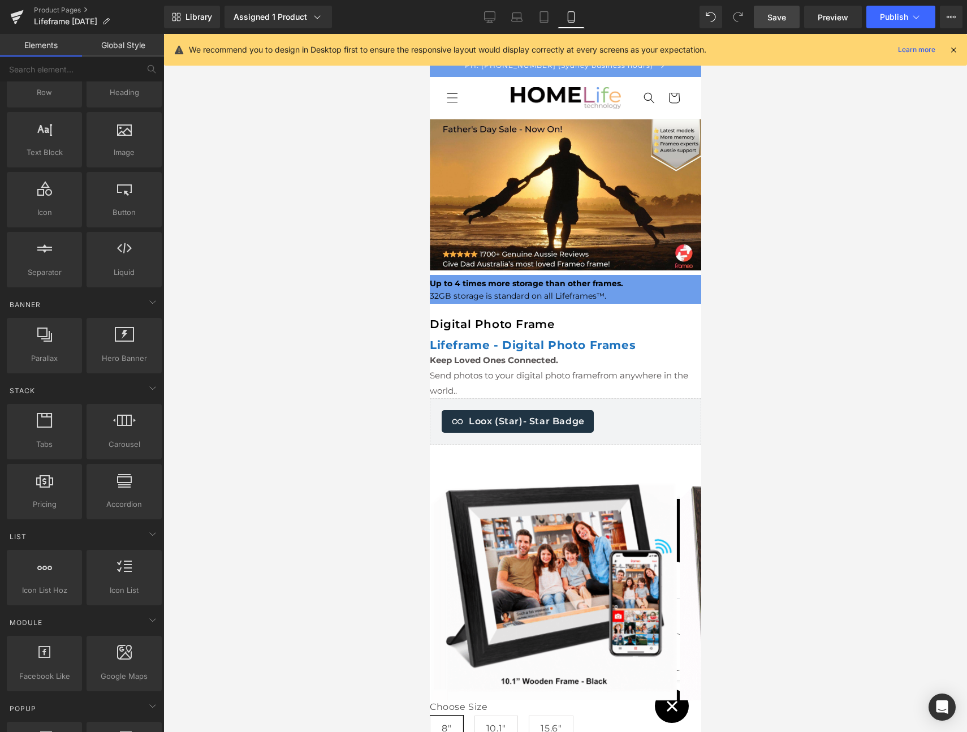
click at [736, 316] on div at bounding box center [565, 383] width 804 height 698
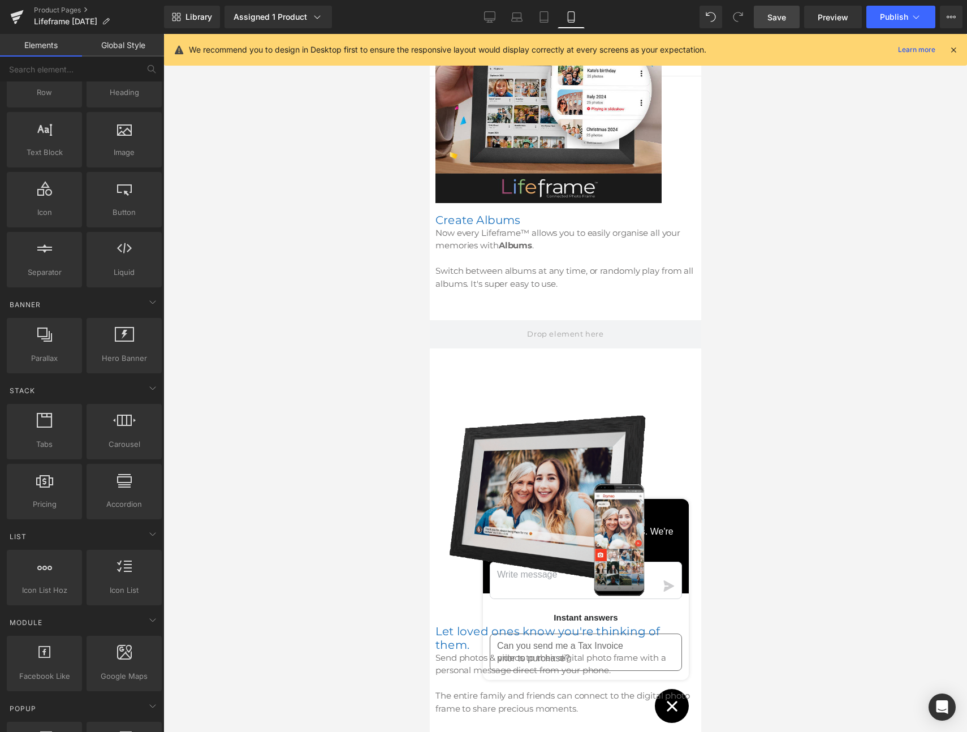
scroll to position [1833, 0]
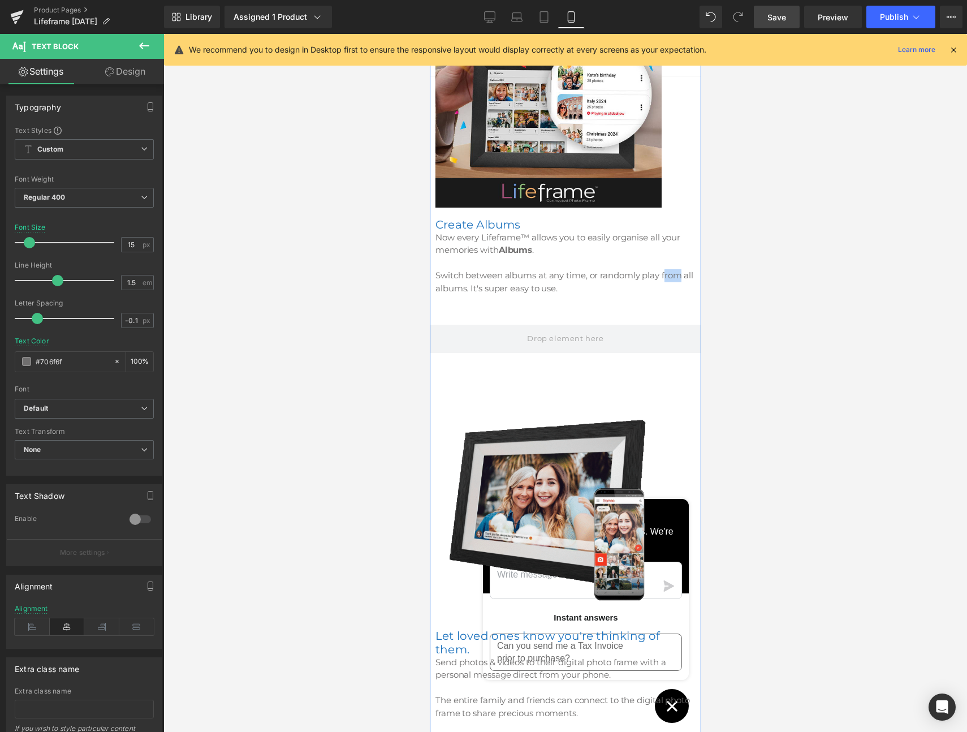
drag, startPoint x: 666, startPoint y: 274, endPoint x: 680, endPoint y: 273, distance: 14.7
click at [680, 273] on font "Switch between albums at any time, or randomly play from all albums. It's super…" at bounding box center [564, 282] width 258 height 24
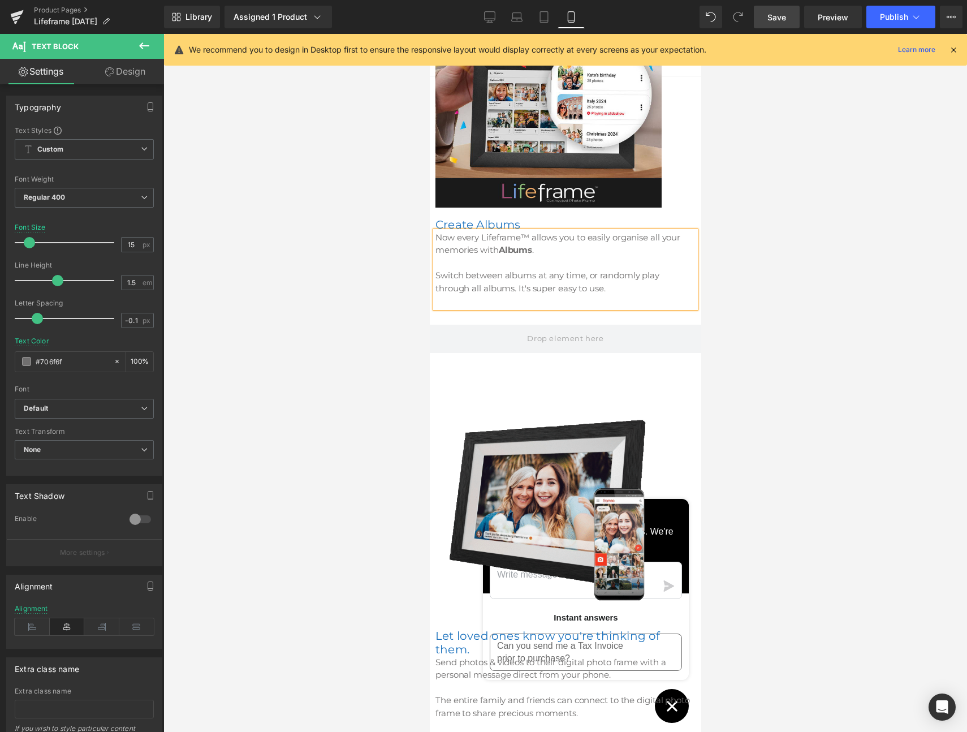
click at [774, 282] on div at bounding box center [565, 383] width 804 height 698
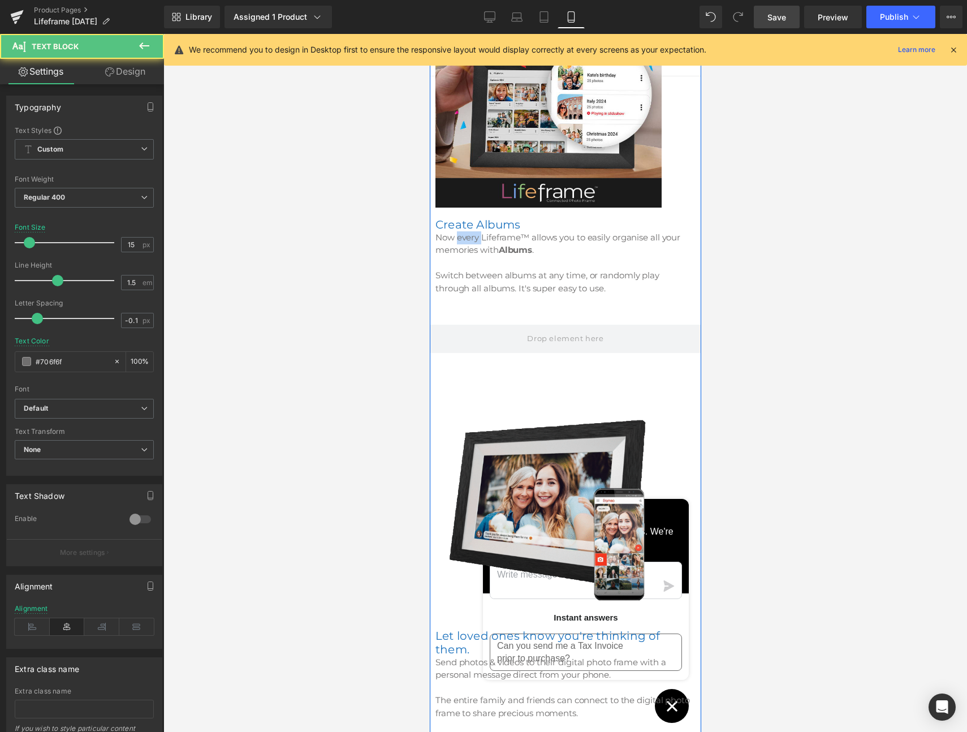
drag, startPoint x: 466, startPoint y: 236, endPoint x: 460, endPoint y: 238, distance: 5.8
click at [460, 238] on font "Now every Lifeframe™ allows you to easily organise all your memories with Album…" at bounding box center [557, 244] width 245 height 24
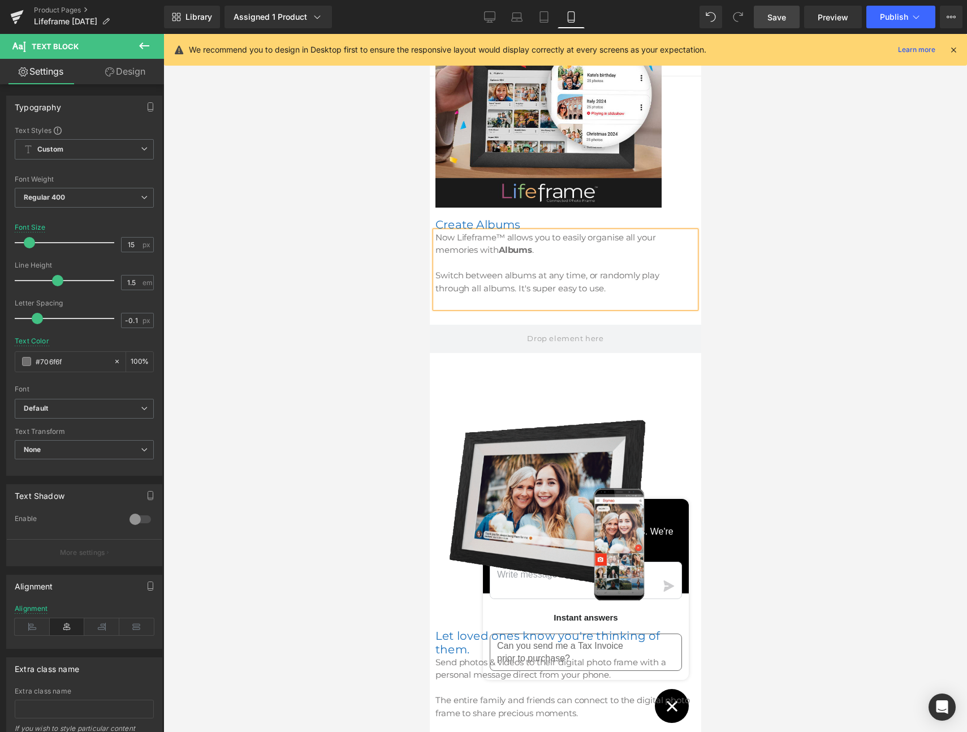
click at [756, 251] on div at bounding box center [565, 383] width 804 height 698
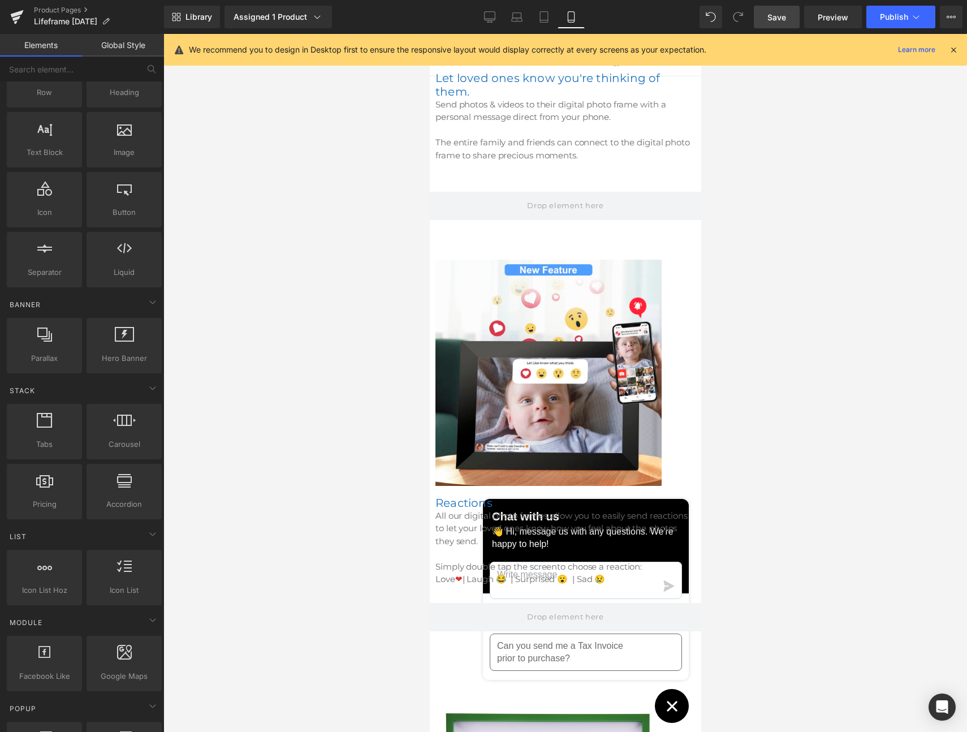
scroll to position [2336, 0]
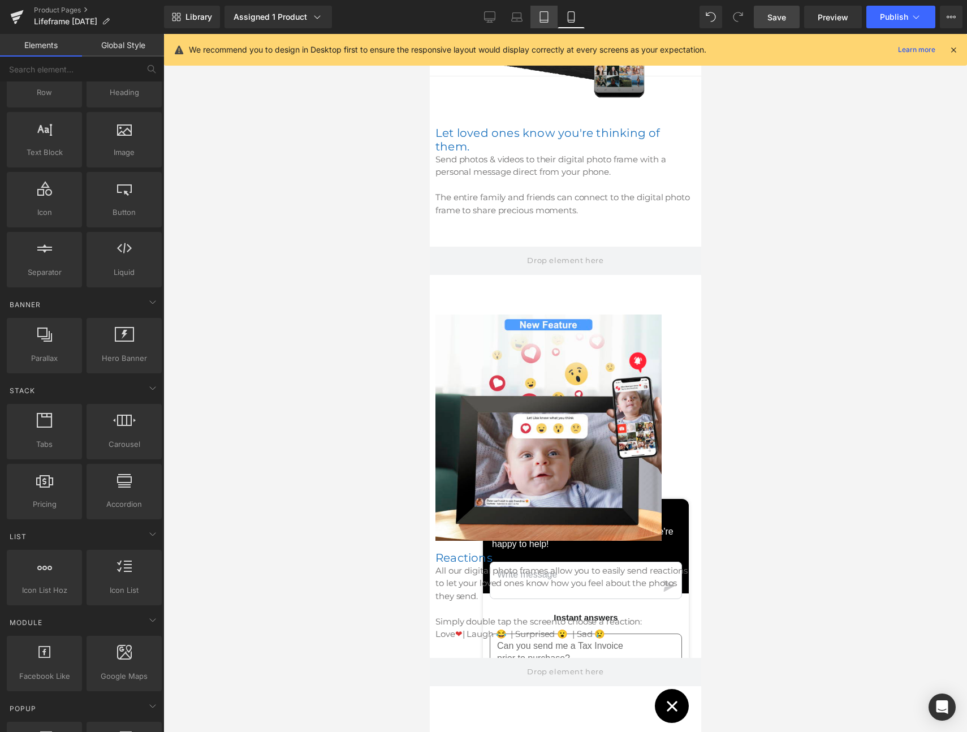
click at [546, 15] on icon at bounding box center [543, 16] width 11 height 11
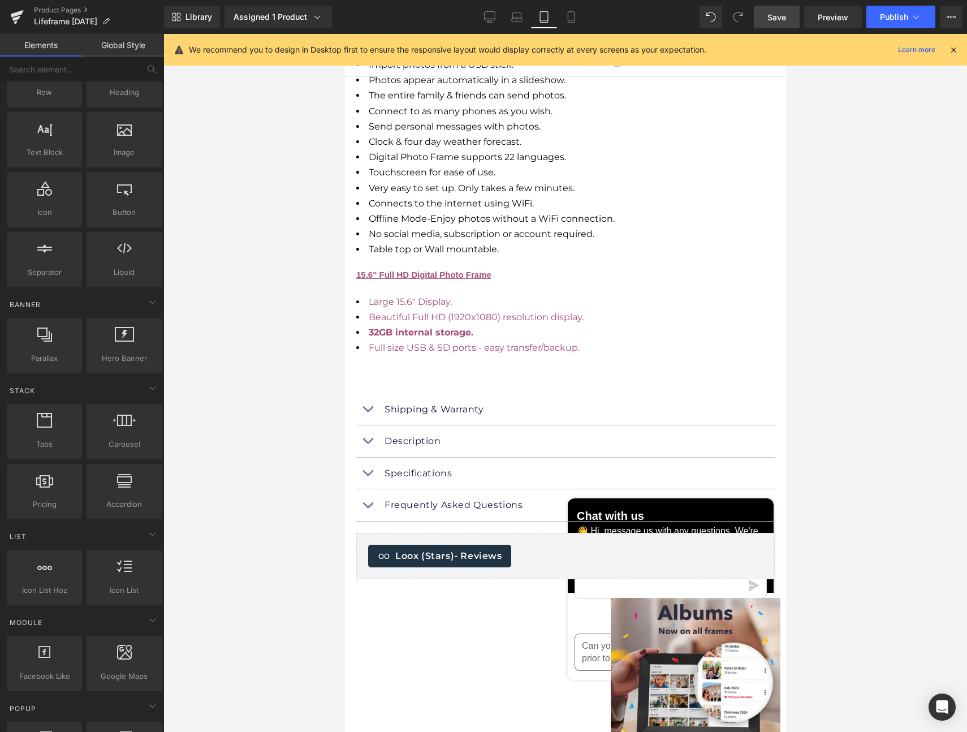
scroll to position [1575, 0]
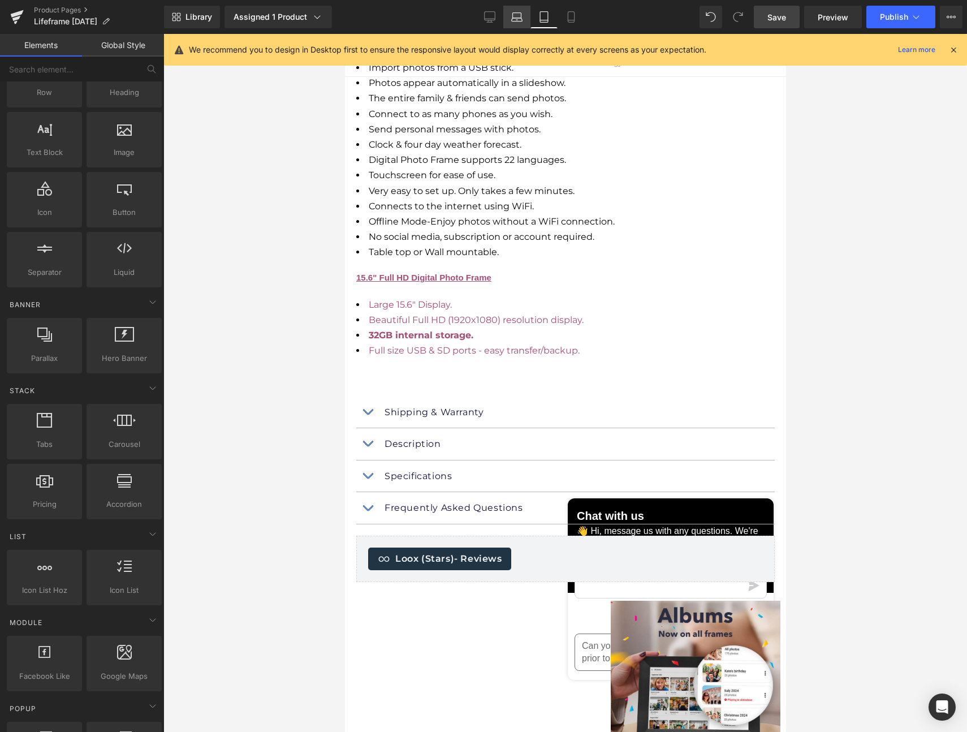
click at [520, 19] on icon at bounding box center [516, 16] width 11 height 11
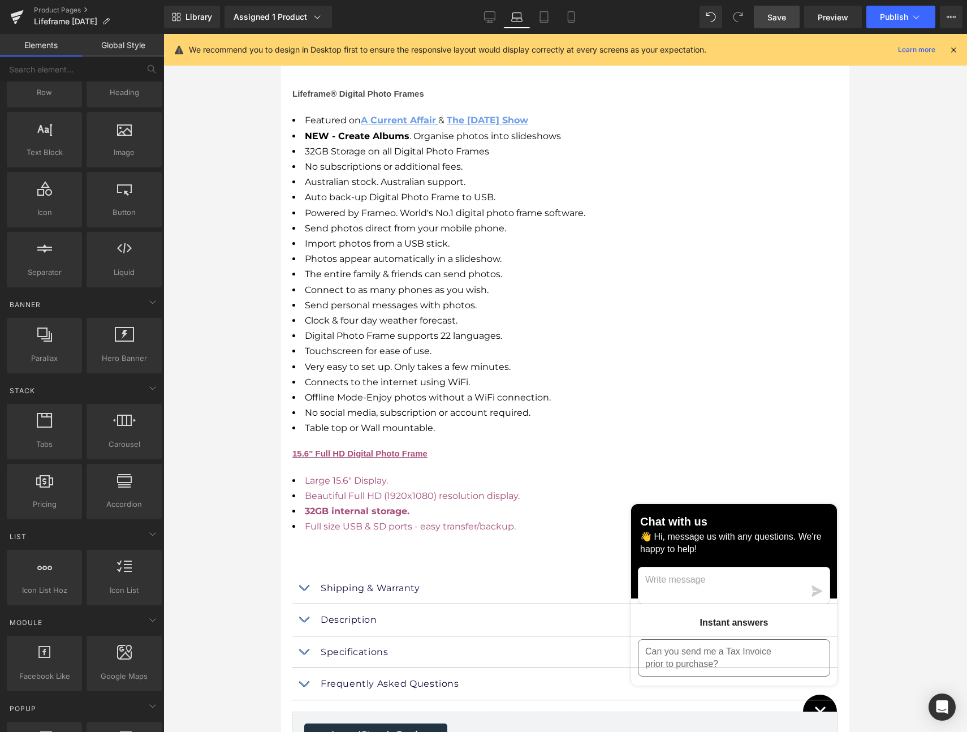
scroll to position [1746, 0]
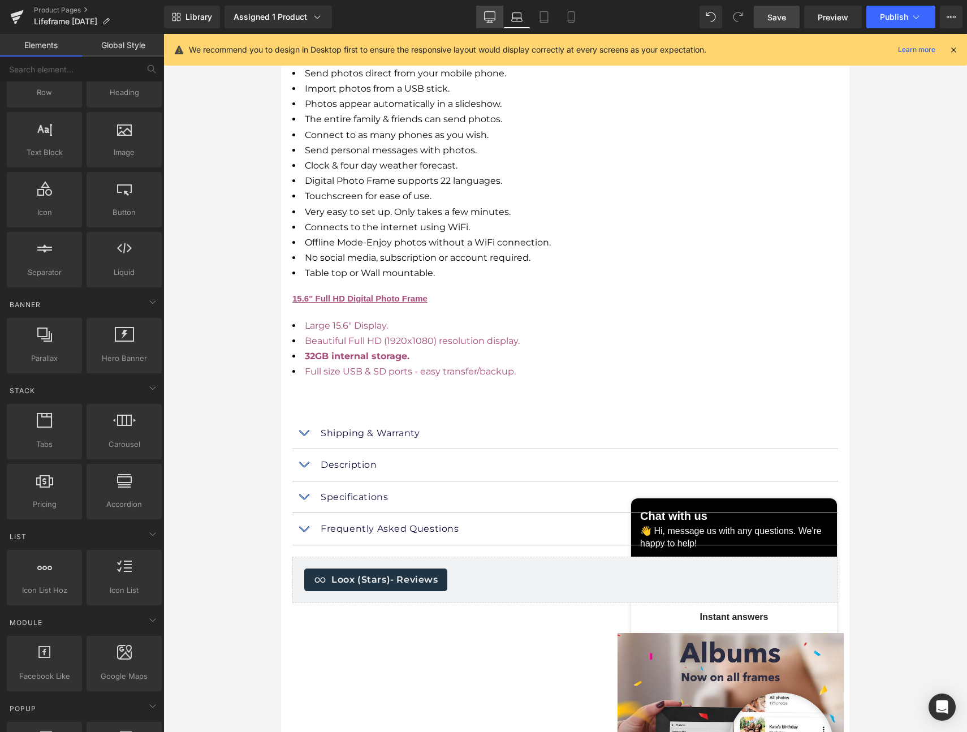
click at [494, 20] on icon at bounding box center [490, 16] width 11 height 8
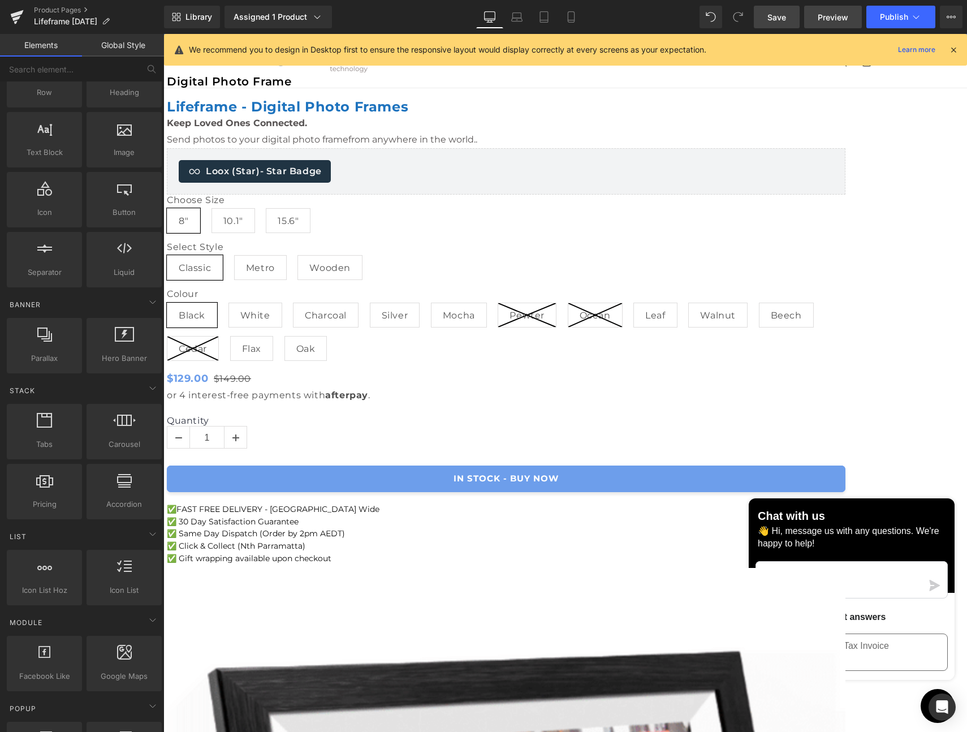
scroll to position [565, 0]
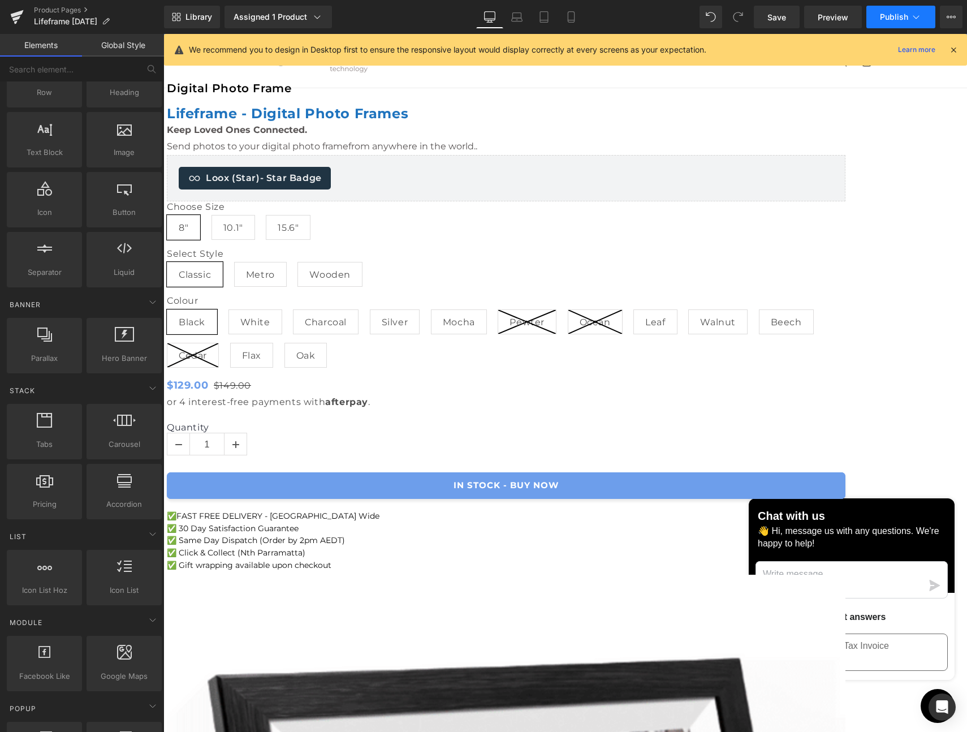
drag, startPoint x: 765, startPoint y: 19, endPoint x: 895, endPoint y: 15, distance: 130.2
click at [766, 19] on link "Save" at bounding box center [777, 17] width 46 height 23
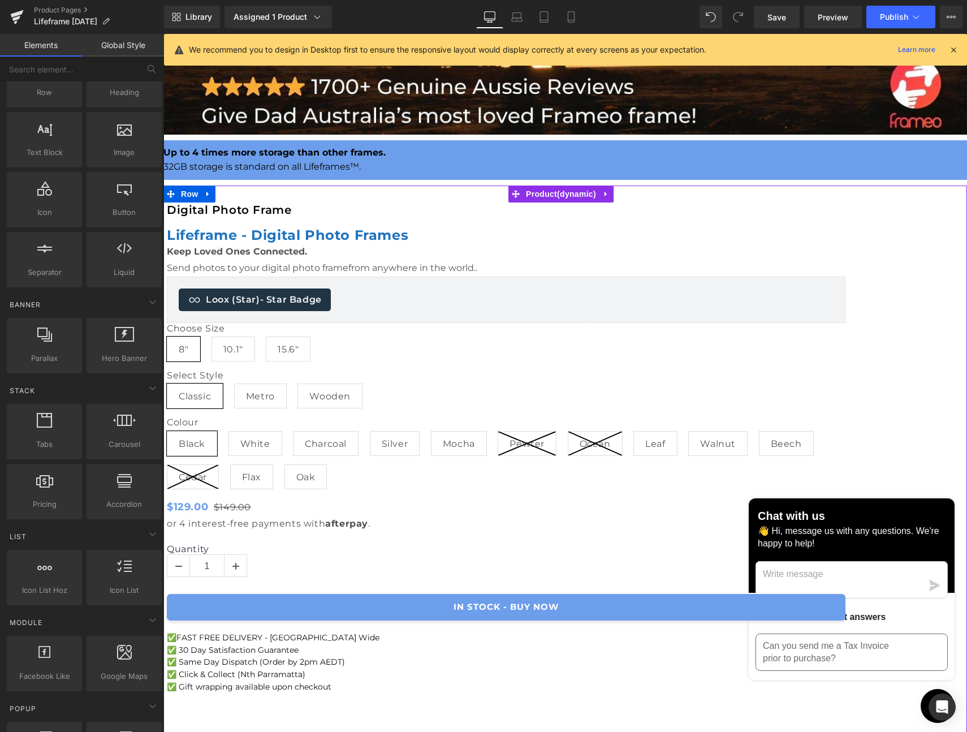
scroll to position [0, 0]
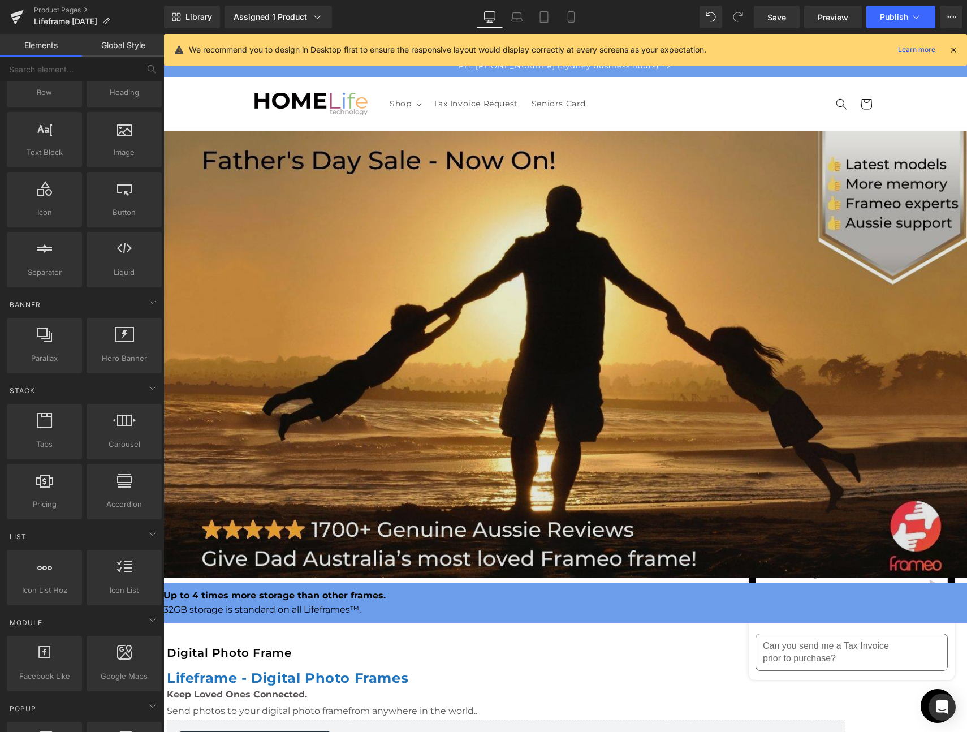
click at [495, 247] on img at bounding box center [565, 354] width 804 height 446
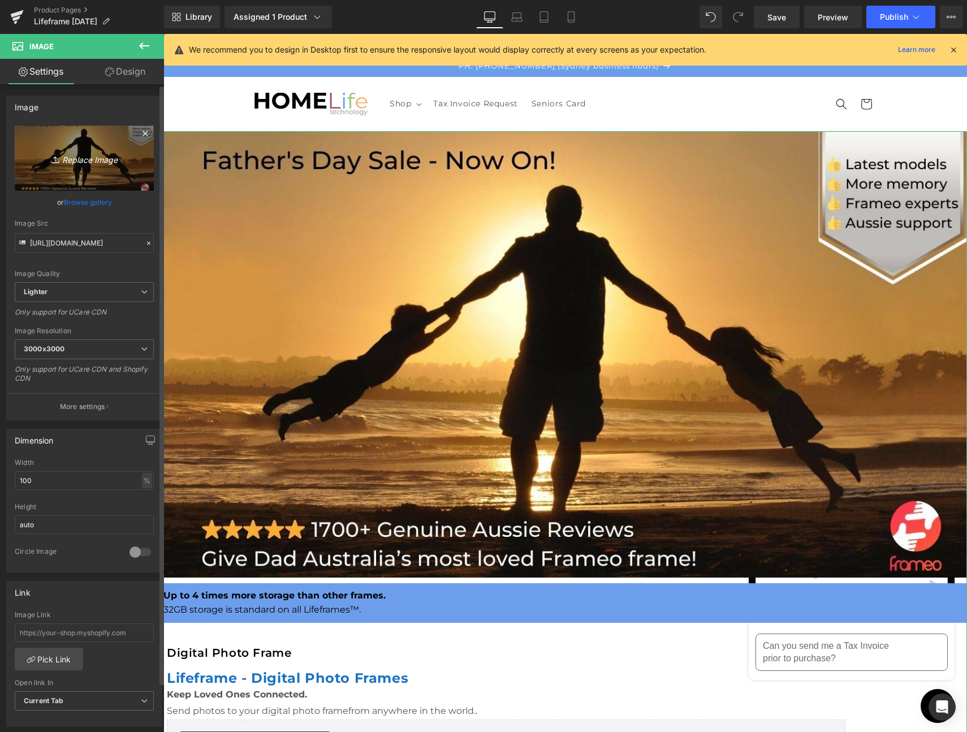
click at [66, 149] on link "Replace Image" at bounding box center [84, 158] width 139 height 65
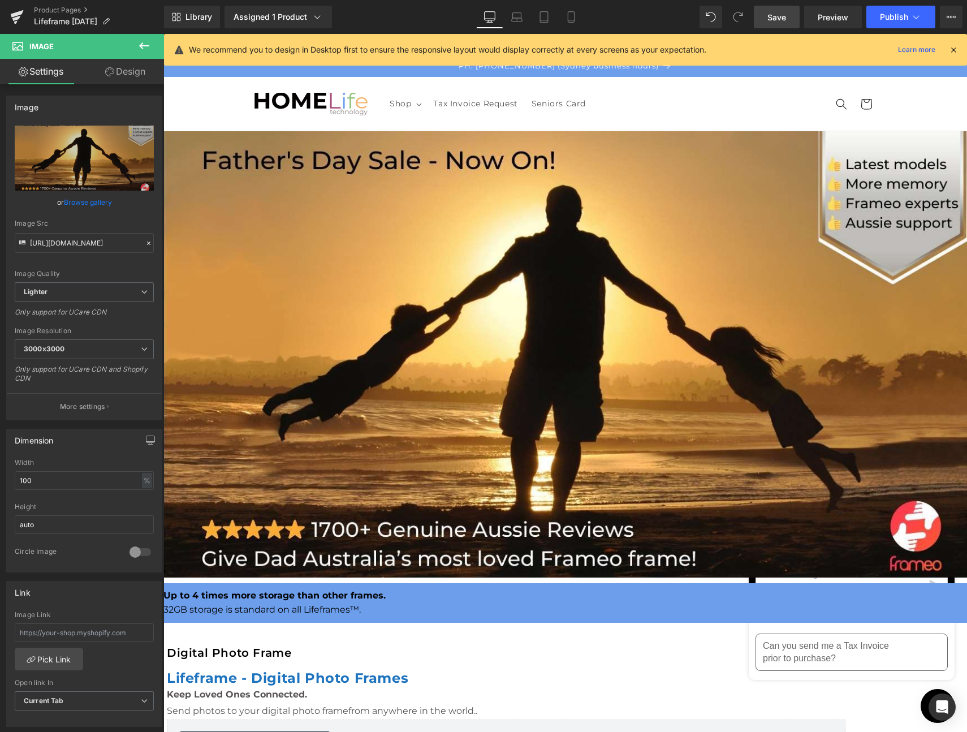
click at [773, 17] on span "Save" at bounding box center [777, 17] width 19 height 12
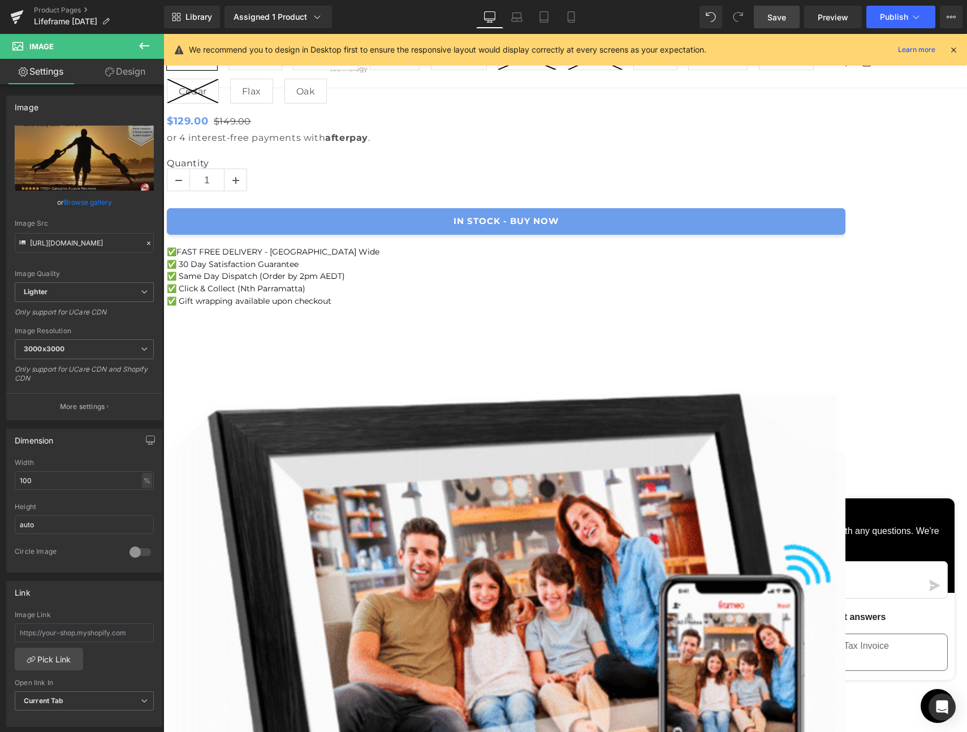
scroll to position [664, 0]
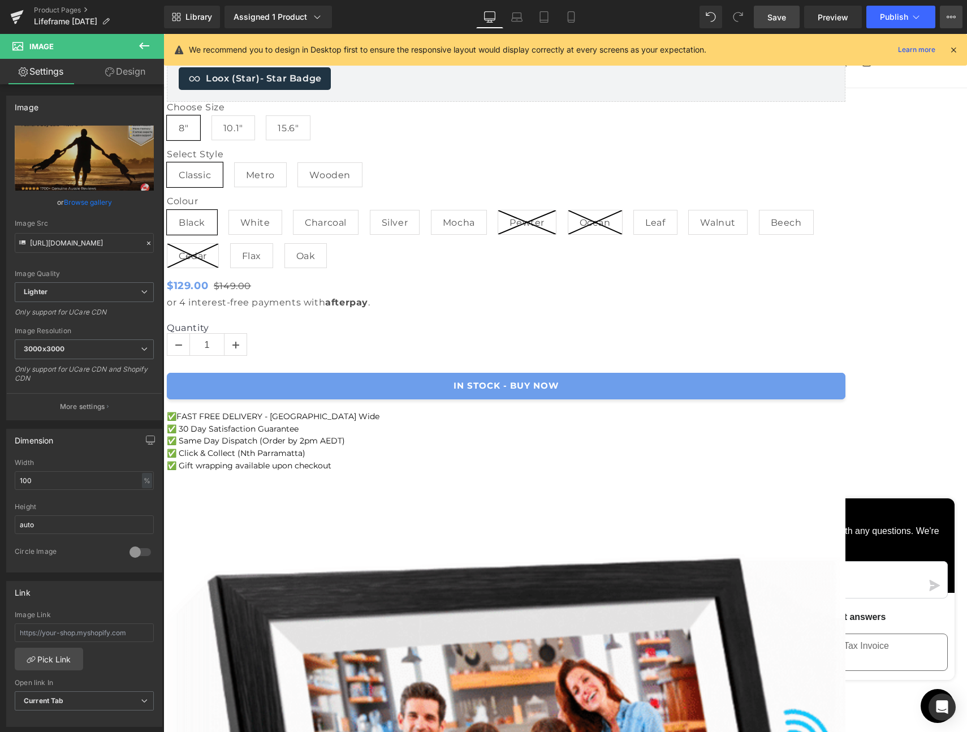
click at [957, 16] on button "View Live Page View with current Template Save Template to Library Schedule Pub…" at bounding box center [951, 17] width 23 height 23
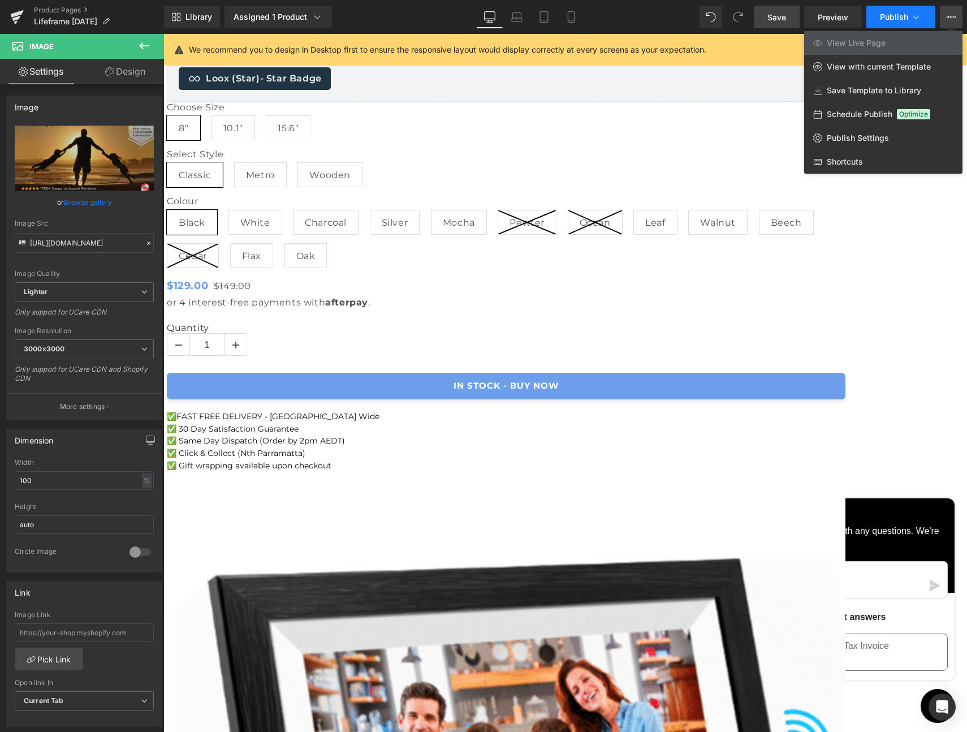
click at [910, 14] on button "Publish" at bounding box center [901, 17] width 69 height 23
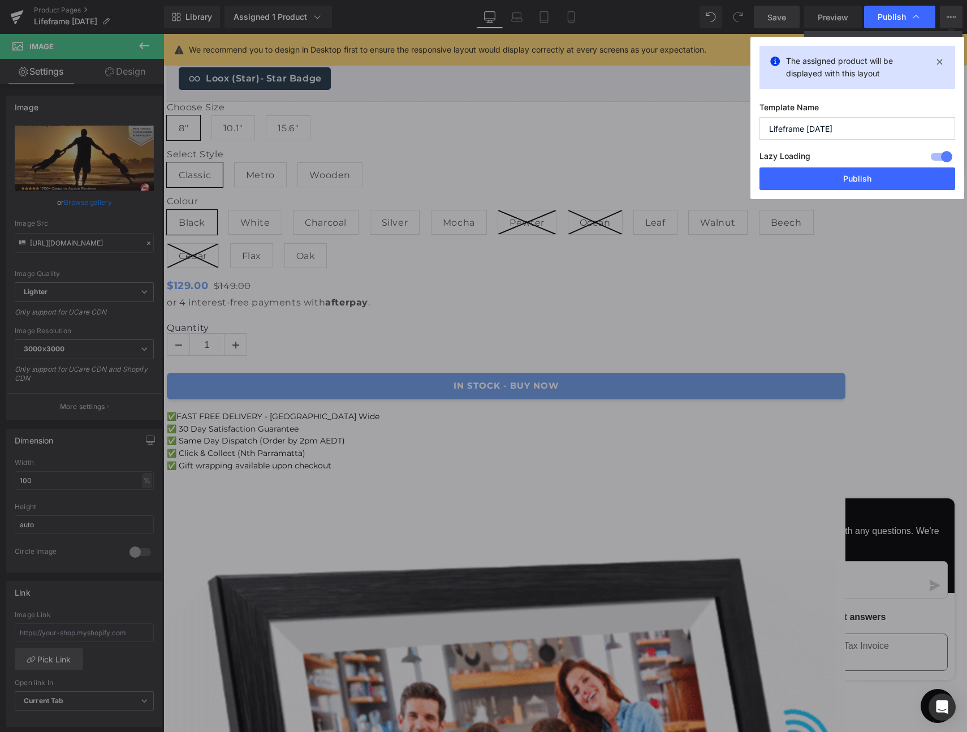
click at [938, 154] on div at bounding box center [941, 157] width 27 height 18
click at [863, 181] on button "Publish" at bounding box center [858, 178] width 196 height 23
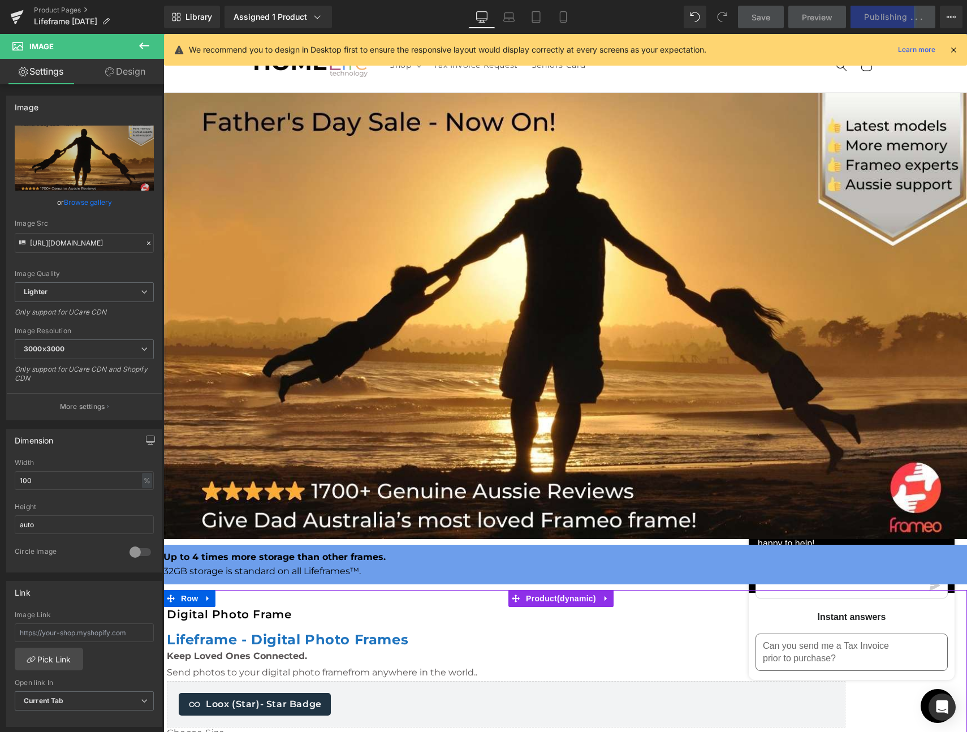
scroll to position [0, 0]
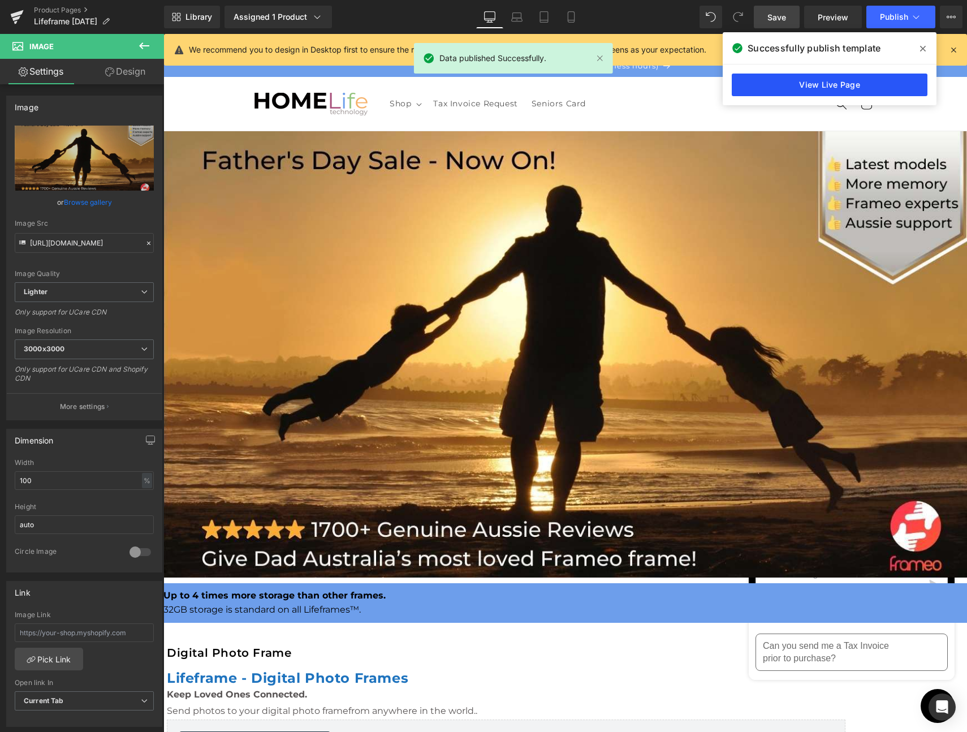
click at [784, 83] on link "View Live Page" at bounding box center [830, 85] width 196 height 23
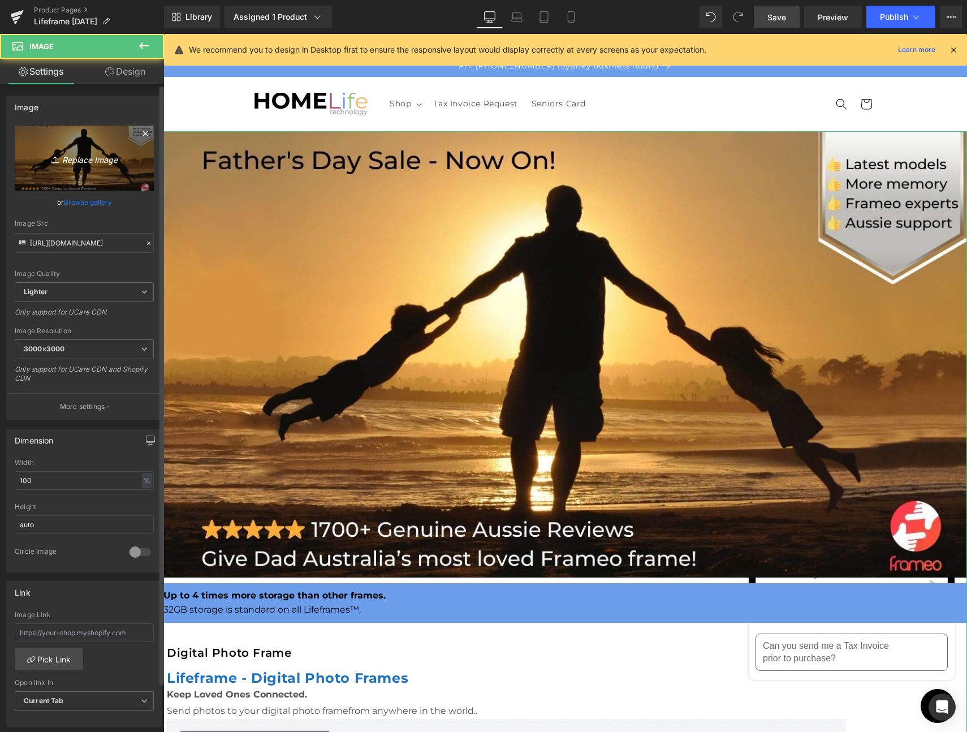
click at [77, 161] on icon "Replace Image" at bounding box center [84, 158] width 91 height 14
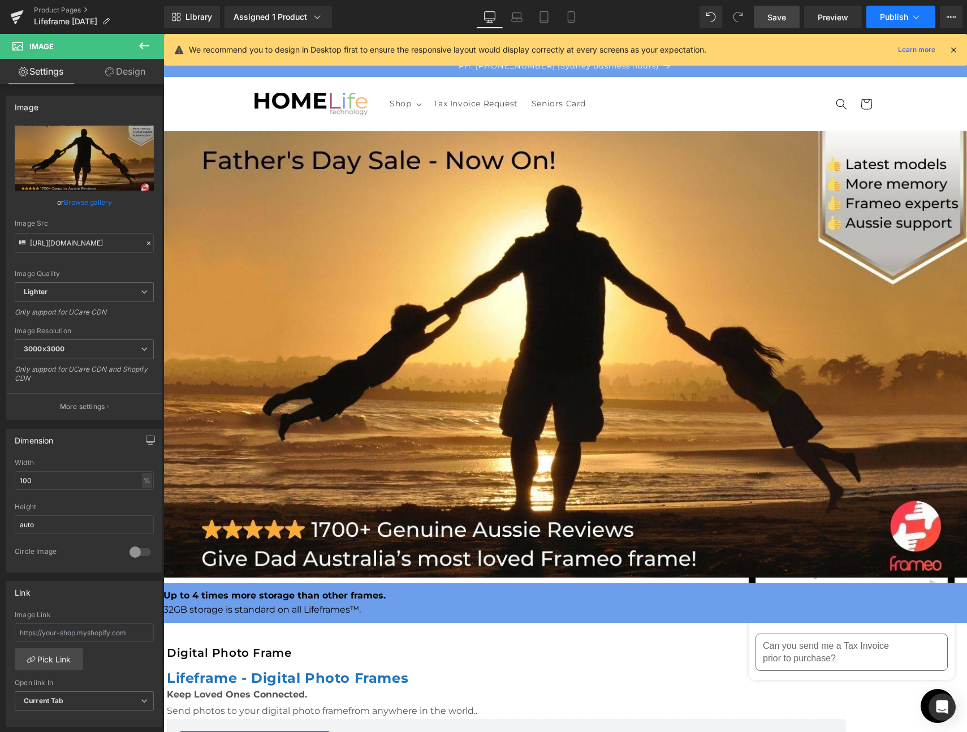
click at [889, 15] on span "Publish" at bounding box center [894, 16] width 28 height 9
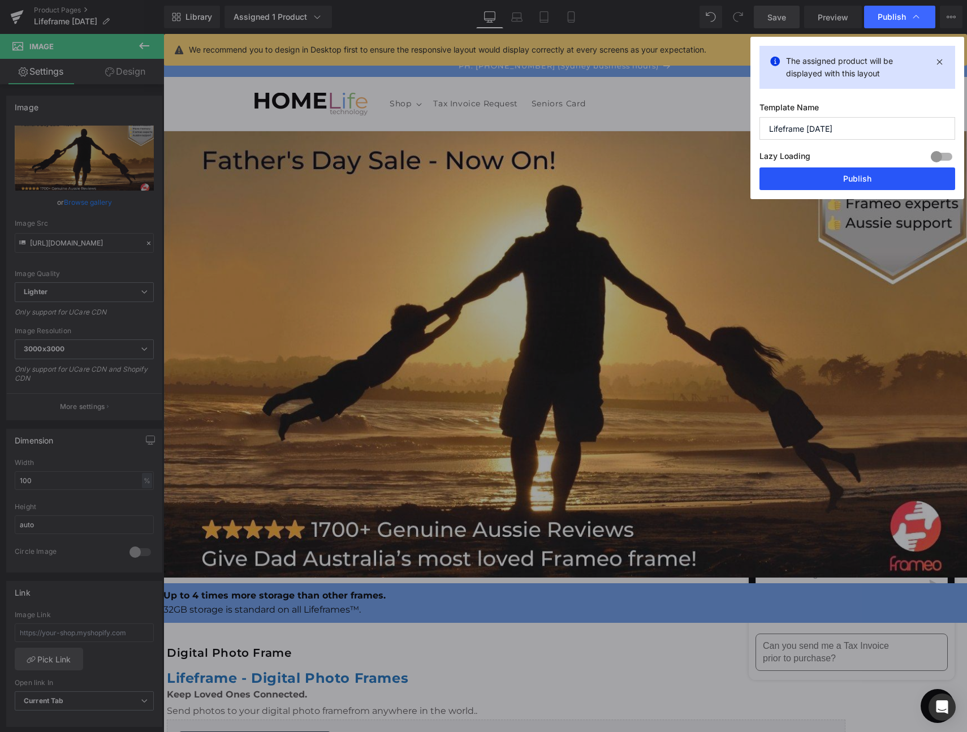
click at [850, 178] on button "Publish" at bounding box center [858, 178] width 196 height 23
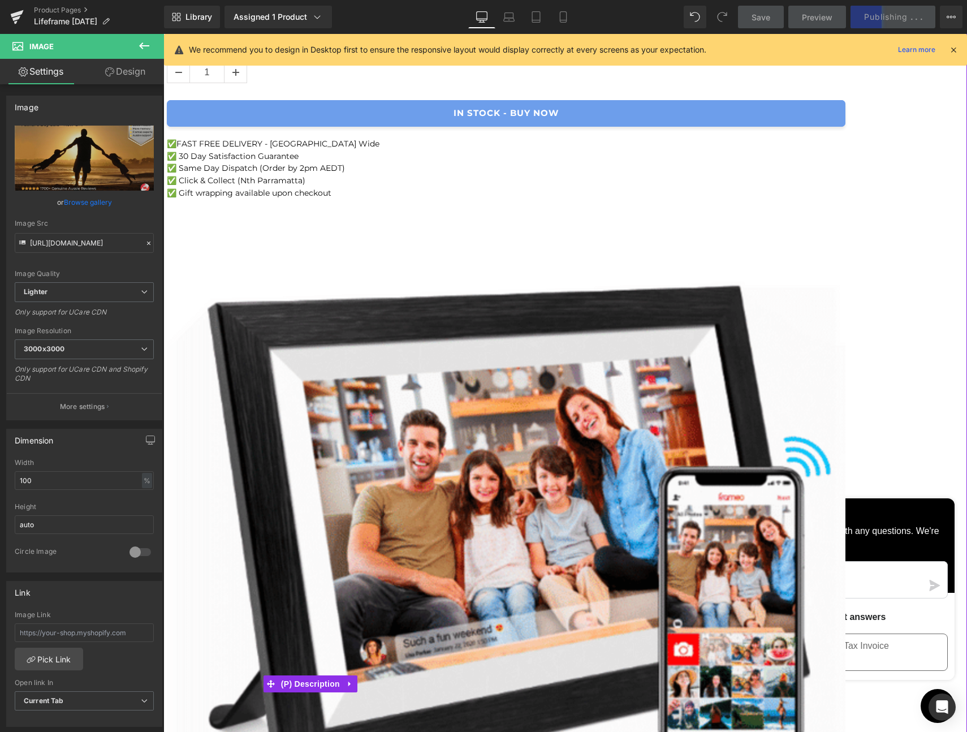
scroll to position [949, 0]
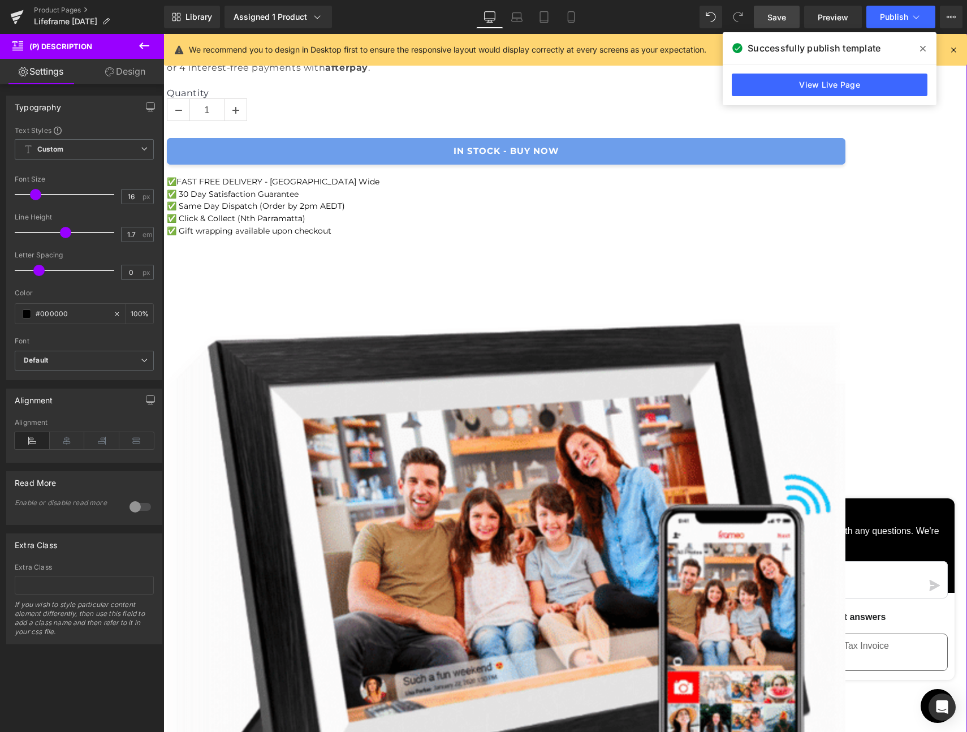
scroll to position [901, 0]
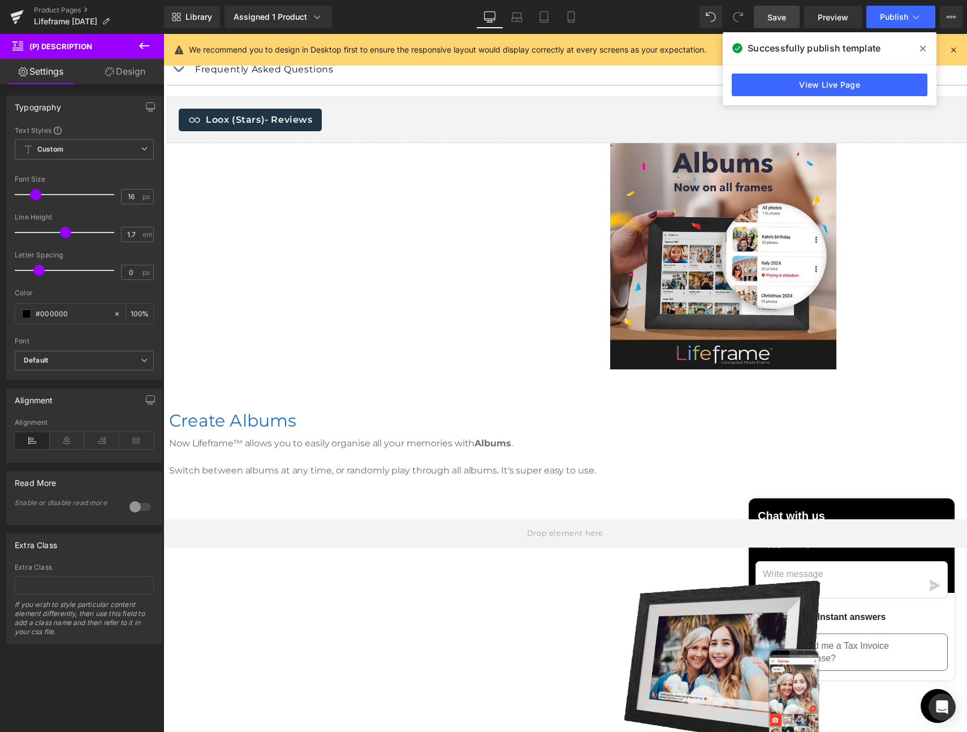
scroll to position [2471, 0]
